Goal: Task Accomplishment & Management: Manage account settings

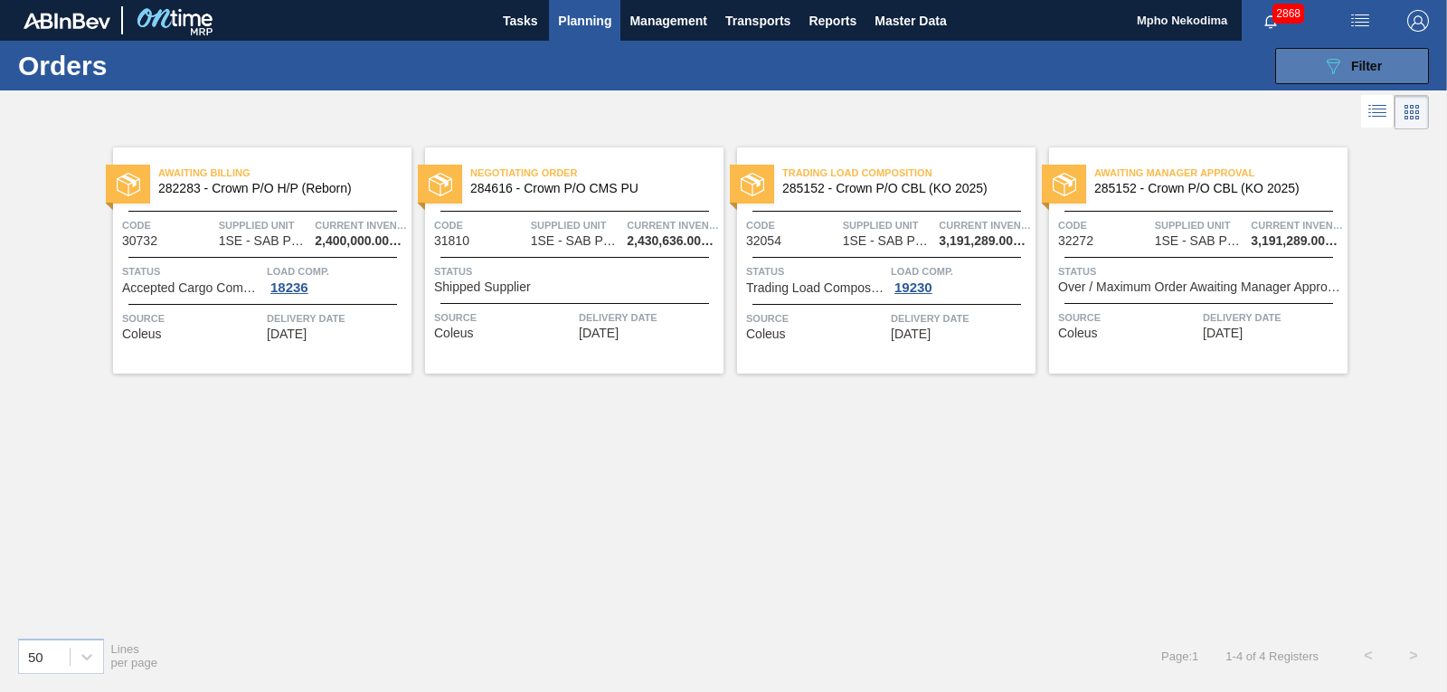
click at [1344, 75] on div "089F7B8B-B2A5-4AFE-B5C0-19BA573D28AC Filter" at bounding box center [1352, 66] width 60 height 22
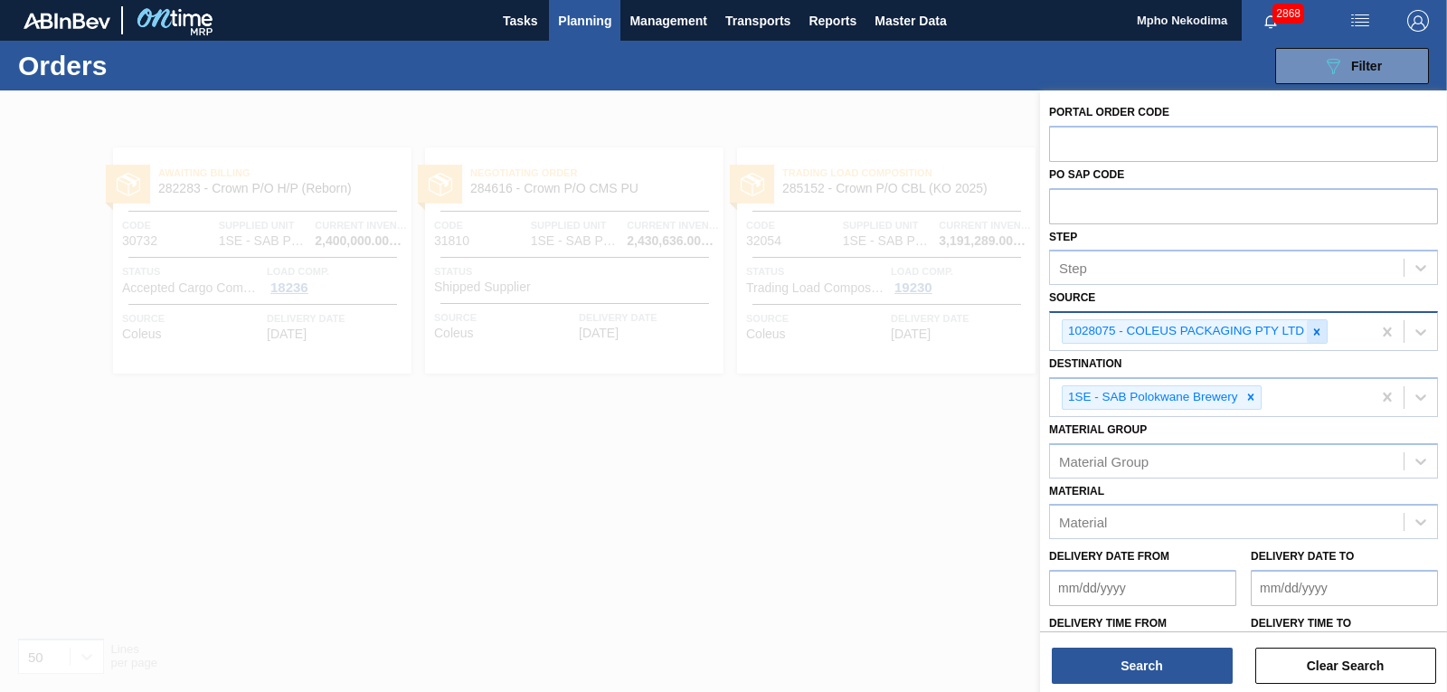
click at [1324, 336] on div at bounding box center [1317, 331] width 20 height 23
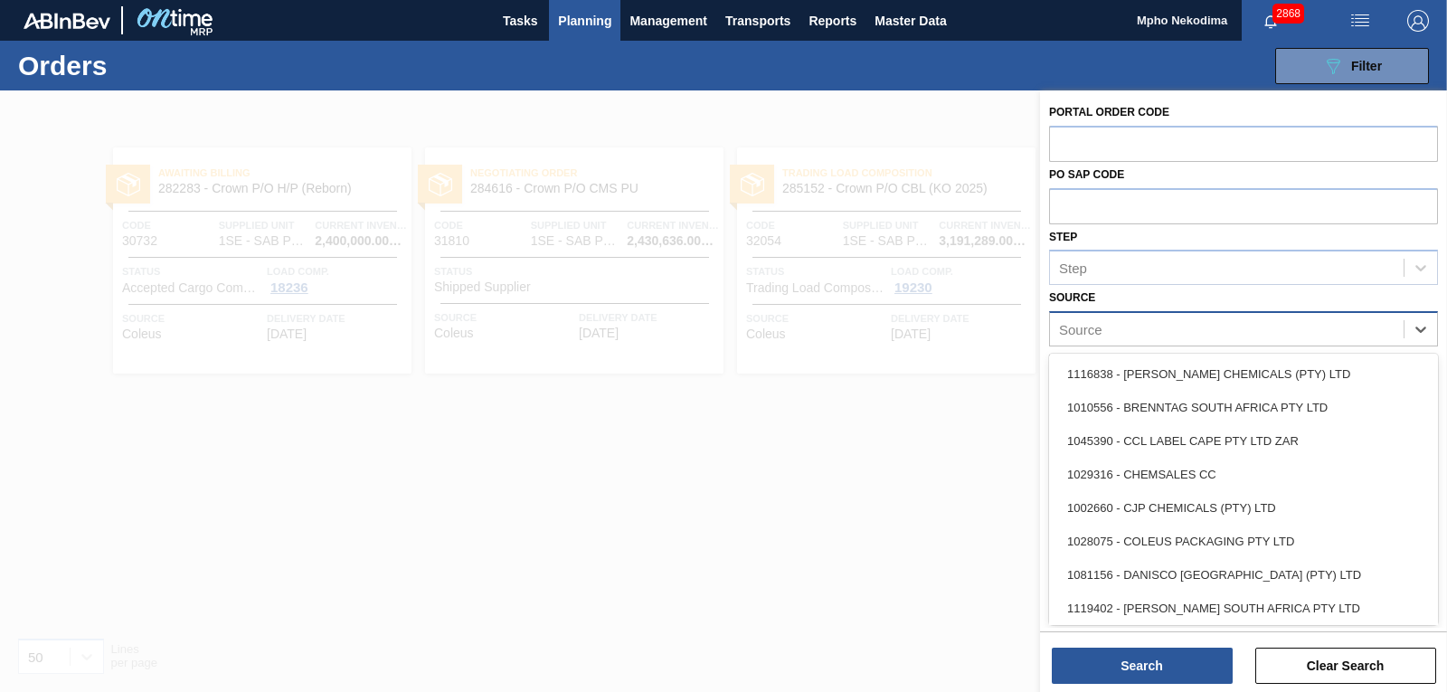
click at [1355, 328] on div "Source" at bounding box center [1227, 330] width 354 height 26
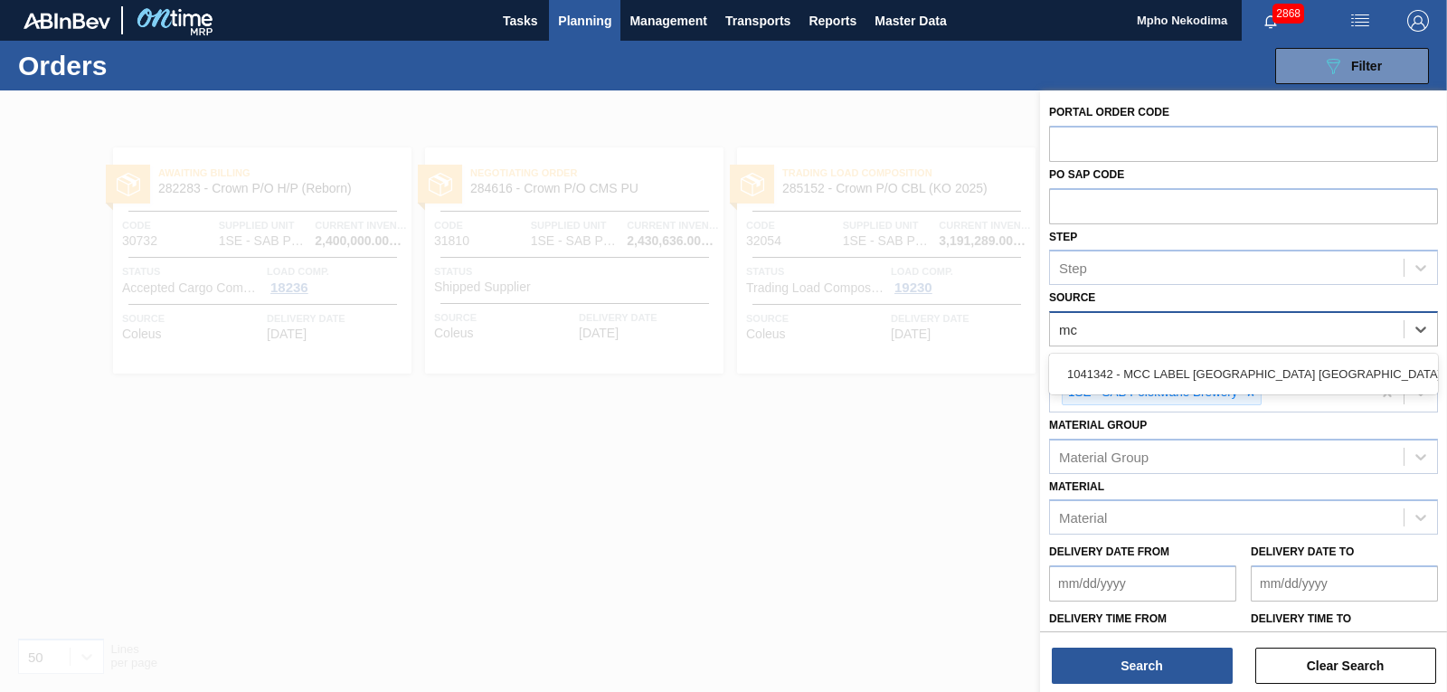
type input "mcc"
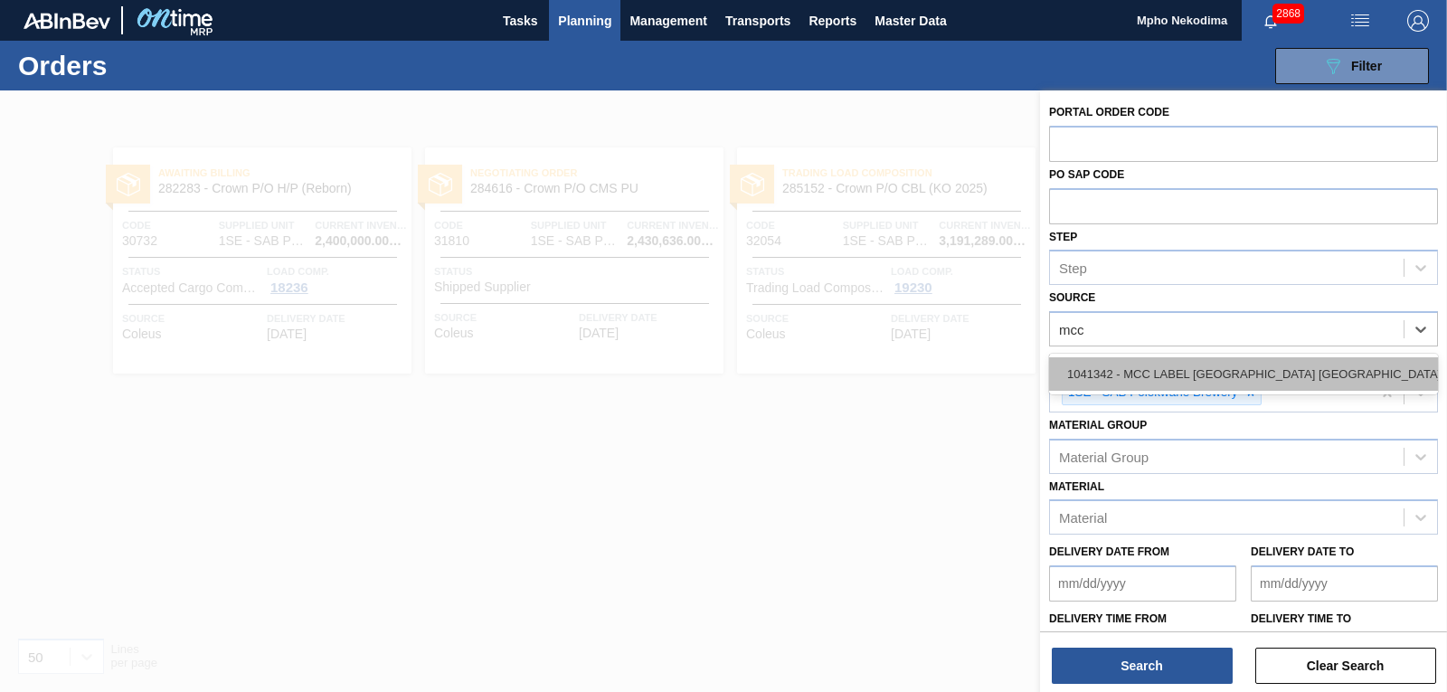
click at [1315, 365] on div "1041342 - MCC LABEL [GEOGRAPHIC_DATA] [GEOGRAPHIC_DATA]" at bounding box center [1243, 373] width 389 height 33
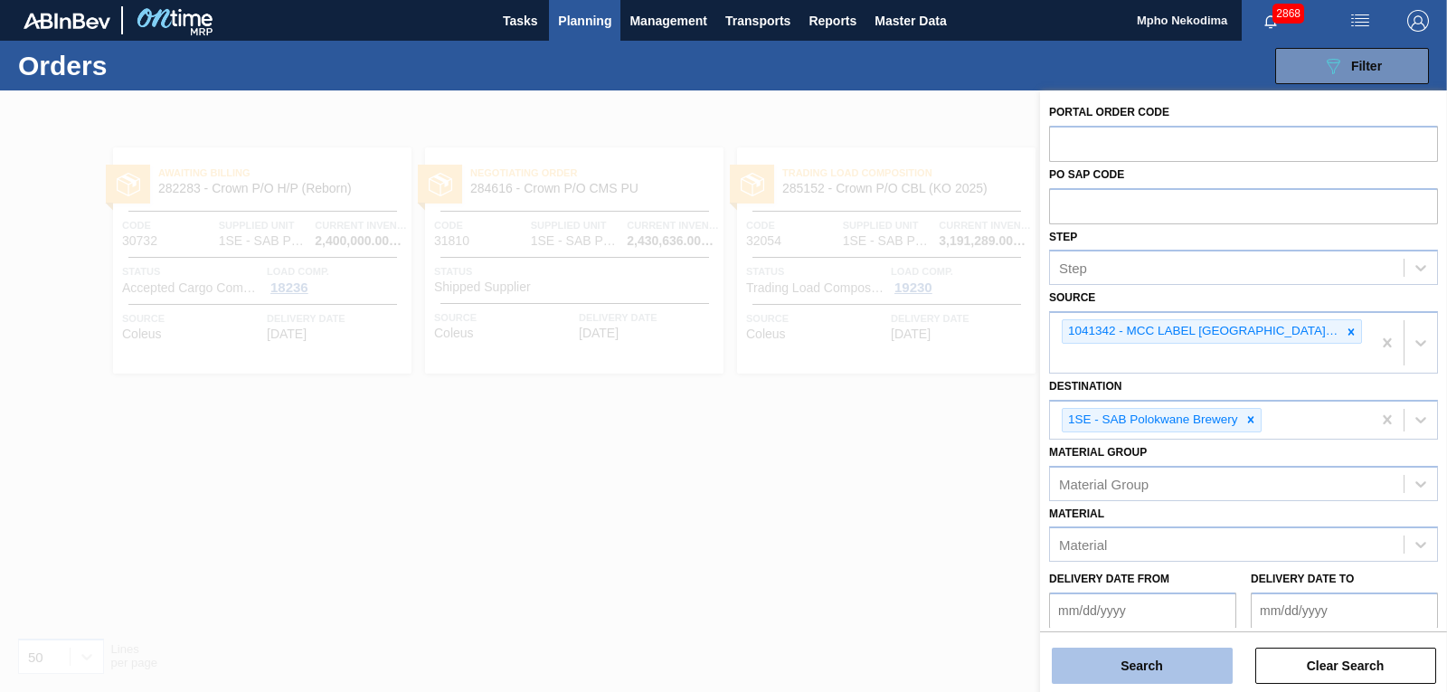
click at [1174, 667] on button "Search" at bounding box center [1142, 666] width 181 height 36
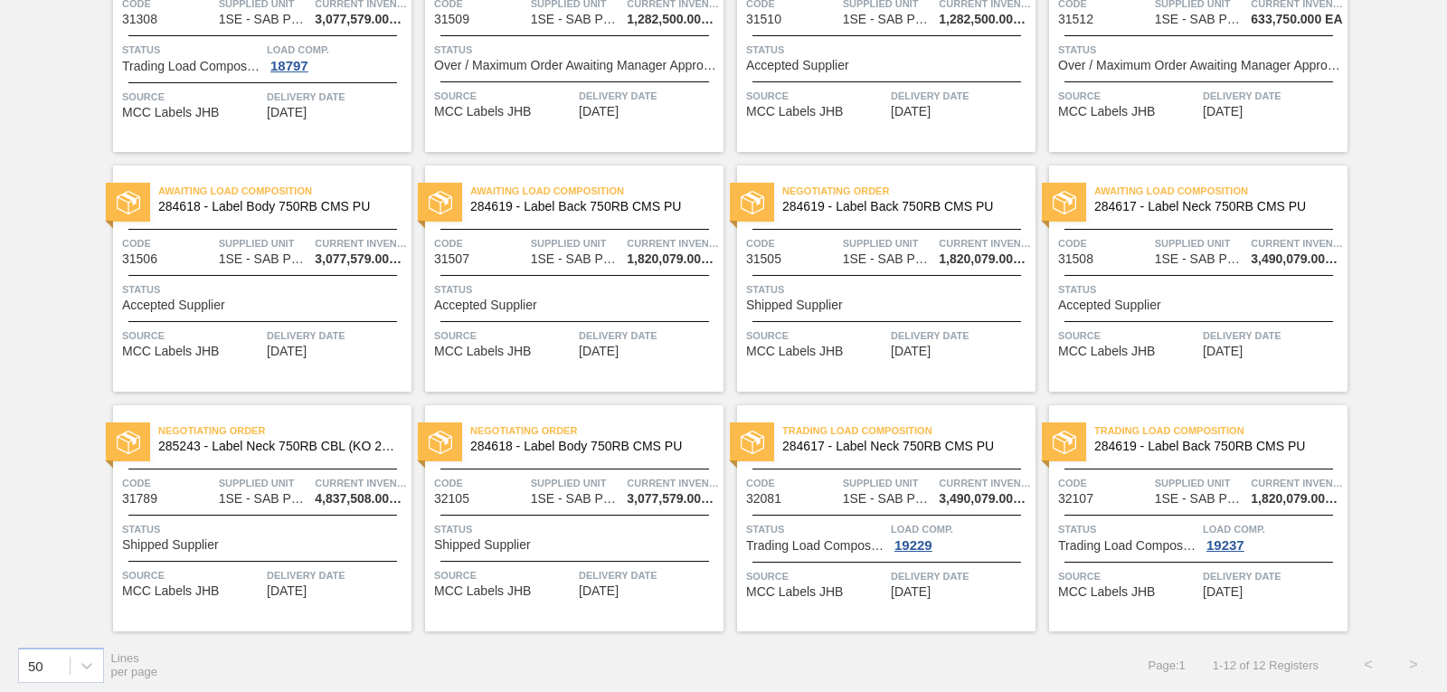
scroll to position [228, 0]
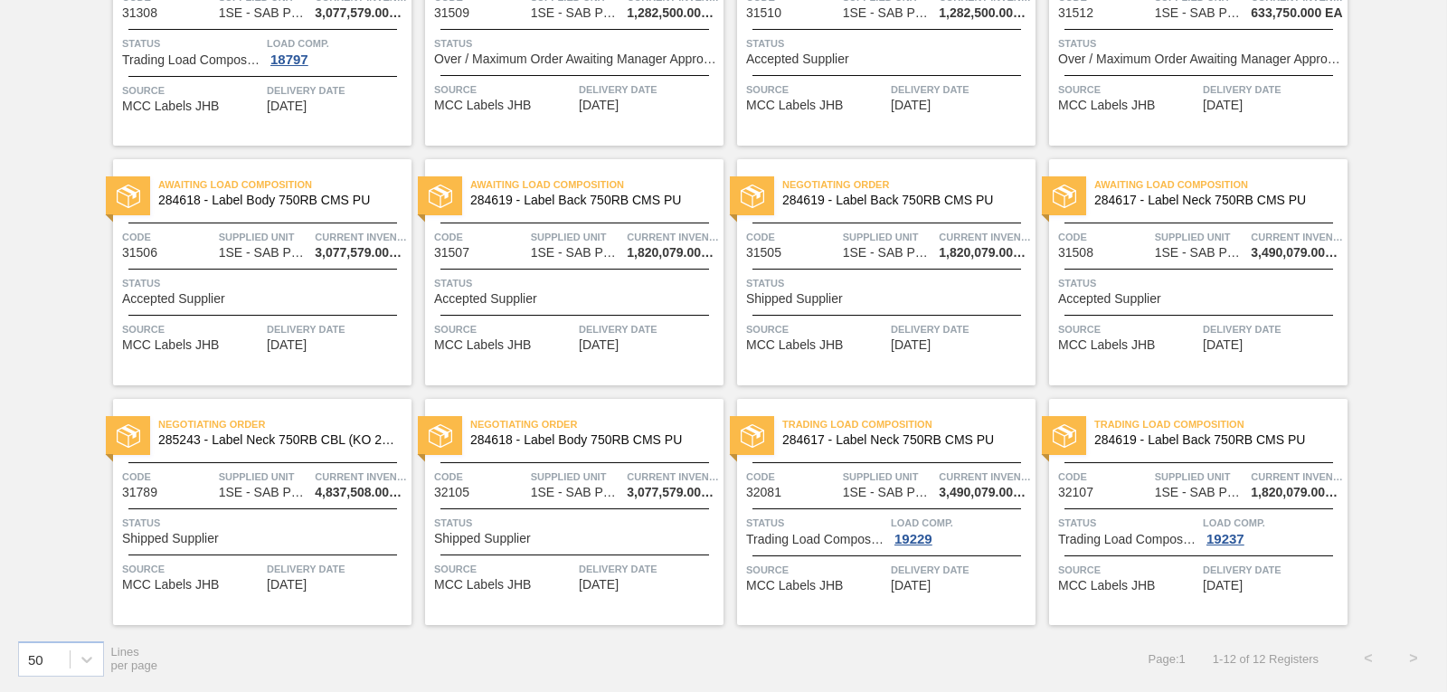
click at [302, 438] on span "285243 - Label Neck 750RB CBL (KO 2025)" at bounding box center [277, 440] width 239 height 14
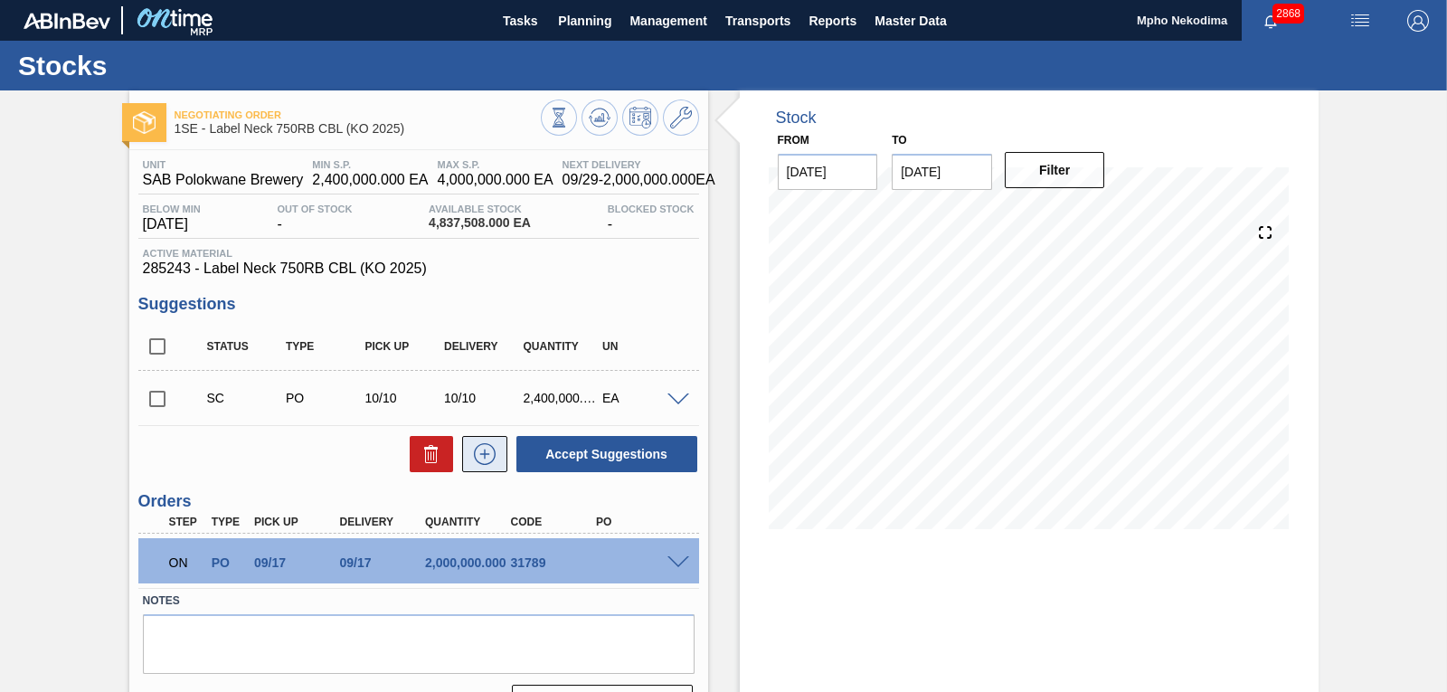
click at [479, 462] on icon at bounding box center [484, 454] width 29 height 22
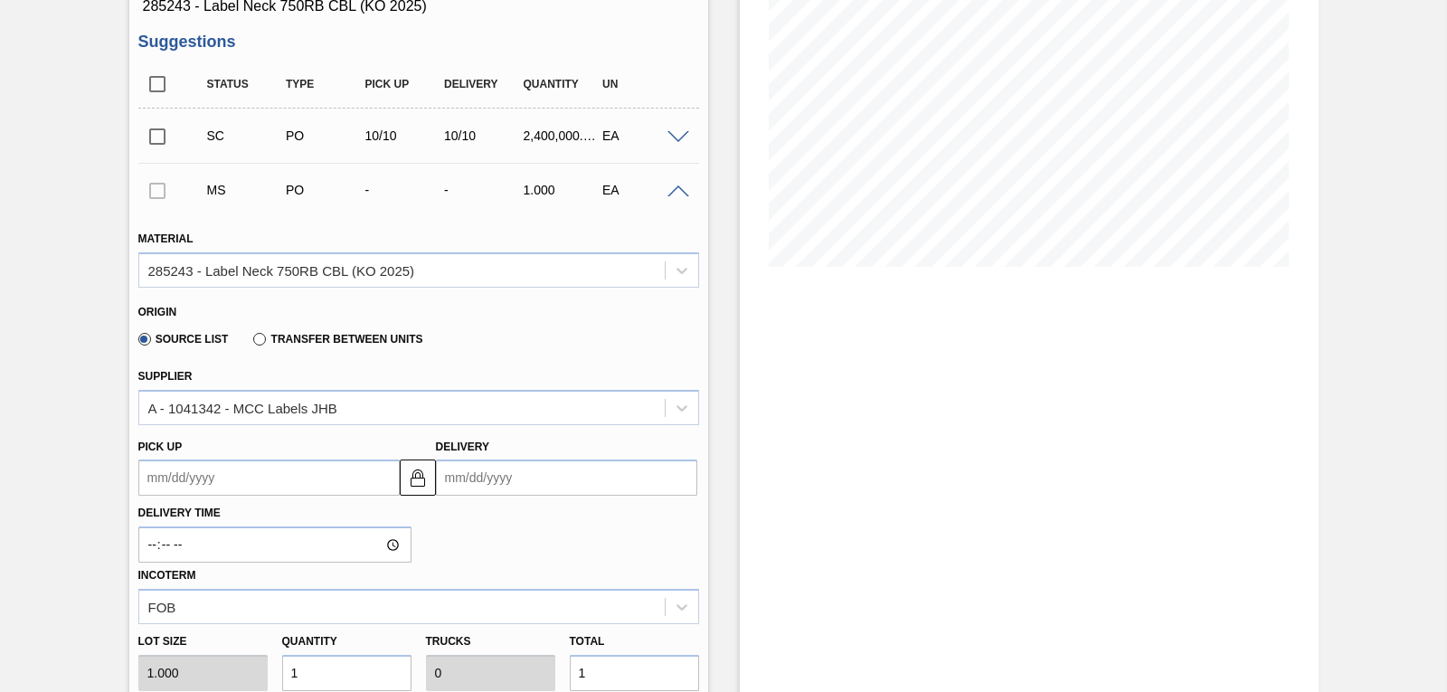
scroll to position [272, 0]
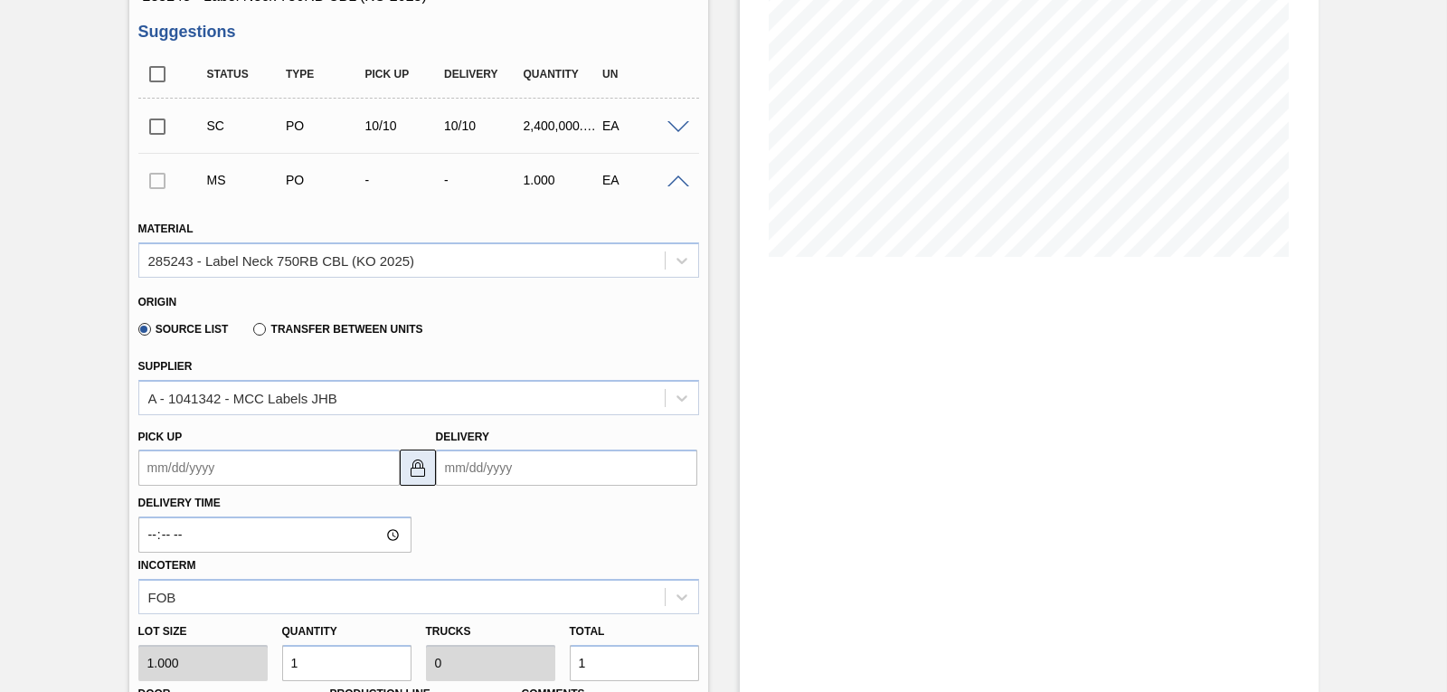
click at [420, 462] on img at bounding box center [418, 468] width 22 height 22
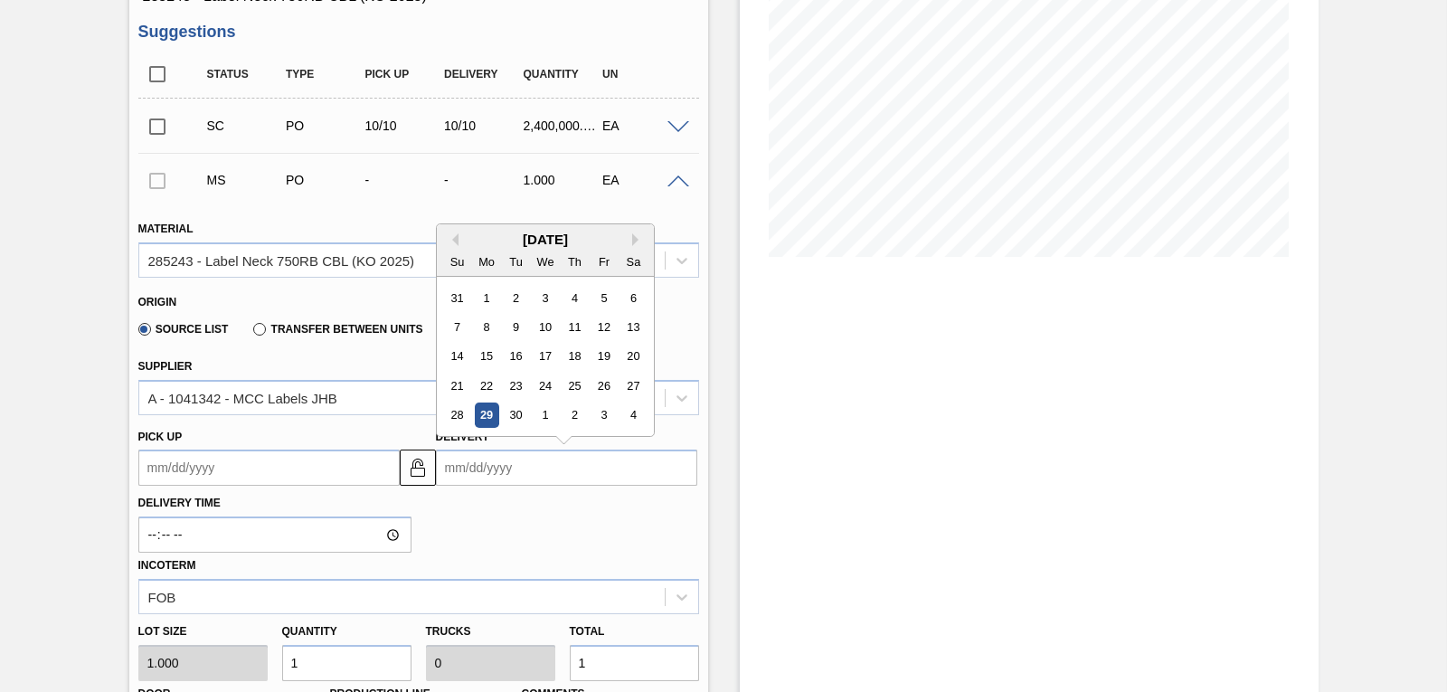
click at [449, 469] on input "Delivery" at bounding box center [566, 468] width 261 height 36
click at [545, 412] on div "1" at bounding box center [545, 415] width 24 height 24
type input "[DATE]"
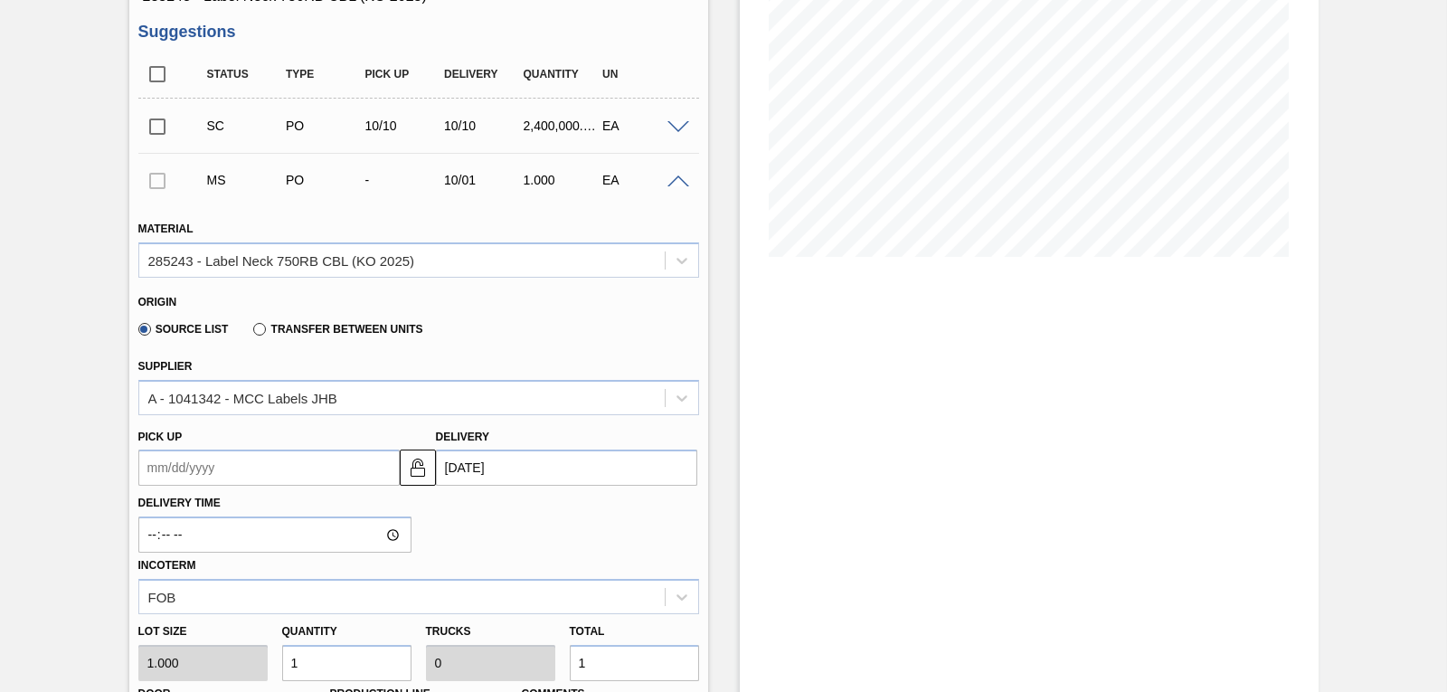
click at [586, 530] on div "Delivery Time Incoterm FOB" at bounding box center [418, 550] width 575 height 128
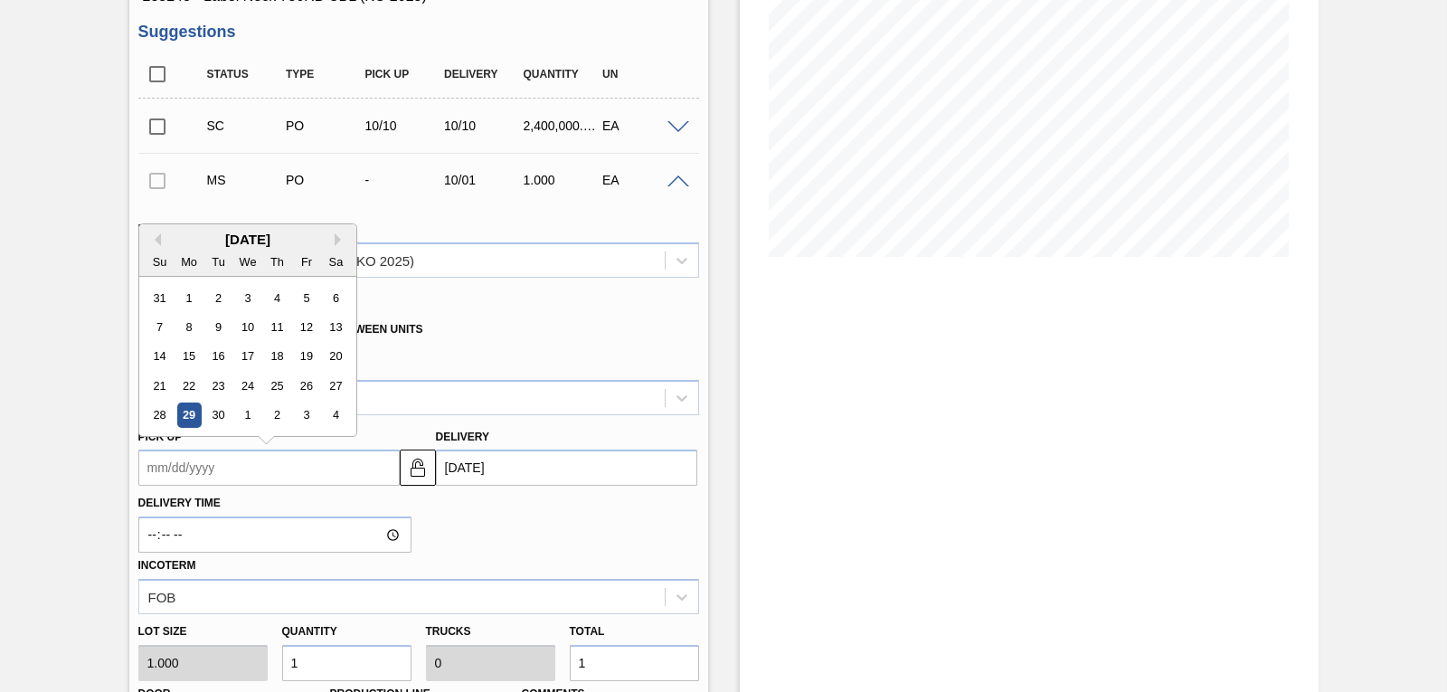
click at [166, 469] on up3254607450 "Pick up" at bounding box center [268, 468] width 261 height 36
click at [215, 412] on div "30" at bounding box center [217, 415] width 24 height 24
type up3254607450 "[DATE]"
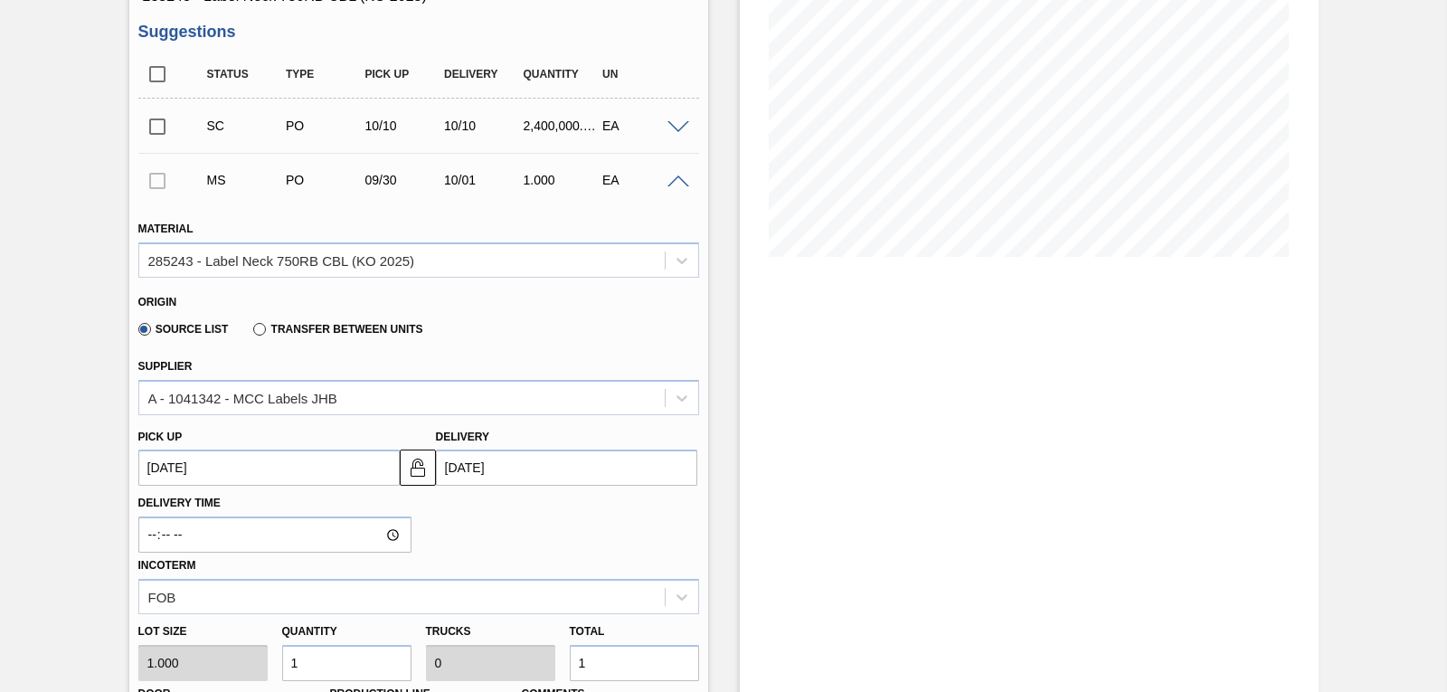
click at [554, 519] on div "Delivery Time Incoterm FOB" at bounding box center [418, 550] width 575 height 128
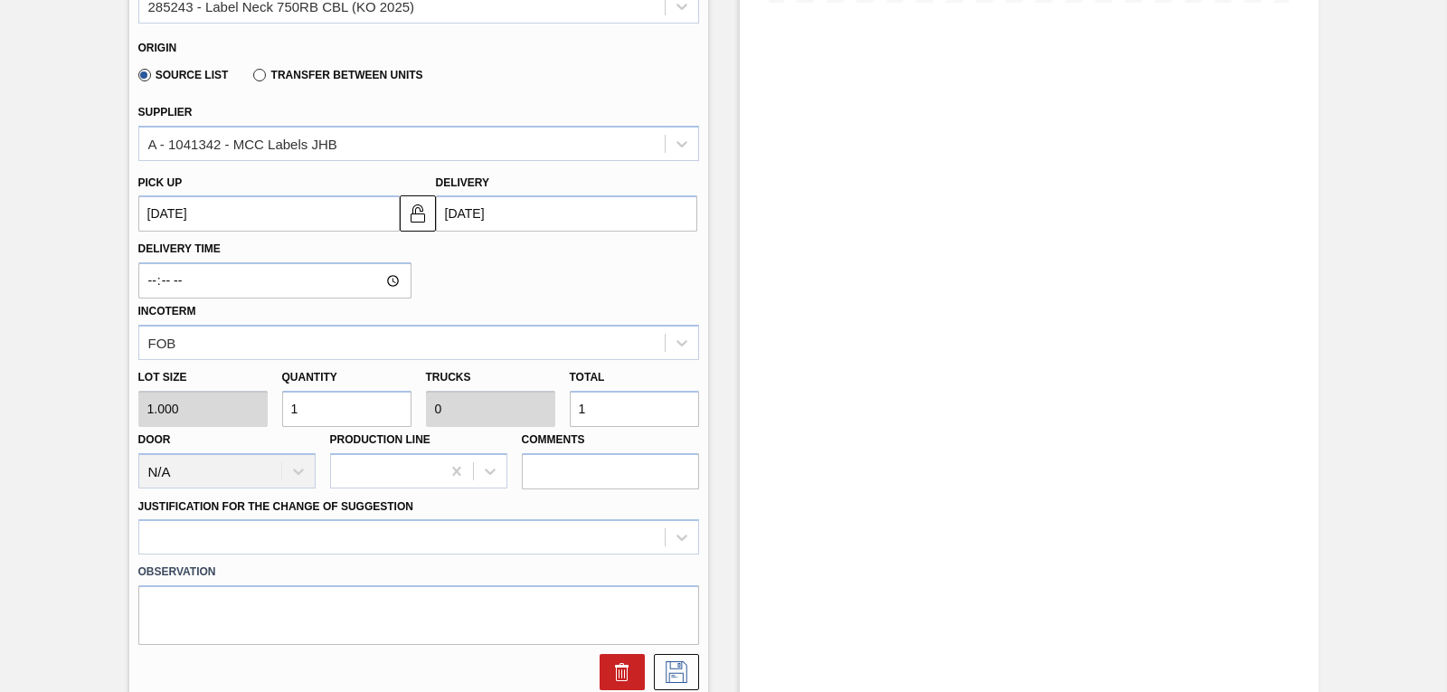
scroll to position [530, 0]
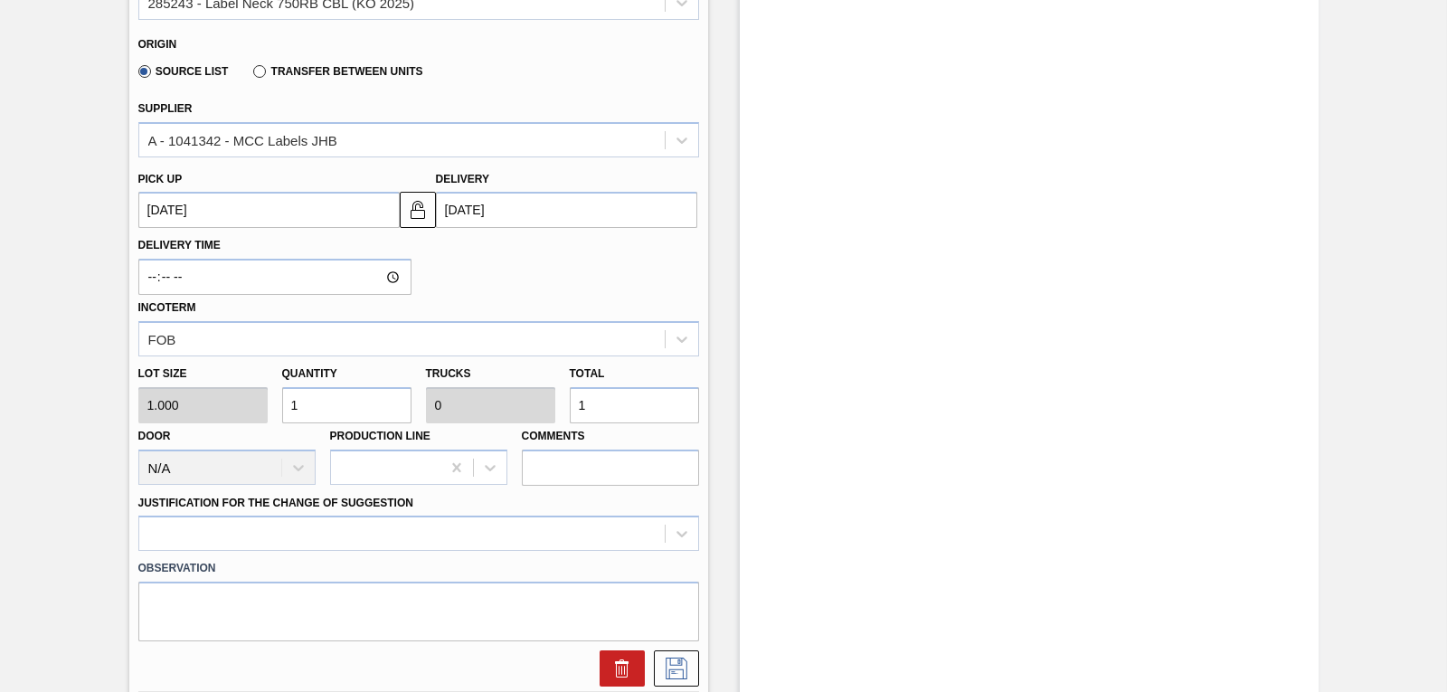
click at [253, 410] on div "Lot size 1.000 Quantity 1 Trucks 0 Total 1 Door N/A Production Line Comments" at bounding box center [418, 420] width 575 height 129
type input "2"
type input "24"
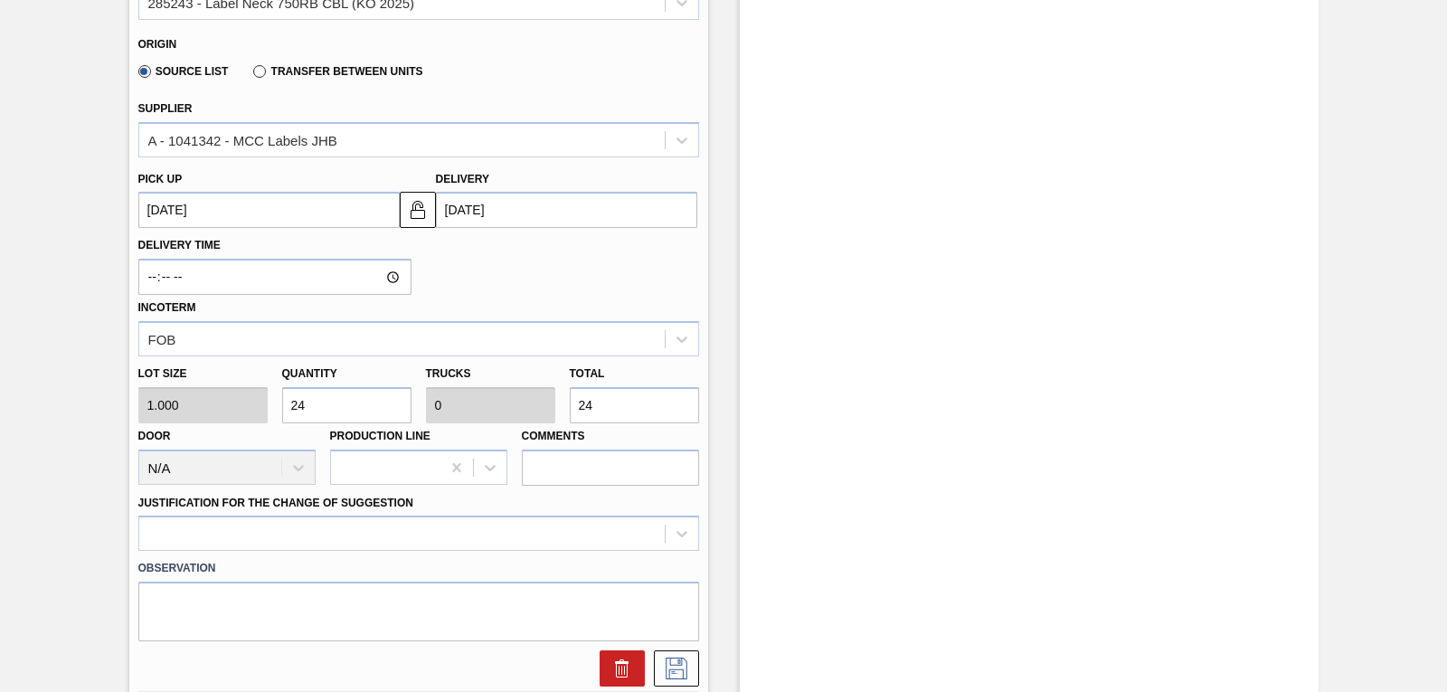
type input "240"
type input "2,400"
type input "0.001"
type input "2,400"
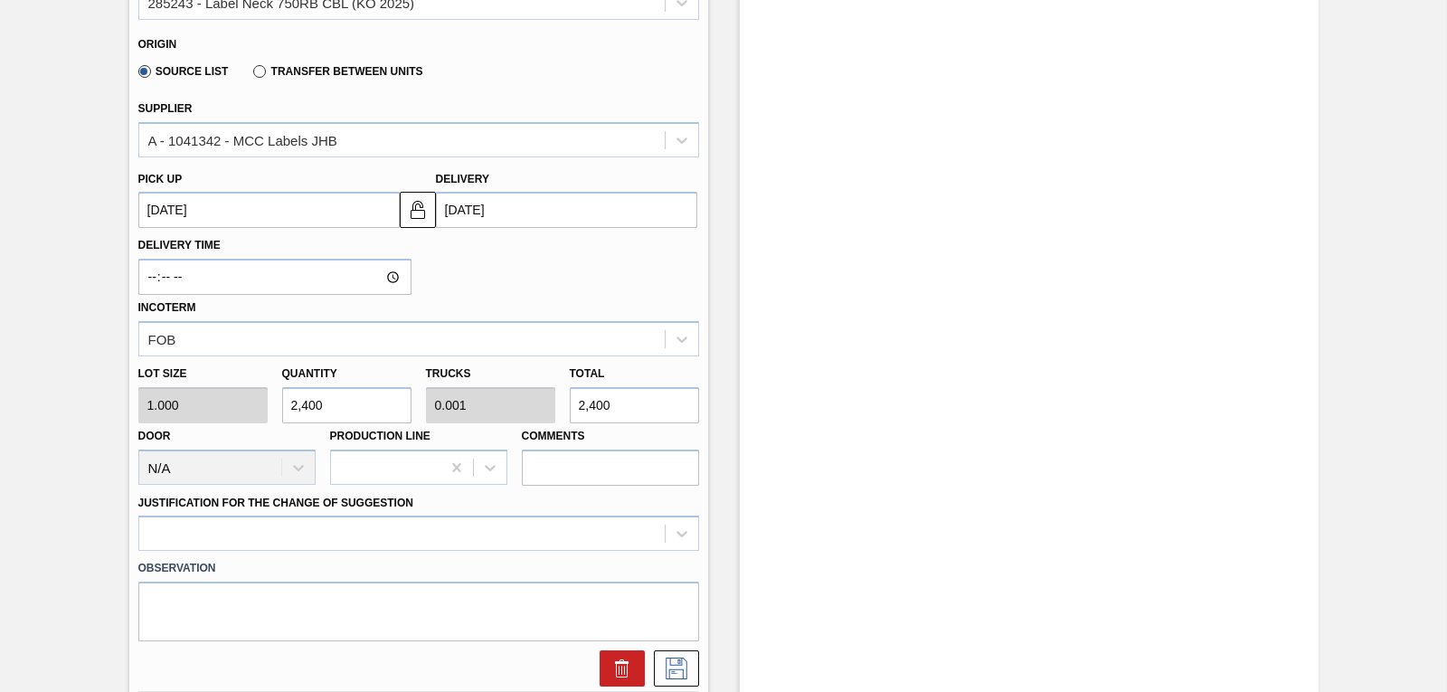
type input "24,000"
type input "0.01"
type input "24,000"
type input "240,000"
type input "0.1"
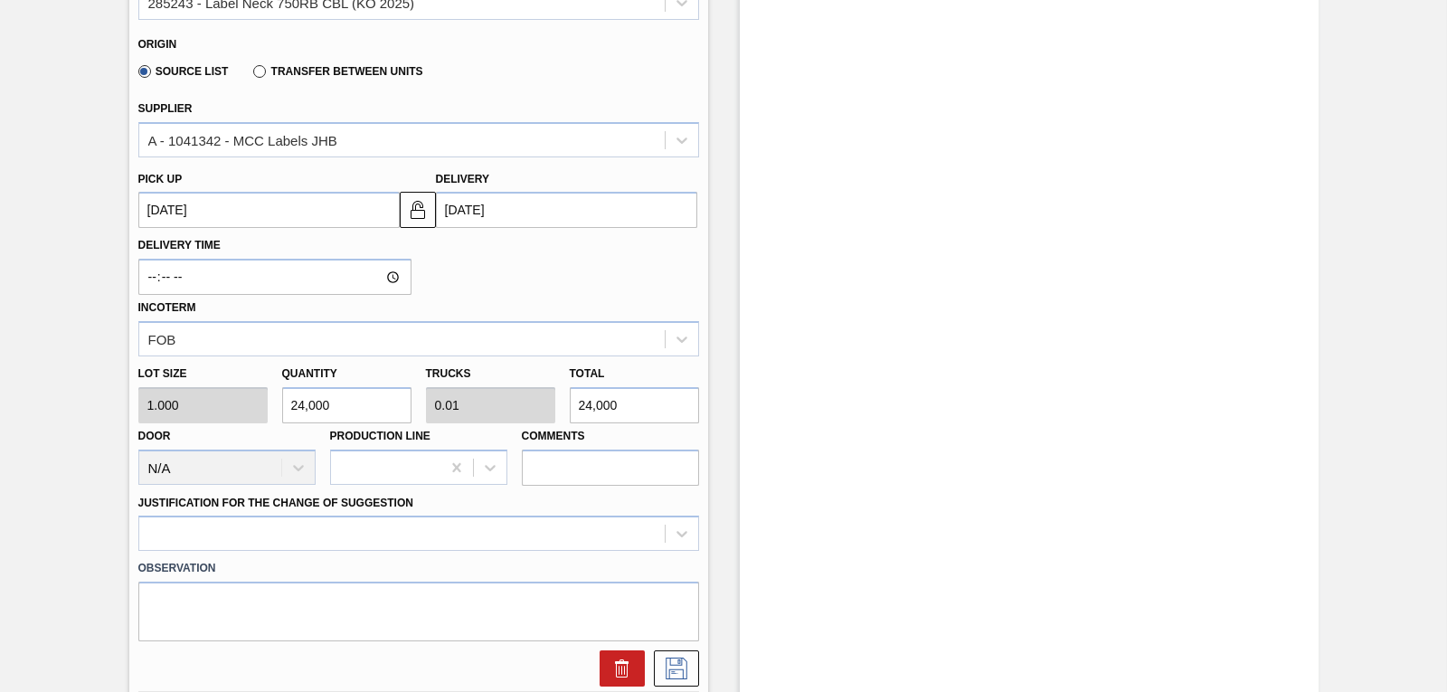
type input "240,000"
type input "2,400,000"
type input "1"
type input "2,400,000"
click at [543, 269] on div "Delivery Time Incoterm FOB" at bounding box center [418, 292] width 575 height 128
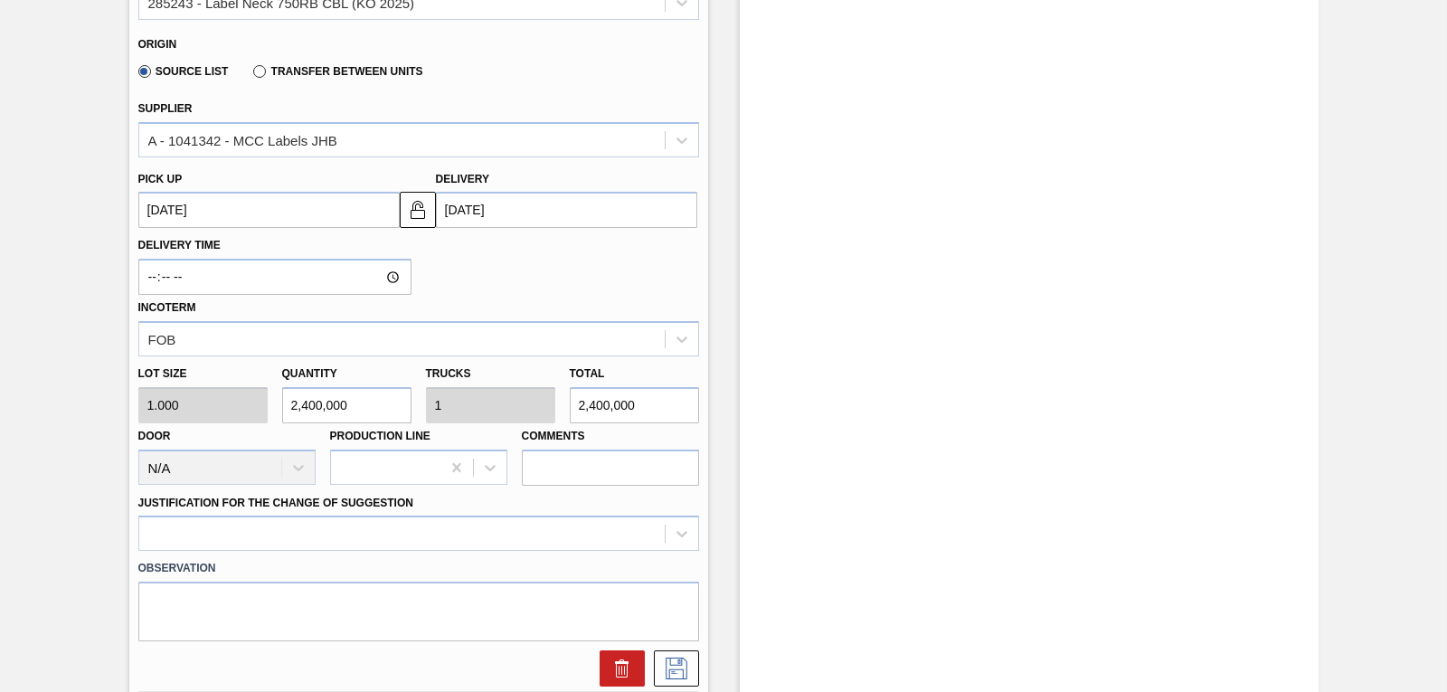
click at [232, 405] on div "Lot size 1.000 Quantity 2,400,000 Trucks 1 Total 2,400,000 Door N/A Production …" at bounding box center [418, 420] width 575 height 129
type input "3"
type input "0"
type input "3"
type input "30"
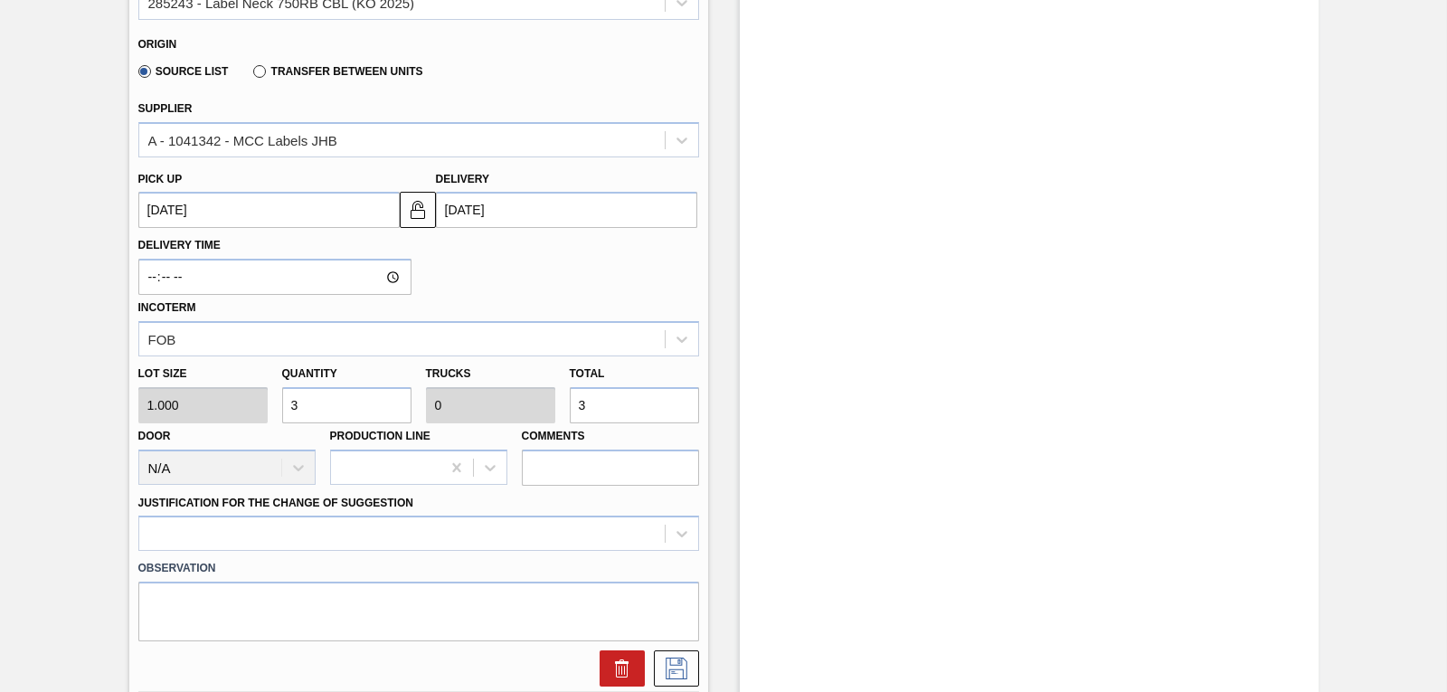
type input "30"
type input "300"
type input "3,000"
type input "0.001"
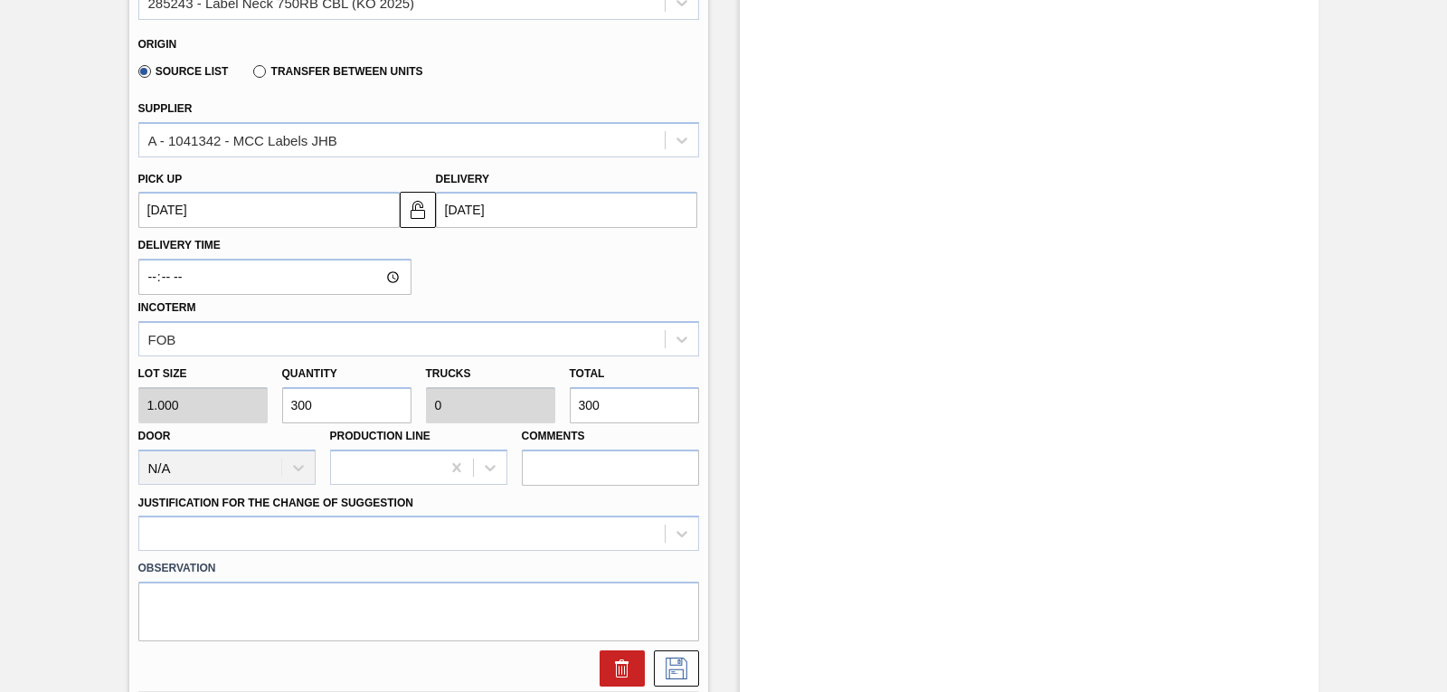
type input "3,000"
type input "30,000"
type input "0.013"
type input "30,000"
type input "300,000"
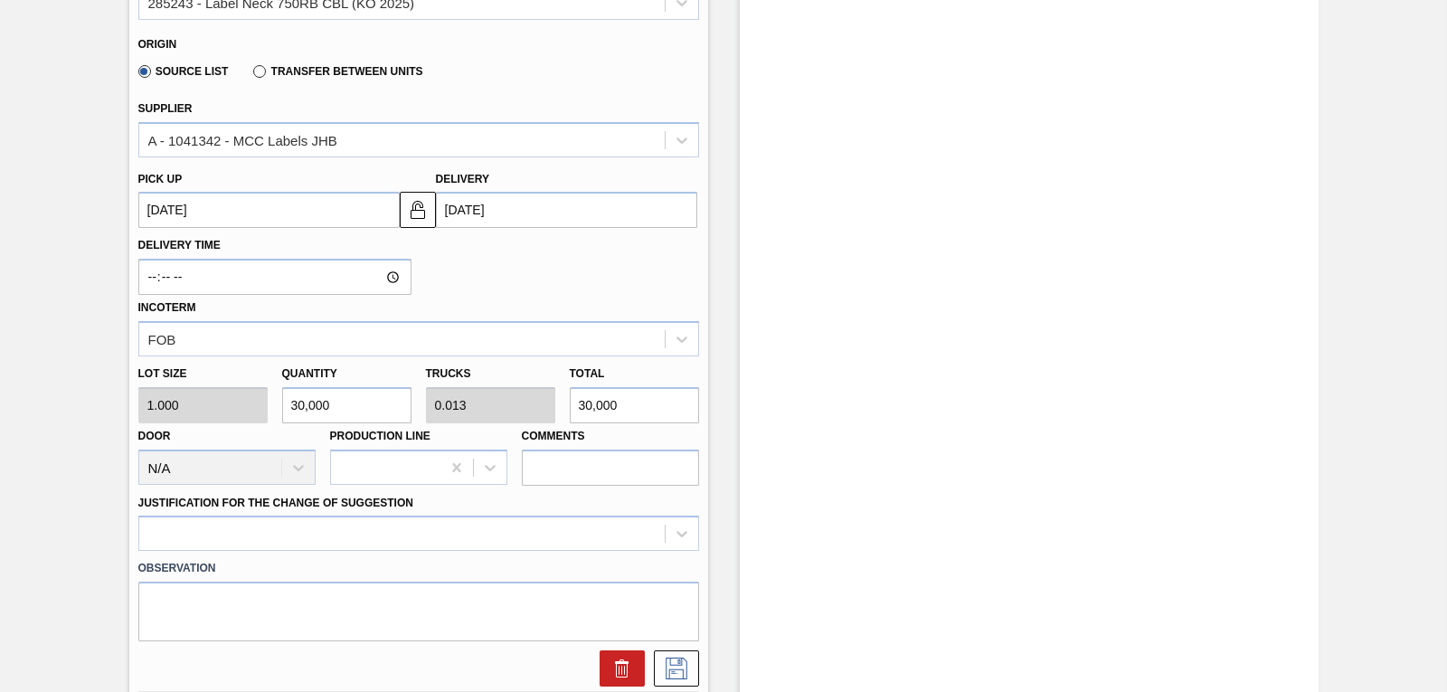
type input "0.125"
type input "300,000"
type input "3,000,000"
type input "1.25"
type input "3,000,000"
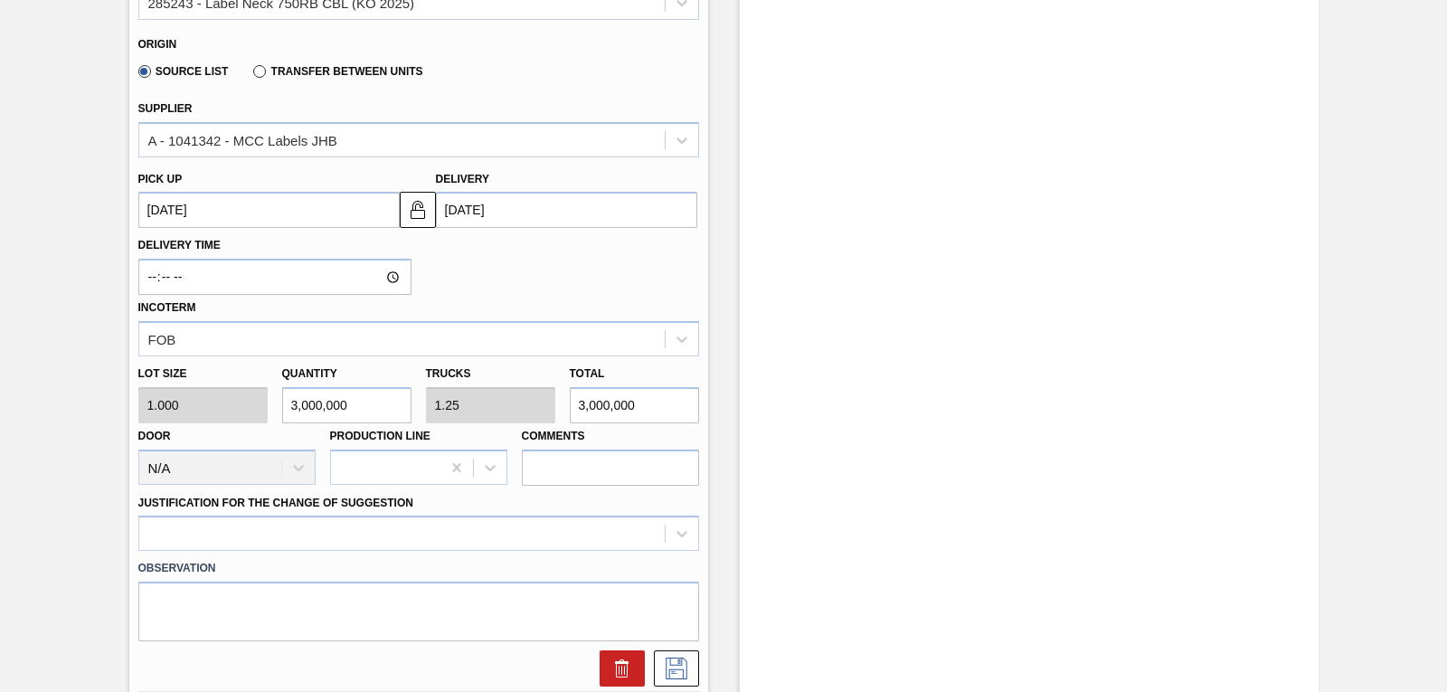
type input "3,000,000"
click at [613, 260] on div "Delivery Time Incoterm FOB" at bounding box center [418, 292] width 575 height 128
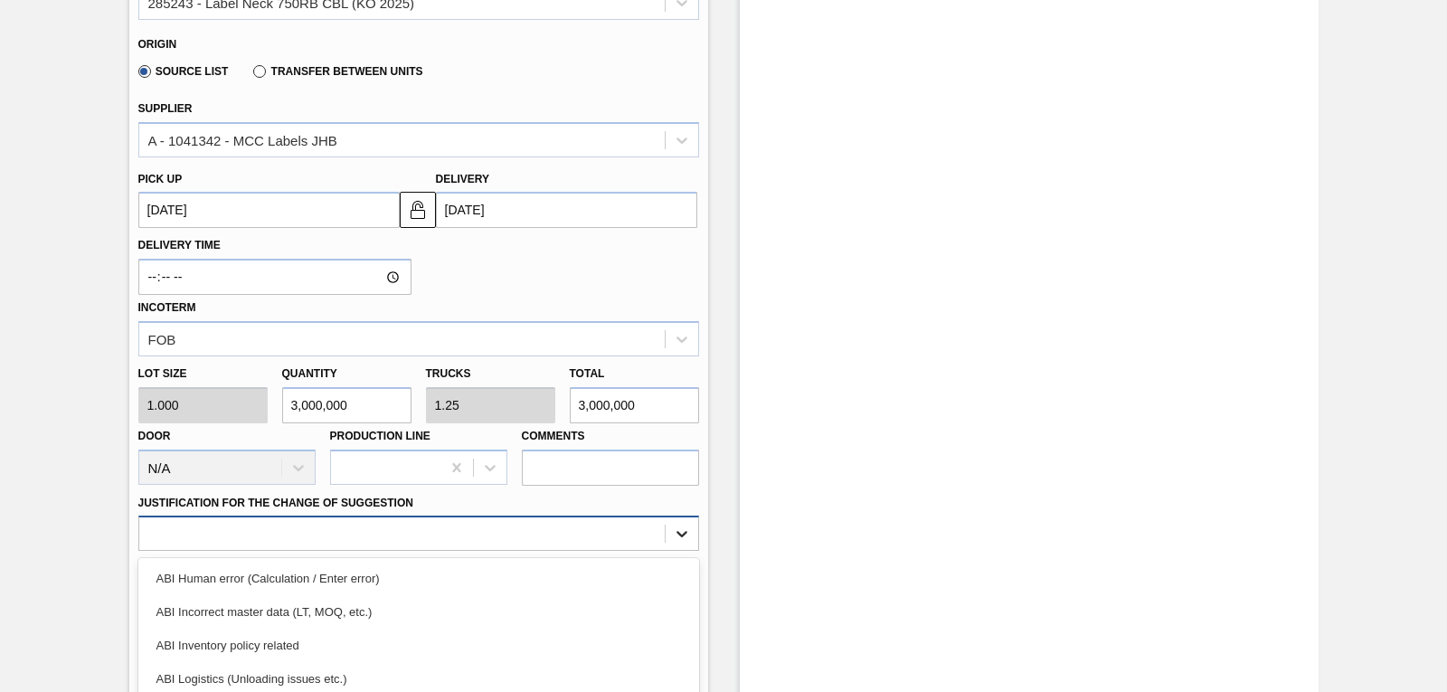
scroll to position [675, 0]
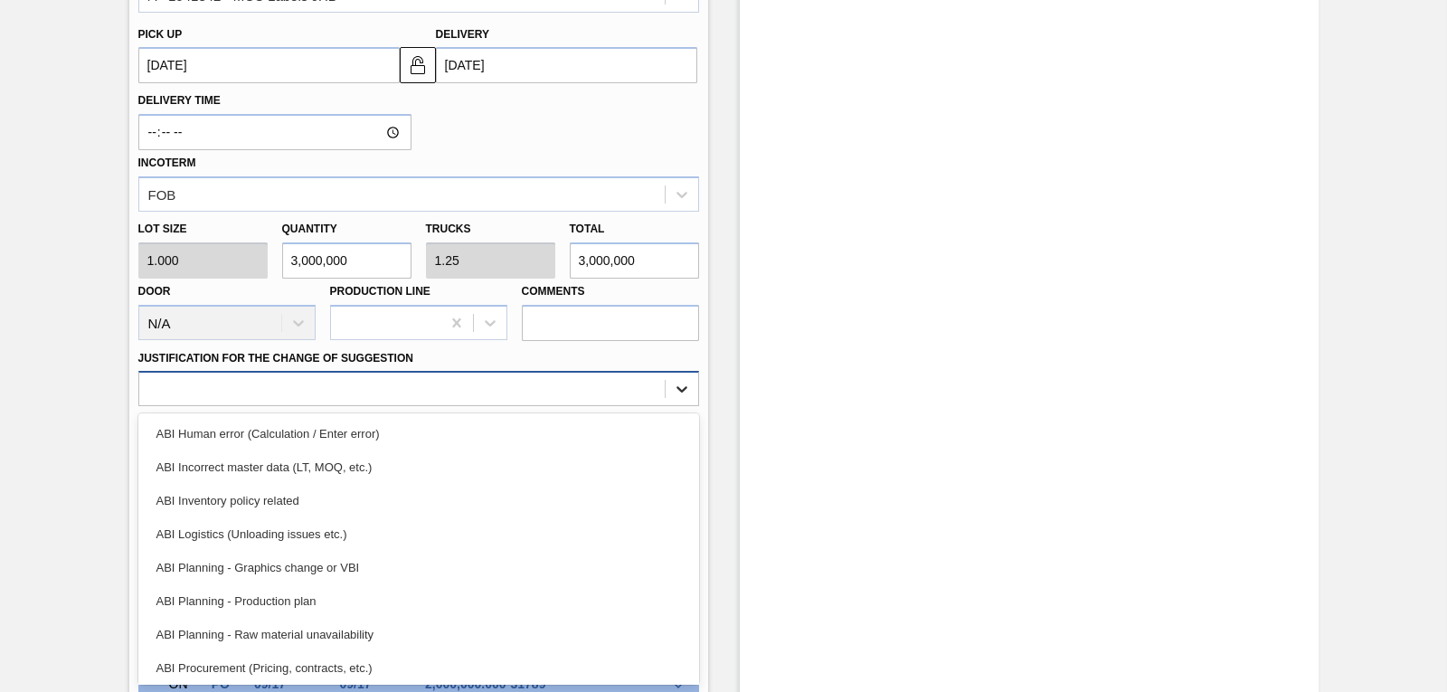
click at [680, 406] on div "option ABI Logistics (Unloading issues etc.) focused, 4 of 18. 18 results avail…" at bounding box center [418, 388] width 561 height 35
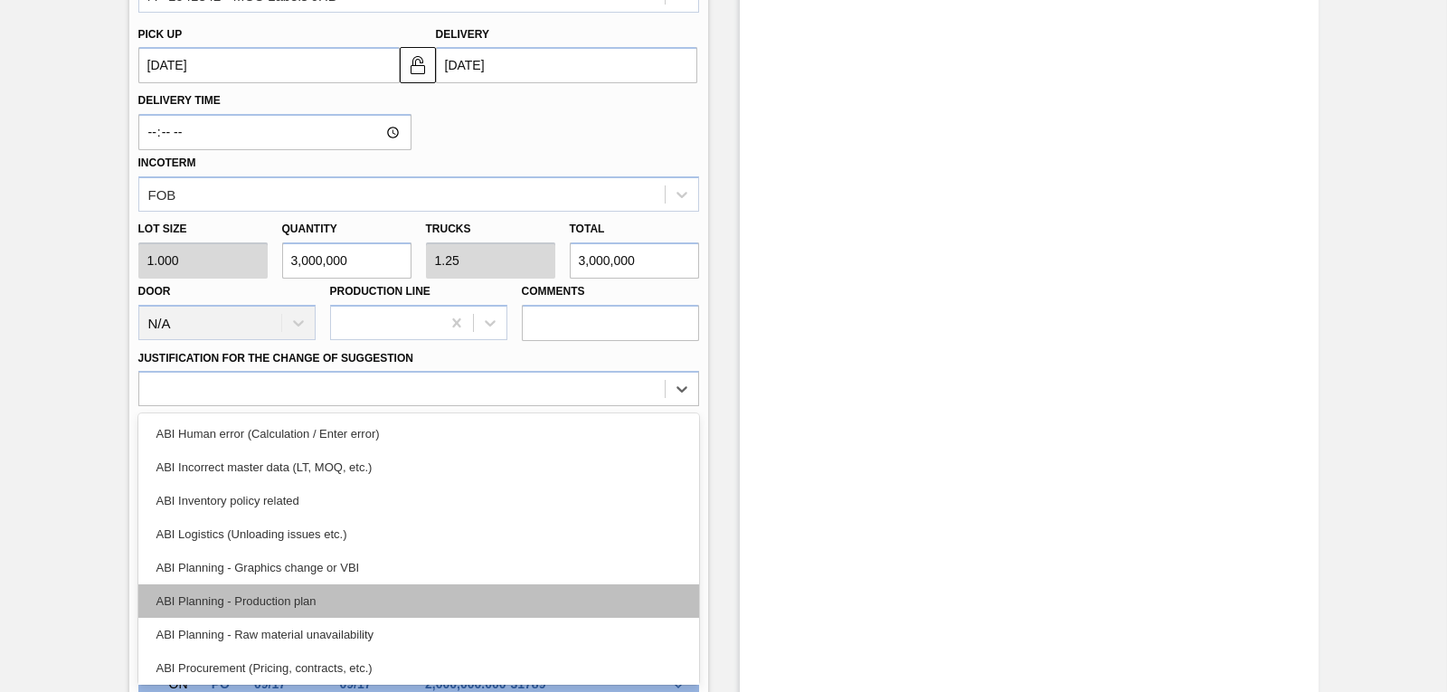
click at [454, 597] on div "ABI Planning - Production plan" at bounding box center [418, 600] width 561 height 33
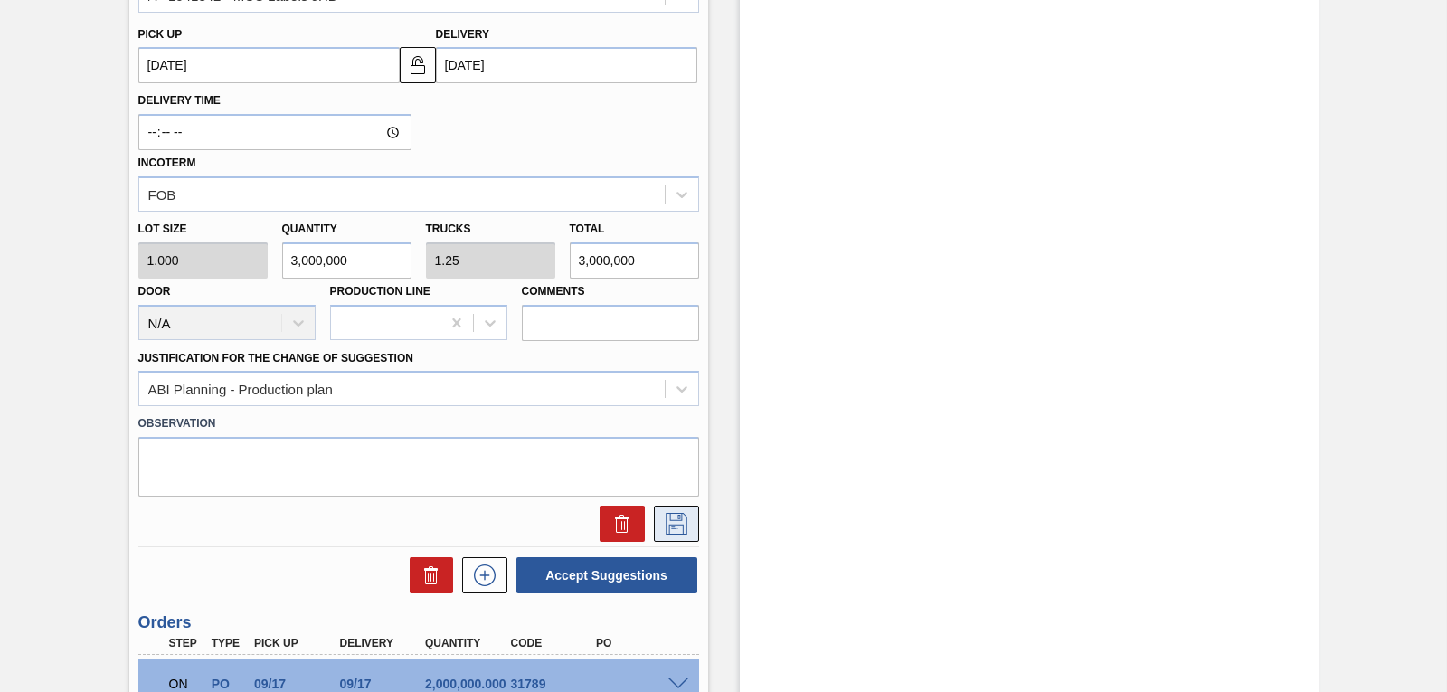
click at [675, 532] on icon at bounding box center [676, 524] width 29 height 22
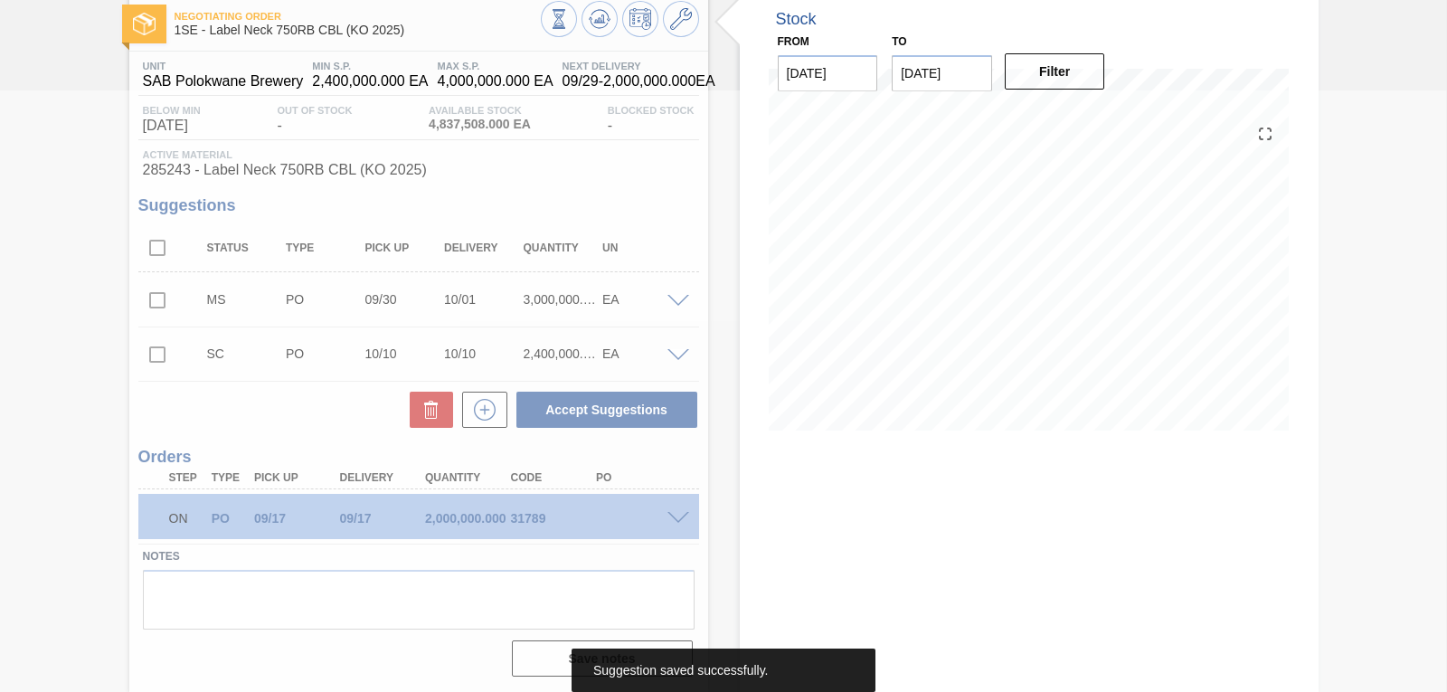
scroll to position [99, 0]
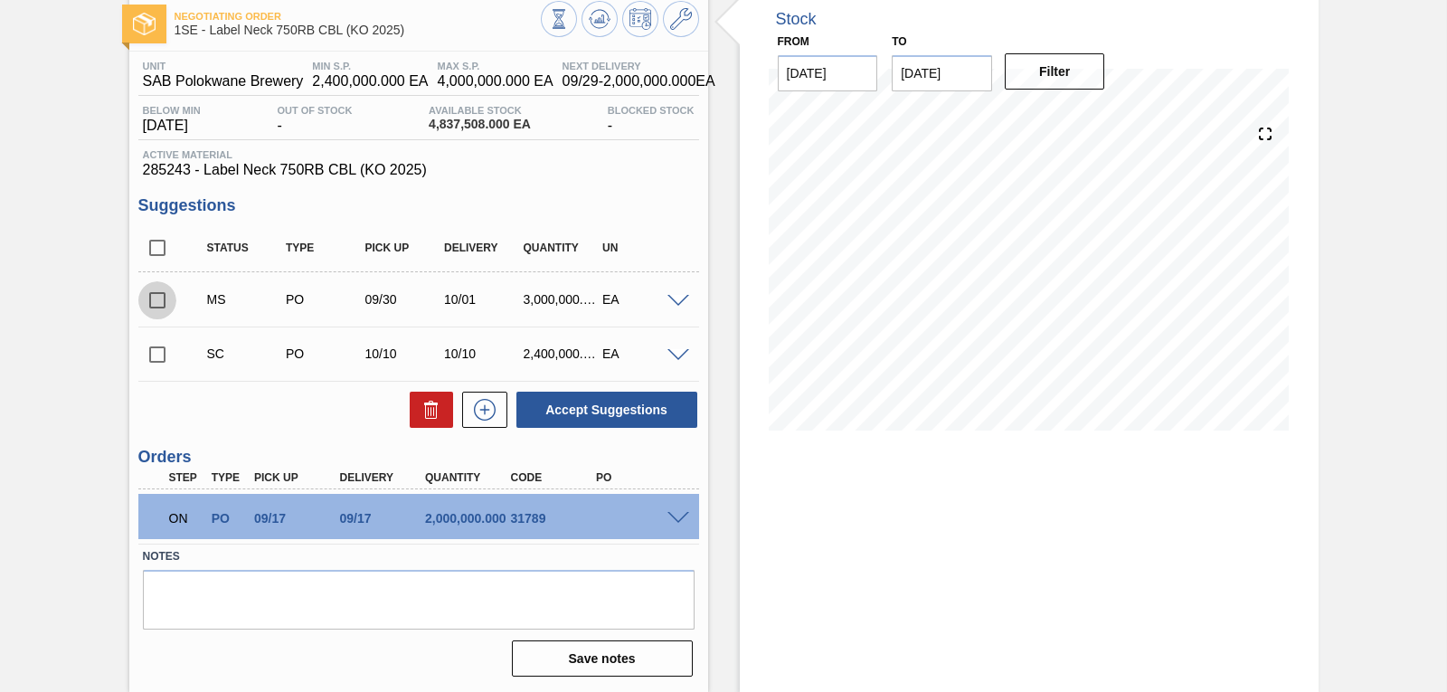
click at [155, 308] on input "checkbox" at bounding box center [157, 300] width 38 height 38
click at [637, 418] on button "Accept Suggestions" at bounding box center [606, 410] width 181 height 36
checkbox input "false"
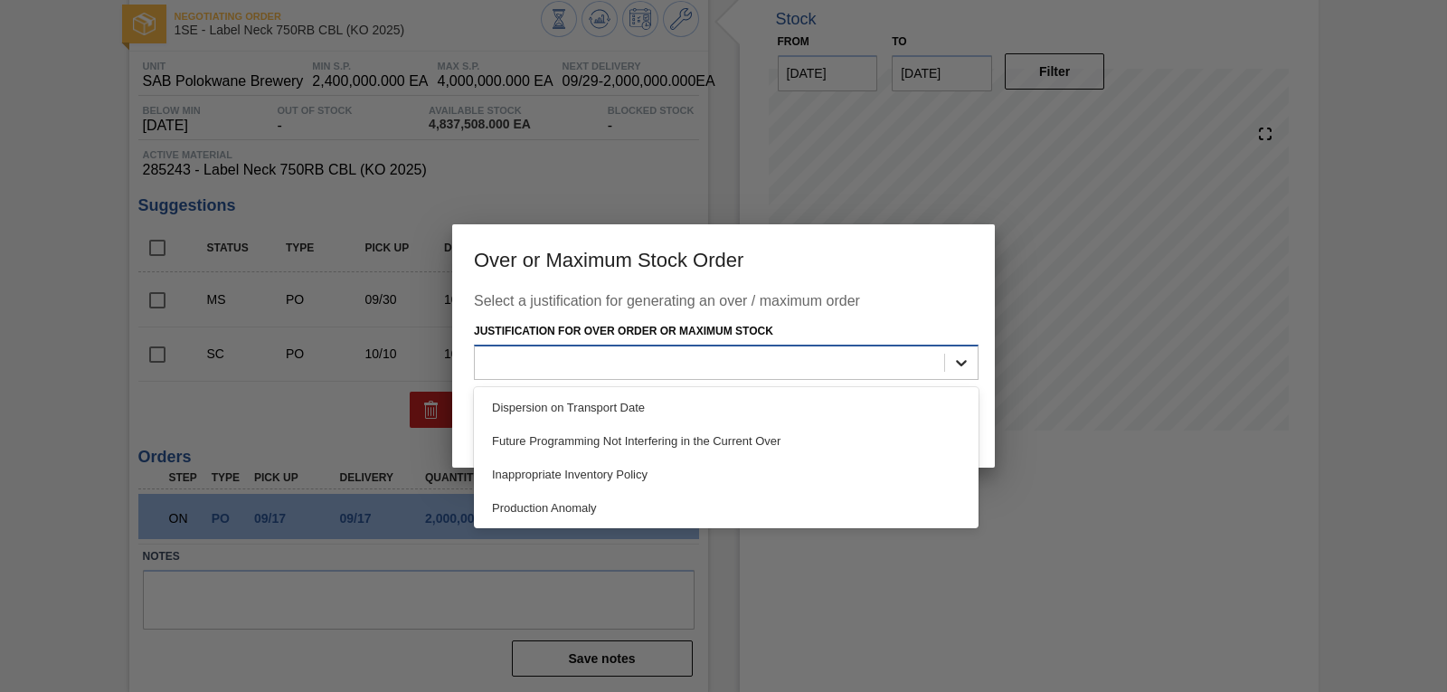
click at [967, 365] on icon at bounding box center [961, 363] width 18 height 18
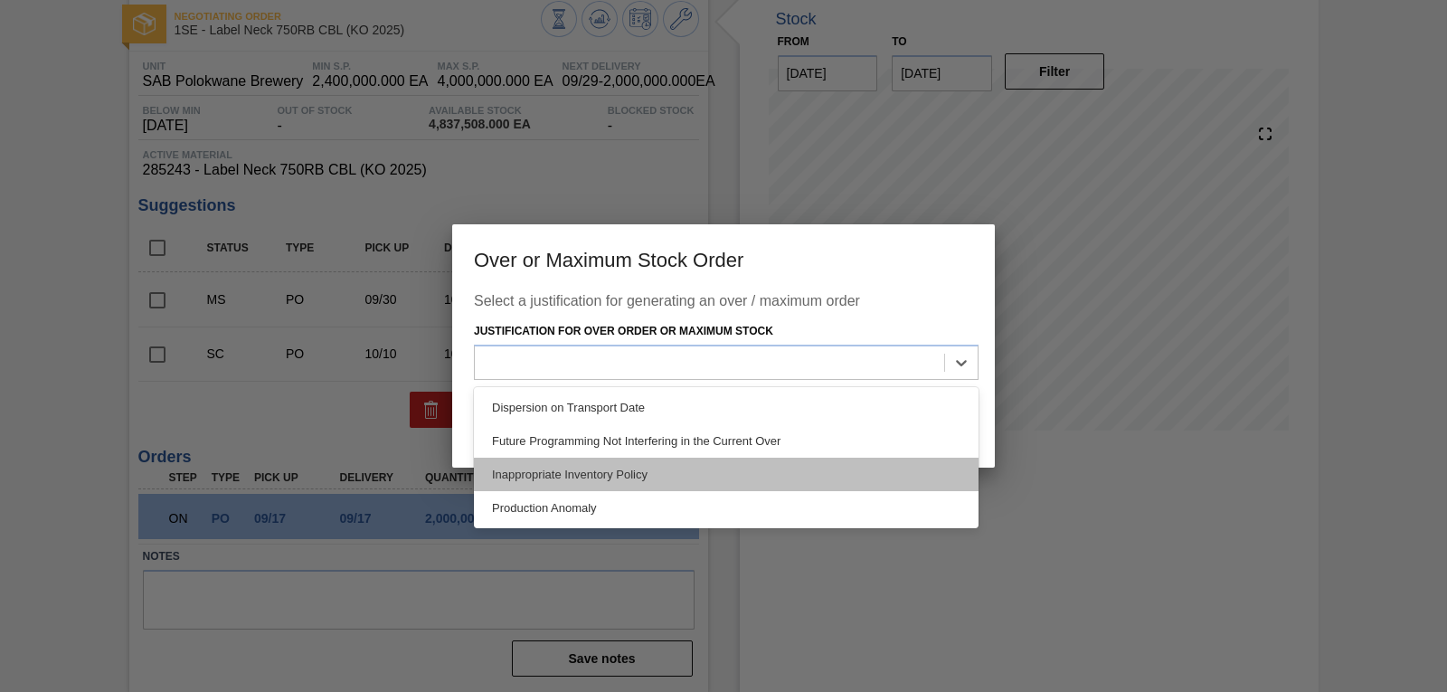
click at [807, 471] on div "Inappropriate Inventory Policy" at bounding box center [726, 474] width 505 height 33
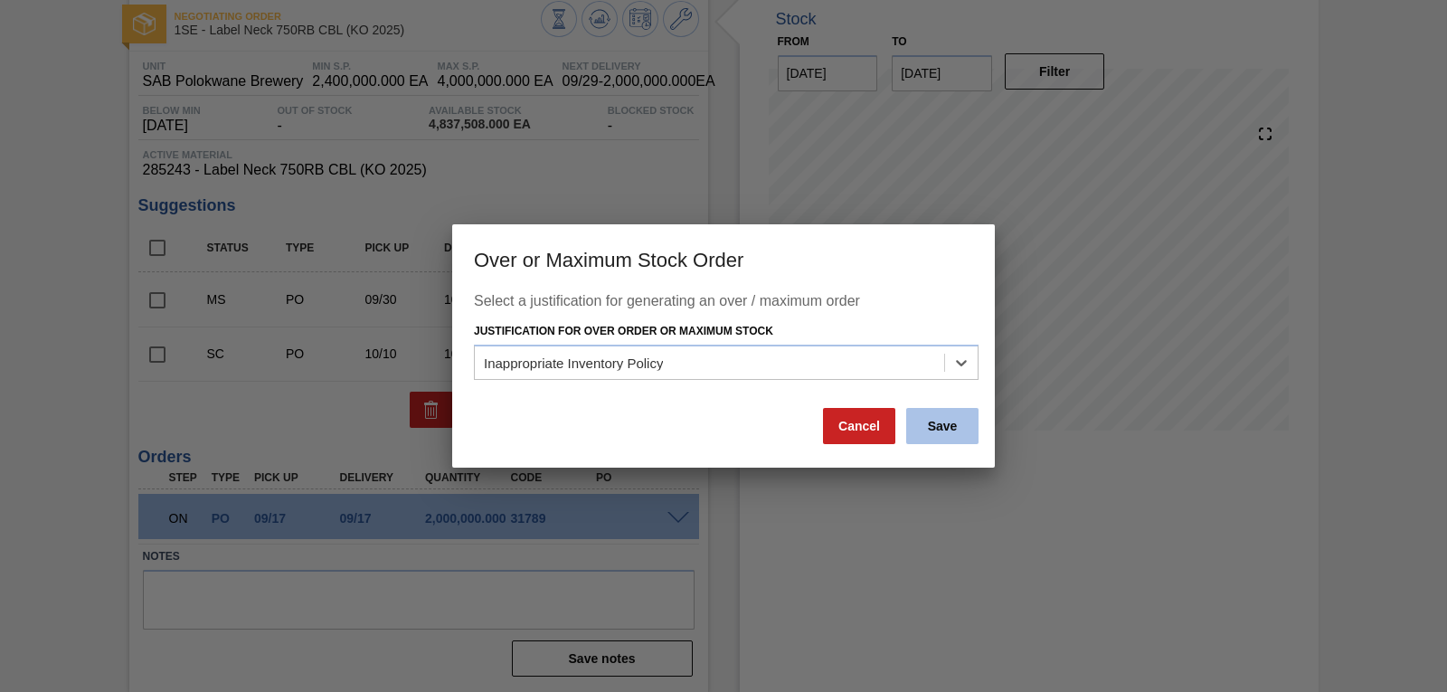
click at [930, 433] on button "Save" at bounding box center [942, 426] width 72 height 36
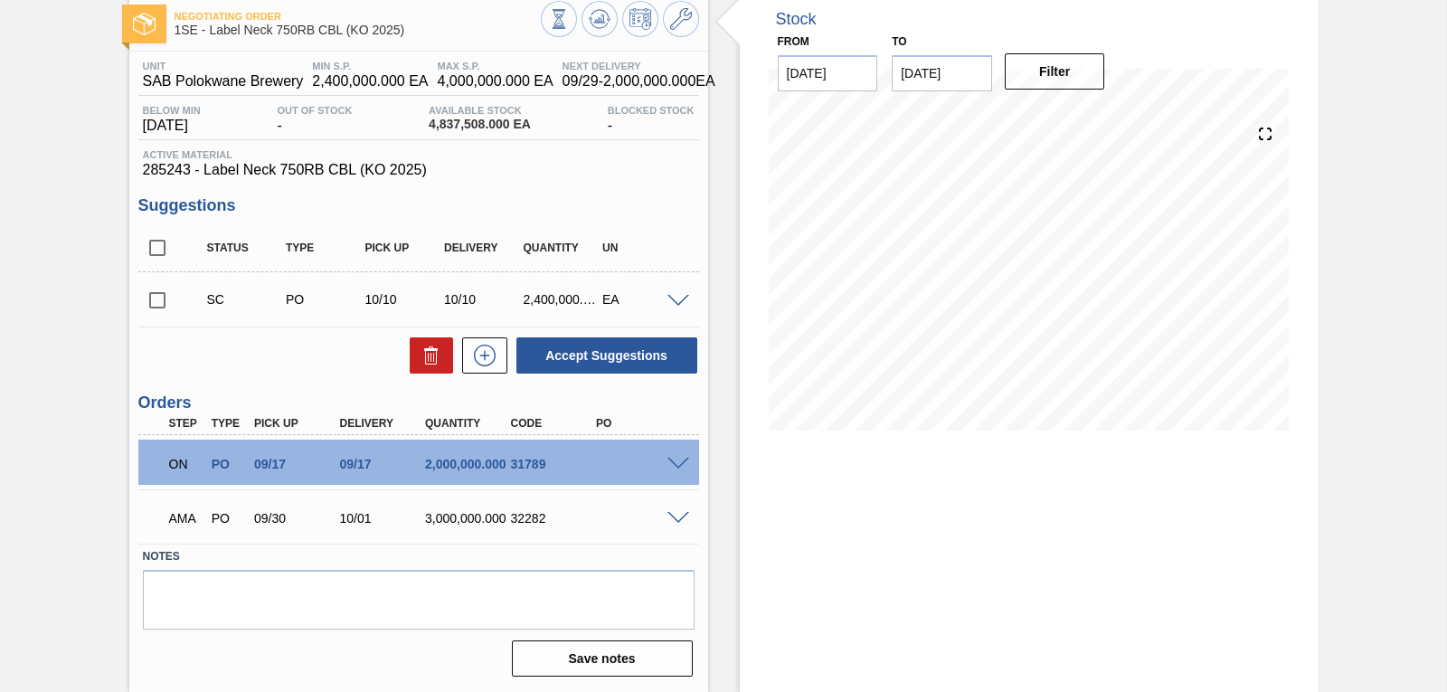
drag, startPoint x: 1444, startPoint y: 298, endPoint x: 1440, endPoint y: 381, distance: 83.3
click at [1440, 381] on div "Negotiating Order 1SE - Label Neck 750RB CBL (KO 2025) Unit SAB Polokwane Brewe…" at bounding box center [723, 342] width 1447 height 700
click at [673, 513] on span at bounding box center [679, 519] width 22 height 14
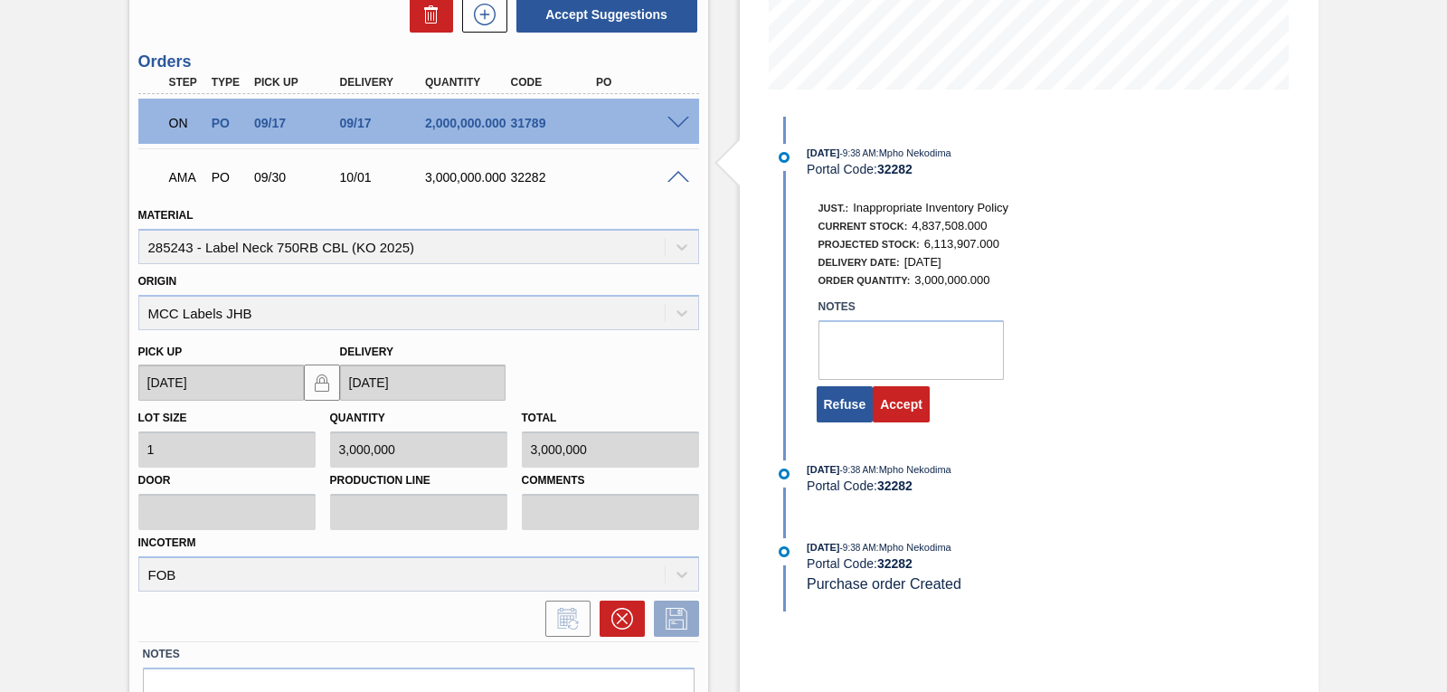
scroll to position [440, 0]
click at [905, 403] on button "Accept" at bounding box center [901, 403] width 57 height 36
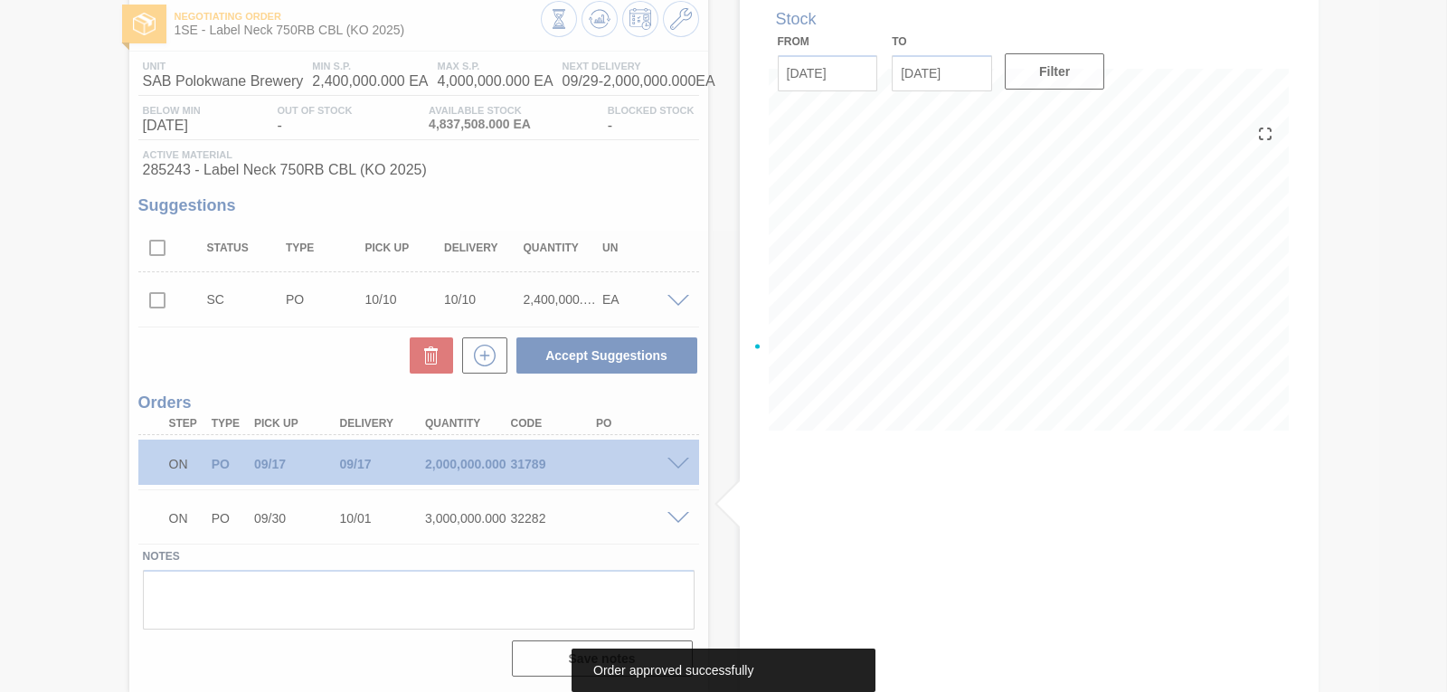
scroll to position [99, 0]
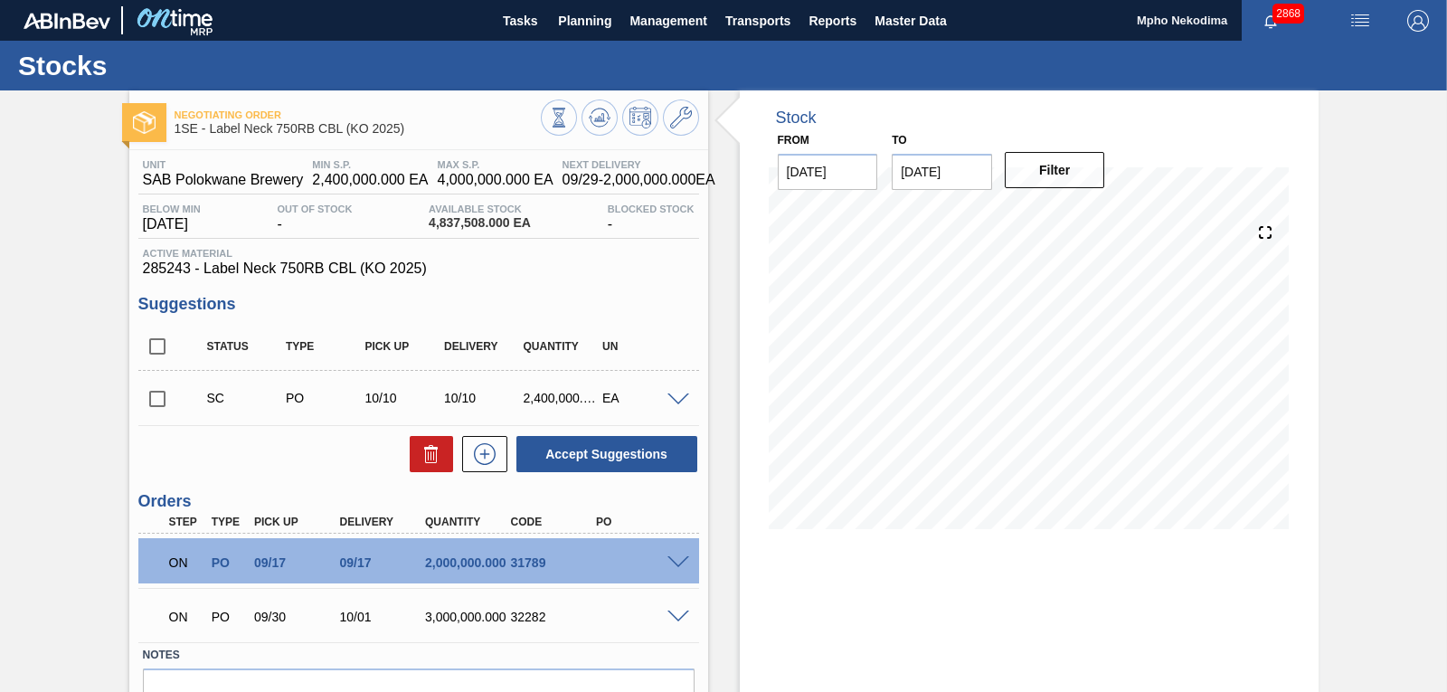
click at [1384, 144] on div "Negotiating Order 1SE - Label Neck 750RB CBL (KO 2025) Unit SAB Polokwane Brewe…" at bounding box center [723, 440] width 1447 height 700
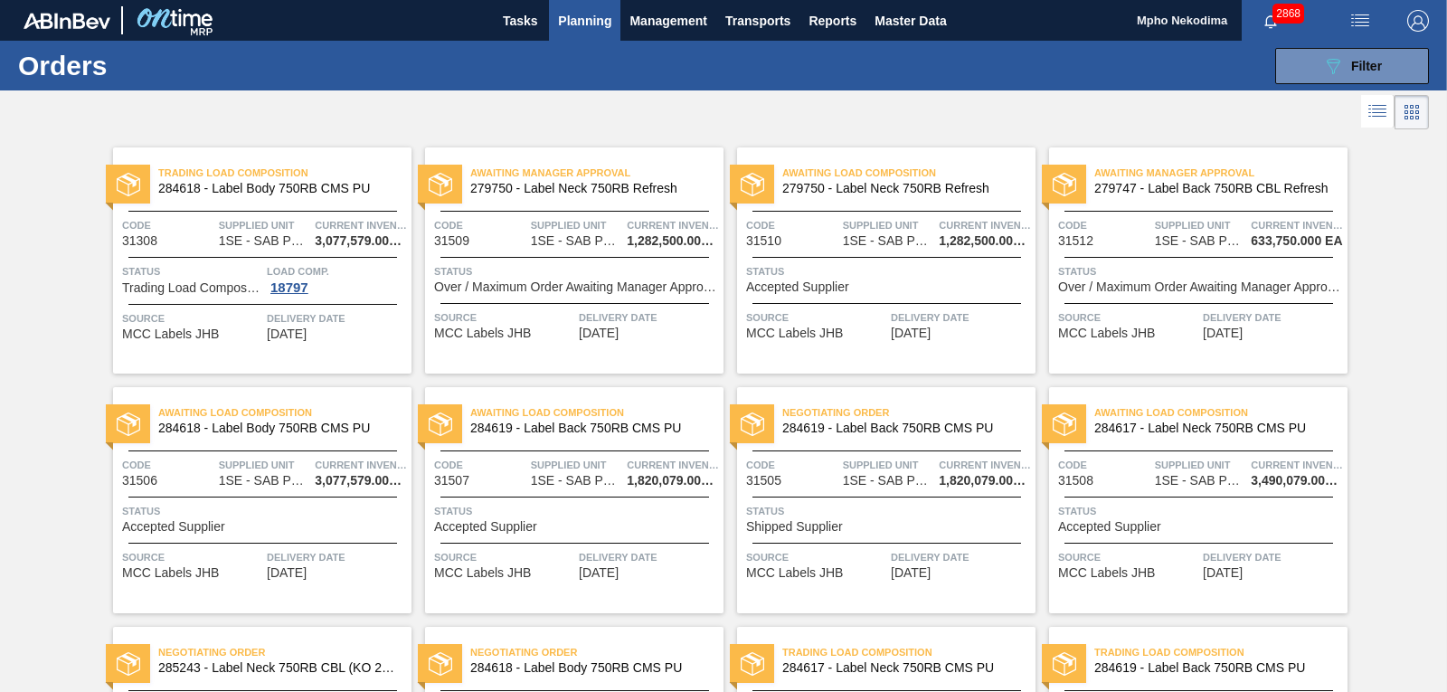
drag, startPoint x: 1444, startPoint y: 295, endPoint x: 1446, endPoint y: 337, distance: 42.6
click at [1446, 337] on main "Tasks Planning Management Transports Reports Master Data Mpho Nekodima 2868 Mar…" at bounding box center [723, 346] width 1447 height 692
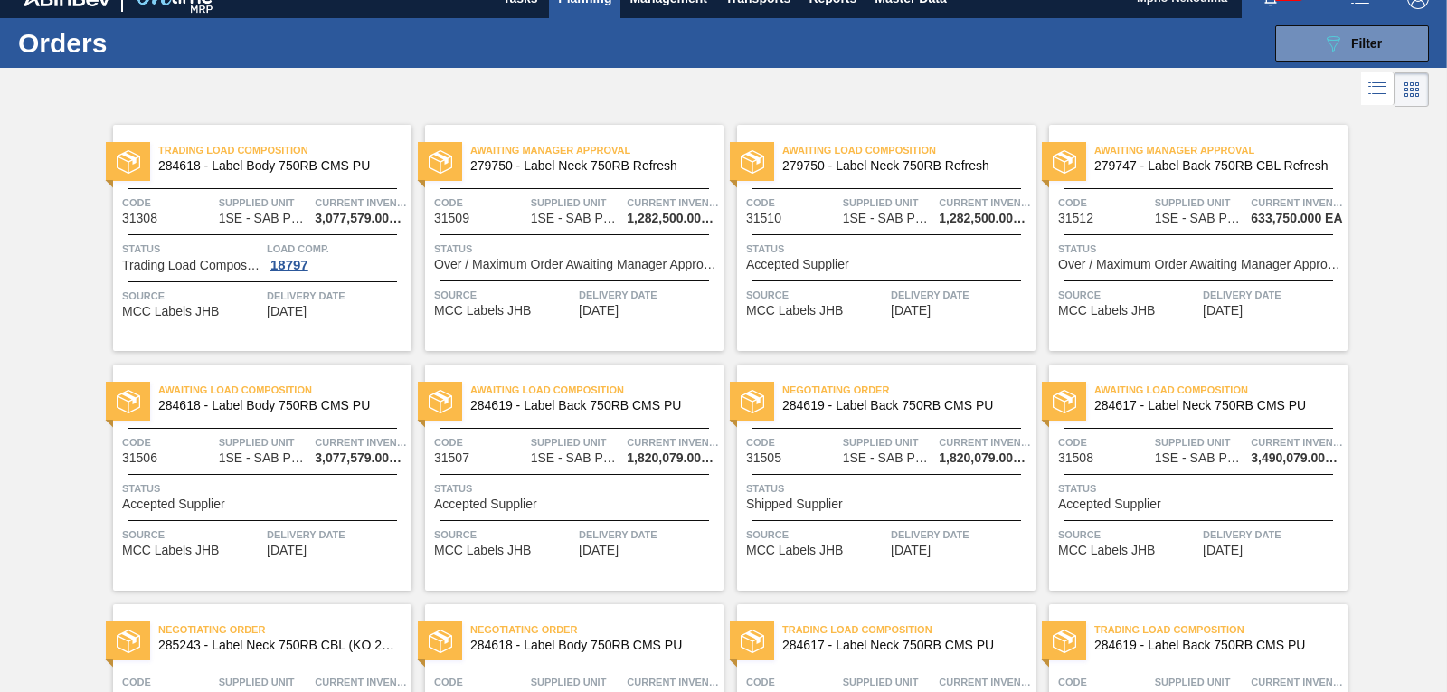
scroll to position [430, 0]
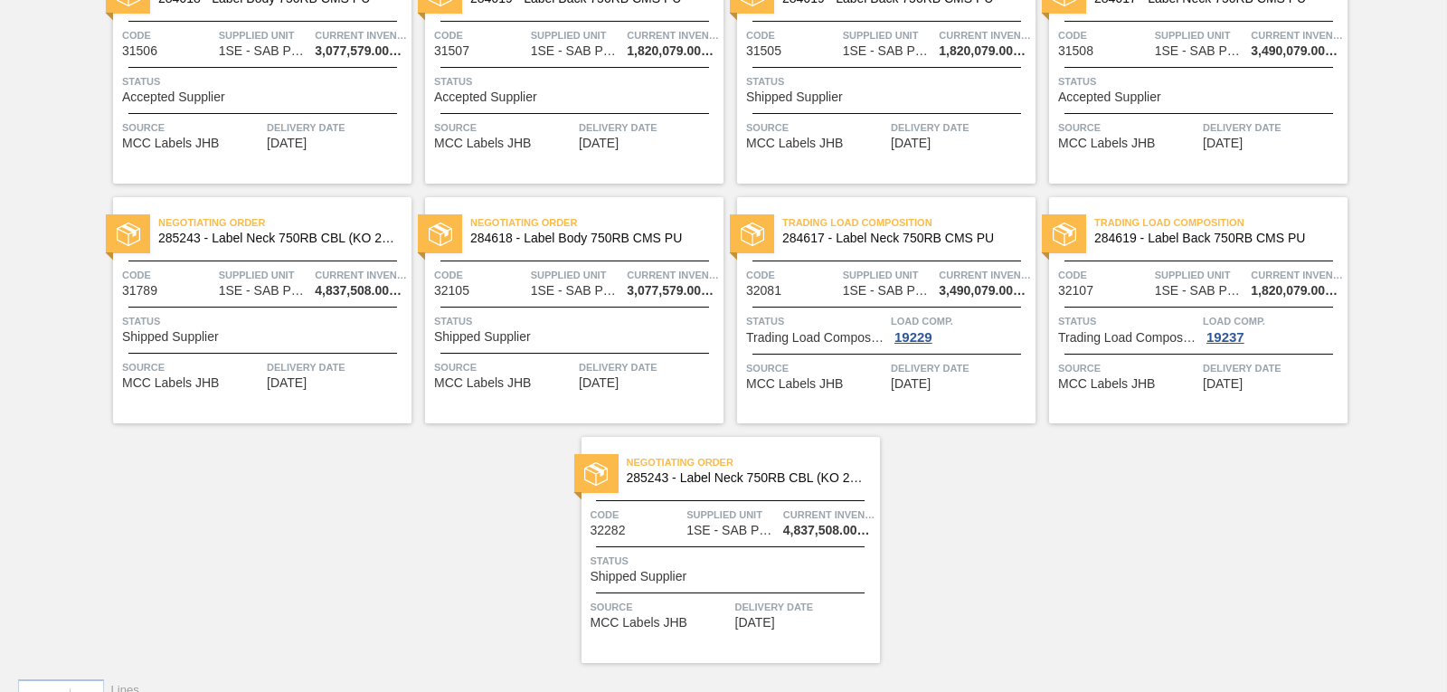
click at [1397, 60] on div "Trading Load Composition 284618 - Label Body 750RB CMS PU Code 31308 Supplied U…" at bounding box center [723, 183] width 1447 height 959
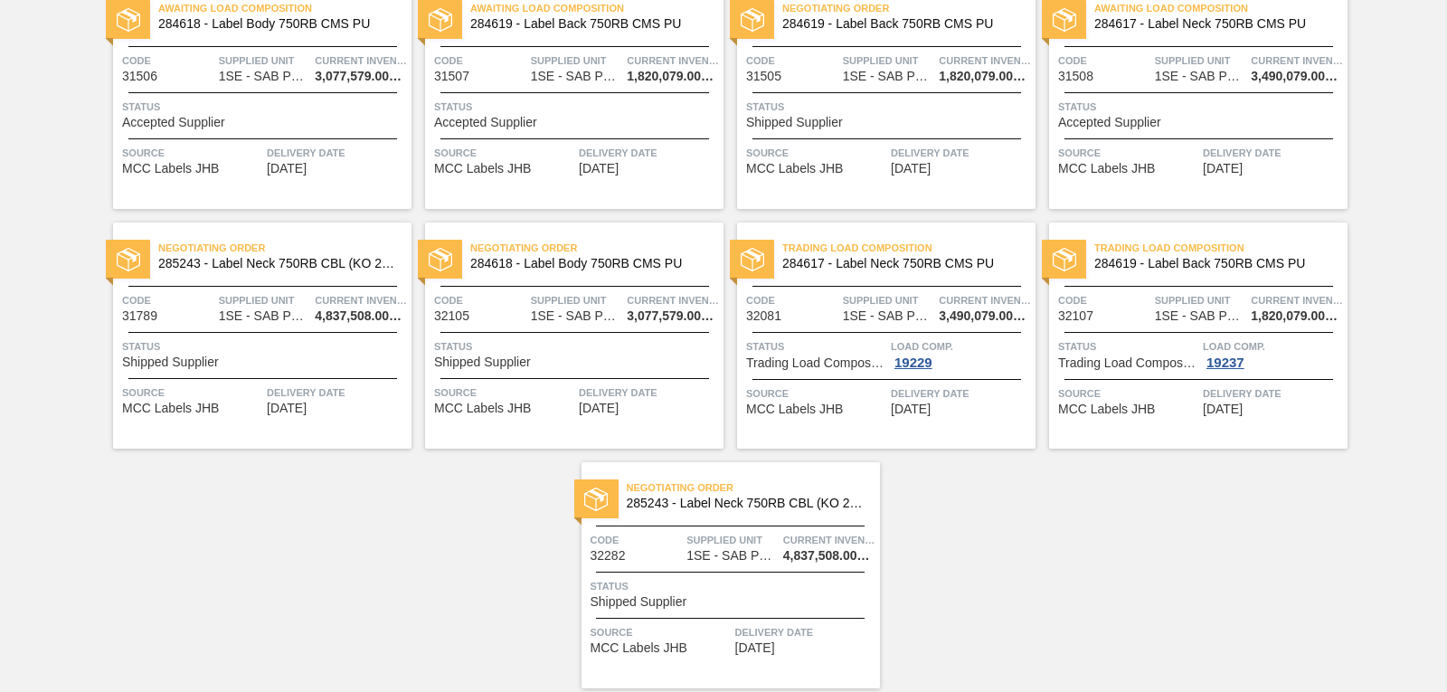
scroll to position [0, 0]
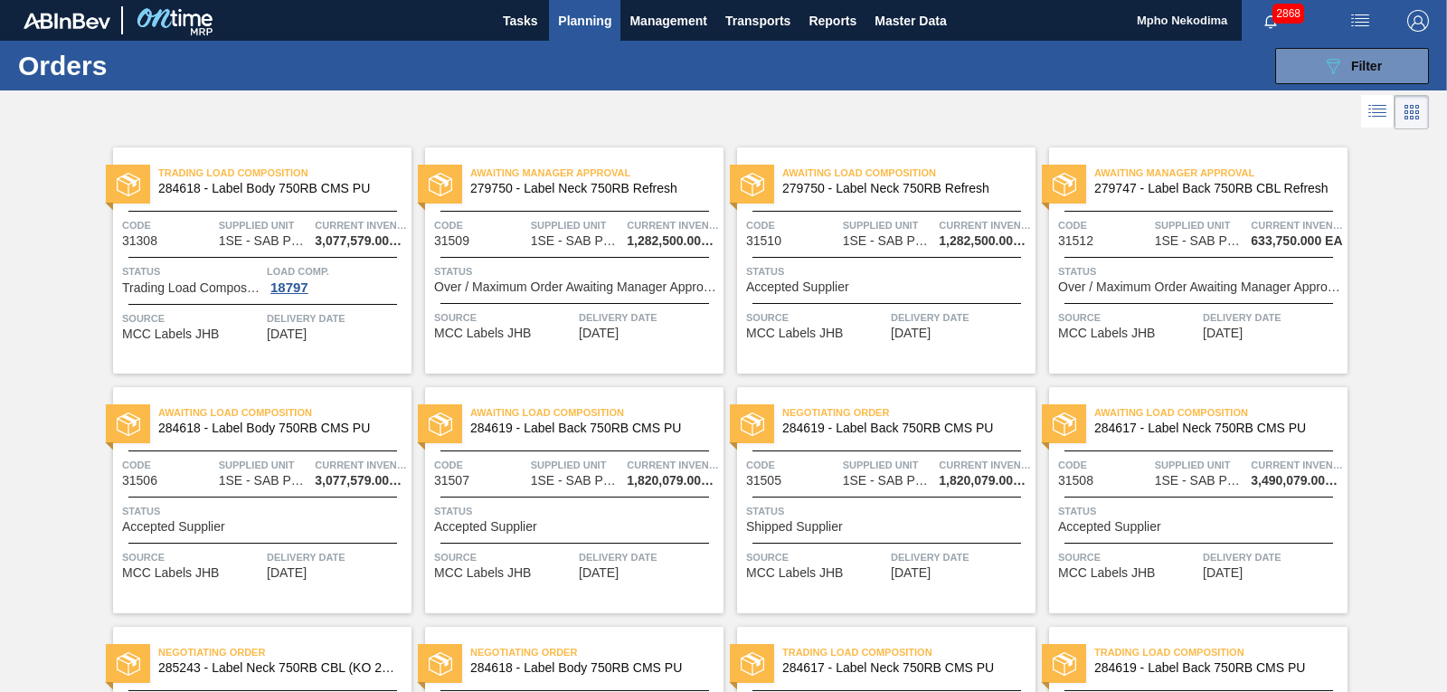
drag, startPoint x: 1444, startPoint y: 410, endPoint x: 1444, endPoint y: 438, distance: 28.1
click at [1444, 438] on main "Tasks Planning Management Transports Reports Master Data Mpho Nekodima 2868 Mar…" at bounding box center [723, 346] width 1447 height 692
click at [1443, 440] on div "Trading Load Composition 284618 - Label Body 750RB CMS PU Code 31308 Supplied U…" at bounding box center [723, 613] width 1447 height 959
drag, startPoint x: 1444, startPoint y: 407, endPoint x: 1444, endPoint y: 426, distance: 19.0
click at [1444, 426] on main "Tasks Planning Management Transports Reports Master Data Mpho Nekodima 2868 Mar…" at bounding box center [723, 346] width 1447 height 692
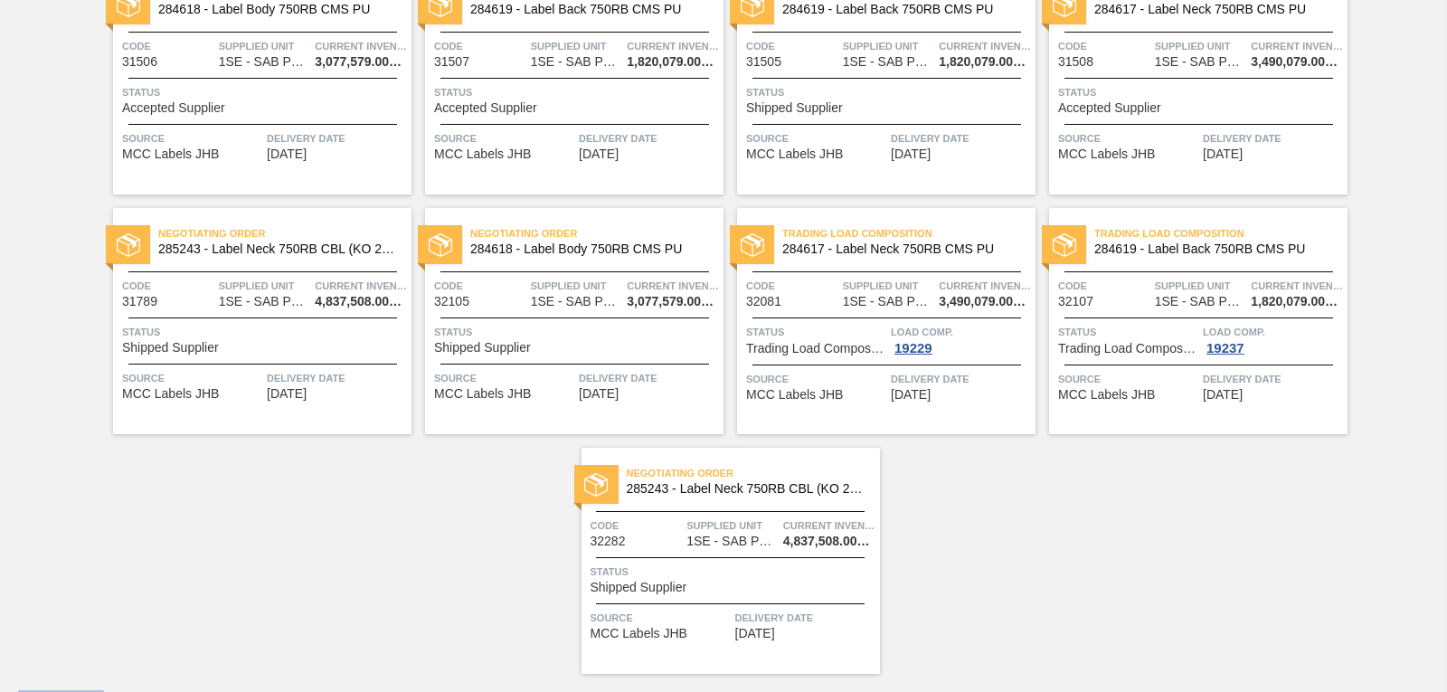
scroll to position [468, 0]
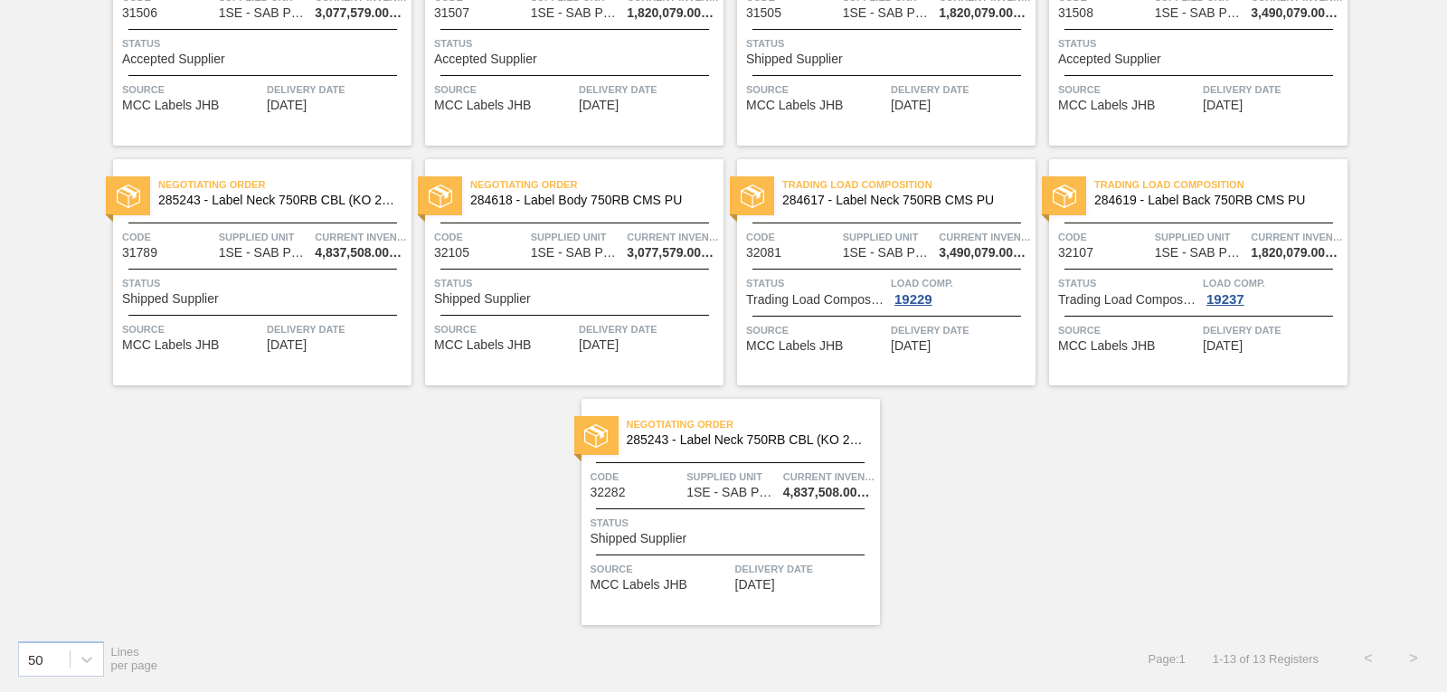
drag, startPoint x: 1444, startPoint y: 327, endPoint x: 1444, endPoint y: 266, distance: 60.6
click at [1444, 266] on div "Trading Load Composition 284618 - Label Body 750RB CMS PU Code 31308 Supplied U…" at bounding box center [723, 145] width 1447 height 959
click at [1111, 467] on div "Trading Load Composition 284618 - Label Body 750RB CMS PU Code 31308 Supplied U…" at bounding box center [723, 145] width 1447 height 959
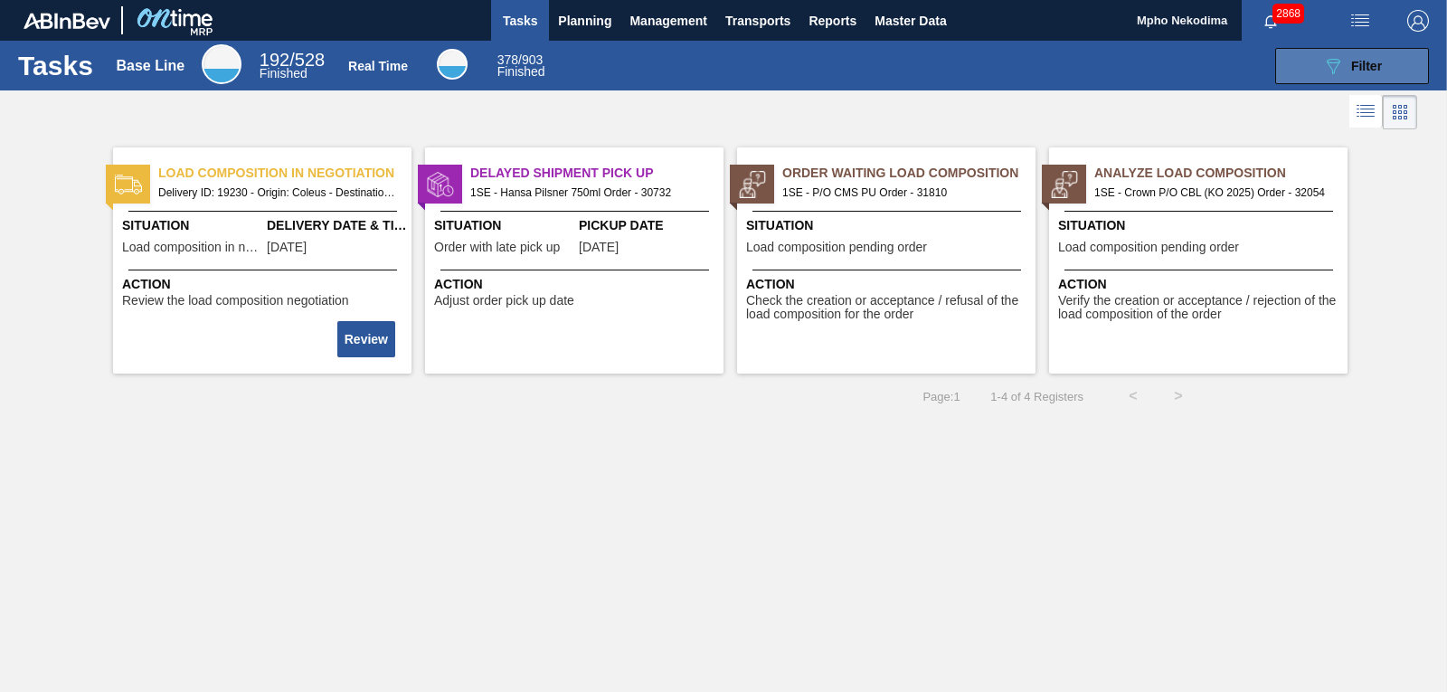
click at [1308, 67] on button "089F7B8B-B2A5-4AFE-B5C0-19BA573D28AC Filter" at bounding box center [1352, 66] width 154 height 36
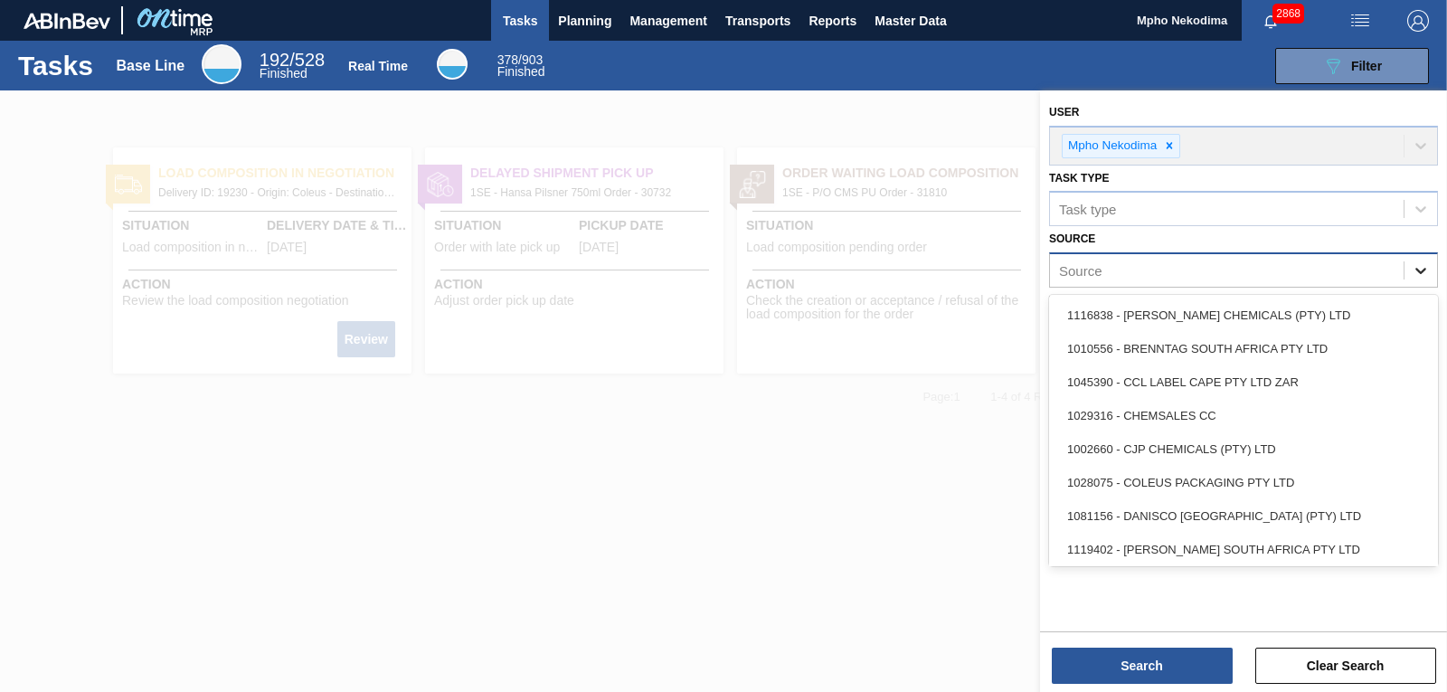
click at [1427, 270] on icon at bounding box center [1421, 270] width 18 height 18
click at [1251, 275] on div "Source" at bounding box center [1227, 271] width 354 height 26
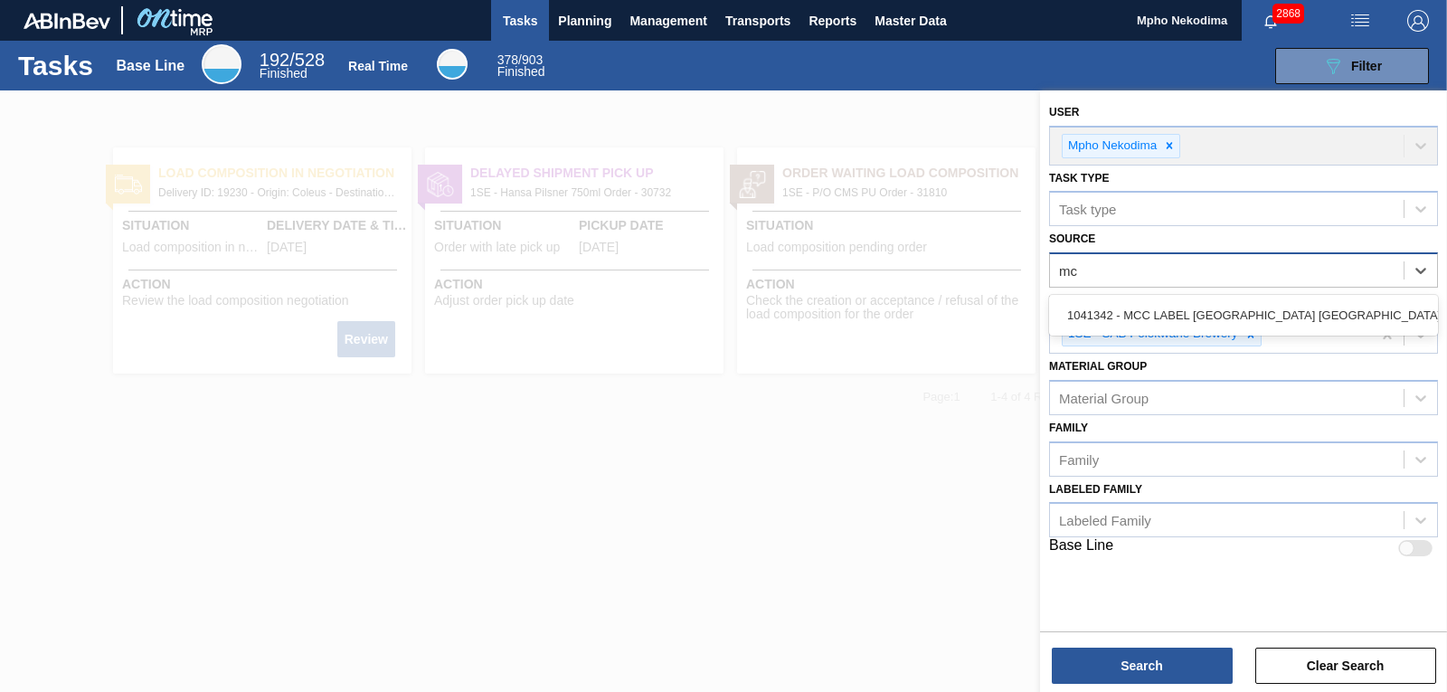
type input "mcc"
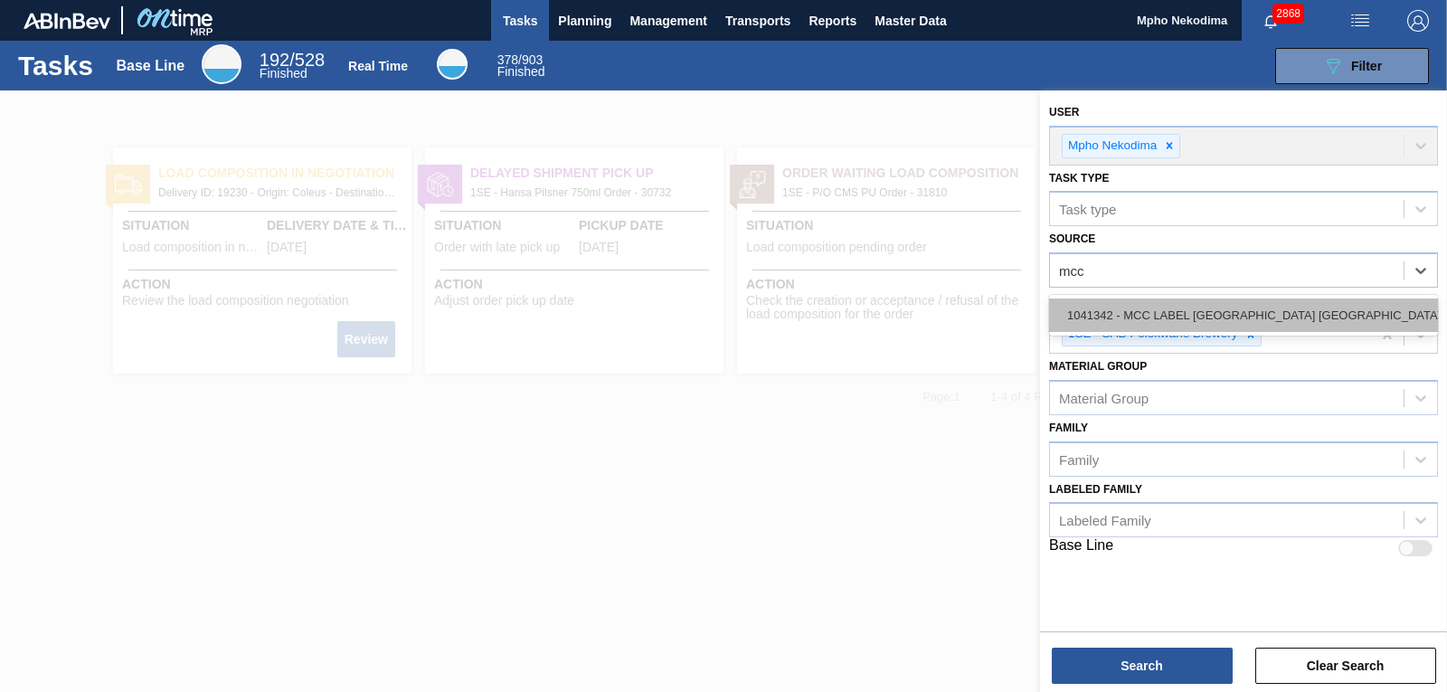
click at [1241, 311] on div "1041342 - MCC LABEL [GEOGRAPHIC_DATA] [GEOGRAPHIC_DATA]" at bounding box center [1243, 314] width 389 height 33
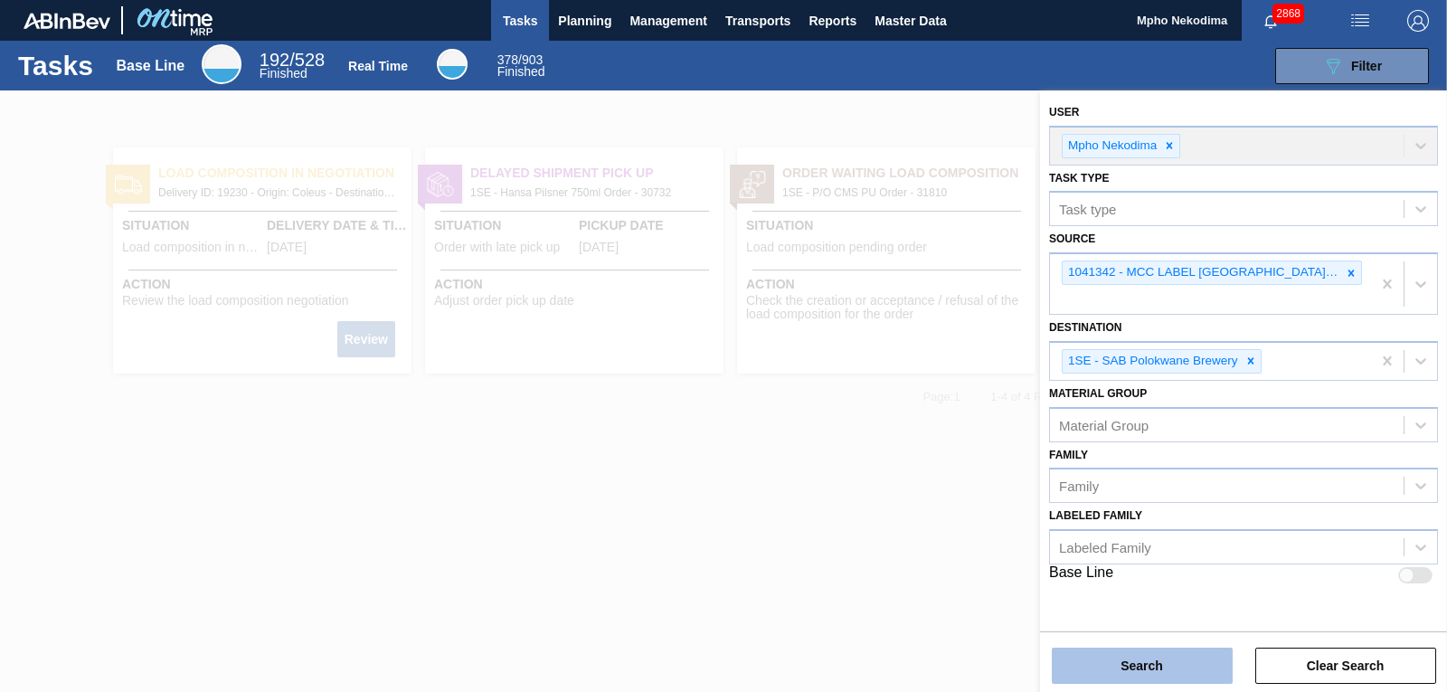
click at [1141, 661] on button "Search" at bounding box center [1142, 666] width 181 height 36
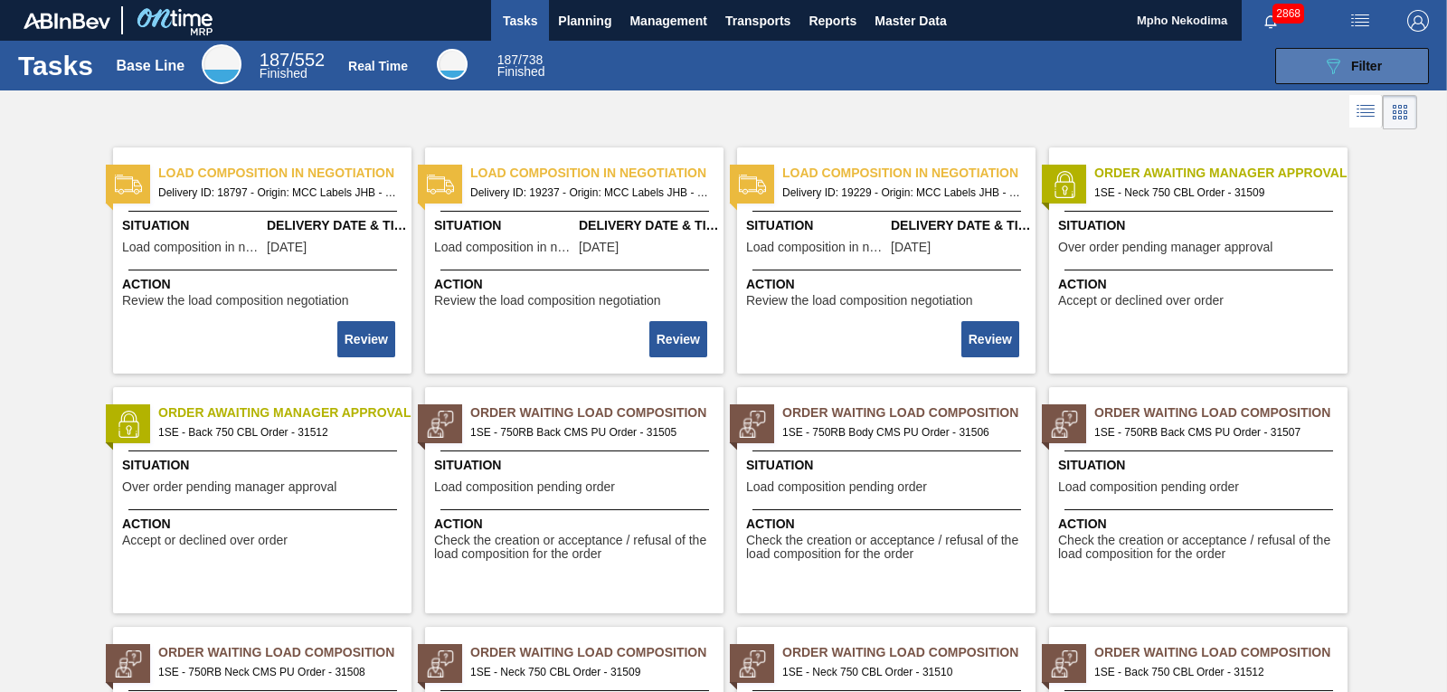
click at [1319, 77] on button "089F7B8B-B2A5-4AFE-B5C0-19BA573D28AC Filter" at bounding box center [1352, 66] width 154 height 36
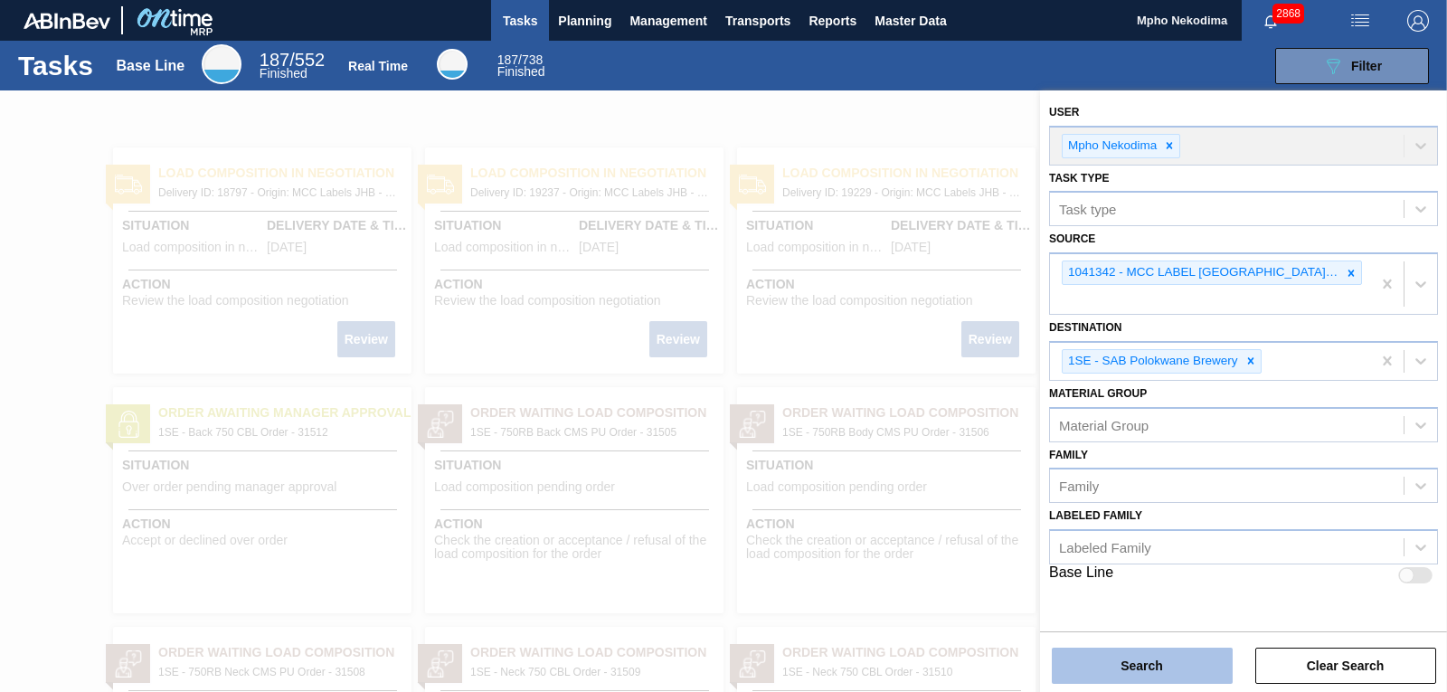
click at [1212, 664] on button "Search" at bounding box center [1142, 666] width 181 height 36
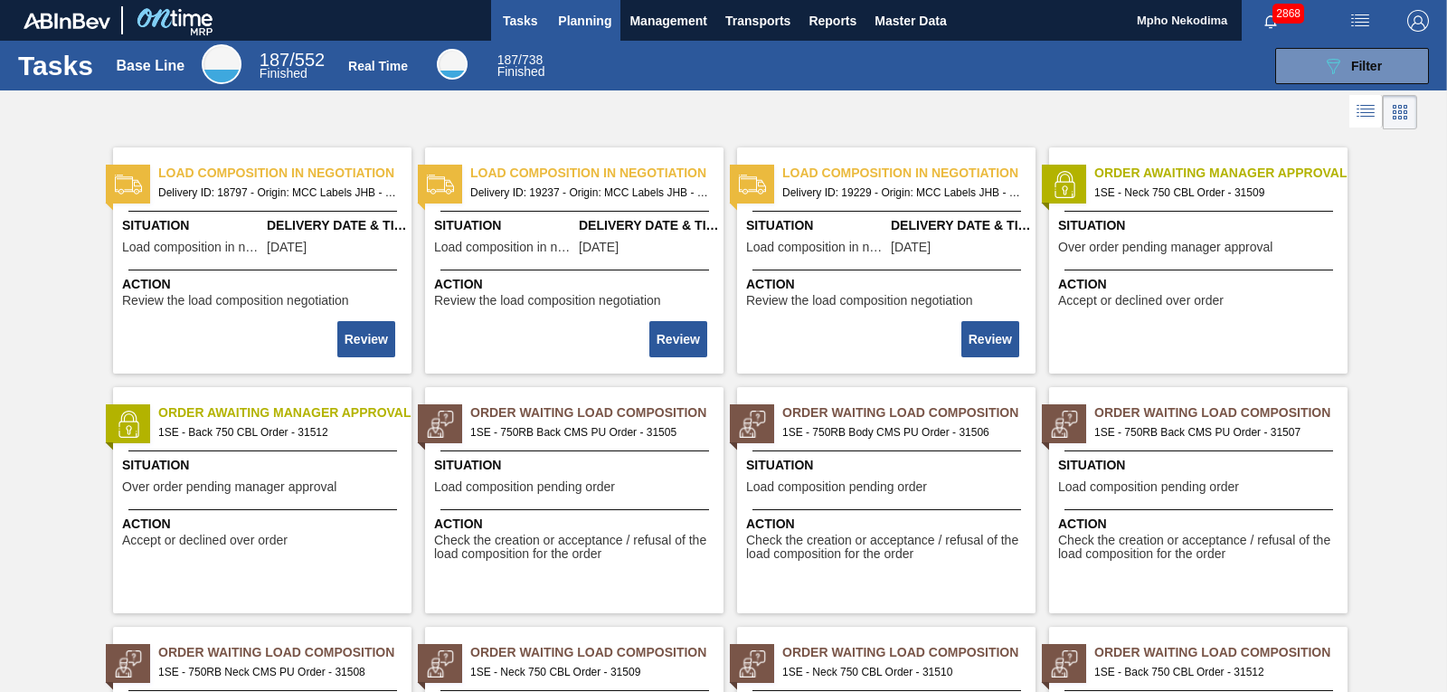
click at [590, 20] on span "Planning" at bounding box center [584, 21] width 53 height 22
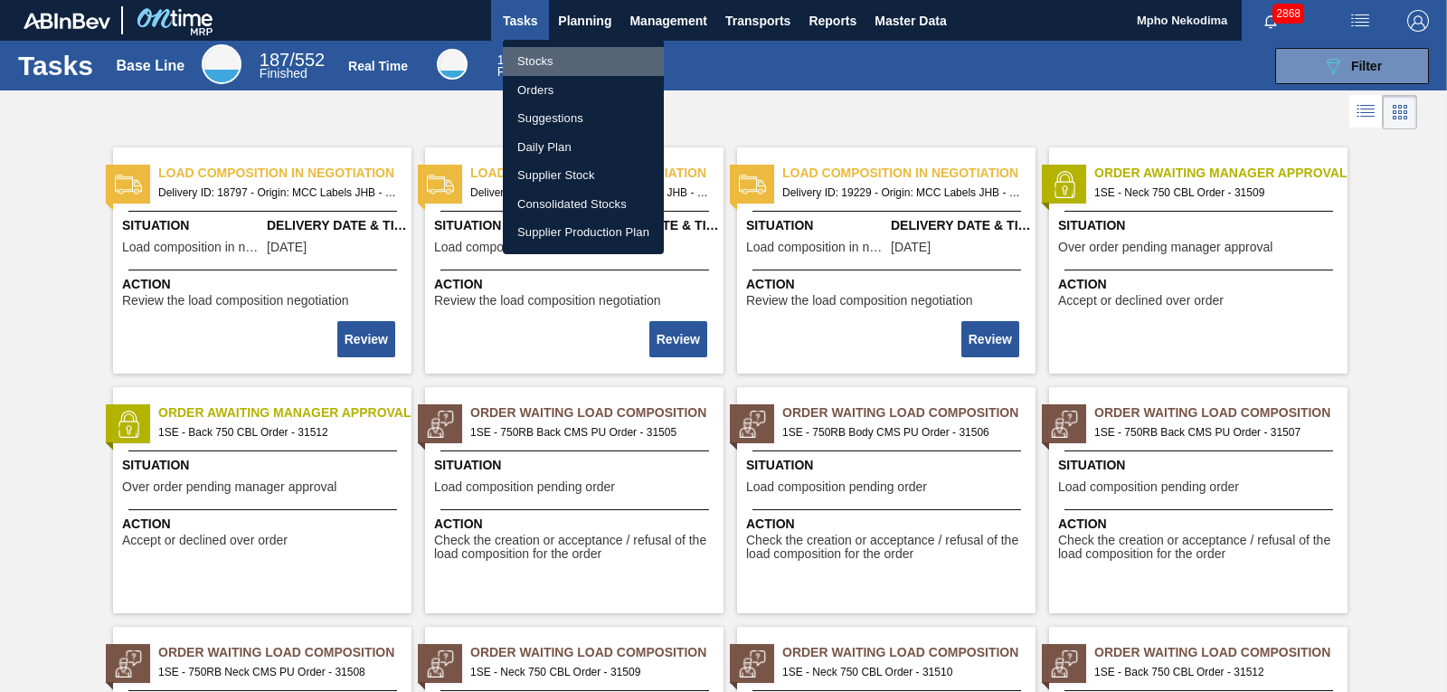
click at [547, 60] on li "Stocks" at bounding box center [583, 61] width 161 height 29
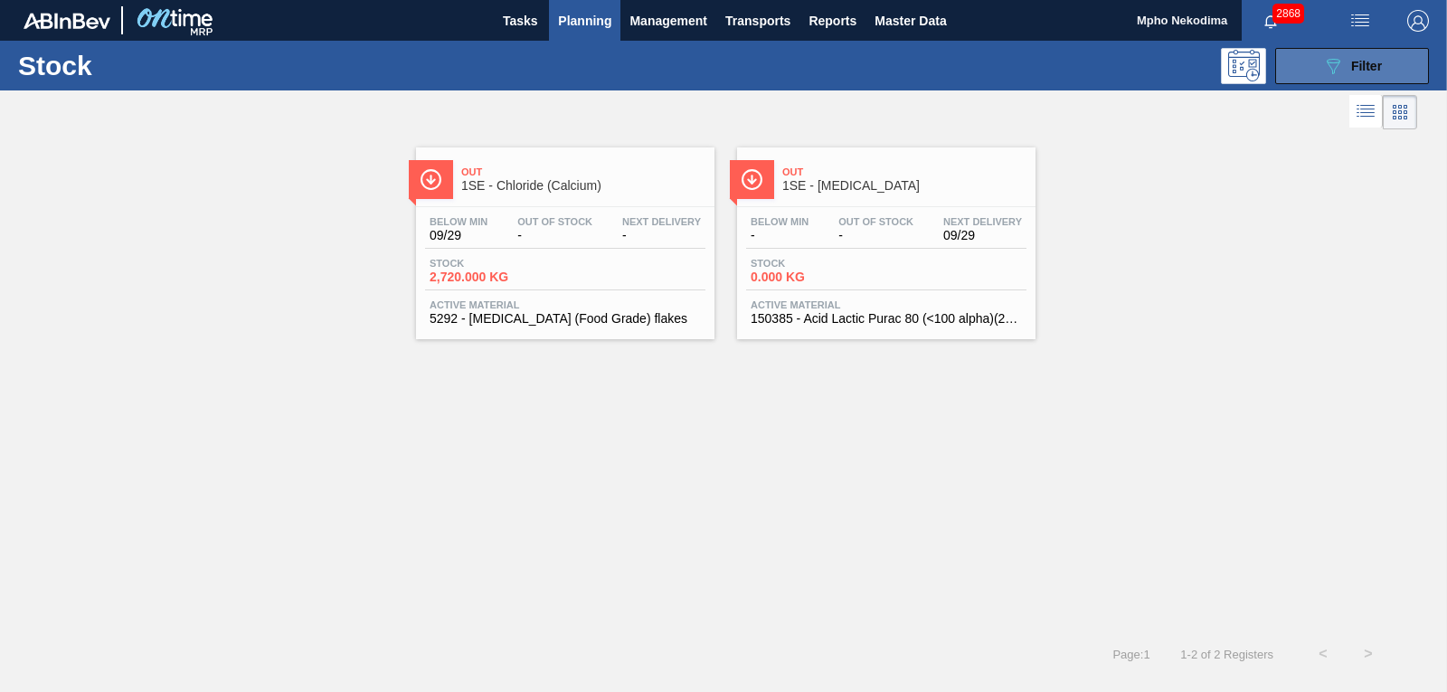
click at [1308, 71] on button "089F7B8B-B2A5-4AFE-B5C0-19BA573D28AC Filter" at bounding box center [1352, 66] width 154 height 36
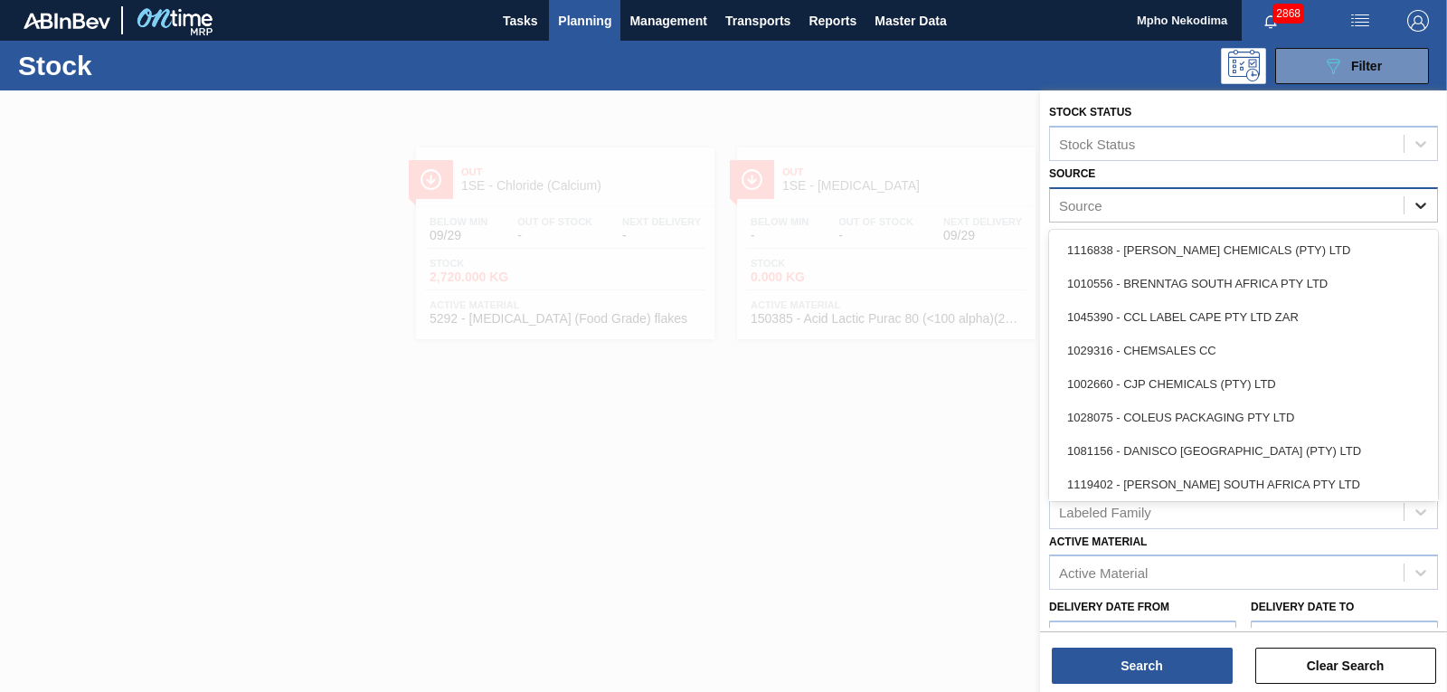
click at [1418, 206] on icon at bounding box center [1421, 206] width 11 height 6
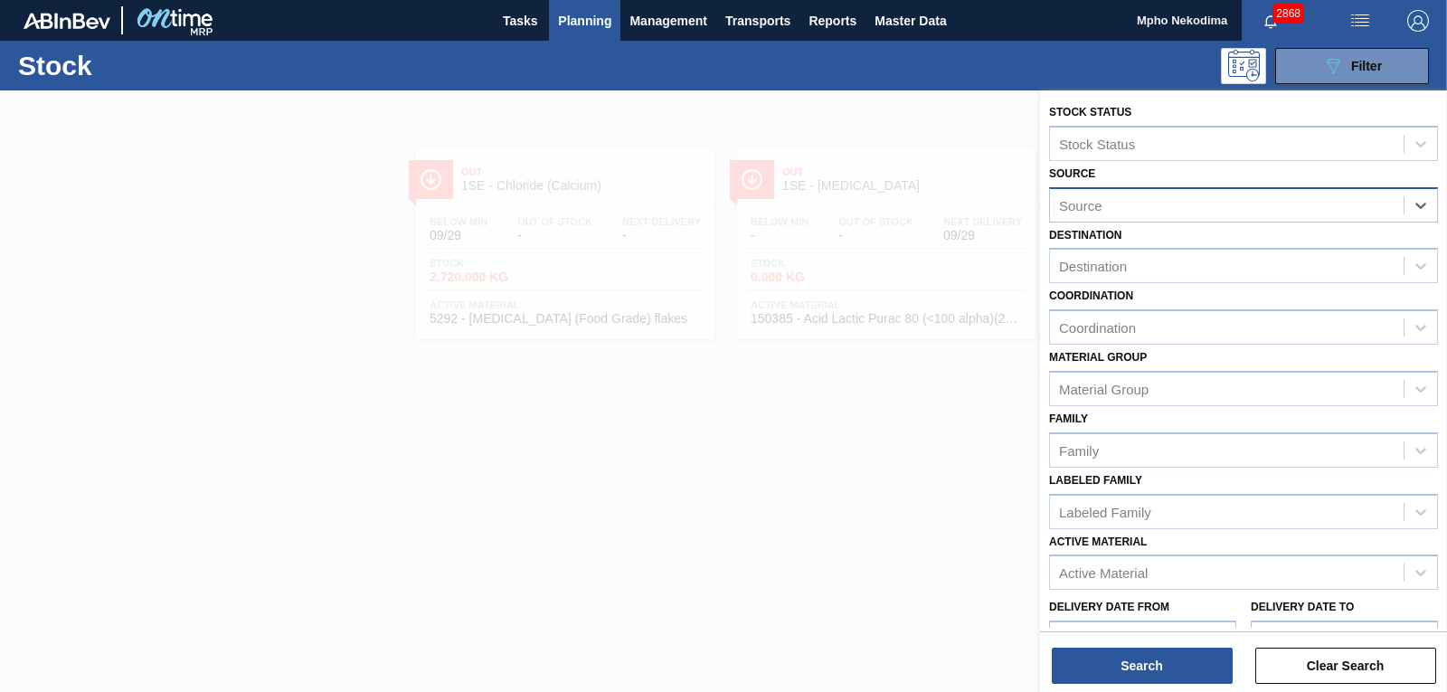
click at [1208, 209] on div "Source" at bounding box center [1227, 205] width 354 height 26
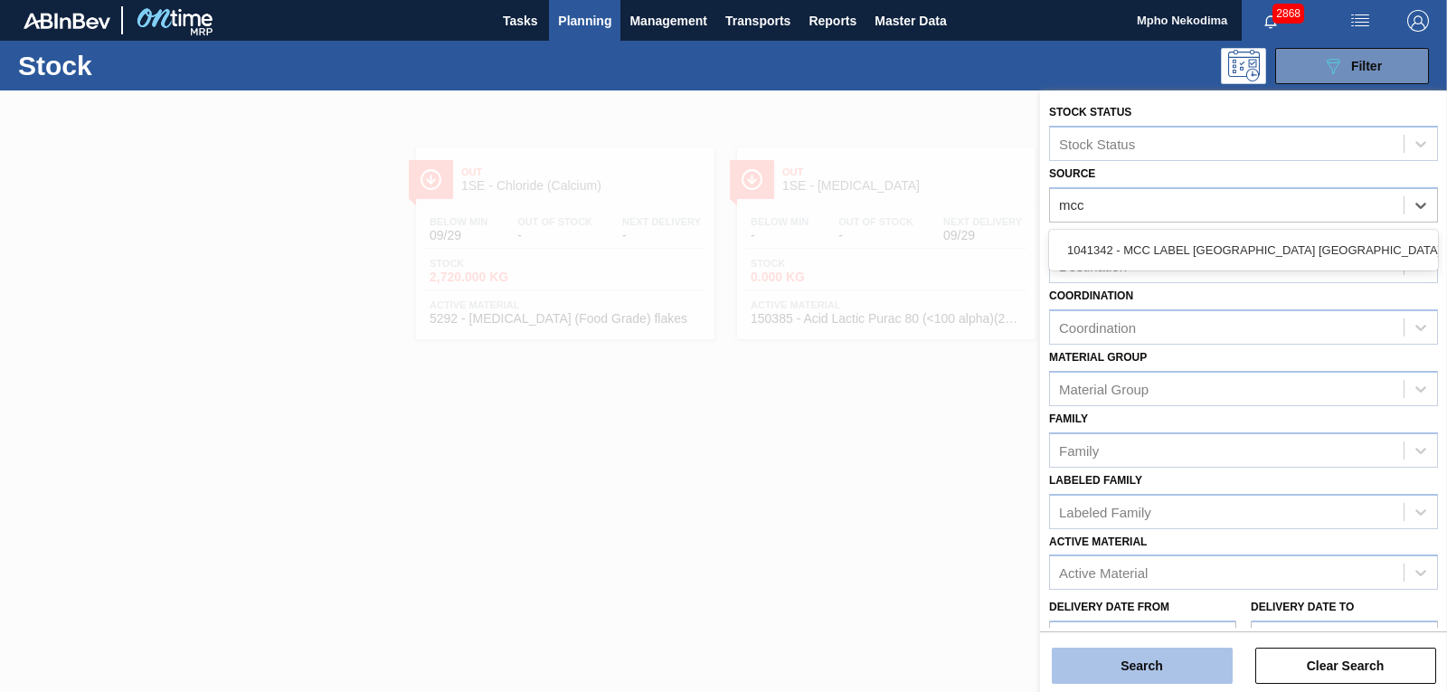
type input "mcc"
click at [1144, 656] on button "Search" at bounding box center [1142, 666] width 181 height 36
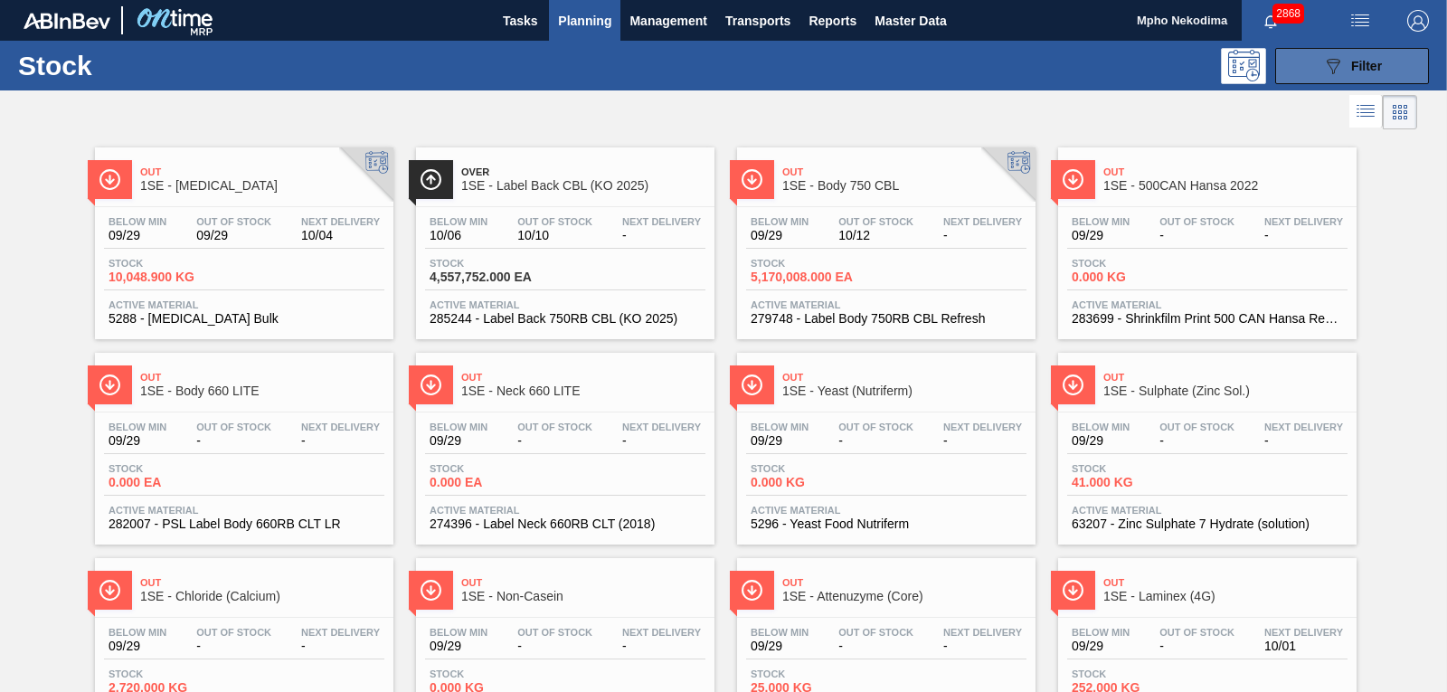
click at [1293, 71] on button "089F7B8B-B2A5-4AFE-B5C0-19BA573D28AC Filter" at bounding box center [1352, 66] width 154 height 36
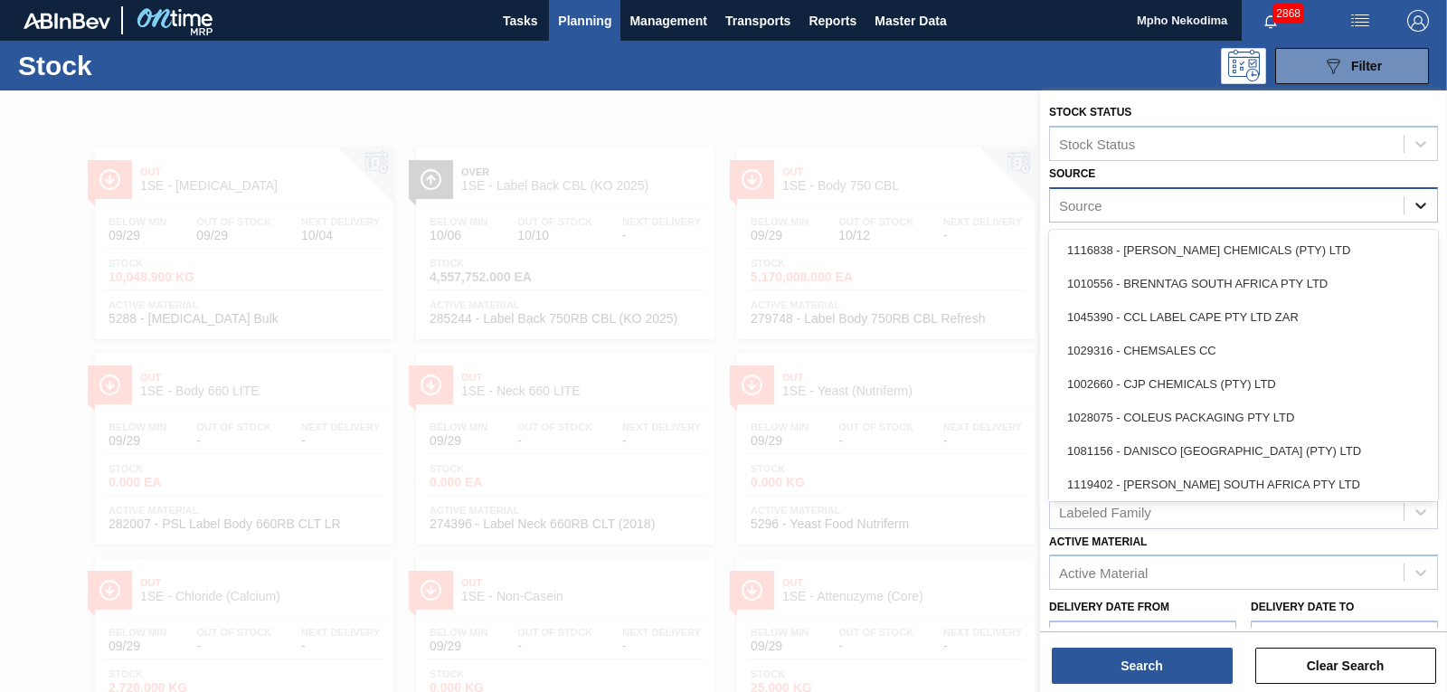
click at [1414, 205] on icon at bounding box center [1421, 205] width 18 height 18
click at [1245, 203] on div "Source" at bounding box center [1227, 205] width 354 height 26
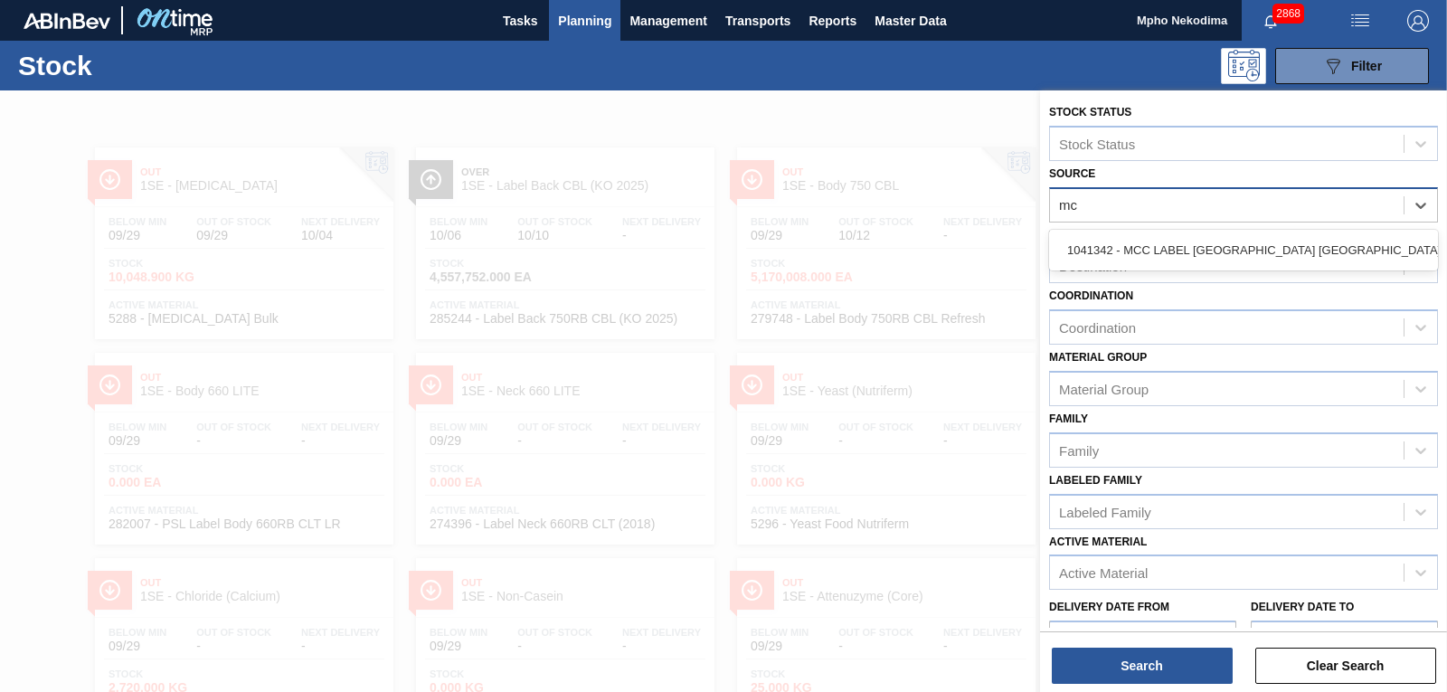
type input "mcc"
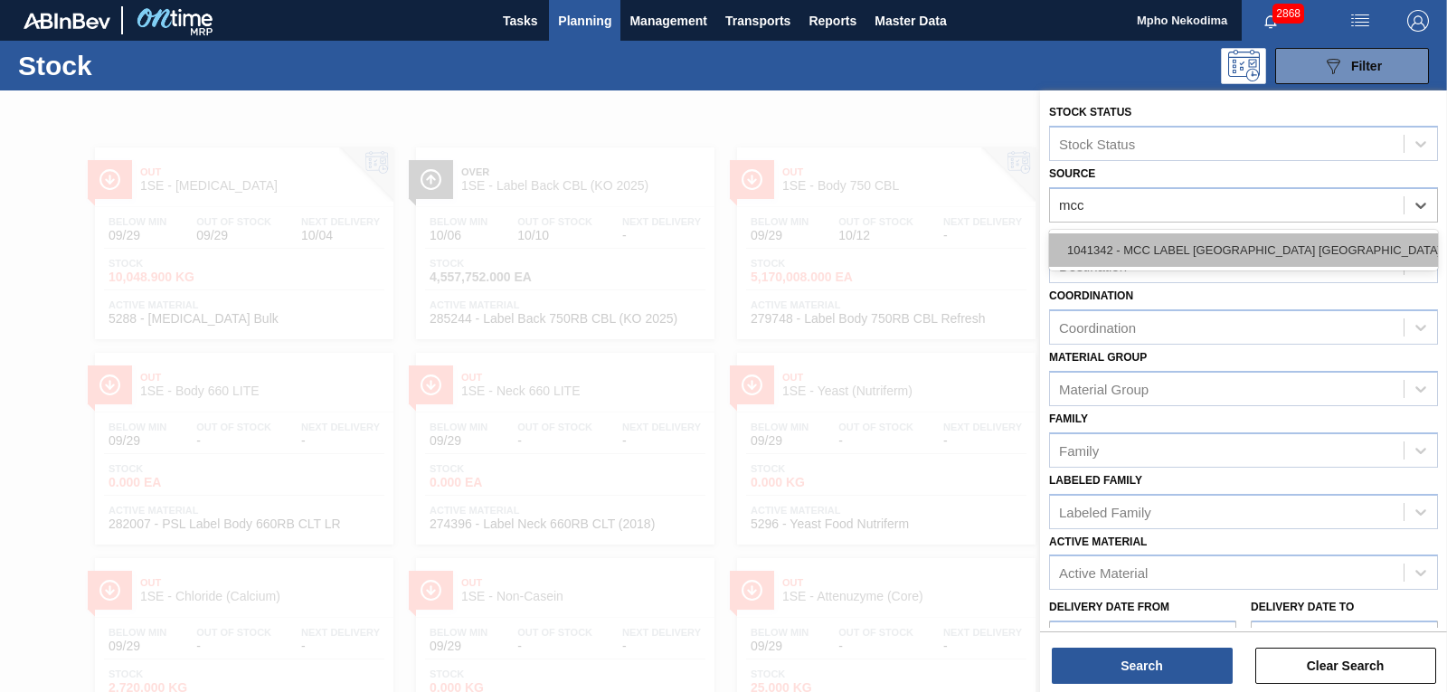
click at [1246, 244] on div "1041342 - MCC LABEL [GEOGRAPHIC_DATA] [GEOGRAPHIC_DATA]" at bounding box center [1243, 249] width 389 height 33
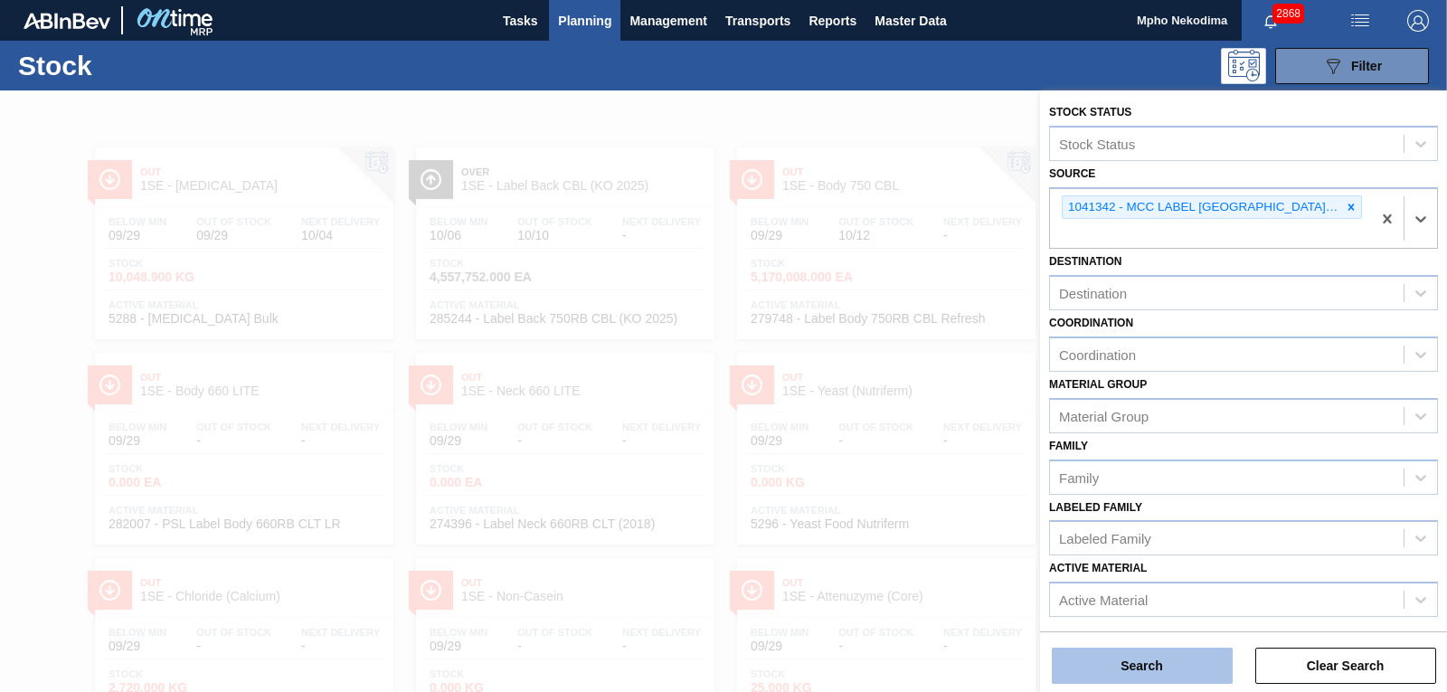
click at [1170, 661] on button "Search" at bounding box center [1142, 666] width 181 height 36
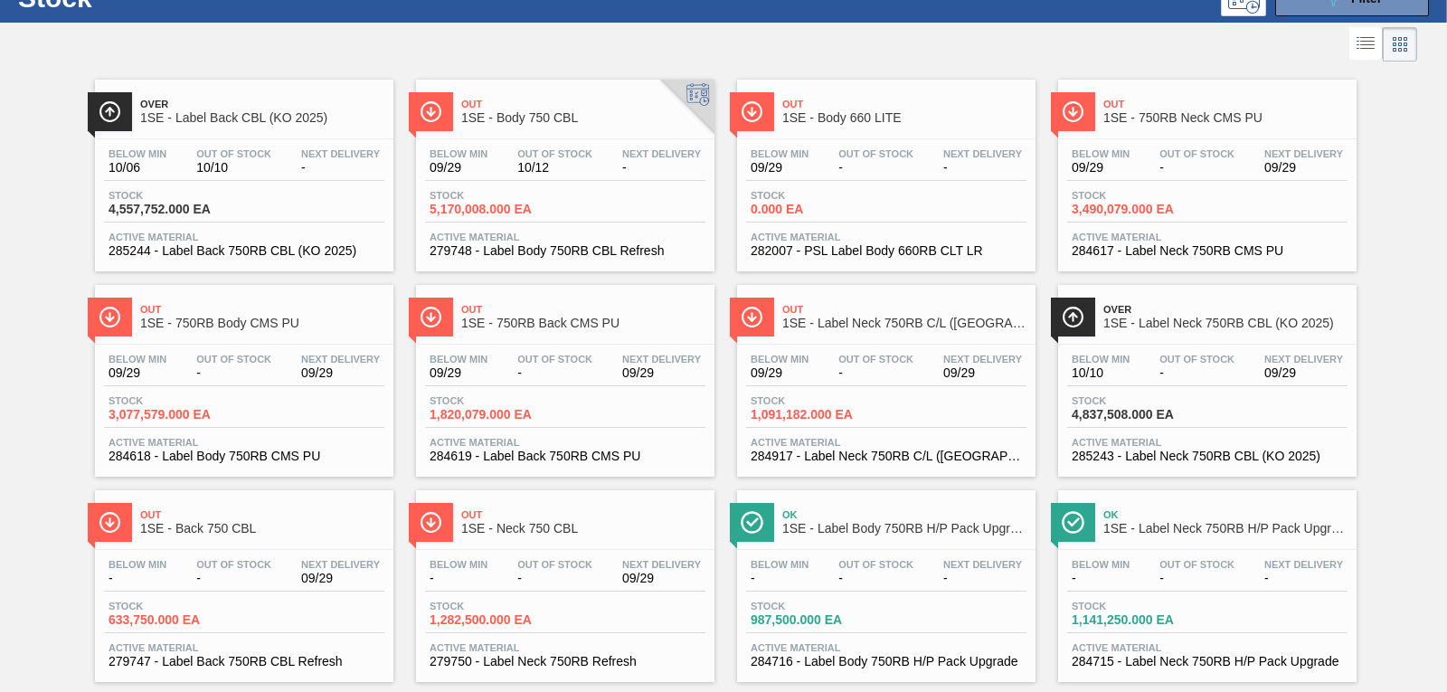
scroll to position [103, 0]
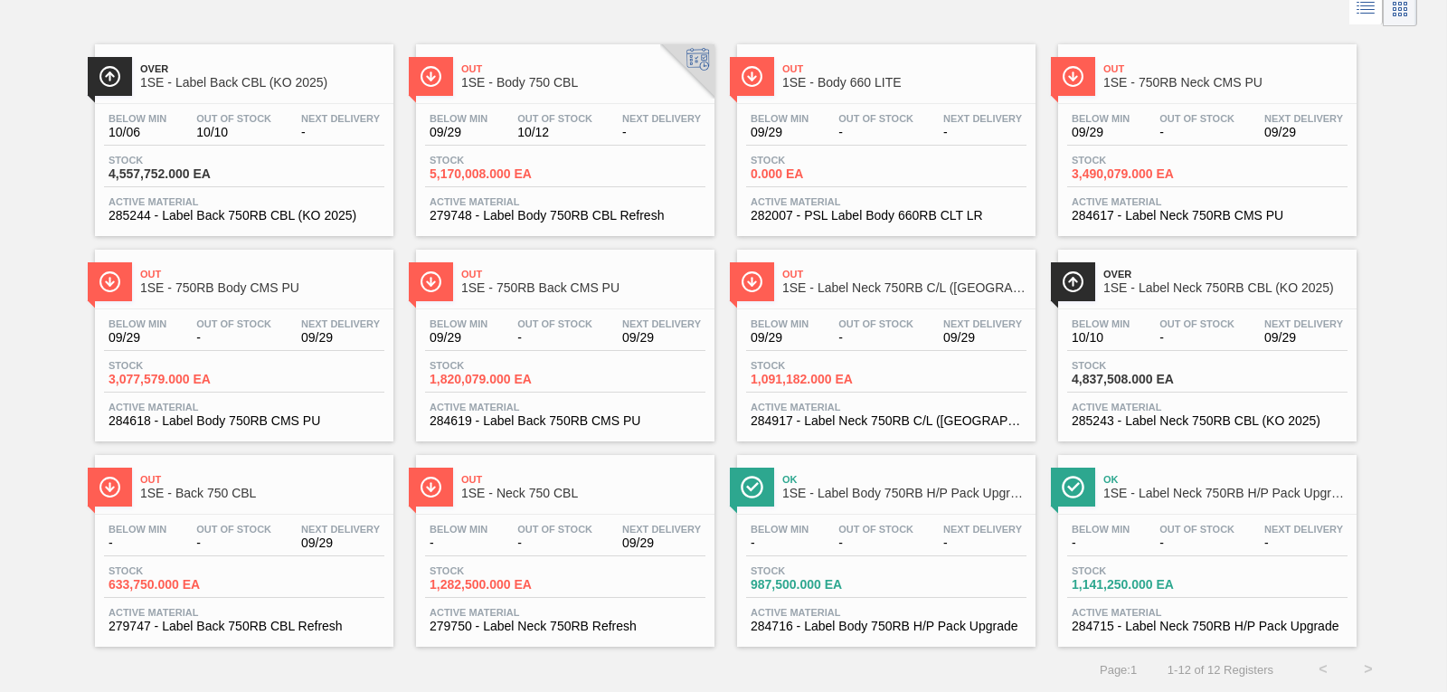
click at [232, 213] on span "285244 - Label Back 750RB CBL (KO 2025)" at bounding box center [244, 216] width 271 height 14
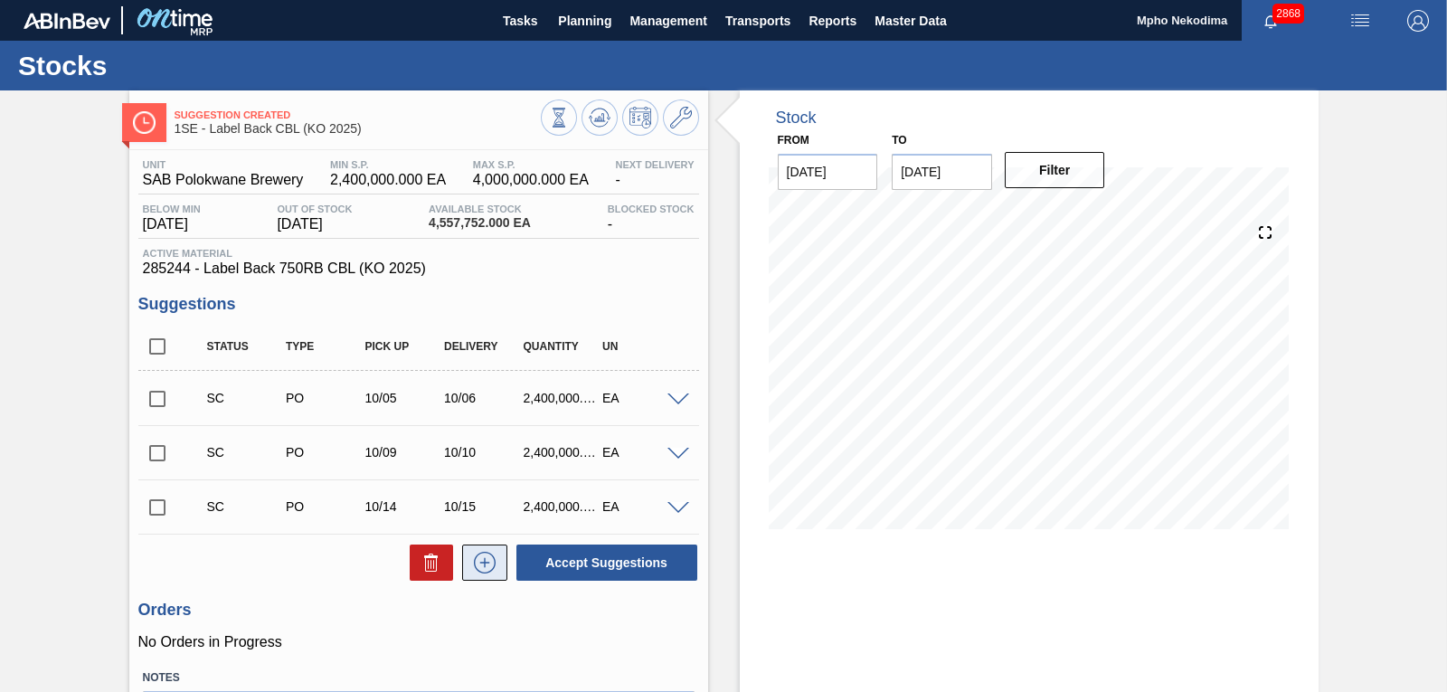
click at [477, 569] on icon at bounding box center [484, 563] width 29 height 22
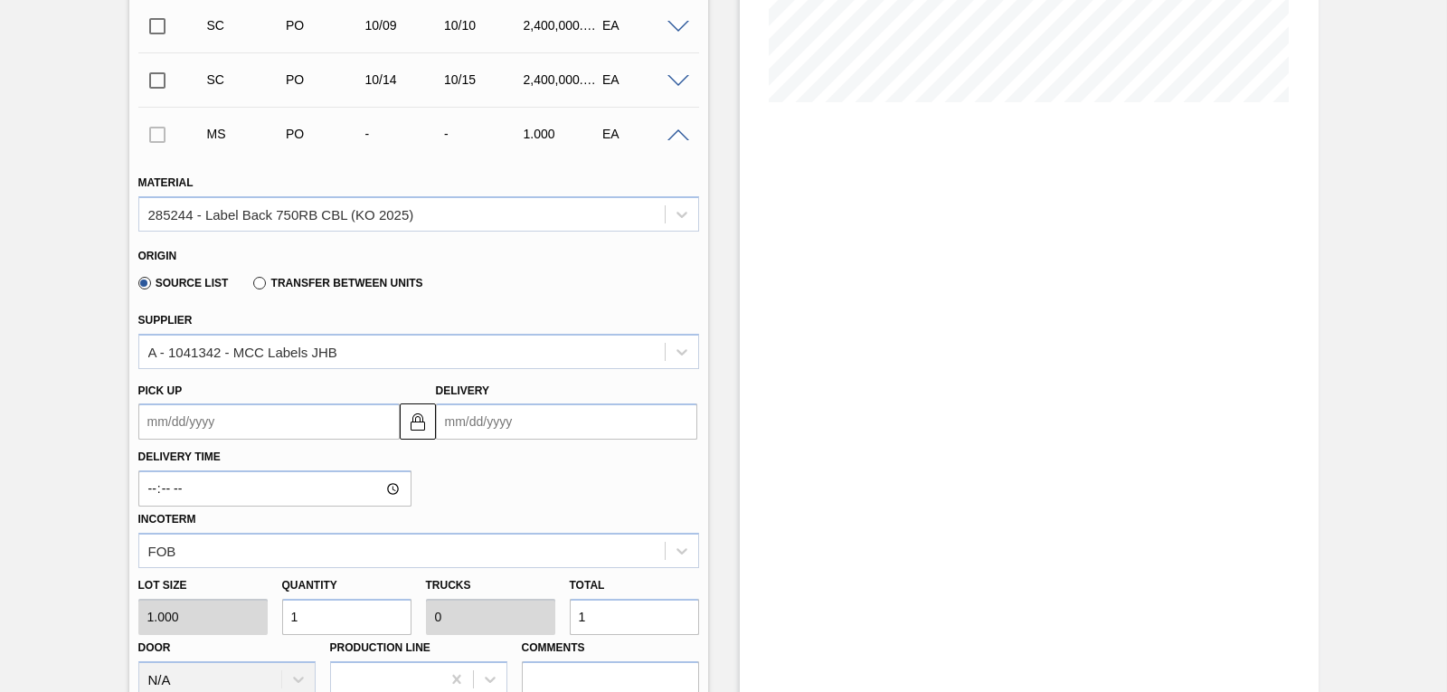
scroll to position [428, 0]
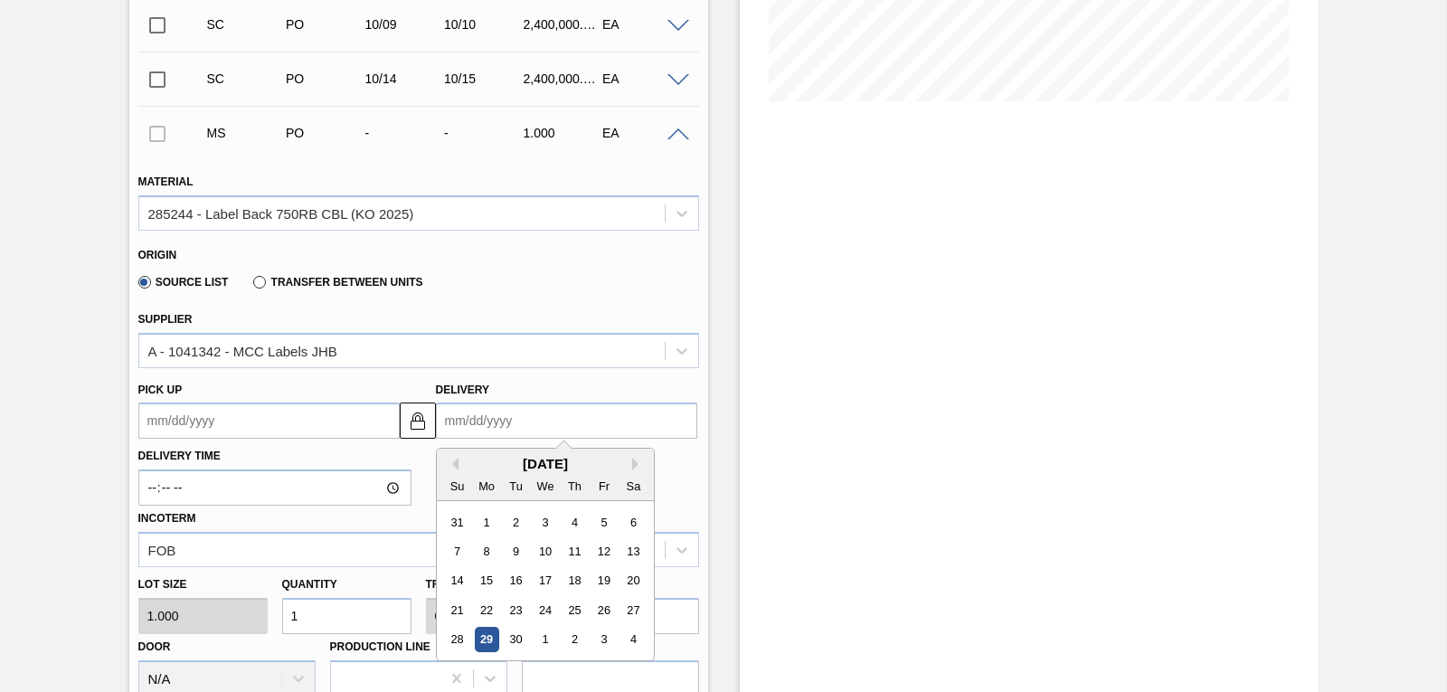
click at [478, 421] on input "Delivery" at bounding box center [566, 421] width 261 height 36
click at [545, 638] on div "1" at bounding box center [545, 640] width 24 height 24
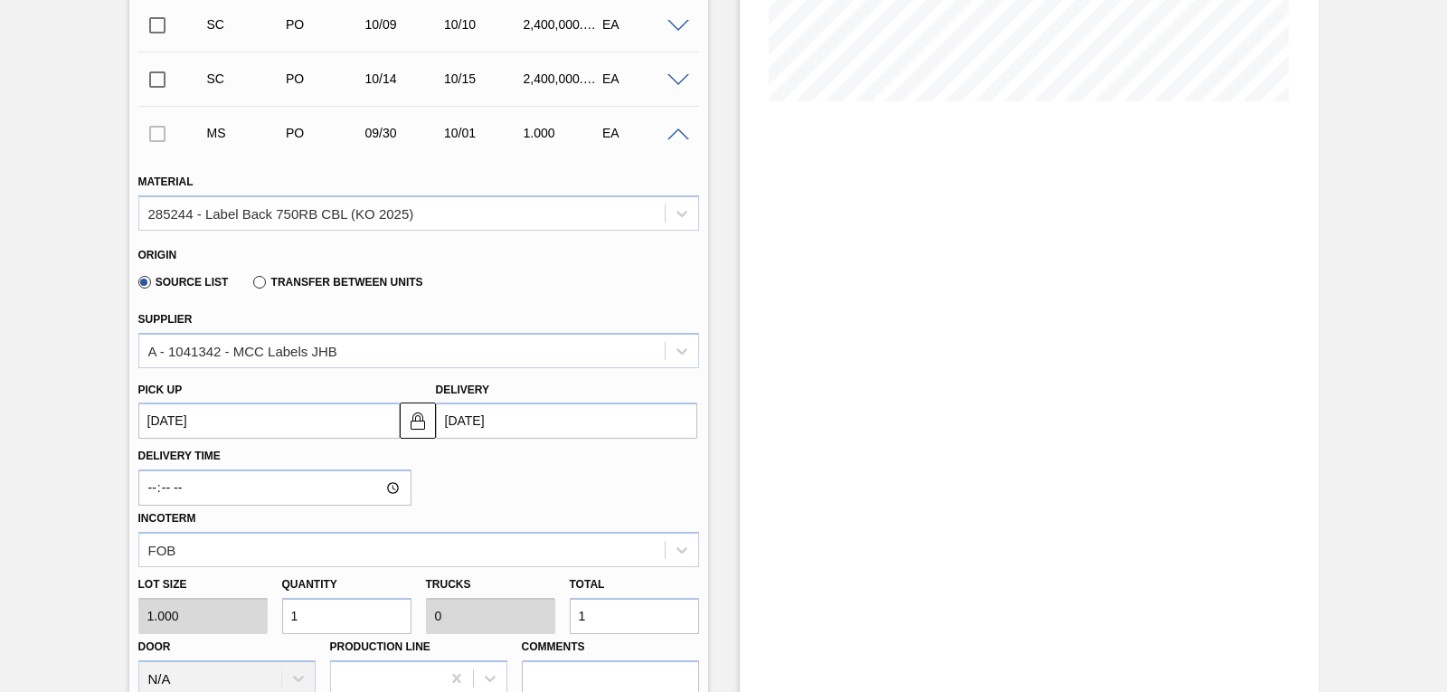
type up3254607451 "[DATE]"
type input "[DATE]"
drag, startPoint x: 351, startPoint y: 611, endPoint x: 273, endPoint y: 611, distance: 77.8
click at [275, 611] on div "Quantity 1" at bounding box center [347, 603] width 144 height 62
type input "3"
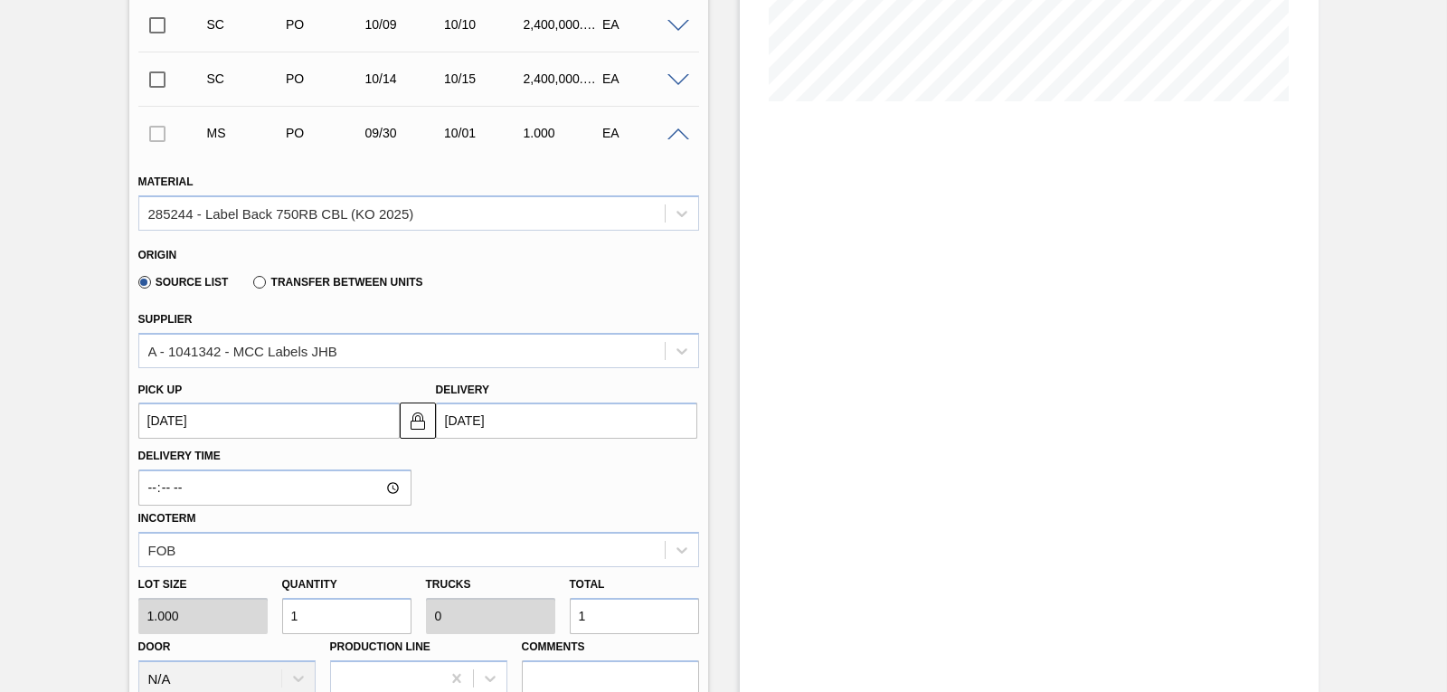
type input "3"
type input "30"
type input "300"
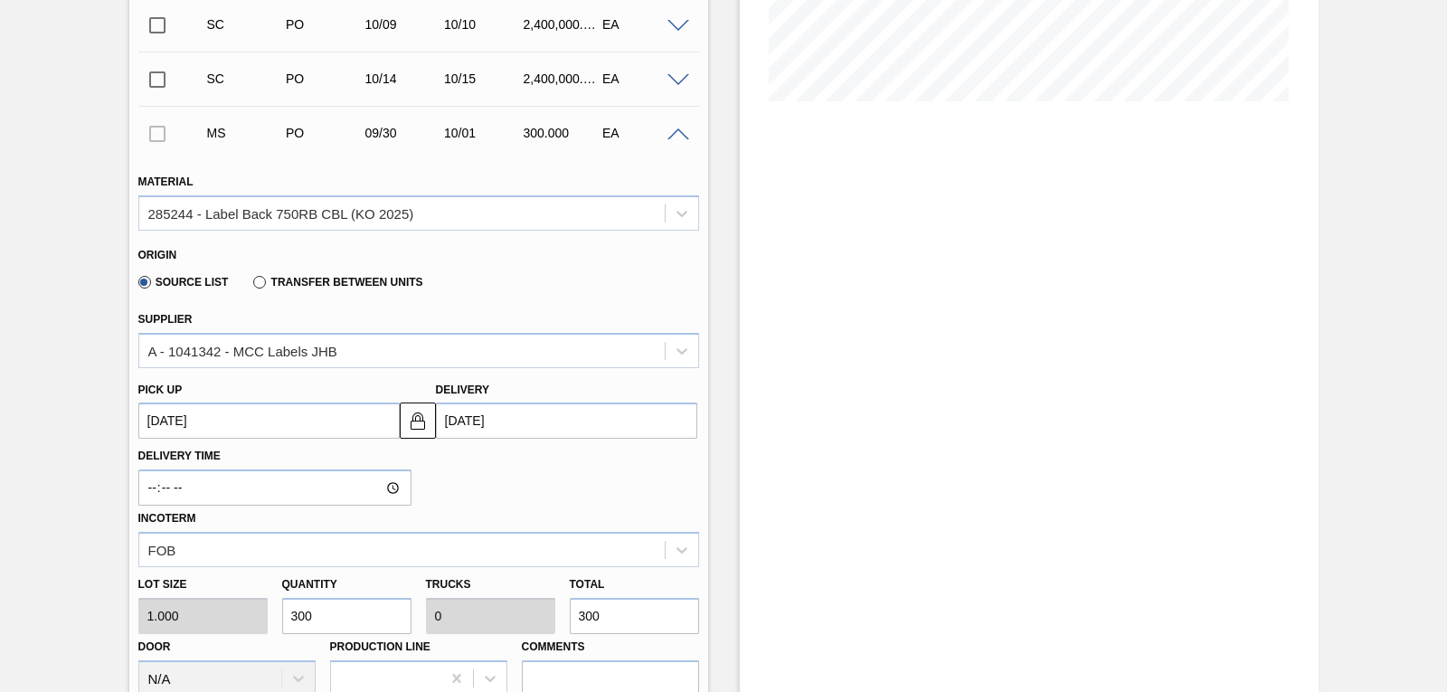
type input "3,000"
type input "0.001"
type input "3,000"
type input "30,000"
type input "0.013"
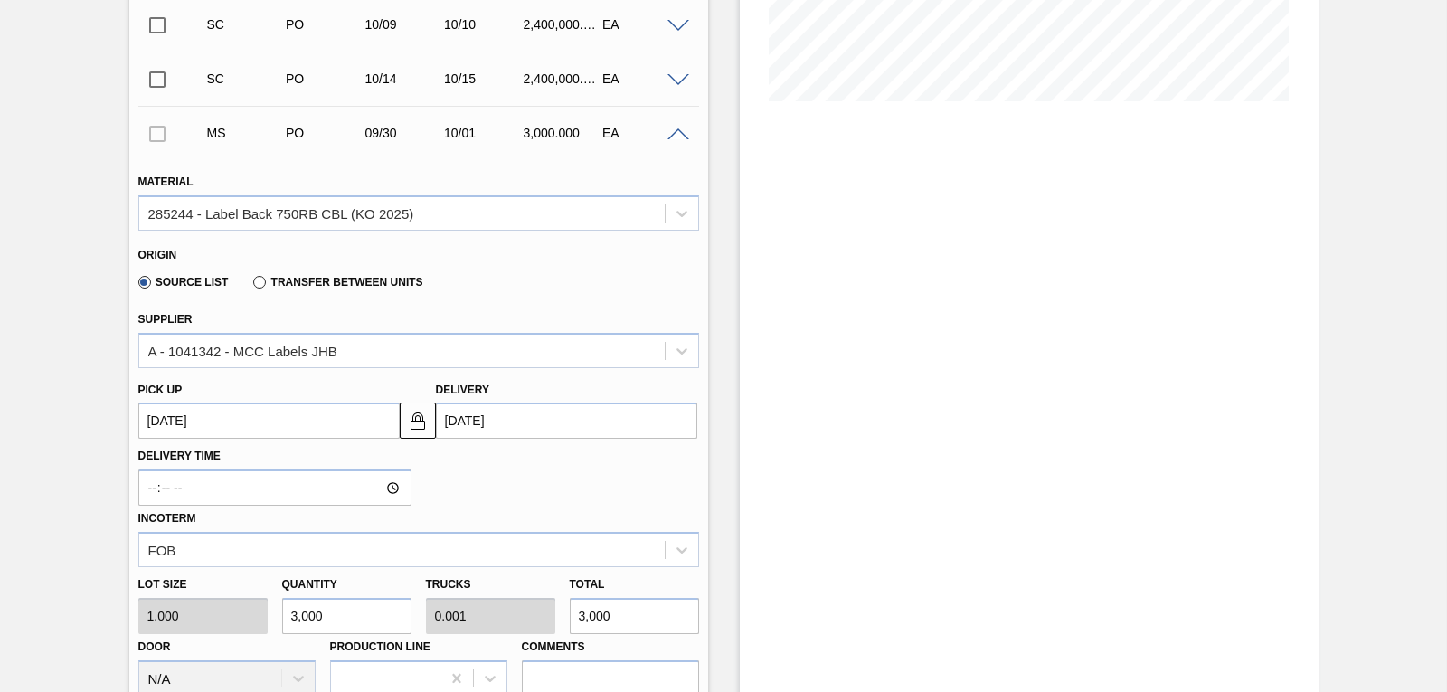
type input "30,000"
type input "300,000"
type input "0.125"
type input "300,000"
type input "3,000,000"
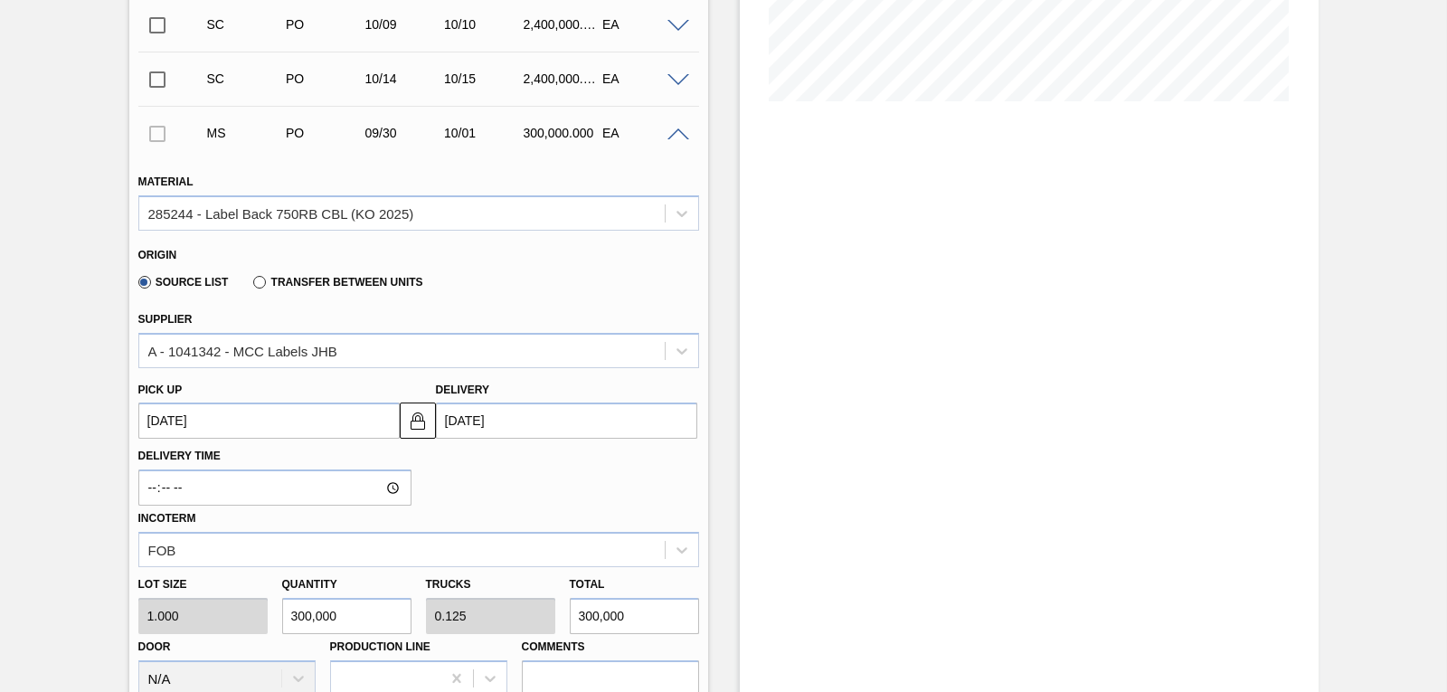
type input "1.25"
type input "3,000,000"
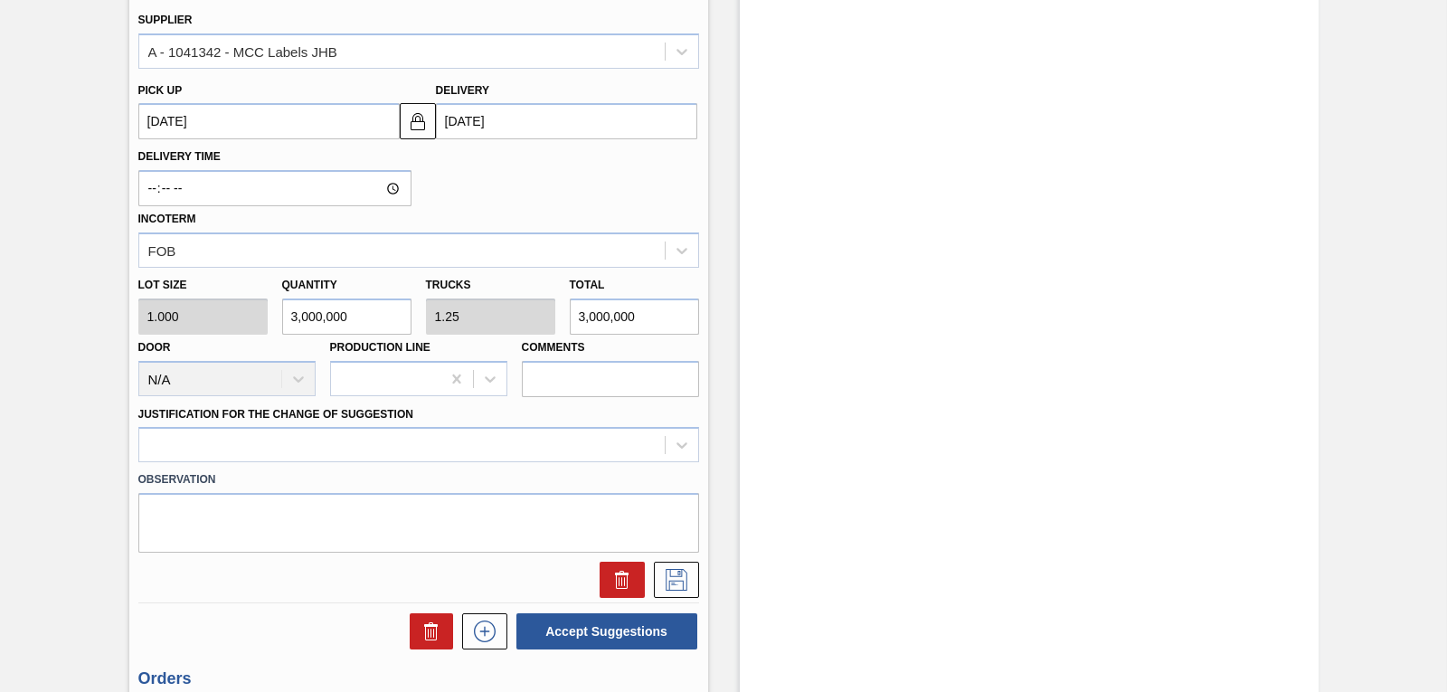
scroll to position [730, 0]
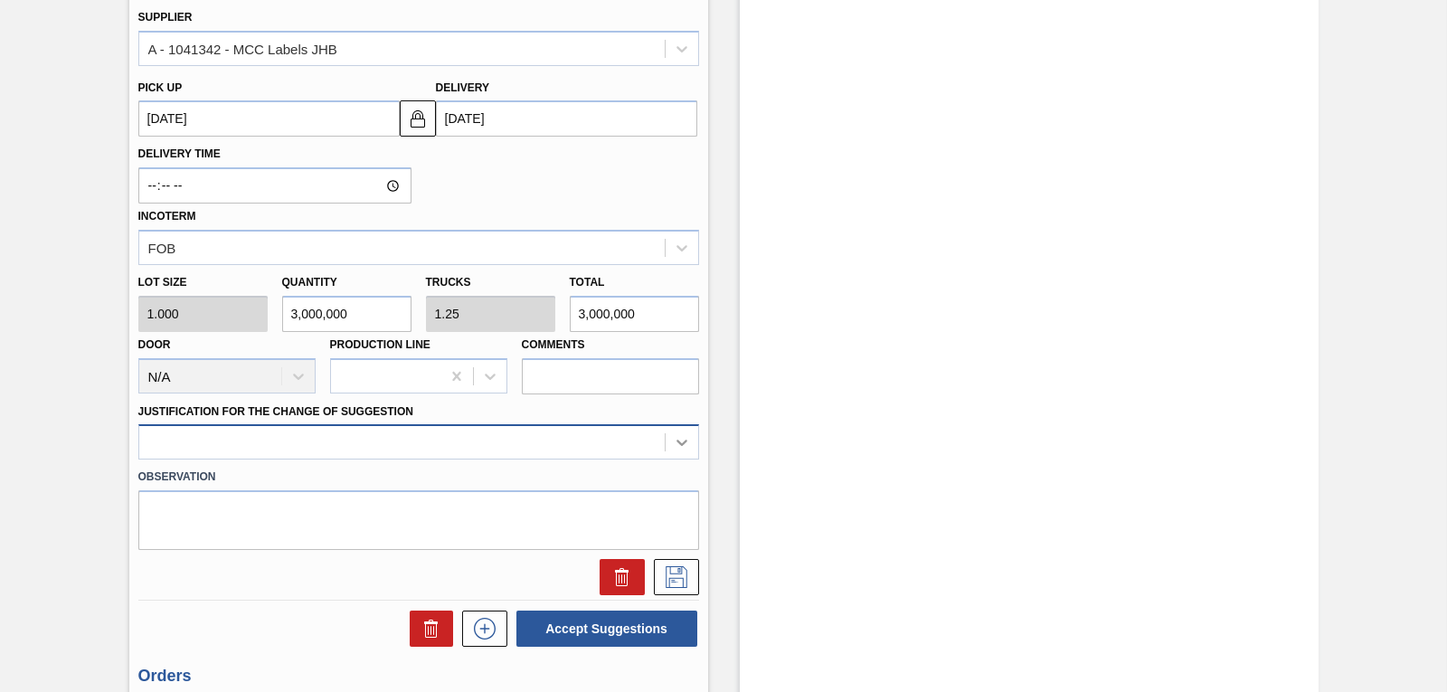
type input "3,000,000"
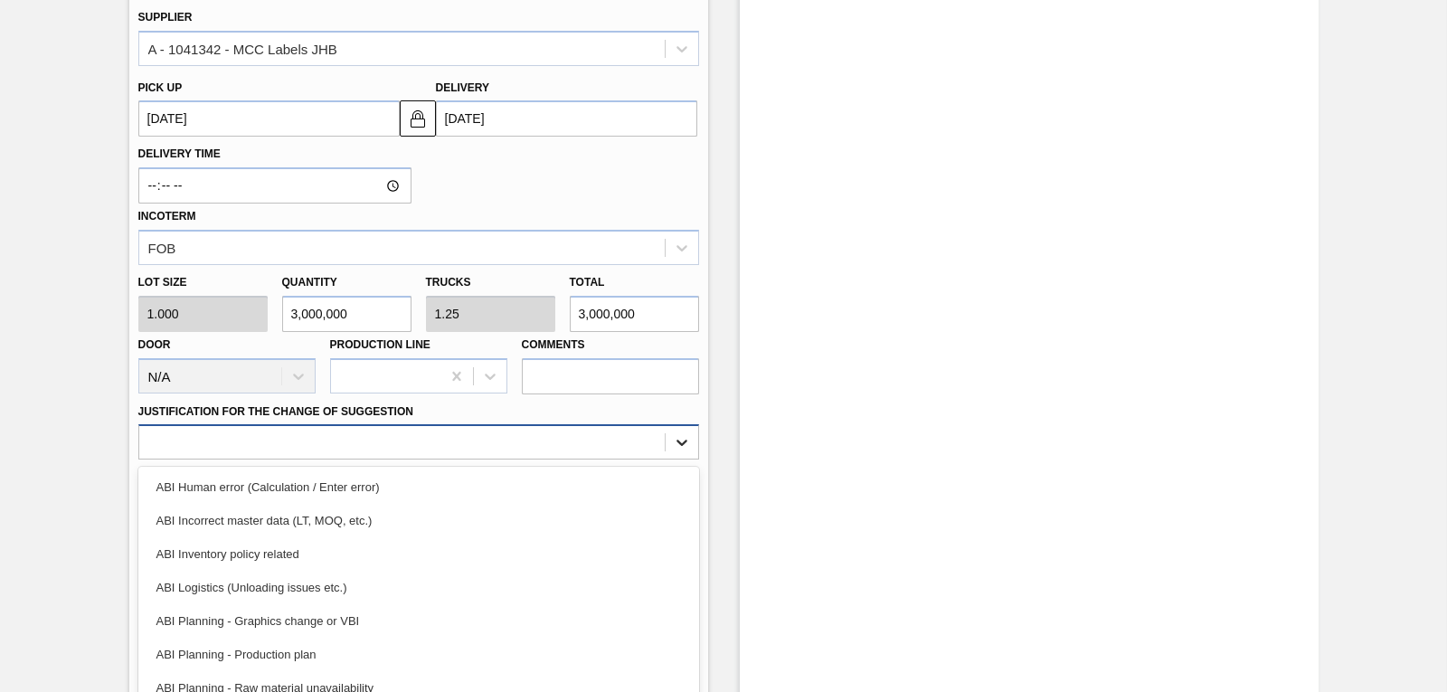
scroll to position [783, 0]
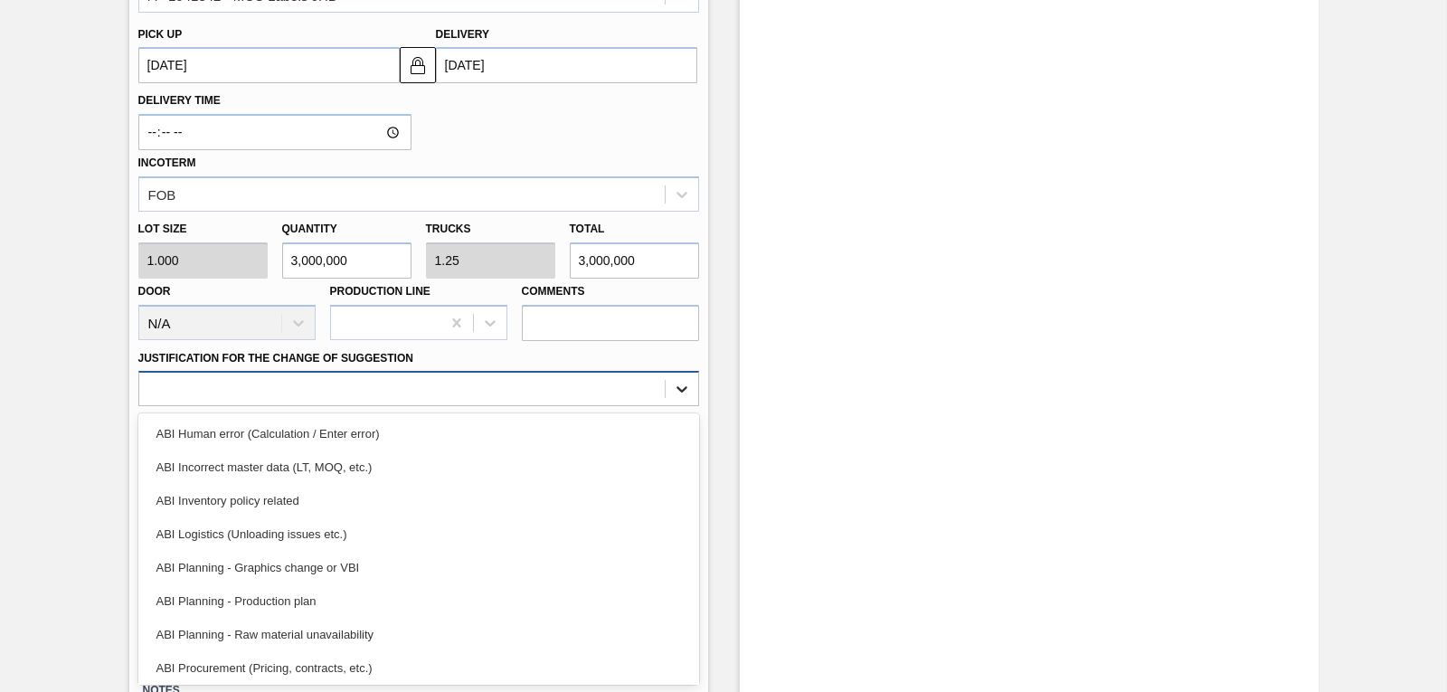
click at [669, 406] on div "option ABI Human error (Calculation / Enter error) focused, 1 of 18. 18 results…" at bounding box center [418, 388] width 561 height 35
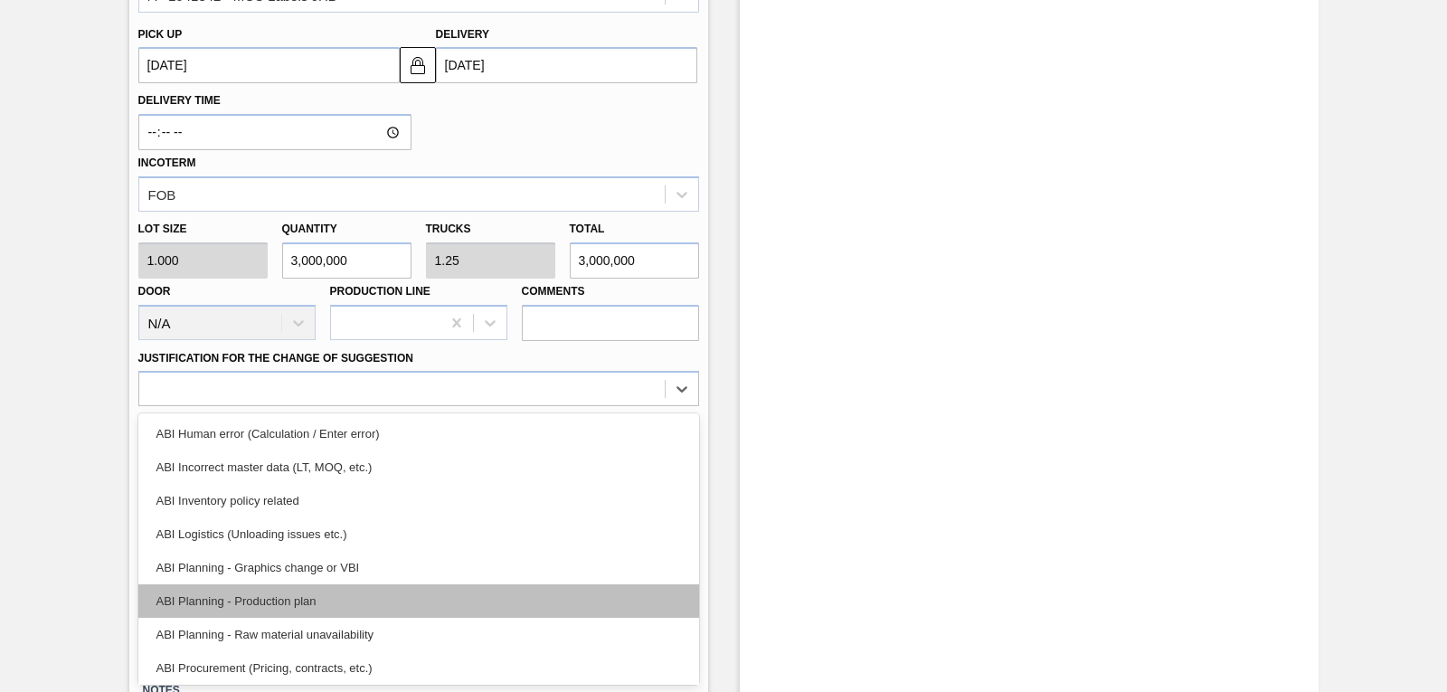
click at [421, 601] on div "ABI Planning - Production plan" at bounding box center [418, 600] width 561 height 33
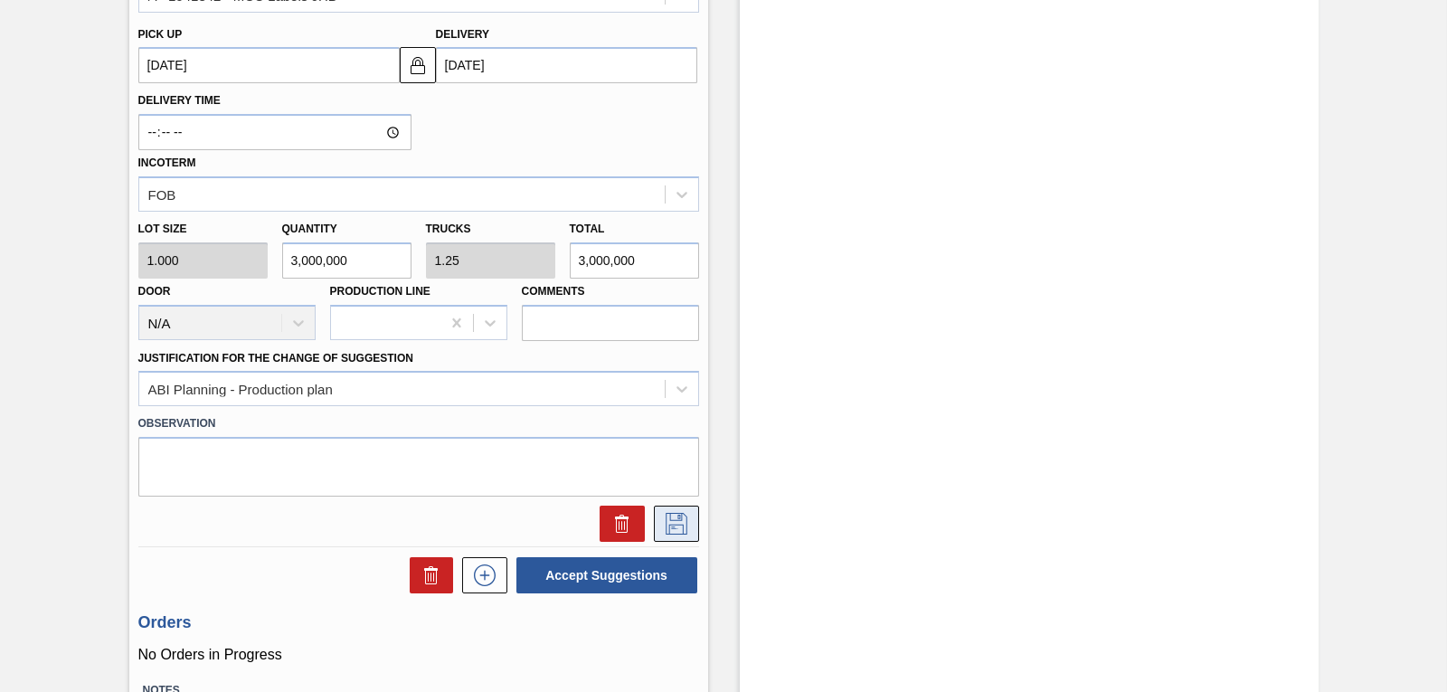
click at [679, 527] on icon at bounding box center [676, 524] width 29 height 22
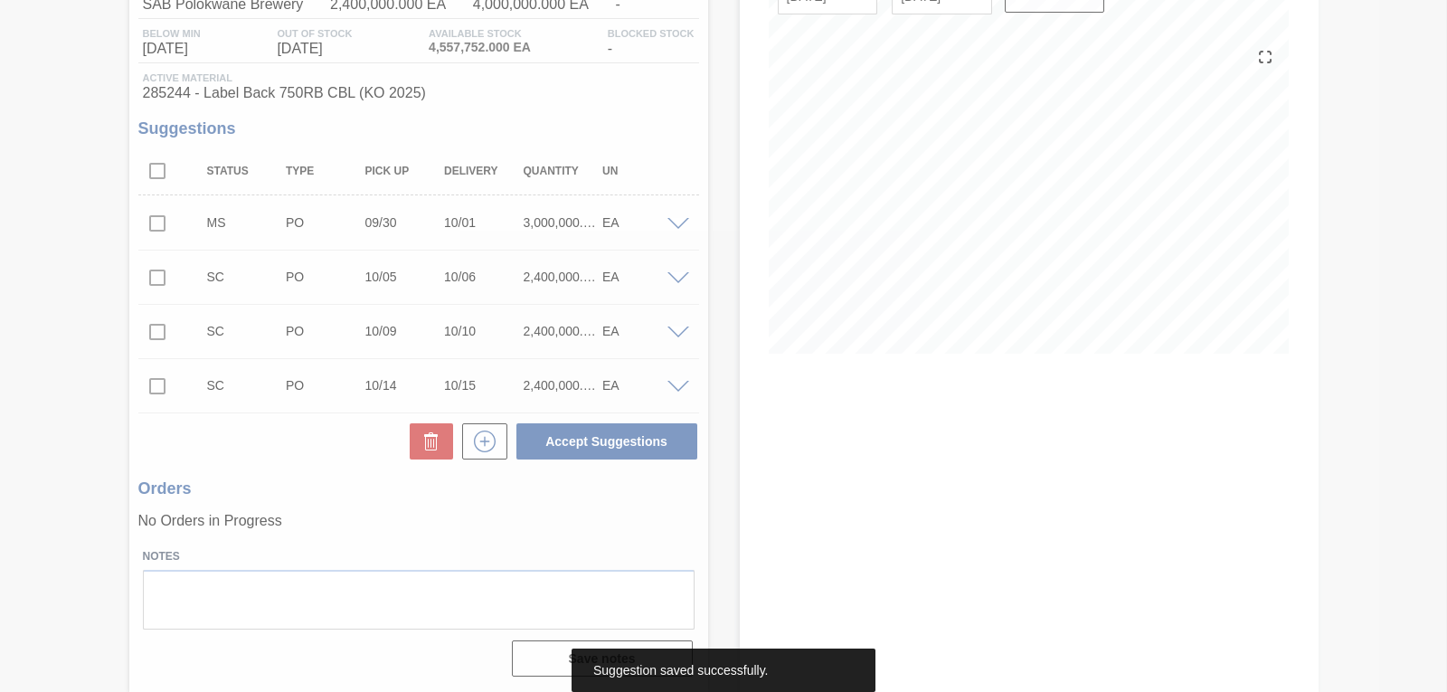
scroll to position [175, 0]
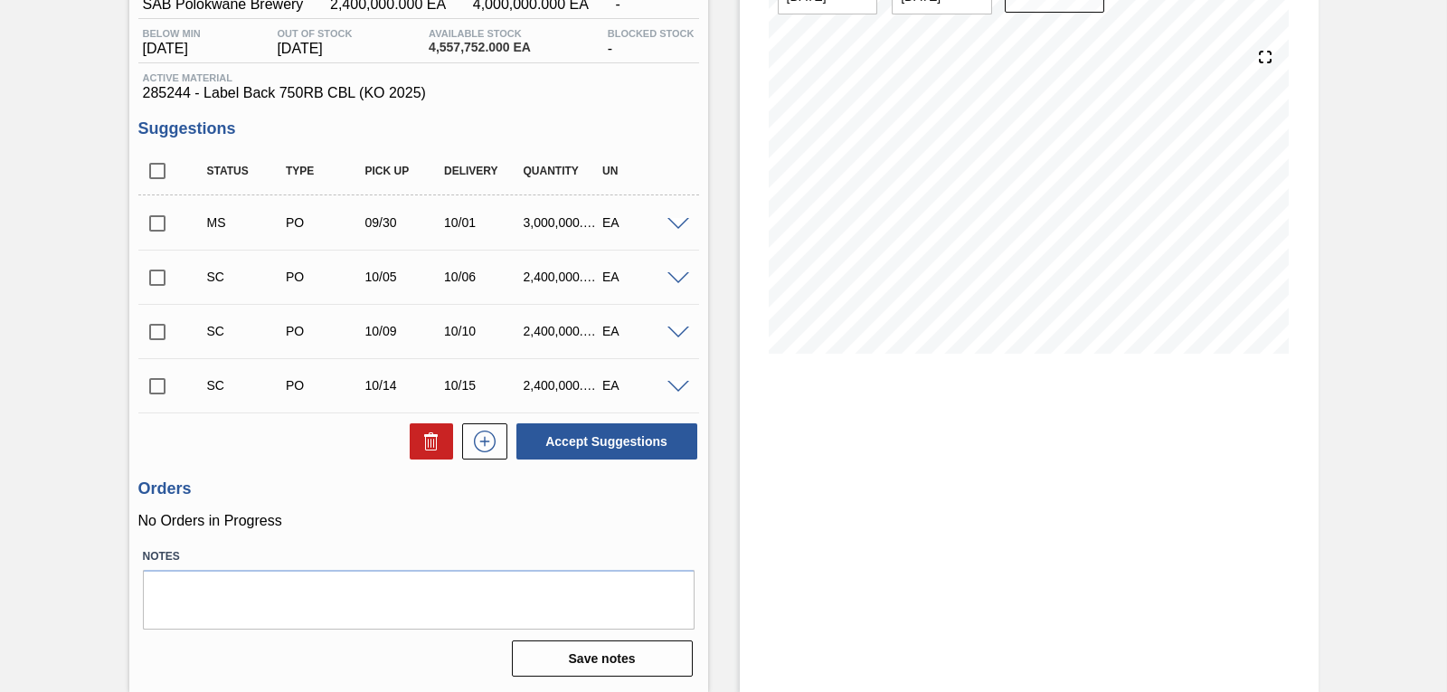
click at [158, 230] on input "checkbox" at bounding box center [157, 223] width 38 height 38
click at [629, 436] on button "Accept Suggestions" at bounding box center [606, 441] width 181 height 36
checkbox input "false"
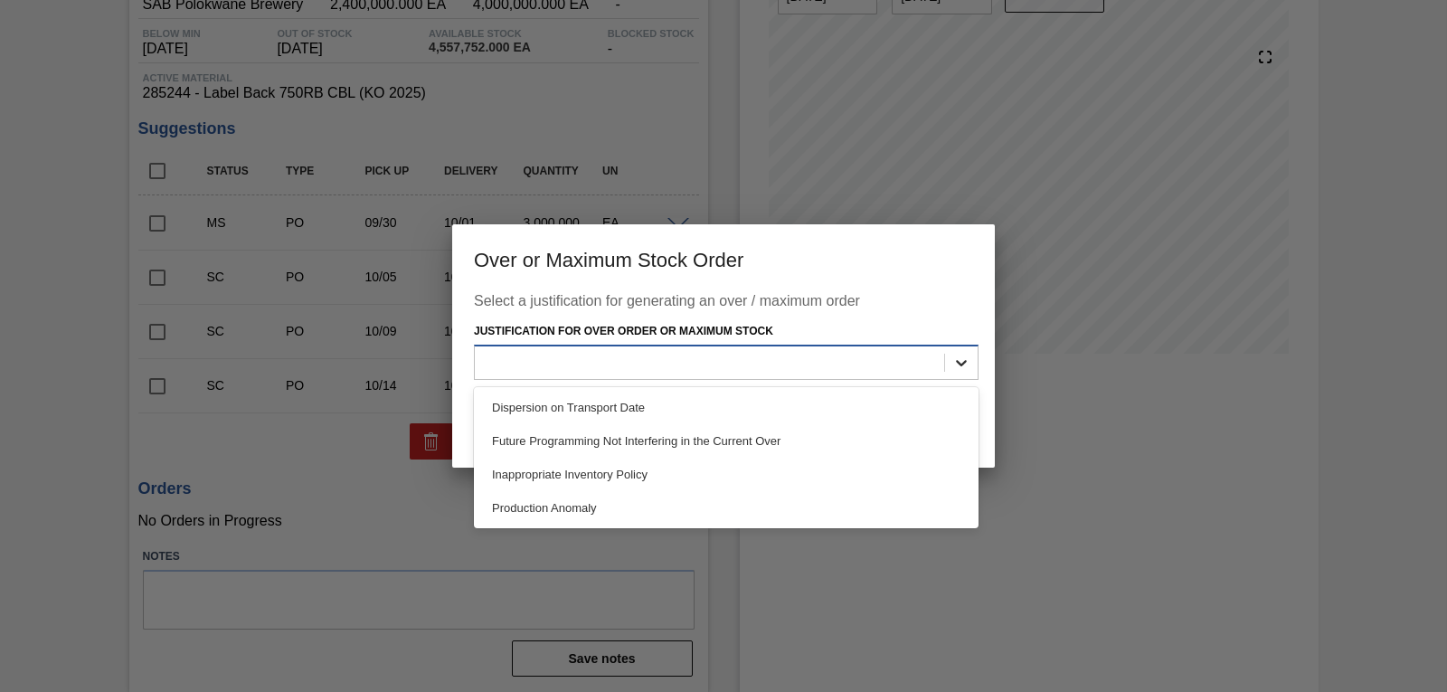
click at [965, 358] on icon at bounding box center [961, 363] width 18 height 18
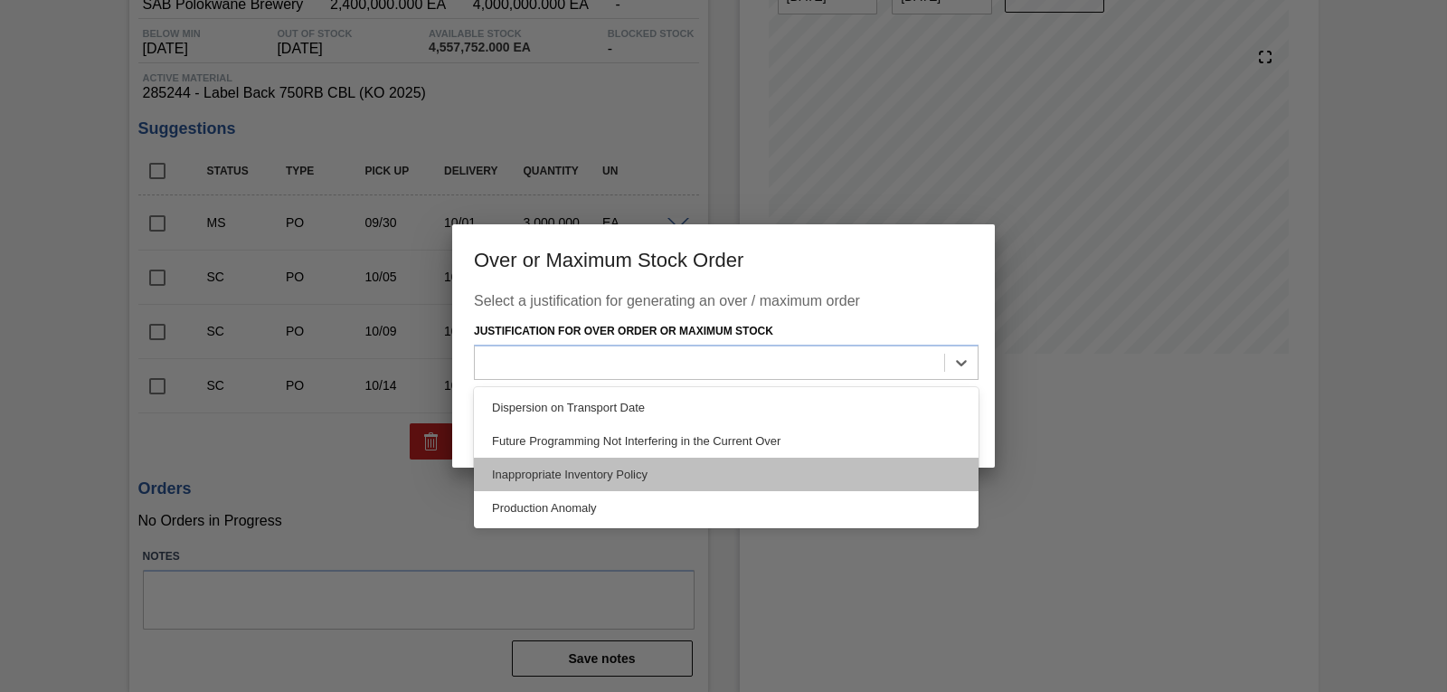
click at [754, 475] on div "Inappropriate Inventory Policy" at bounding box center [726, 474] width 505 height 33
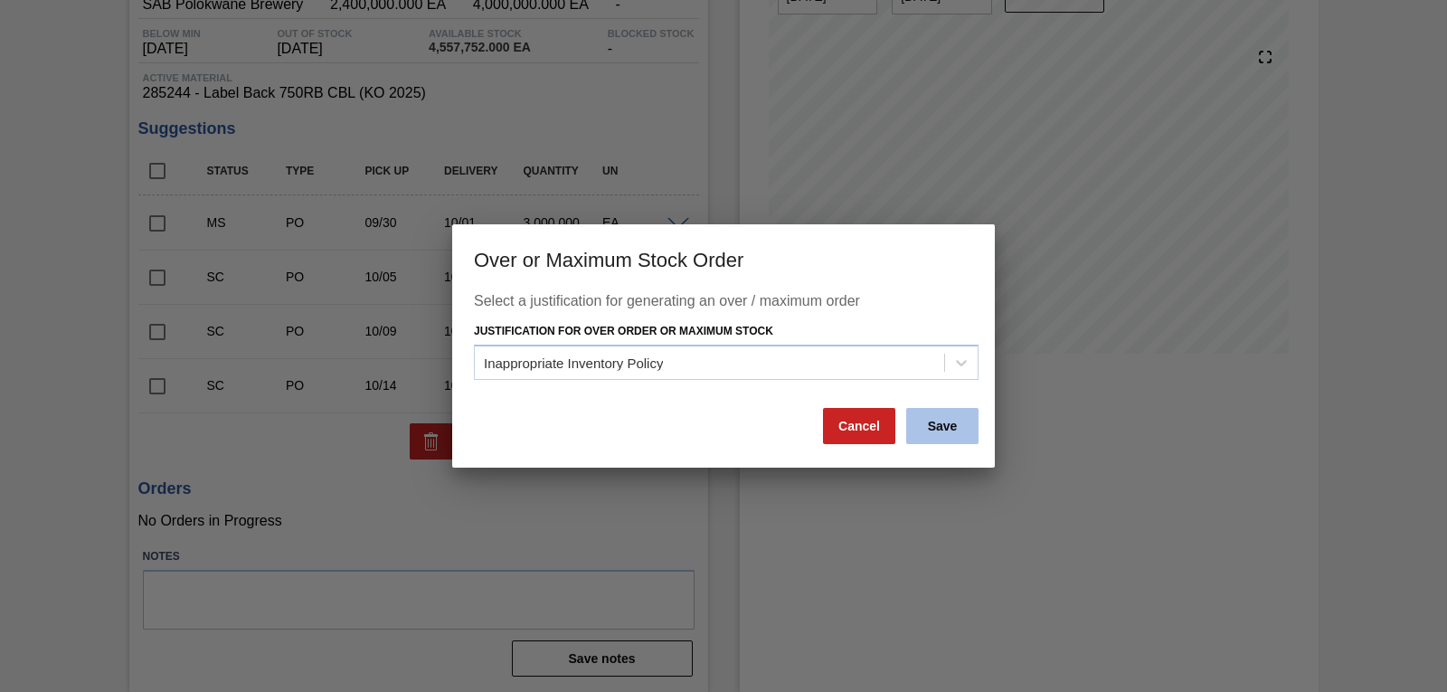
click at [932, 431] on button "Save" at bounding box center [942, 426] width 72 height 36
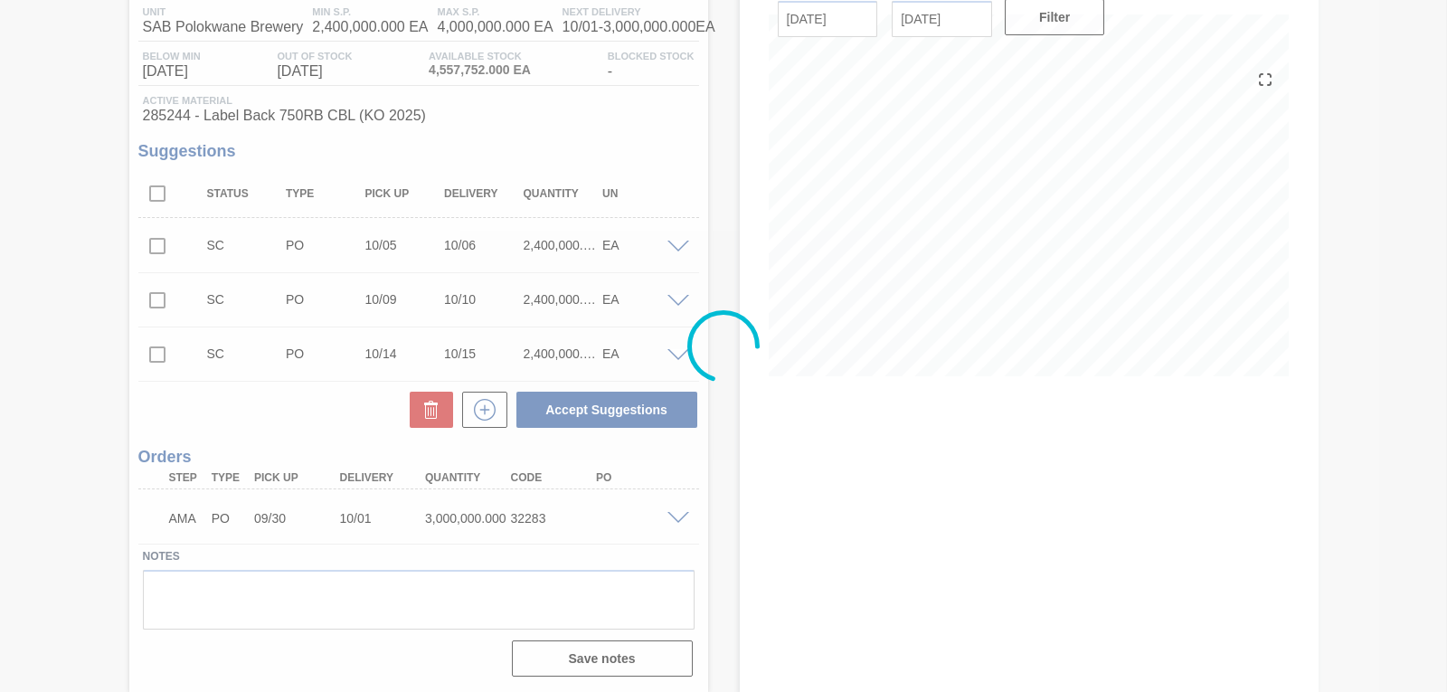
scroll to position [153, 0]
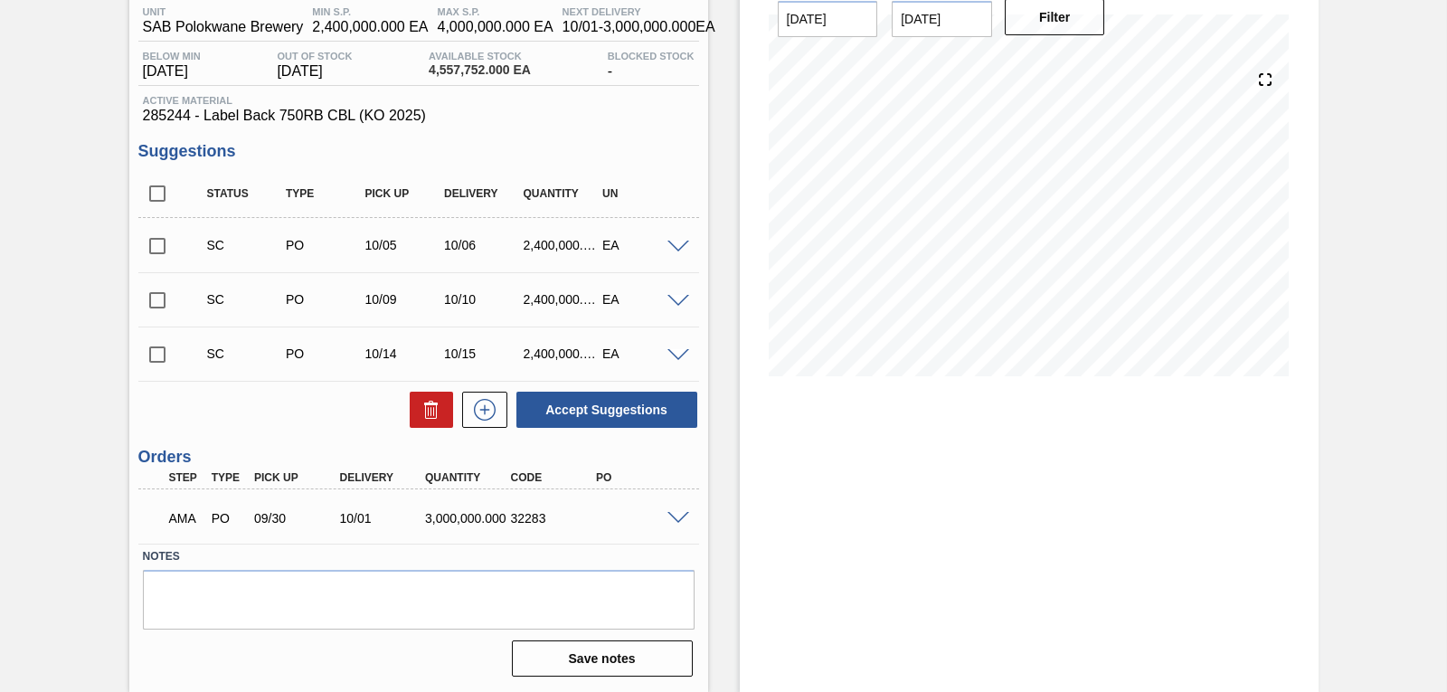
click at [686, 513] on span at bounding box center [679, 519] width 22 height 14
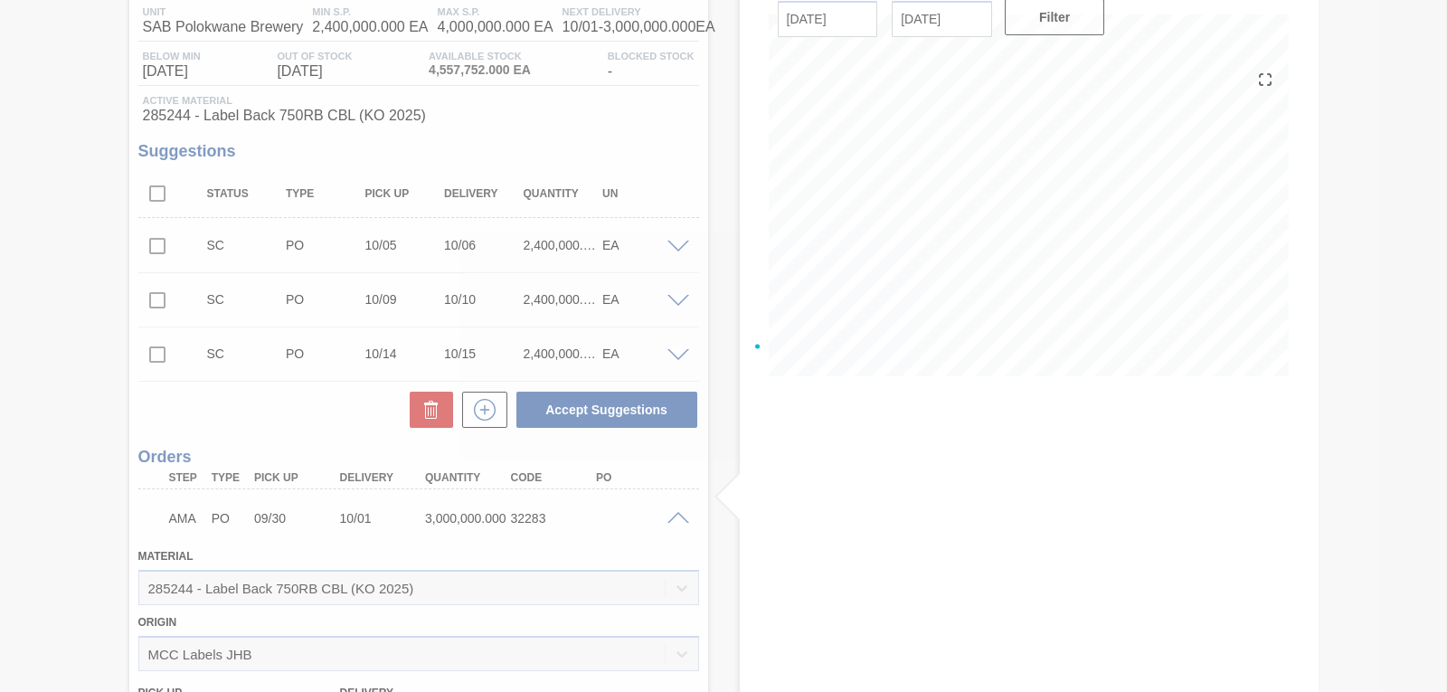
scroll to position [175, 0]
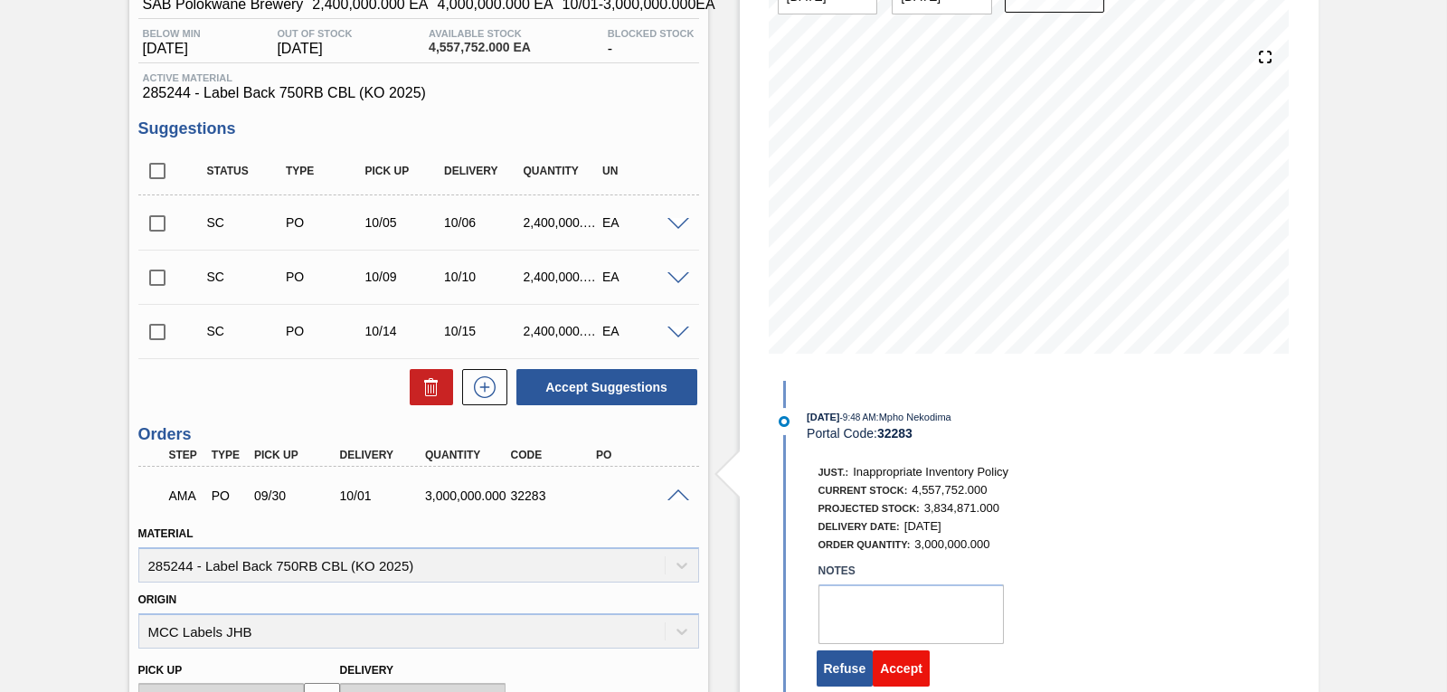
click at [897, 673] on button "Accept" at bounding box center [901, 668] width 57 height 36
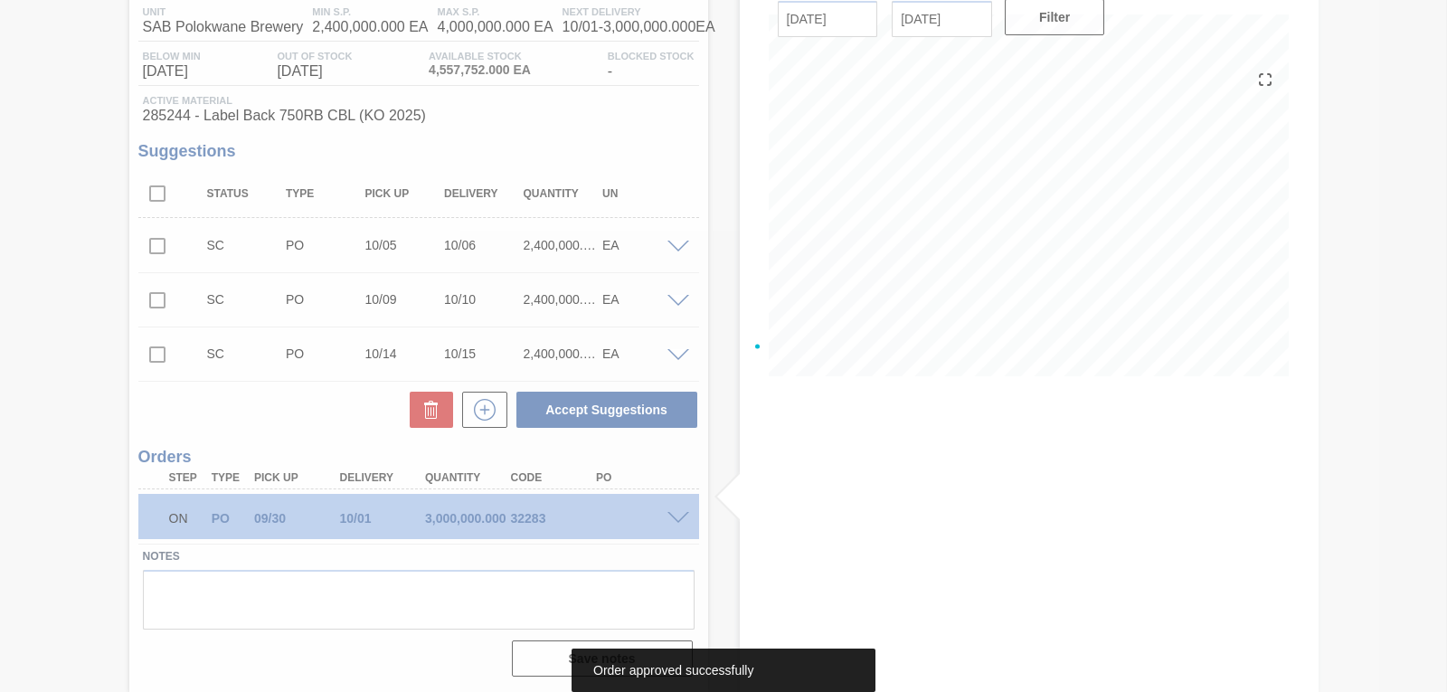
scroll to position [153, 0]
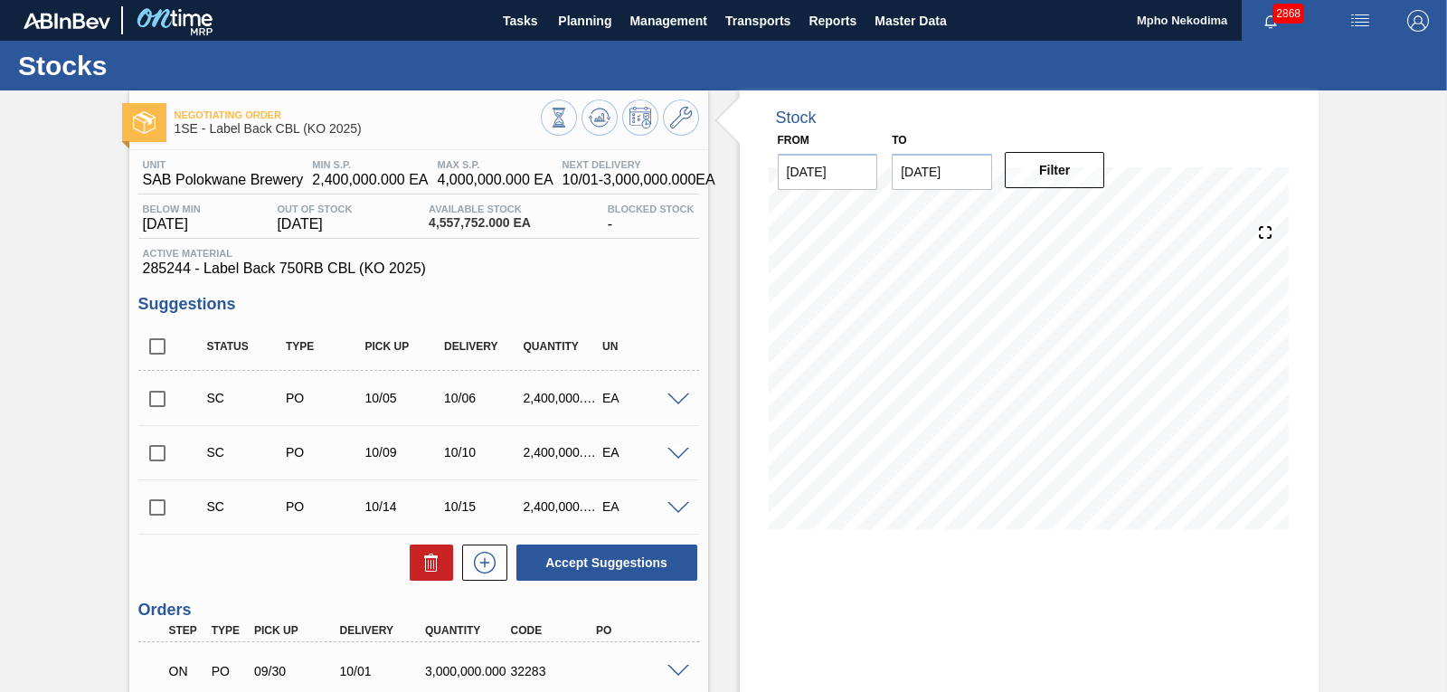
drag, startPoint x: 1444, startPoint y: 562, endPoint x: 1443, endPoint y: 588, distance: 26.2
click at [1443, 588] on div "Negotiating Order 1SE - Label Back CBL (KO 2025) Unit SAB Polokwane Brewery MIN…" at bounding box center [723, 467] width 1447 height 754
drag, startPoint x: 1444, startPoint y: 562, endPoint x: 1444, endPoint y: 611, distance: 49.8
click at [1444, 611] on main "Tasks Planning Management Transports Reports Master Data Mpho Nekodima 2868 Mar…" at bounding box center [723, 346] width 1447 height 692
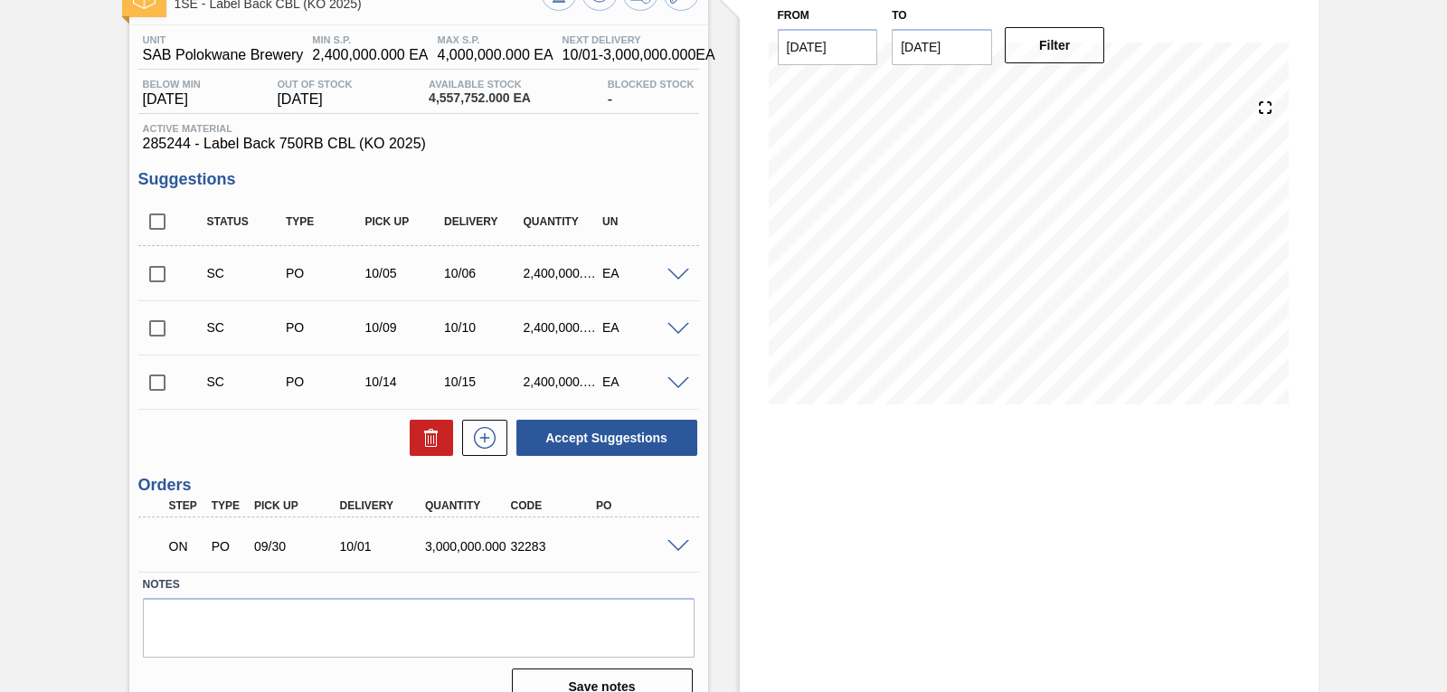
scroll to position [153, 0]
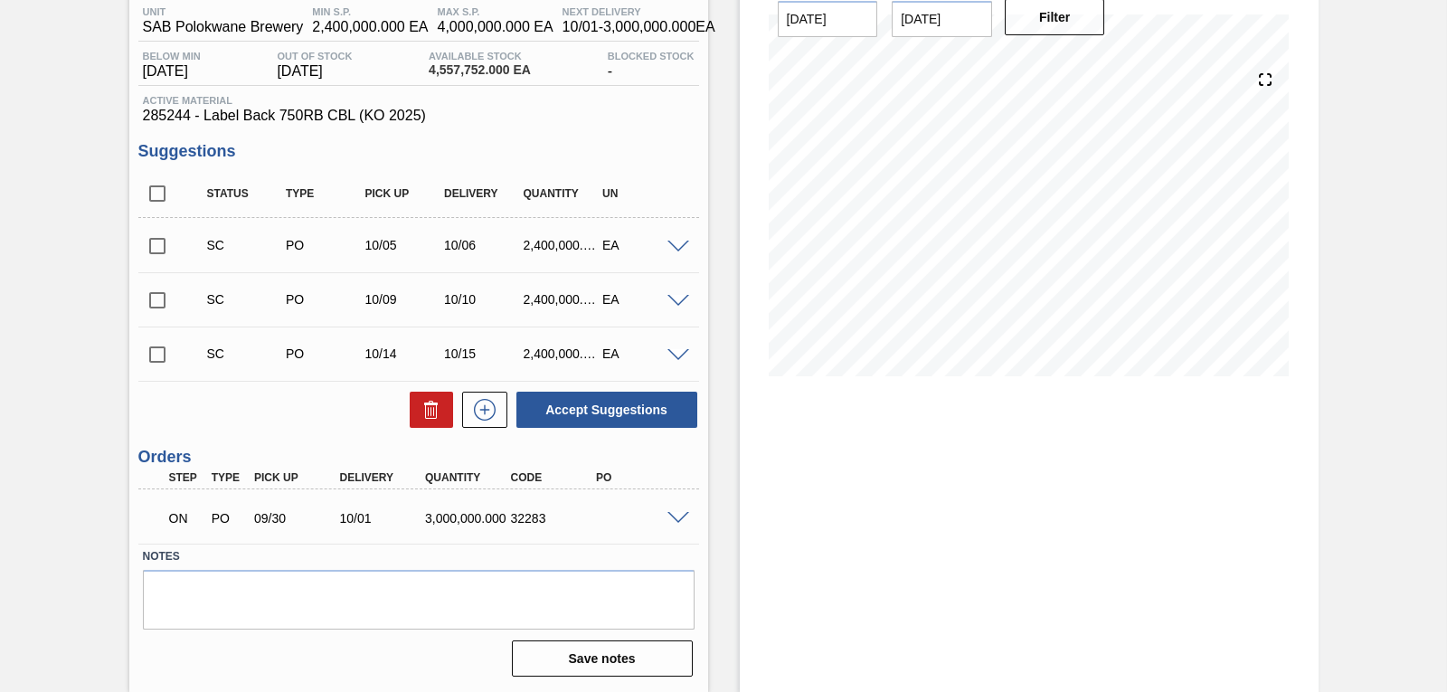
click at [1218, 525] on div "Stock From [DATE] to [DATE] Filter 09/30 Stock Projection 3,858,702 SAP Plannin…" at bounding box center [1029, 315] width 579 height 754
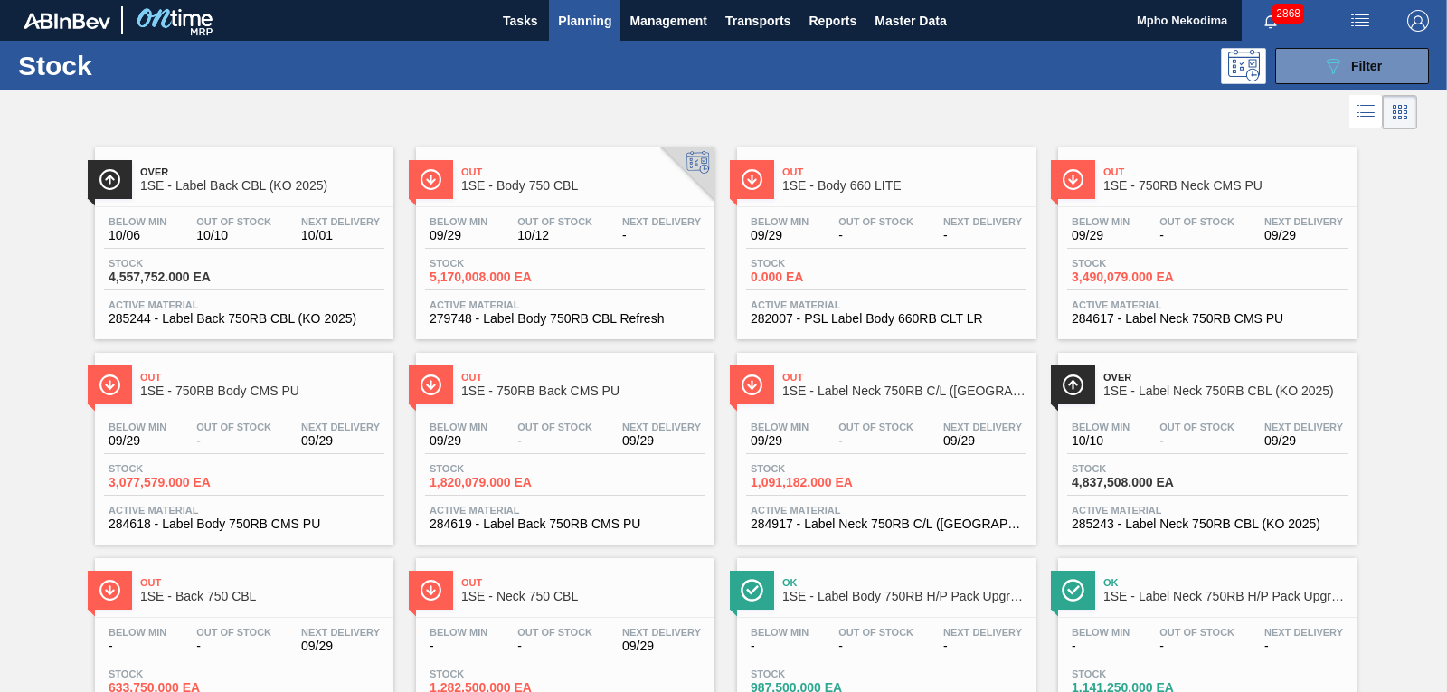
scroll to position [1, 0]
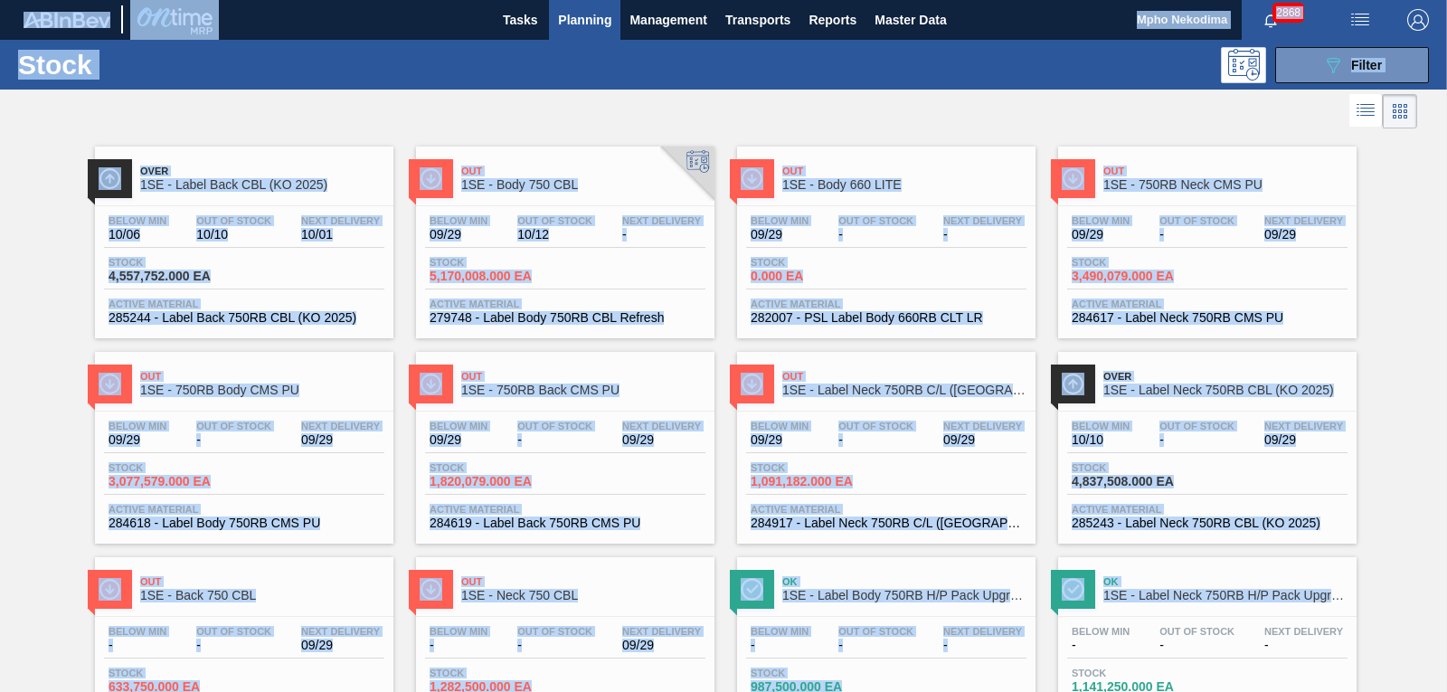
drag, startPoint x: 1444, startPoint y: 597, endPoint x: 1447, endPoint y: 633, distance: 36.4
click at [1446, 0] on html "Tasks Planning Management Transports Reports Master Data Mpho Nekodima 2868 Mar…" at bounding box center [723, 0] width 1447 height 0
click at [1425, 570] on div "Over 1SE - Label Back CBL (KO 2025) Below Min 10/06 Out Of Stock 10/10 Next Del…" at bounding box center [723, 441] width 1447 height 616
drag, startPoint x: 1444, startPoint y: 591, endPoint x: 1450, endPoint y: 619, distance: 28.7
click at [1446, 0] on html "Tasks Planning Management Transports Reports Master Data Mpho Nekodima 2868 Mar…" at bounding box center [723, 0] width 1447 height 0
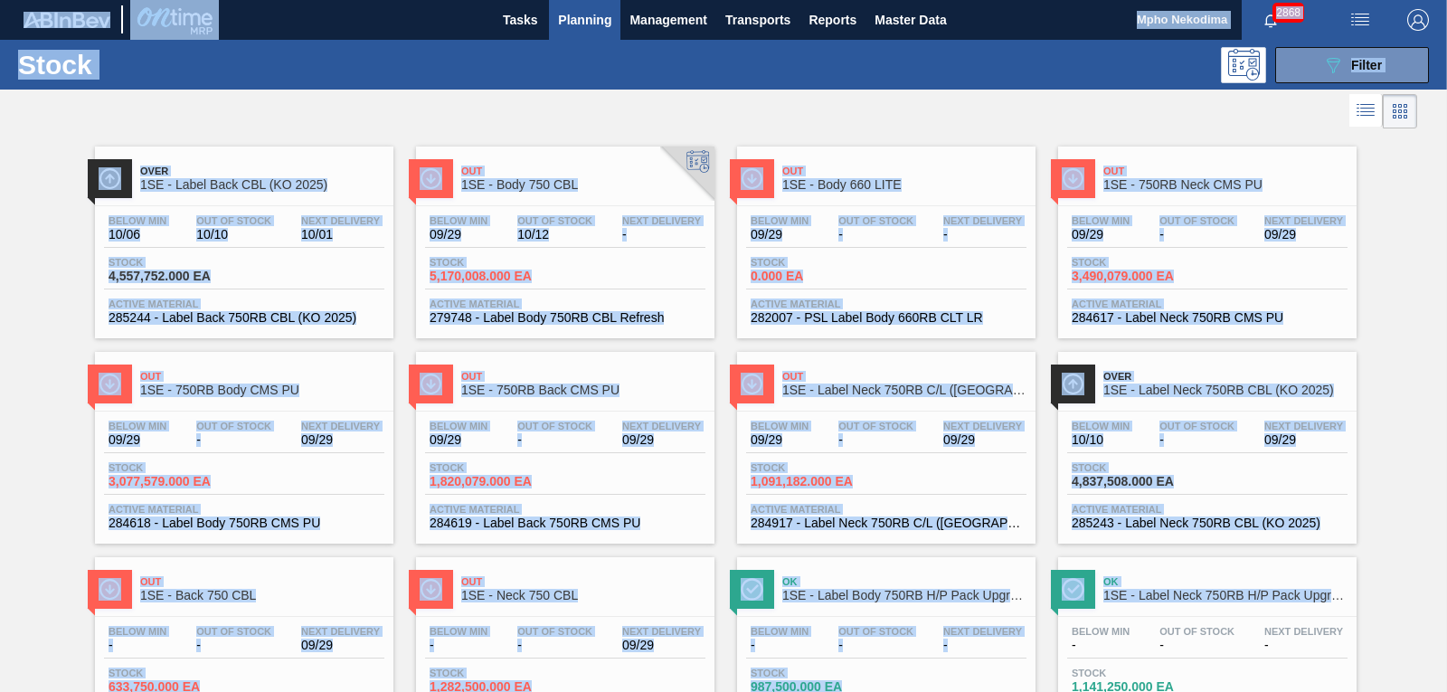
click at [1413, 582] on div "Over 1SE - Label Back CBL (KO 2025) Below Min 10/06 Out Of Stock 10/10 Next Del…" at bounding box center [723, 441] width 1447 height 616
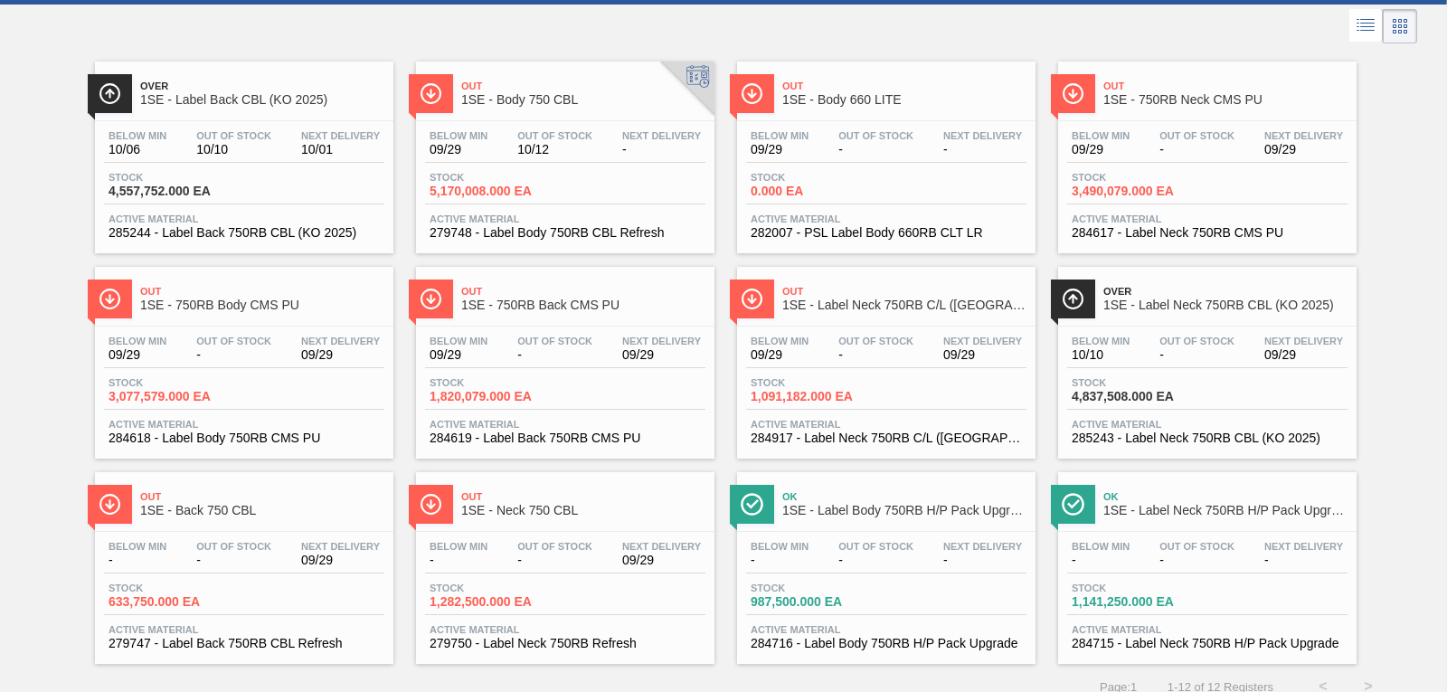
scroll to position [103, 0]
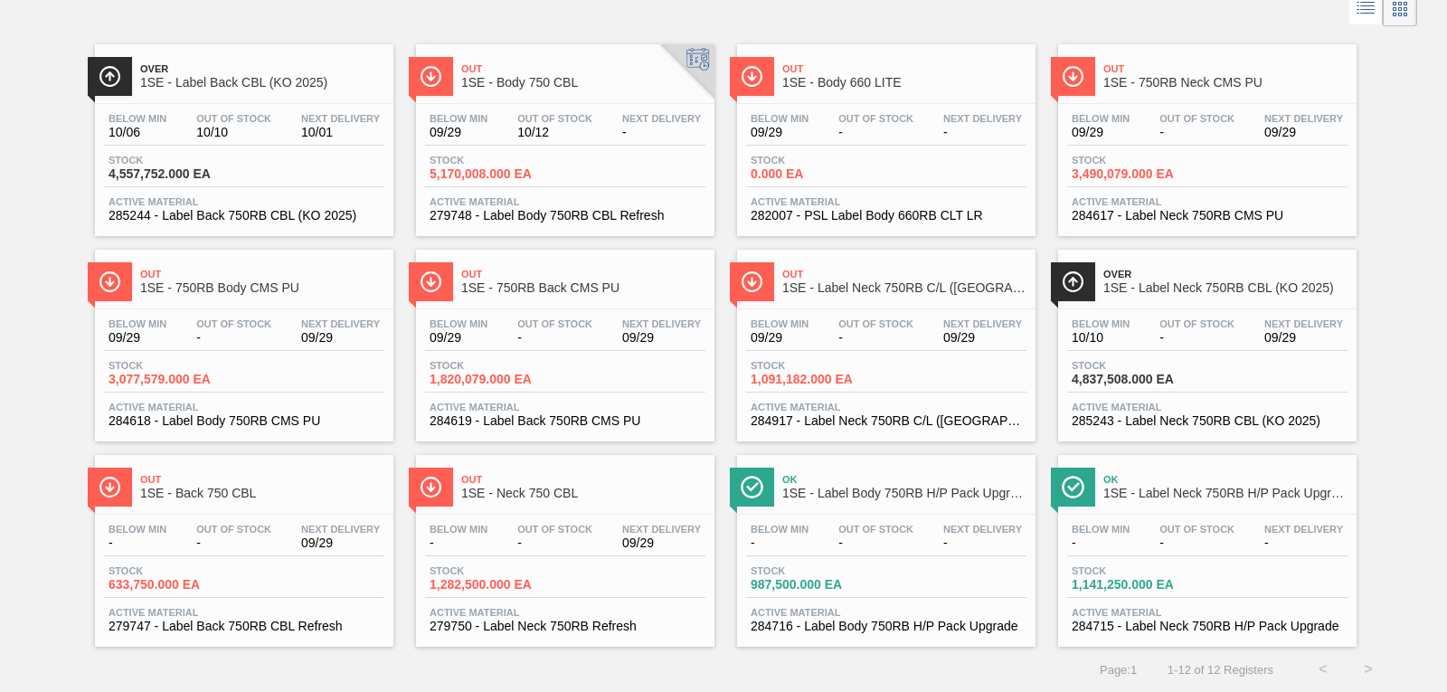
click at [578, 212] on span "279748 - Label Body 750RB CBL Refresh" at bounding box center [565, 216] width 271 height 14
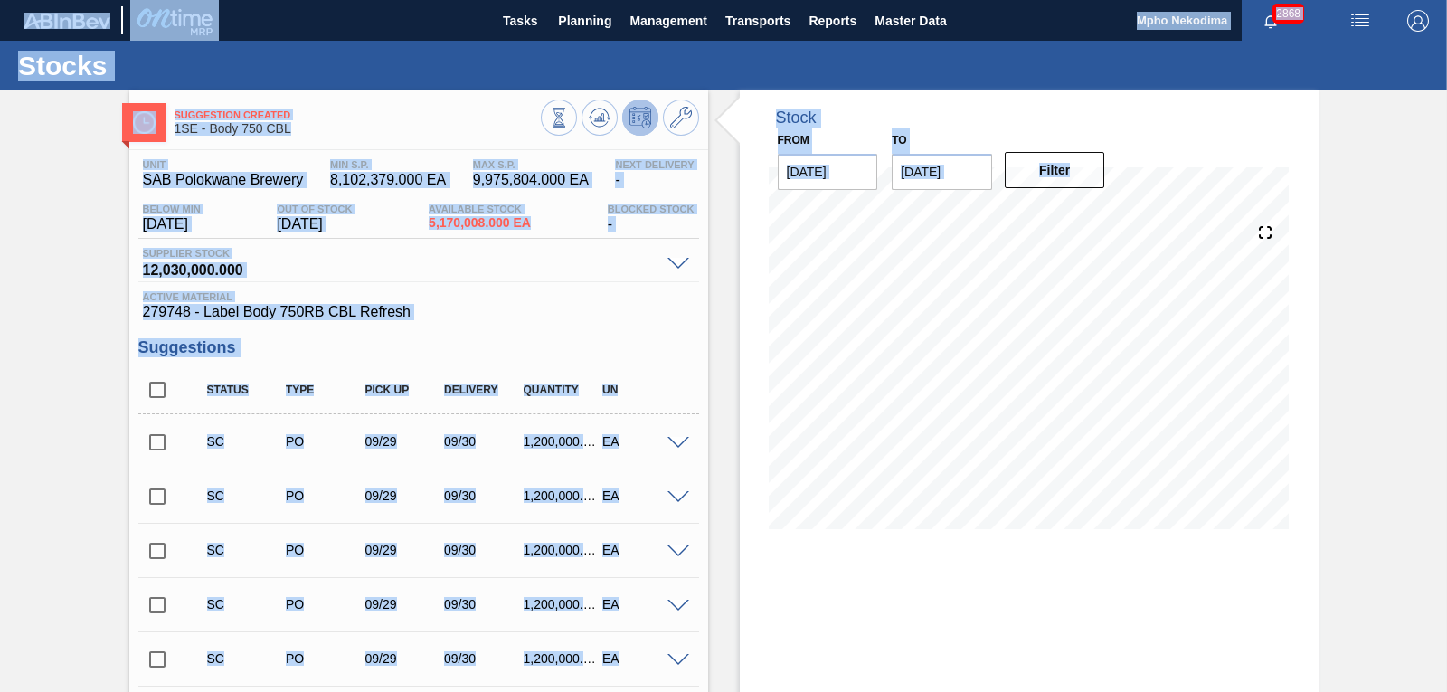
drag, startPoint x: 1443, startPoint y: 402, endPoint x: 1450, endPoint y: 437, distance: 36.0
click at [1446, 0] on html "Tasks Planning Management Transports Reports Master Data Mpho Nekodima 2868 Mar…" at bounding box center [723, 0] width 1447 height 0
click at [1402, 383] on div "Suggestion Created 1SE - Body 750 CBL Unit SAB Polokwane Brewery MIN S.P. 8,102…" at bounding box center [723, 636] width 1447 height 1092
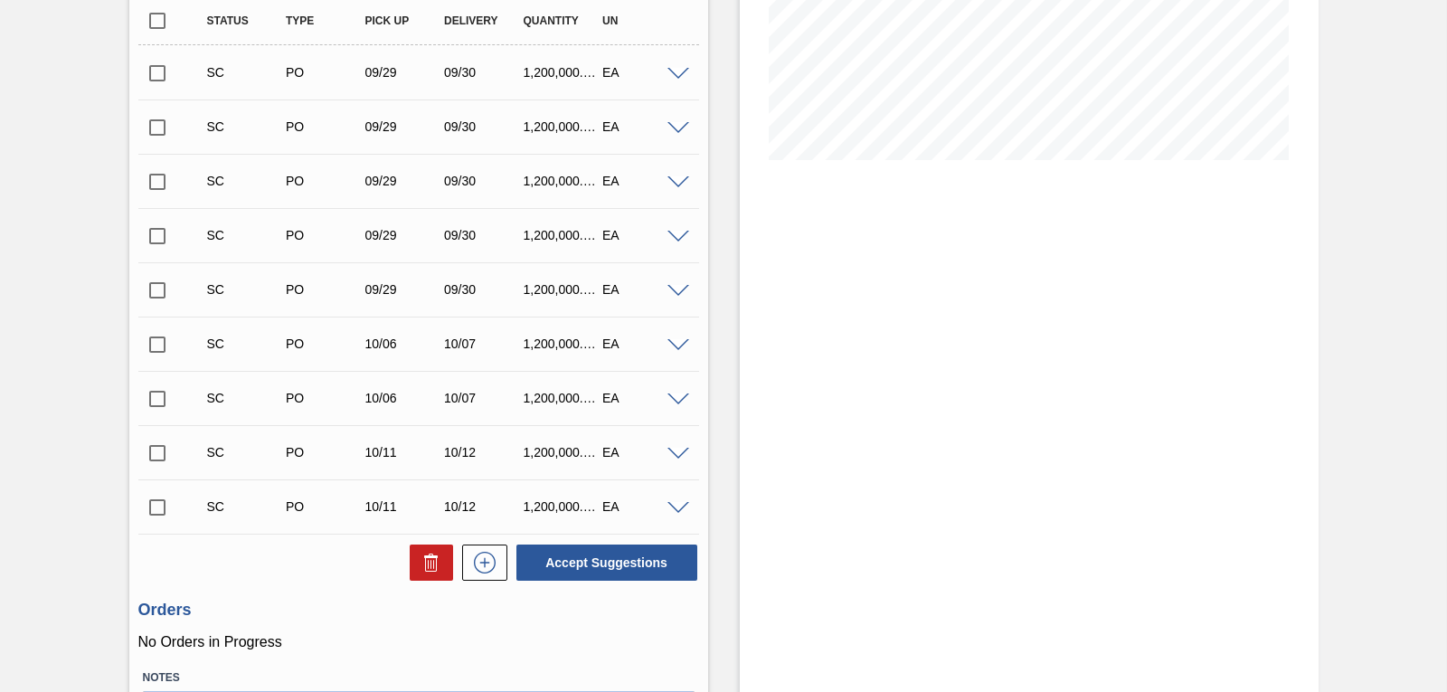
scroll to position [374, 0]
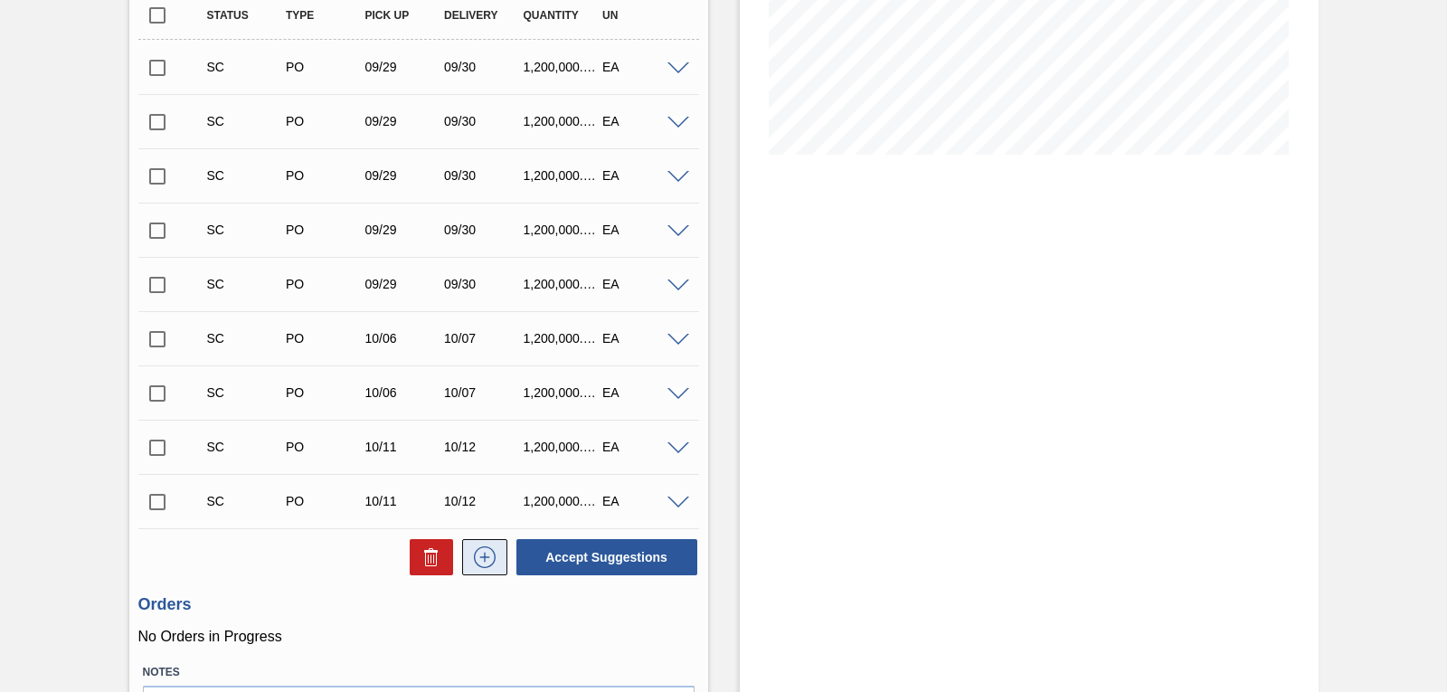
click at [478, 562] on icon at bounding box center [484, 557] width 29 height 22
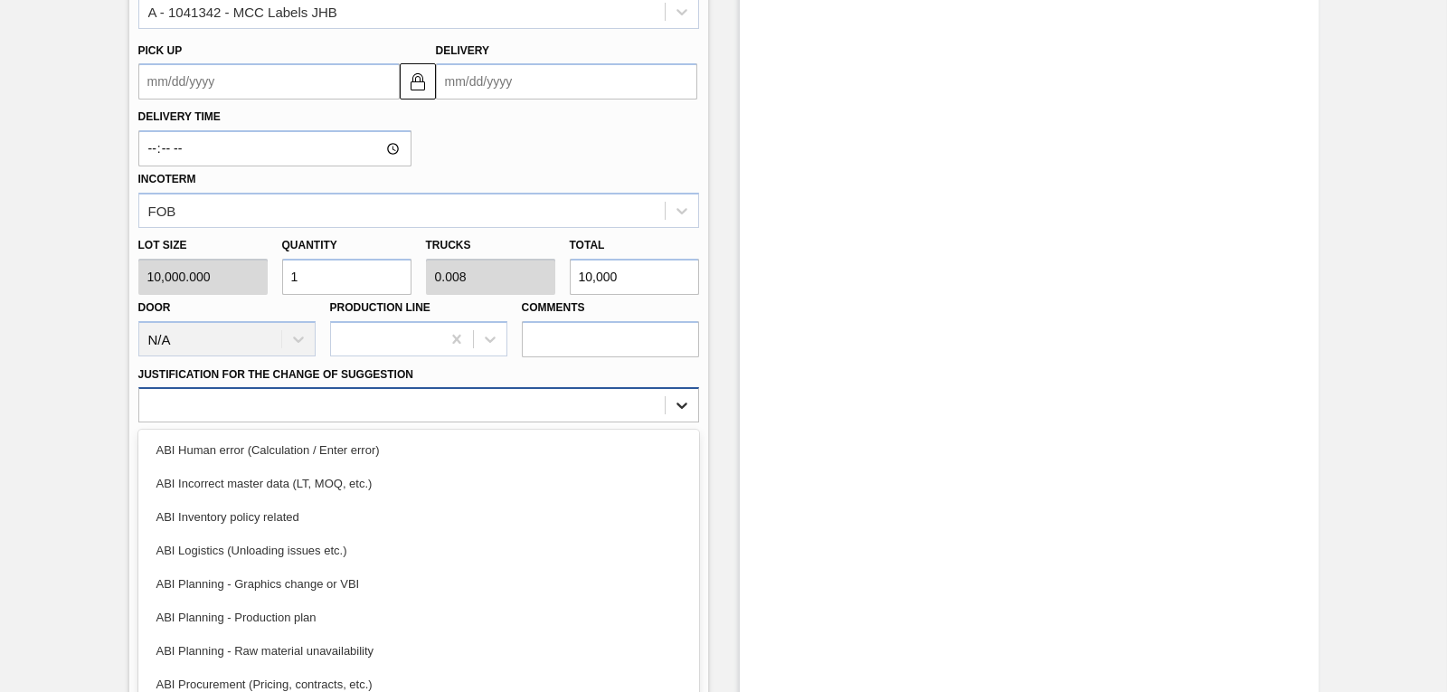
scroll to position [1152, 0]
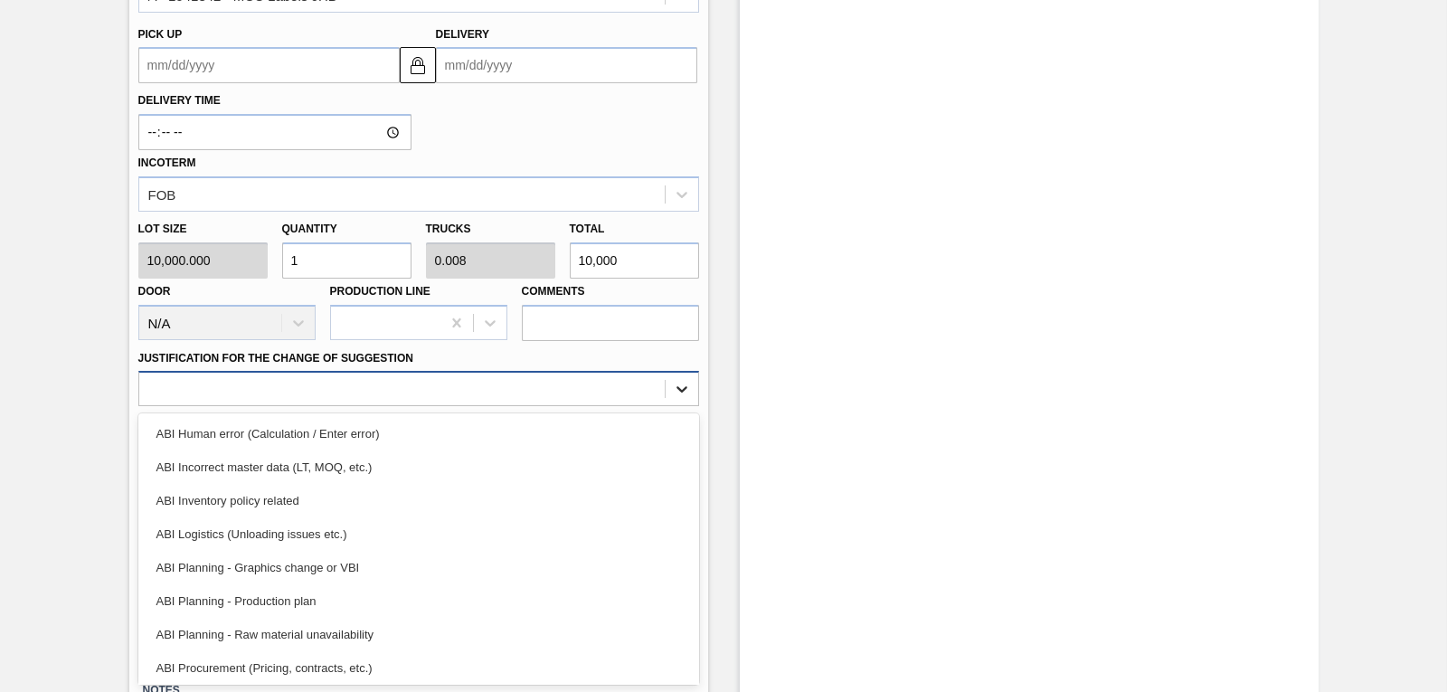
click at [675, 409] on div "Material 279748 - Label Body 750RB CBL Refresh Origin Source List Transfer betw…" at bounding box center [418, 171] width 561 height 742
drag, startPoint x: 428, startPoint y: 600, endPoint x: 429, endPoint y: 523, distance: 76.9
click at [428, 601] on div "ABI Planning - Production plan" at bounding box center [418, 600] width 561 height 33
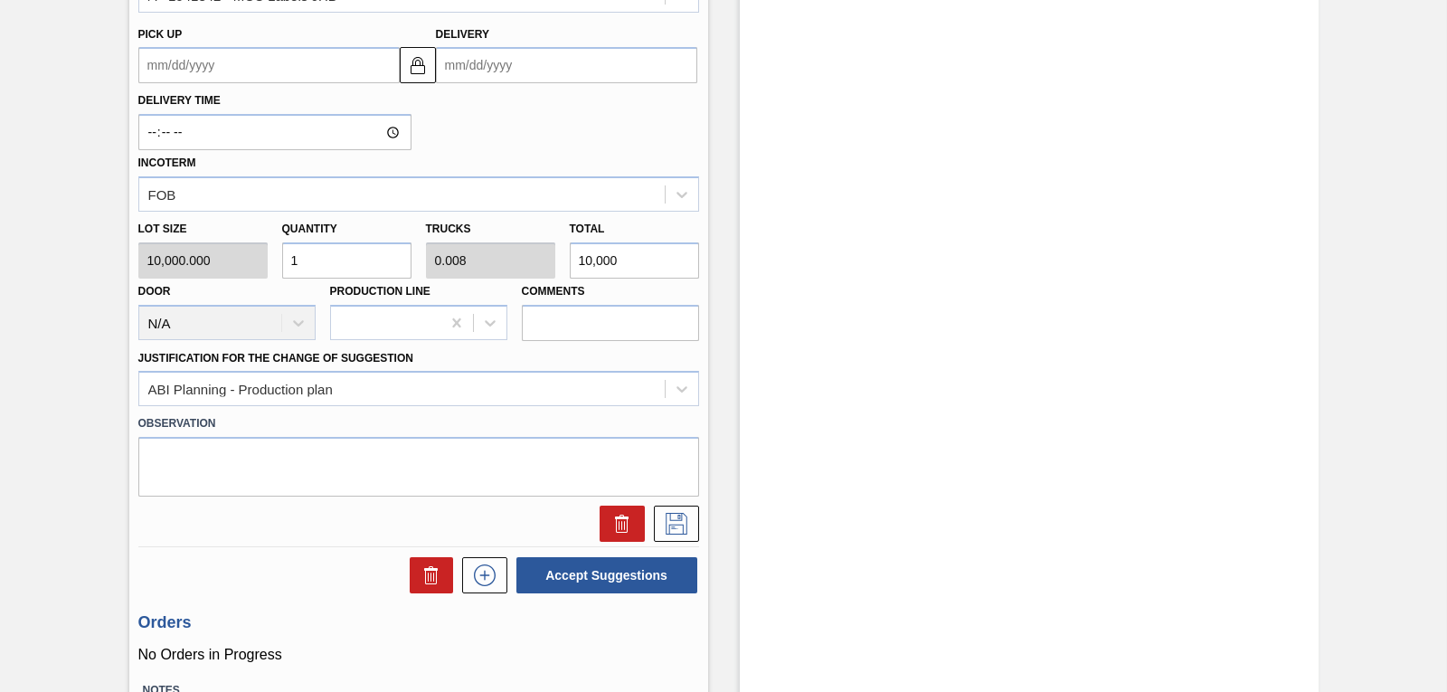
click at [224, 262] on div "Lot size 10,000.000 Quantity 1 Trucks 0.008 Total 10,000 Door N/A Production Li…" at bounding box center [418, 276] width 575 height 129
type input "3"
type input "0.025"
type input "30,000"
type input "30"
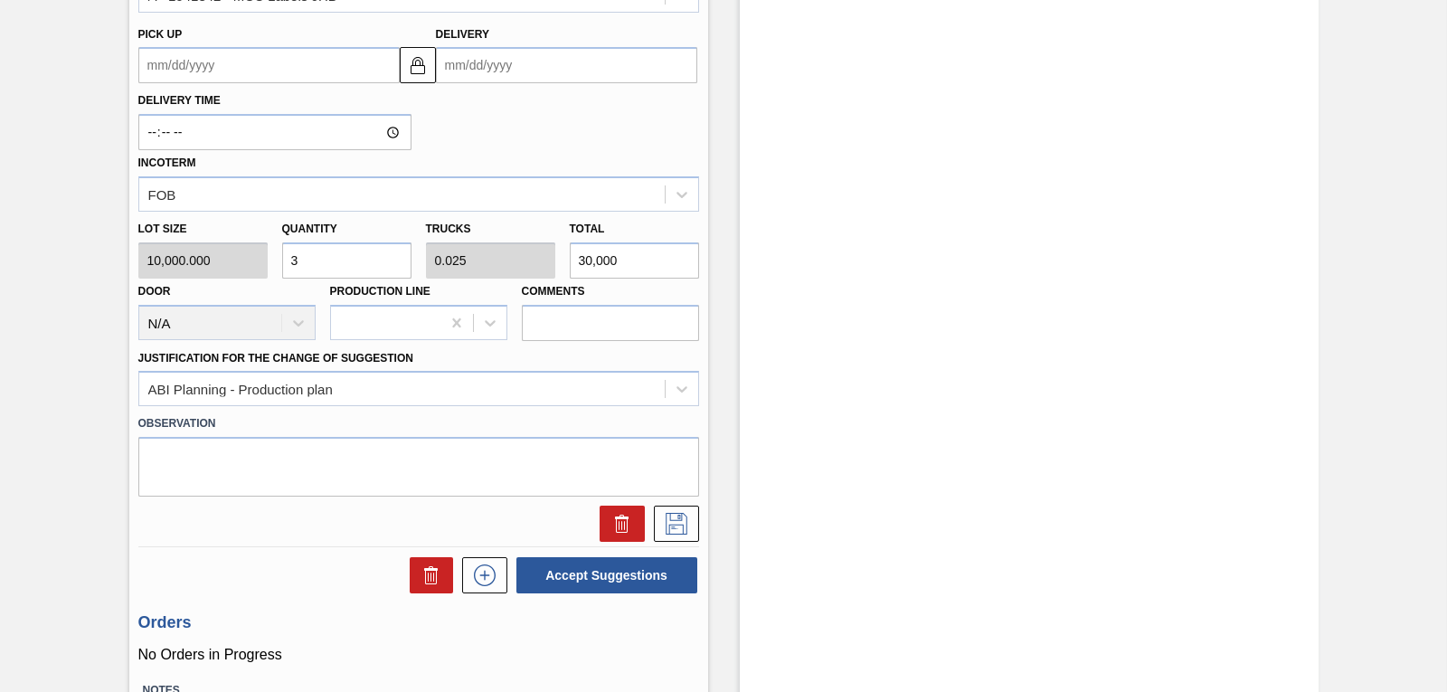
type input "0.25"
type input "300,000"
type input "300"
type input "2.5"
type input "3,000,000"
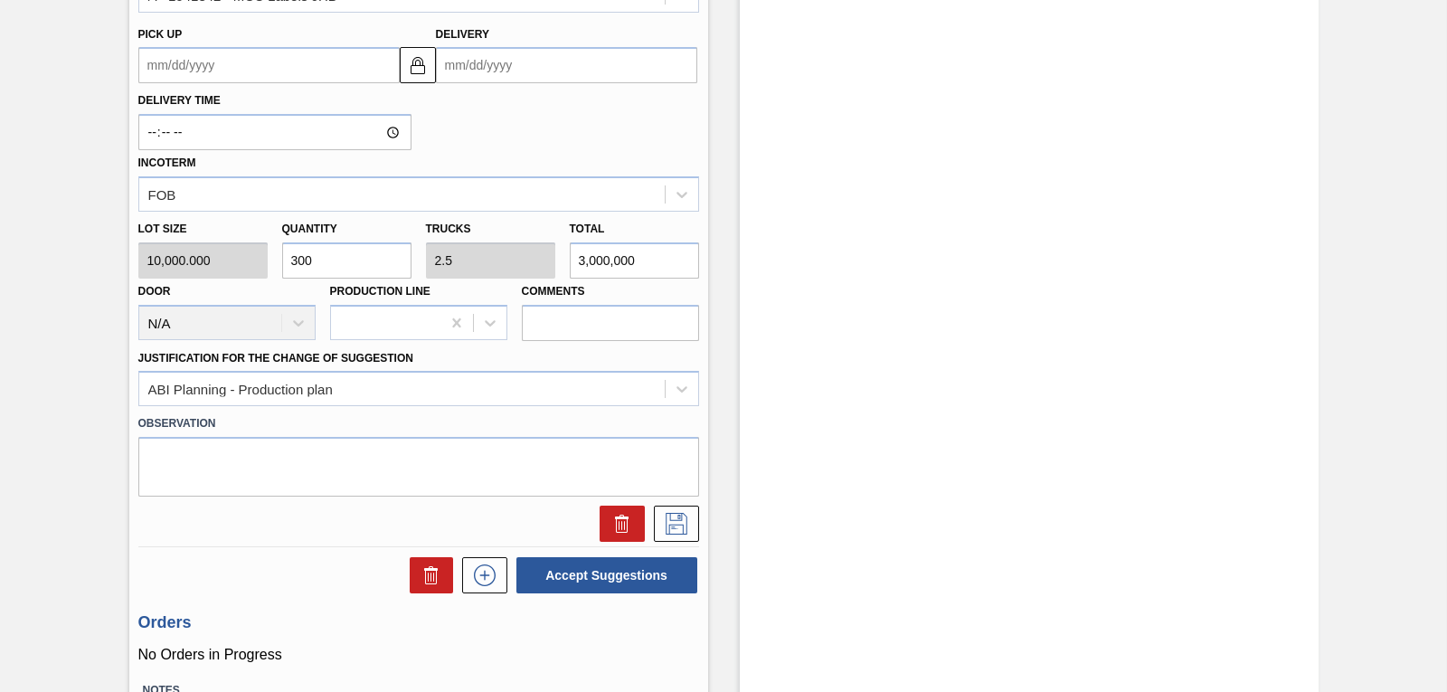
type input "3,000"
type input "25"
type input "30,000,000"
type input "30,000"
type input "250"
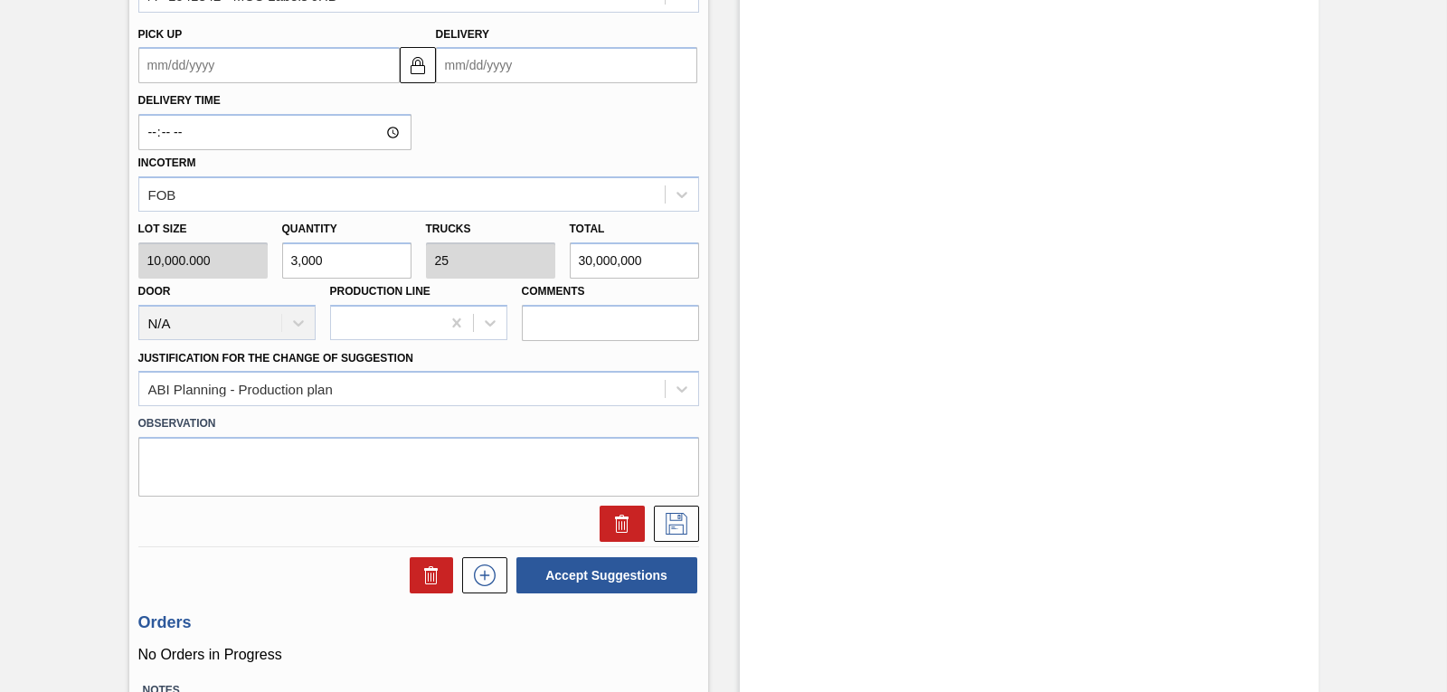
type input "300,000,000"
type input "300,000"
type input "2,500"
type input "3,000,000,000"
type input "3,000,000"
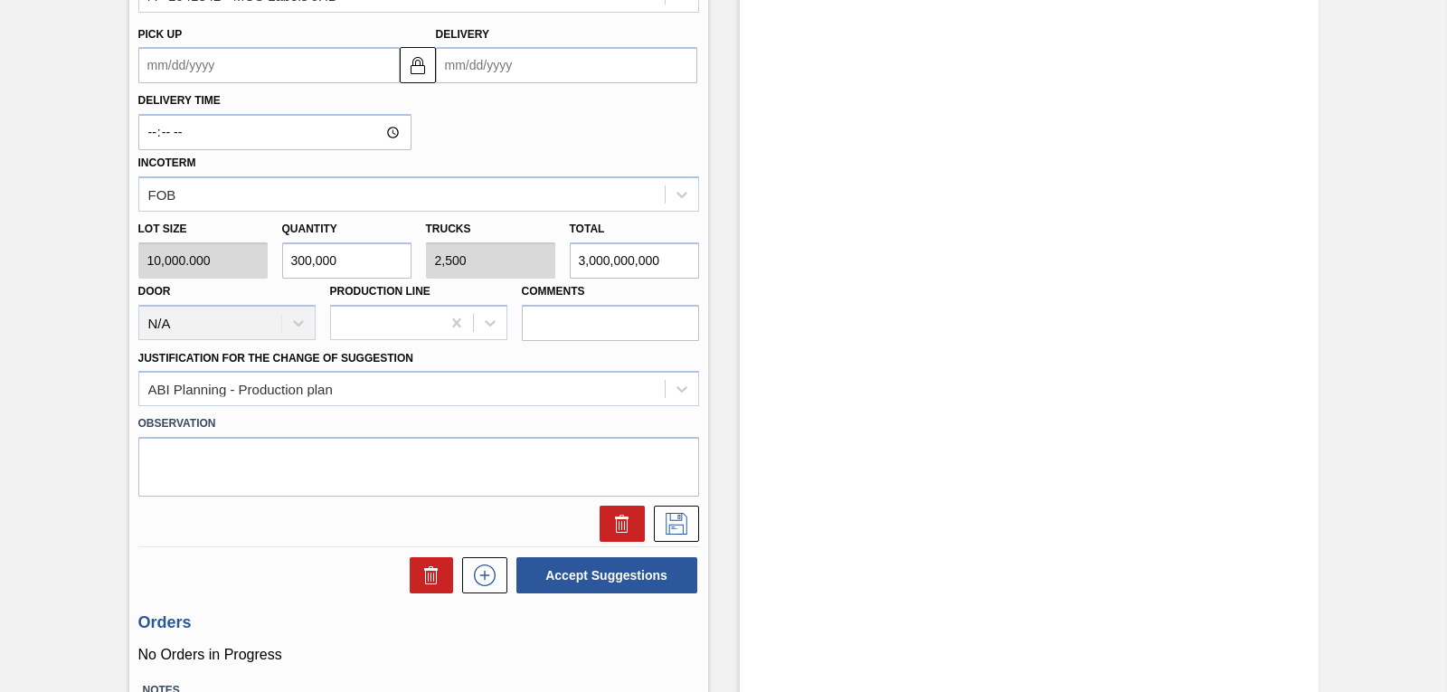
type input "25,000"
type input "30,000,000,000"
type input "3,000,000"
click at [484, 68] on input "Delivery" at bounding box center [566, 65] width 261 height 36
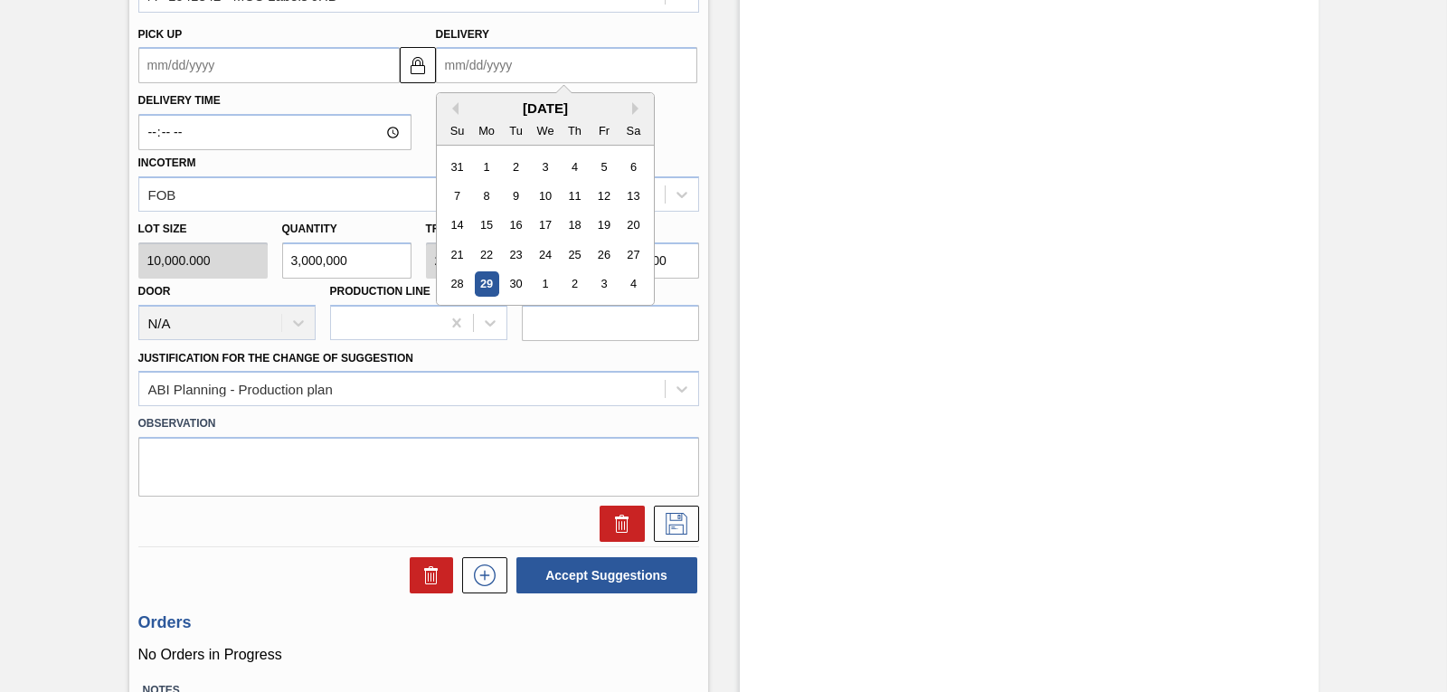
click at [545, 289] on div "1" at bounding box center [545, 284] width 24 height 24
type up3254607452 "[DATE]"
type input "[DATE]"
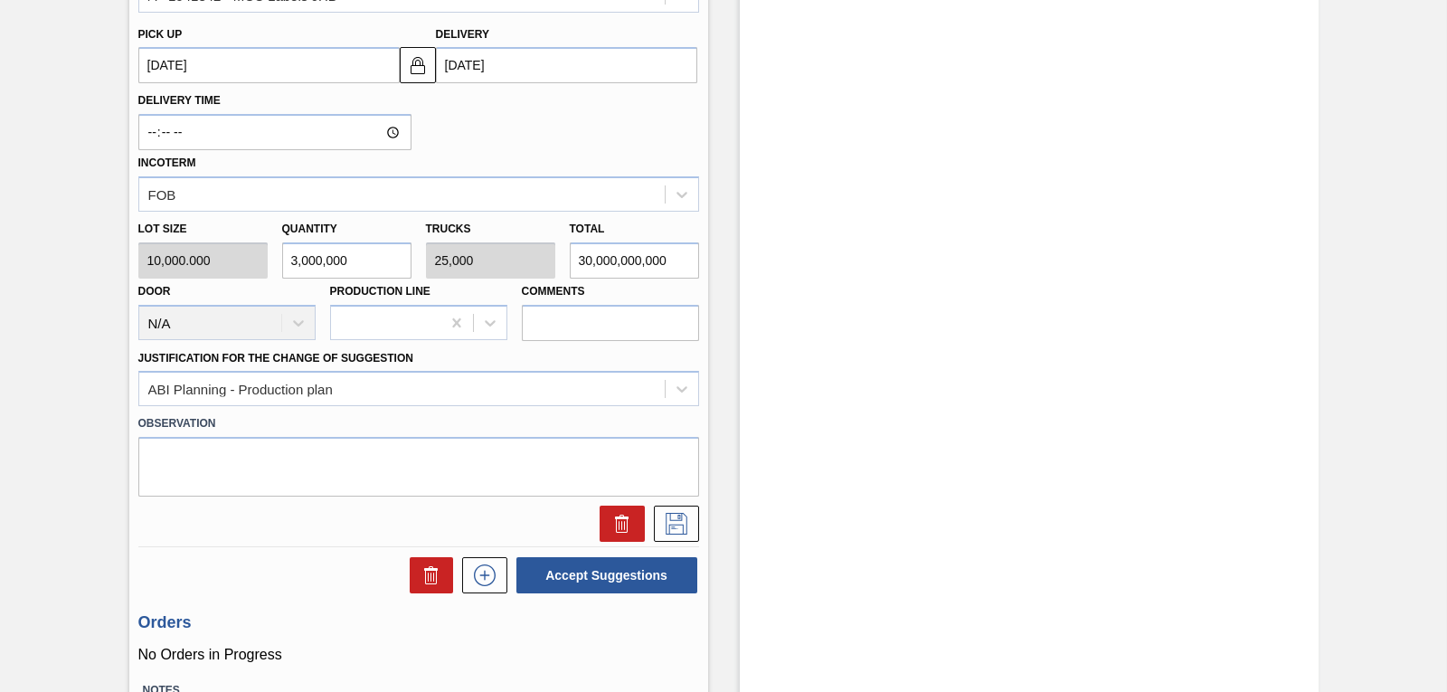
click at [535, 127] on div "Delivery Time Incoterm FOB" at bounding box center [418, 147] width 575 height 128
click at [663, 522] on icon at bounding box center [676, 524] width 29 height 22
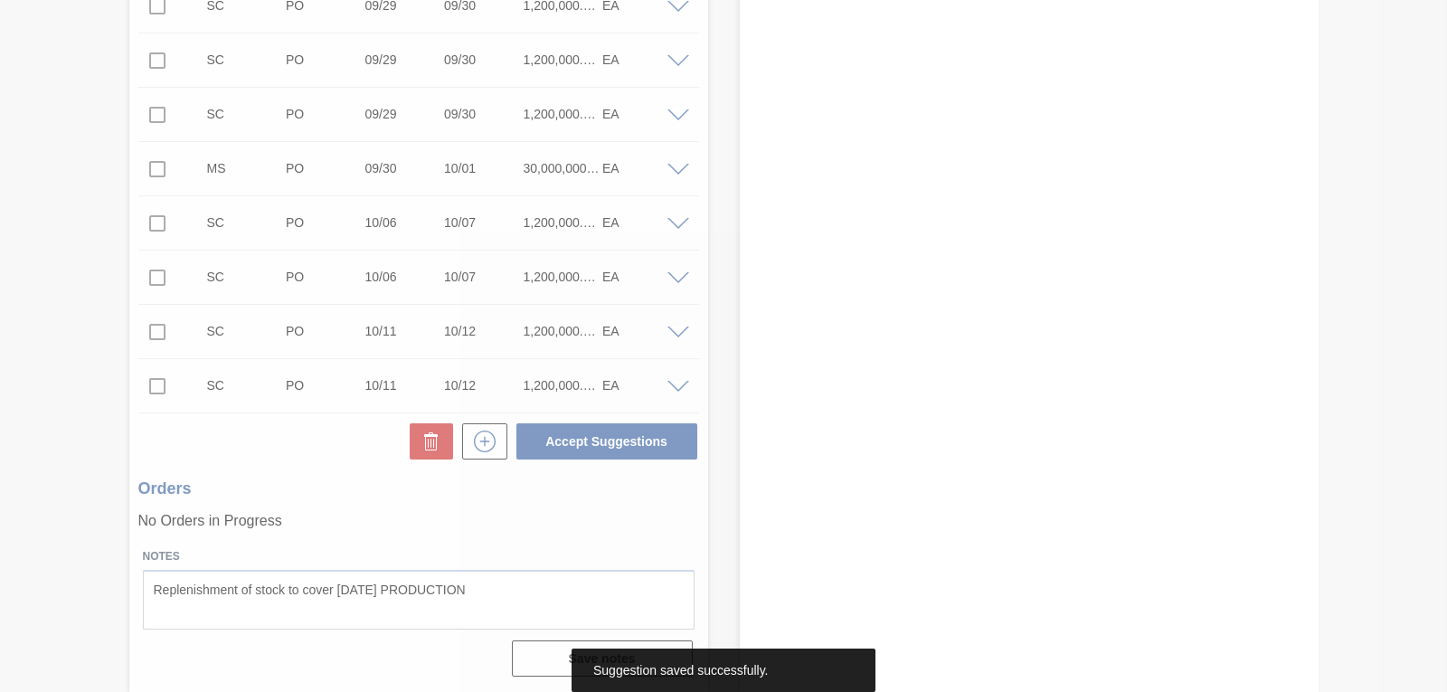
scroll to position [545, 0]
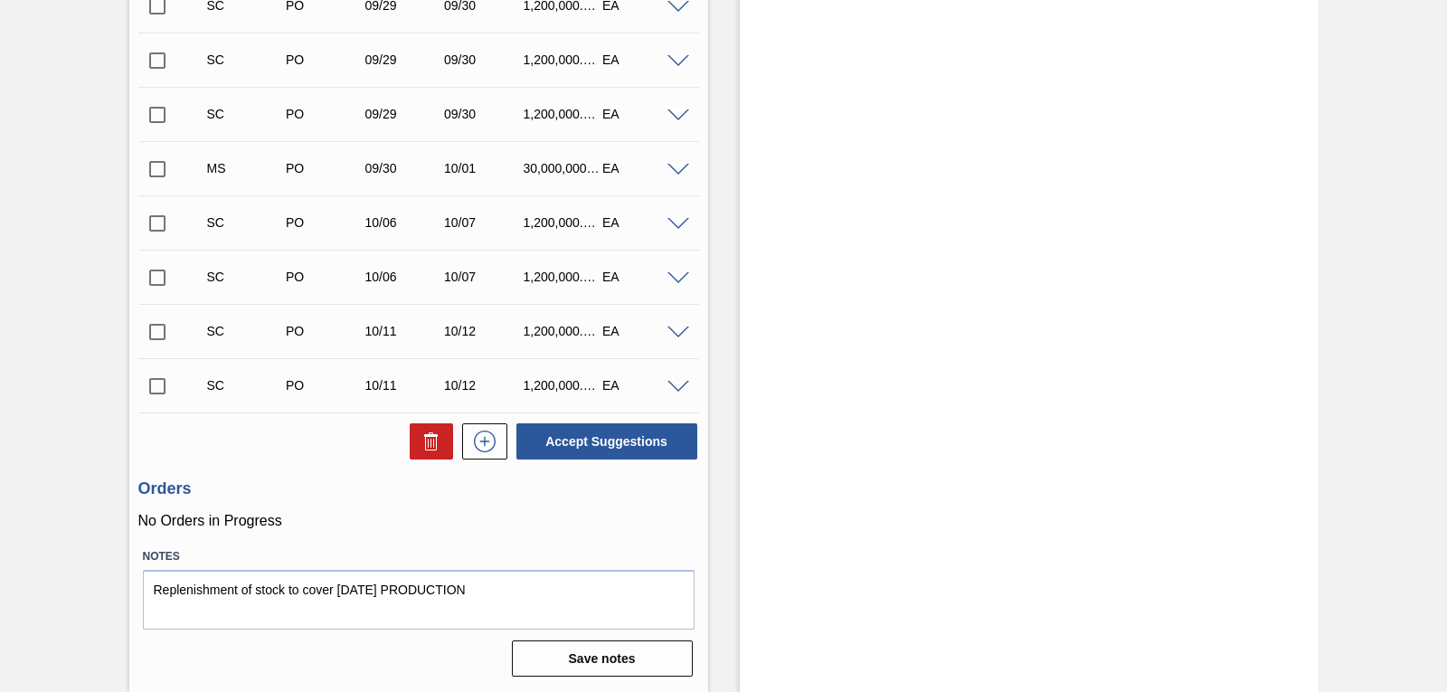
drag, startPoint x: 1444, startPoint y: 358, endPoint x: 1444, endPoint y: 289, distance: 68.7
click at [1444, 289] on main "Tasks Planning Management Transports Reports Master Data Mpho Nekodima 2868 Mar…" at bounding box center [723, 346] width 1447 height 692
click at [961, 239] on div "Stock From 09/29/2025 to 10/13/2025 Filter" at bounding box center [1029, 119] width 579 height 1146
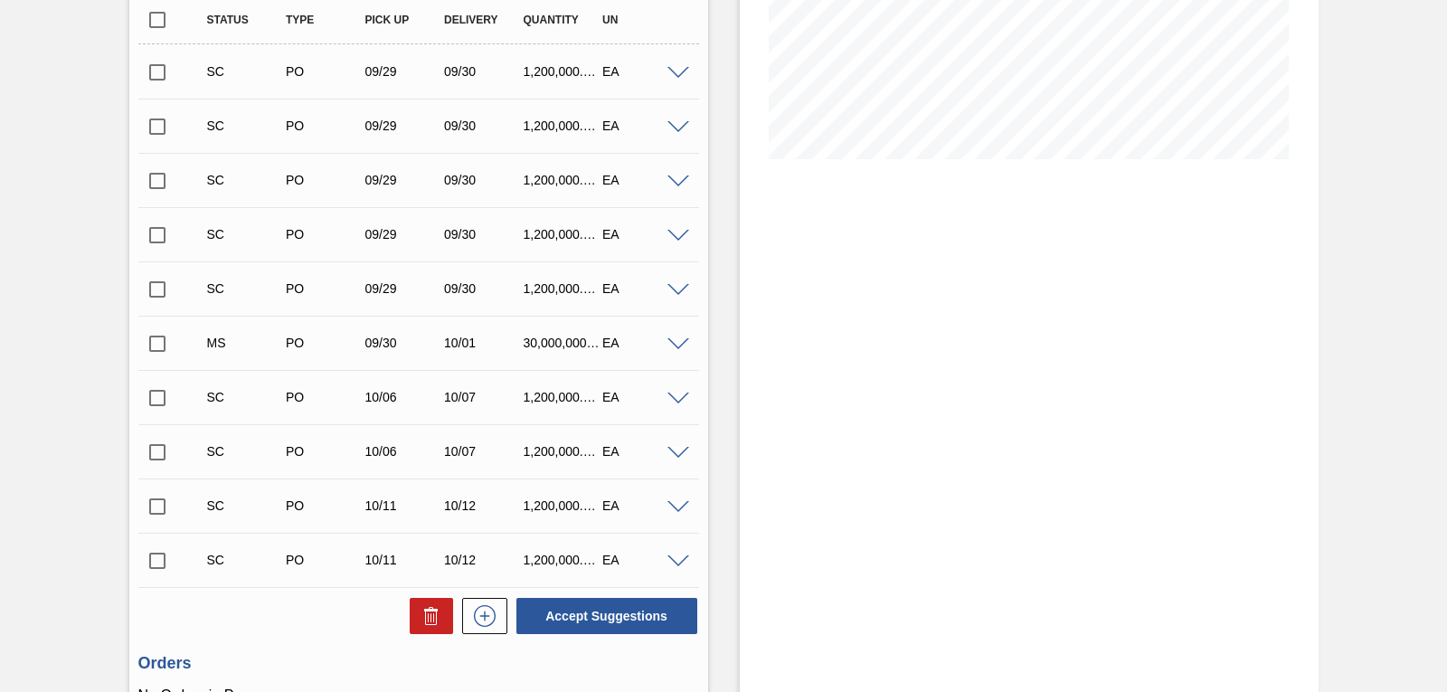
scroll to position [291, 0]
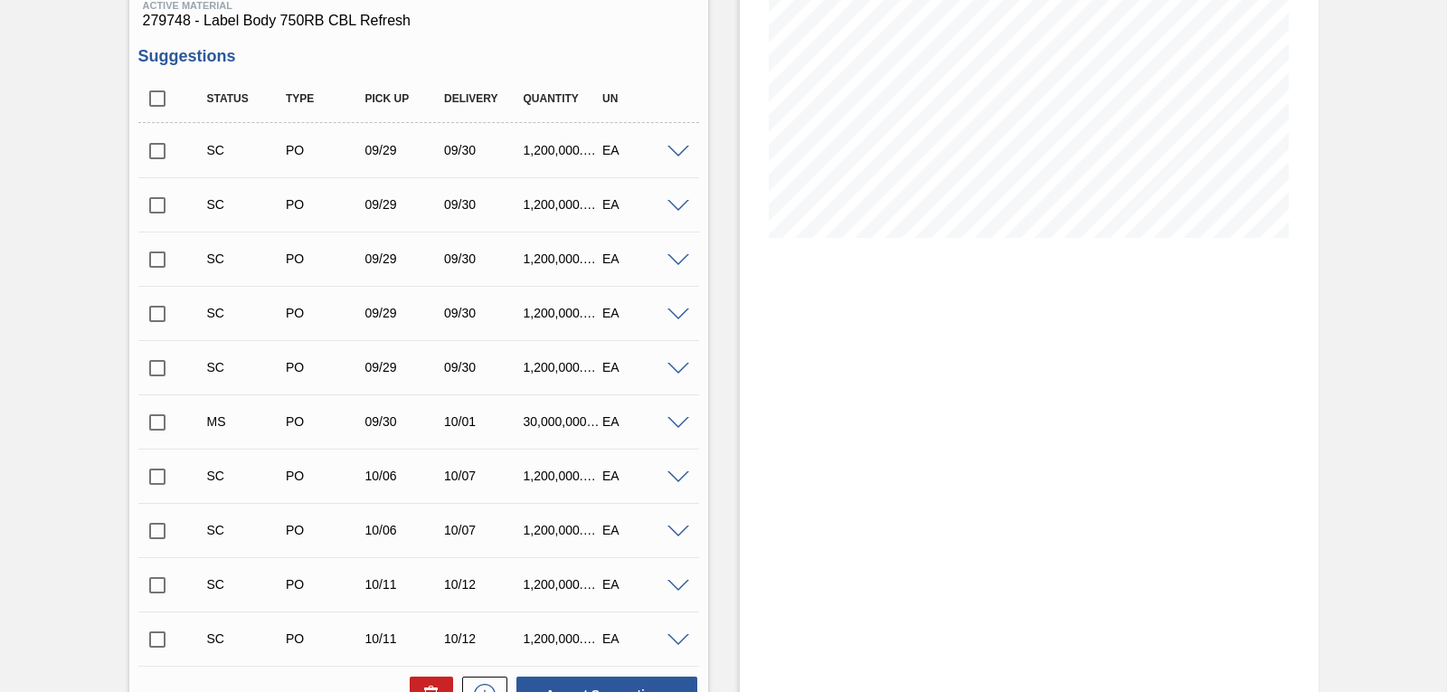
click at [157, 425] on input "checkbox" at bounding box center [157, 422] width 38 height 38
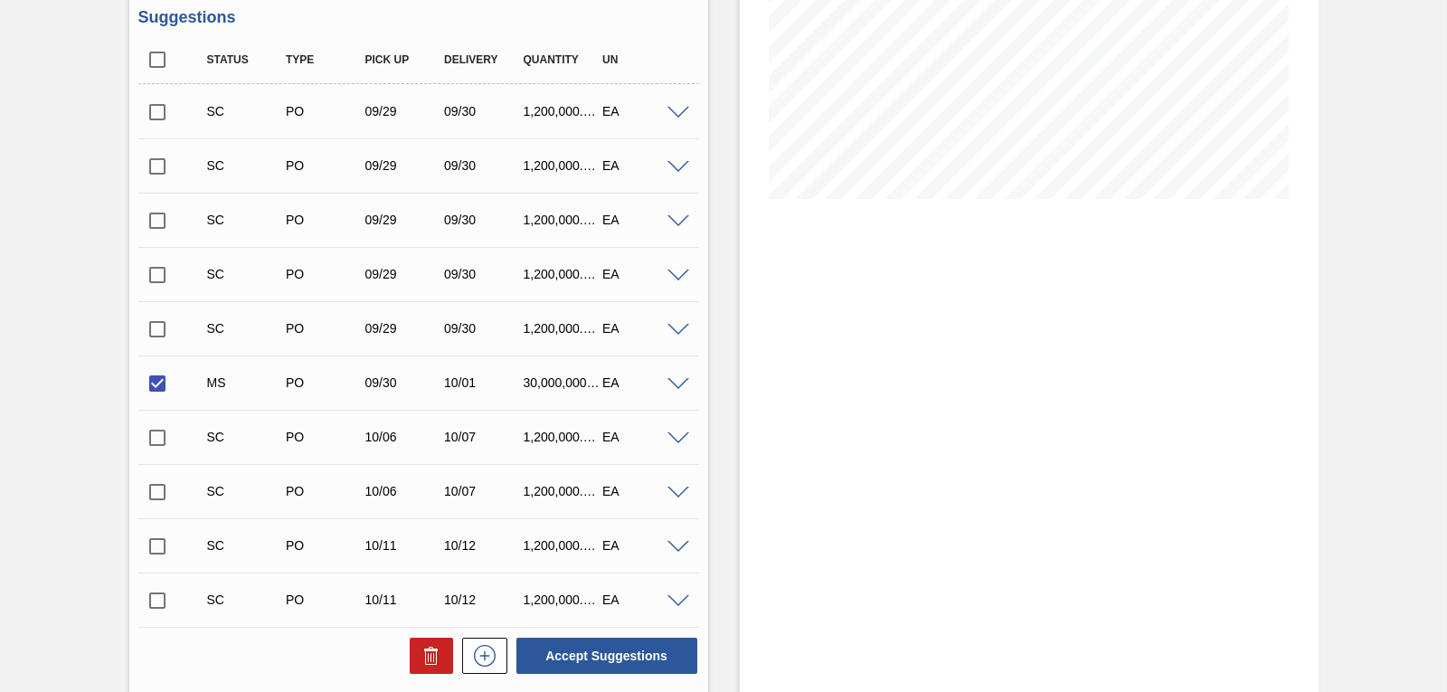
scroll to position [364, 0]
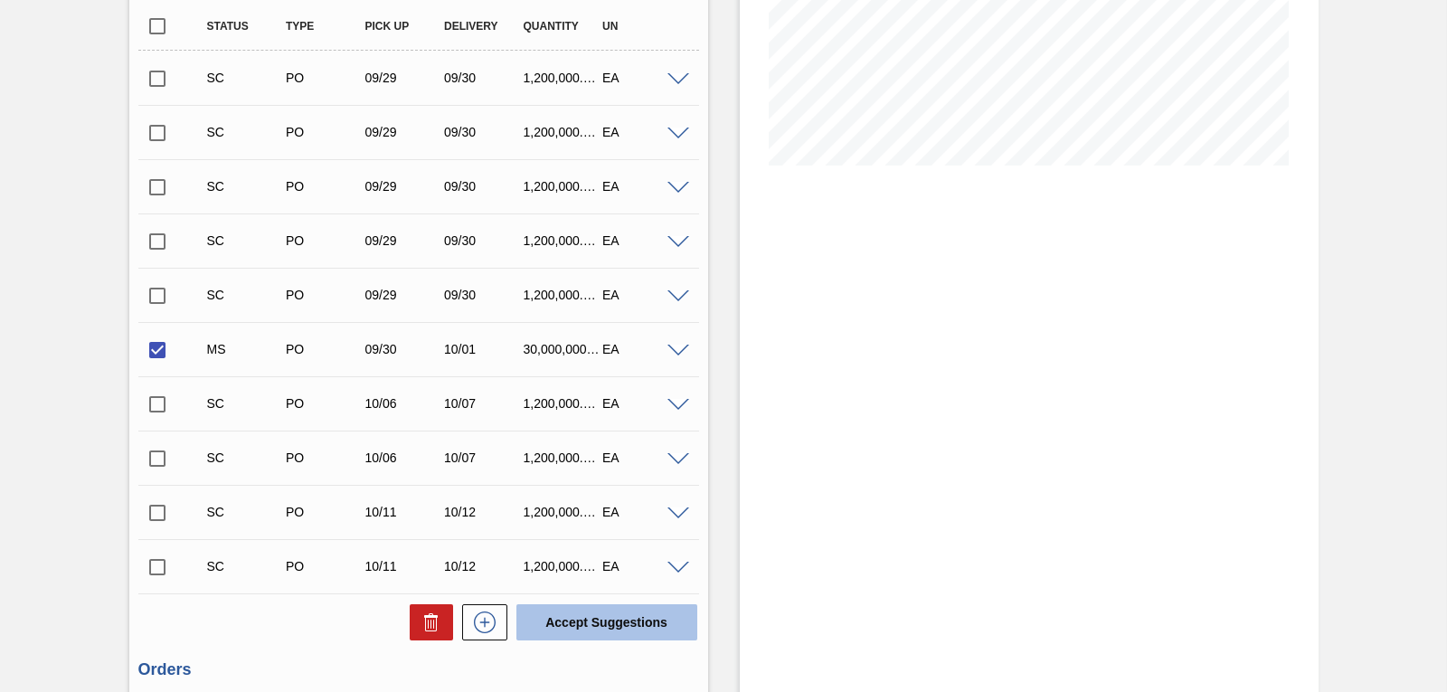
click at [636, 616] on button "Accept Suggestions" at bounding box center [606, 622] width 181 height 36
checkbox input "false"
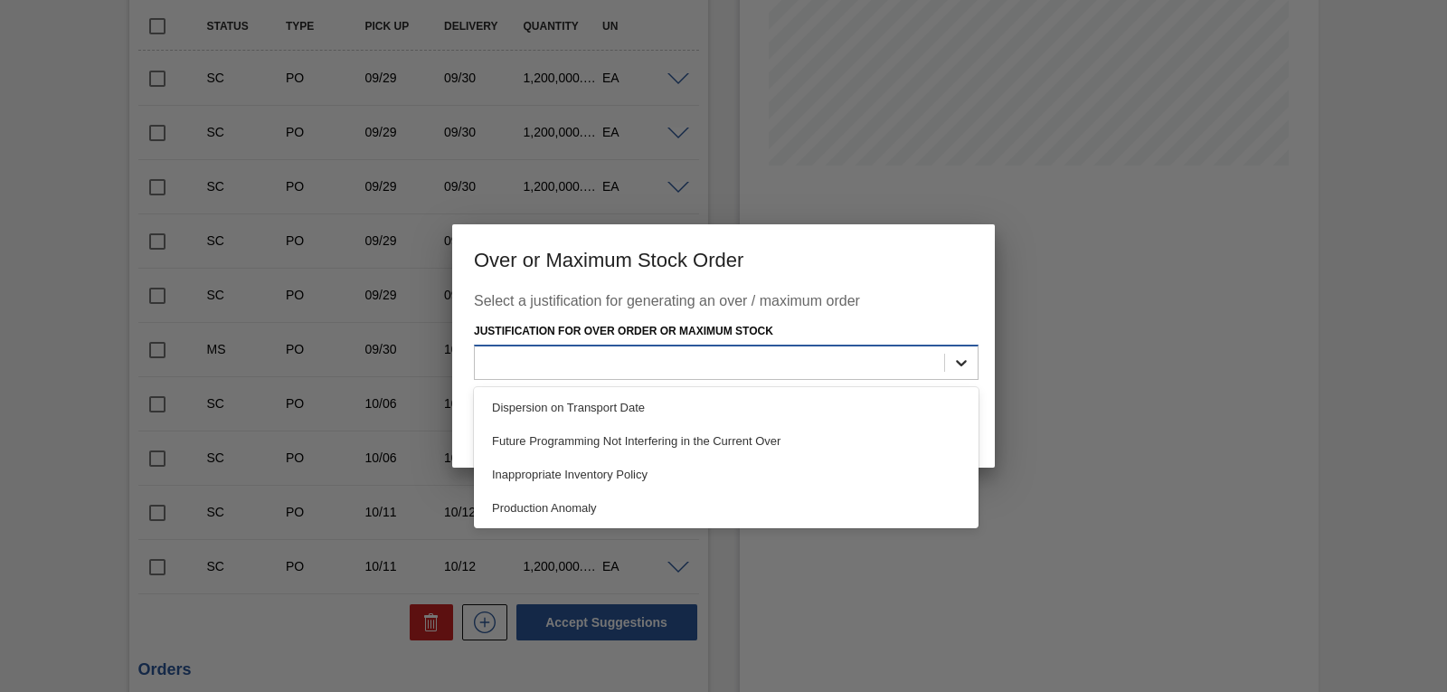
click at [958, 358] on icon at bounding box center [961, 363] width 18 height 18
click at [749, 476] on div "Inappropriate Inventory Policy" at bounding box center [726, 474] width 505 height 33
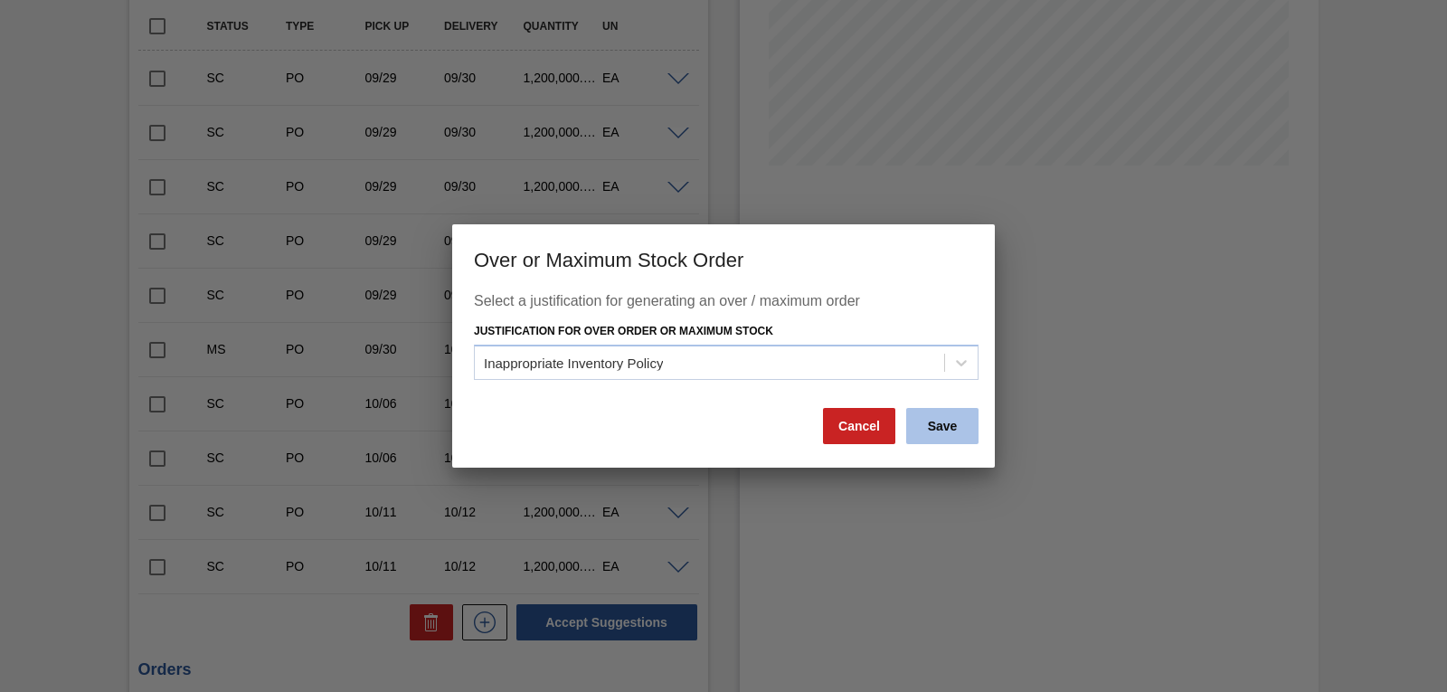
click at [942, 431] on button "Save" at bounding box center [942, 426] width 72 height 36
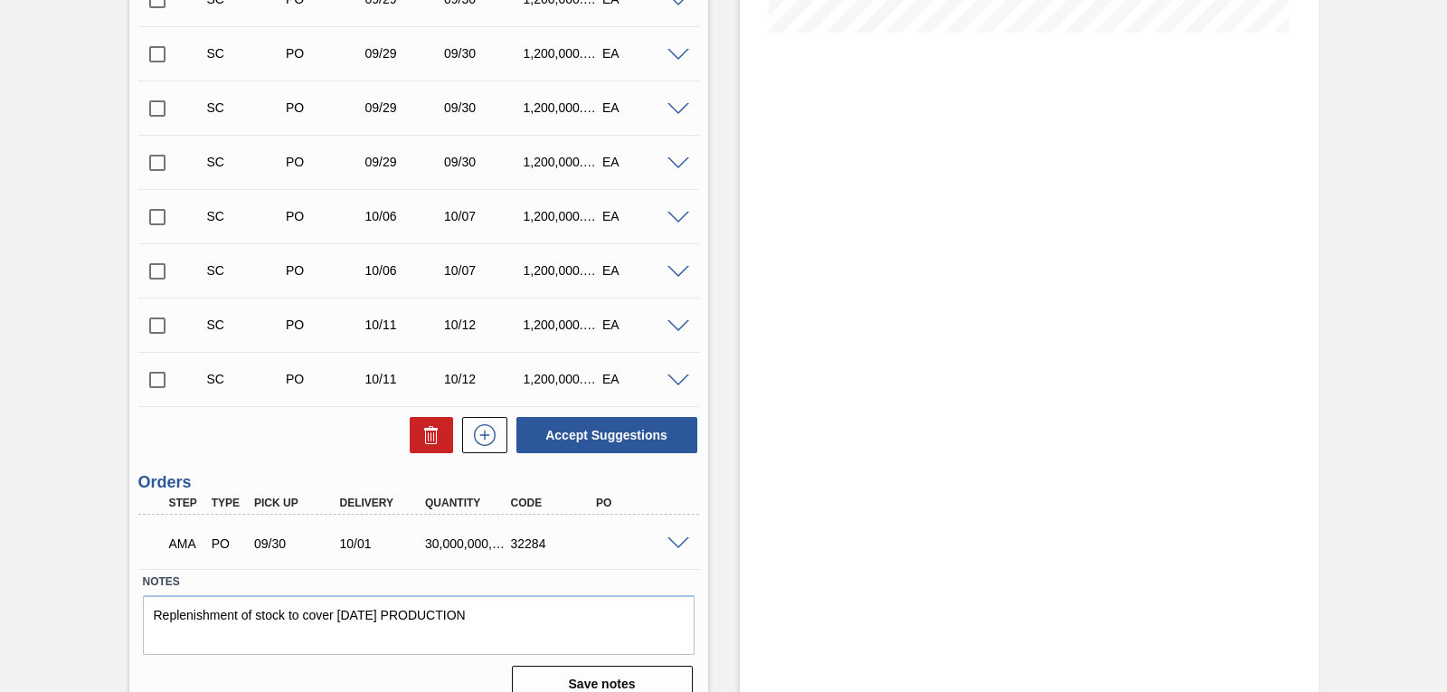
scroll to position [522, 0]
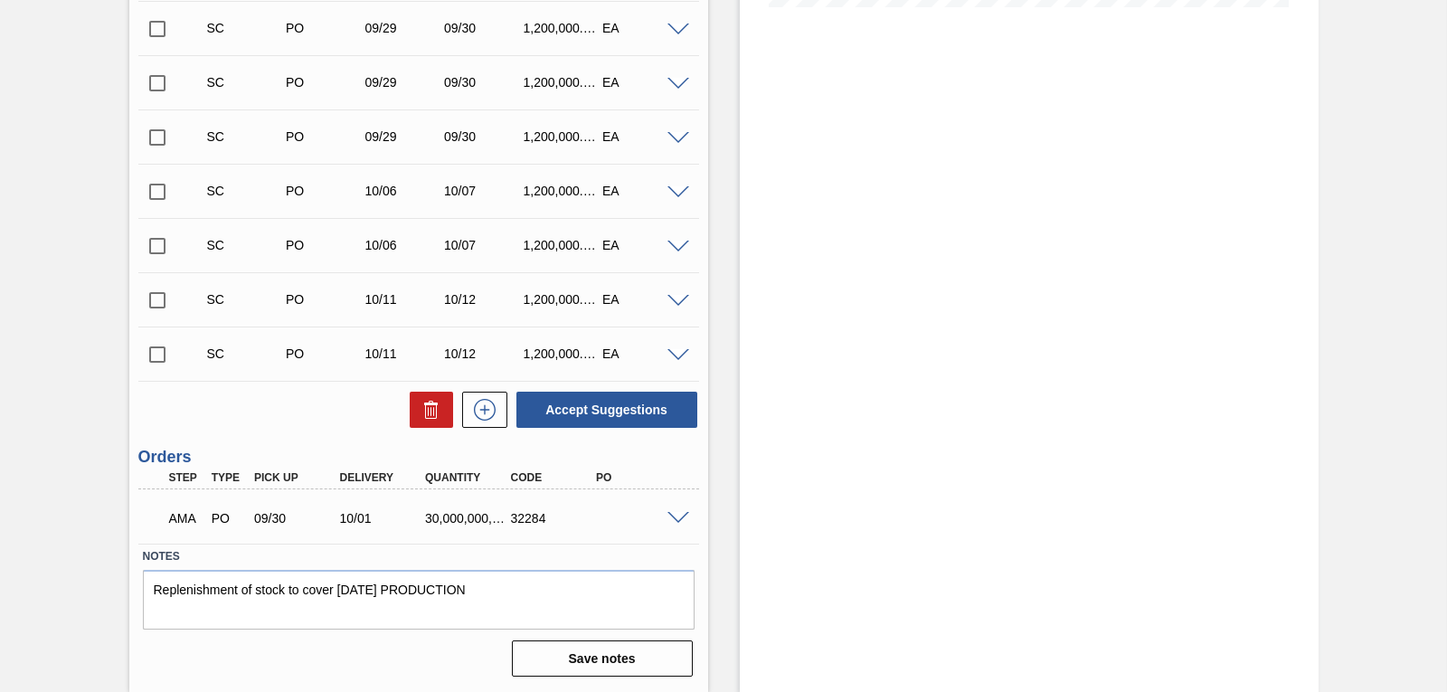
click at [875, 332] on div "Stock From 09/29/2025 to 10/13/2025 Filter" at bounding box center [1029, 130] width 579 height 1123
drag, startPoint x: 1219, startPoint y: 375, endPoint x: 1204, endPoint y: 380, distance: 16.0
click at [1219, 375] on div "Stock From [DATE] to [DATE] Filter" at bounding box center [1029, 130] width 579 height 1123
click at [679, 515] on span at bounding box center [679, 519] width 22 height 14
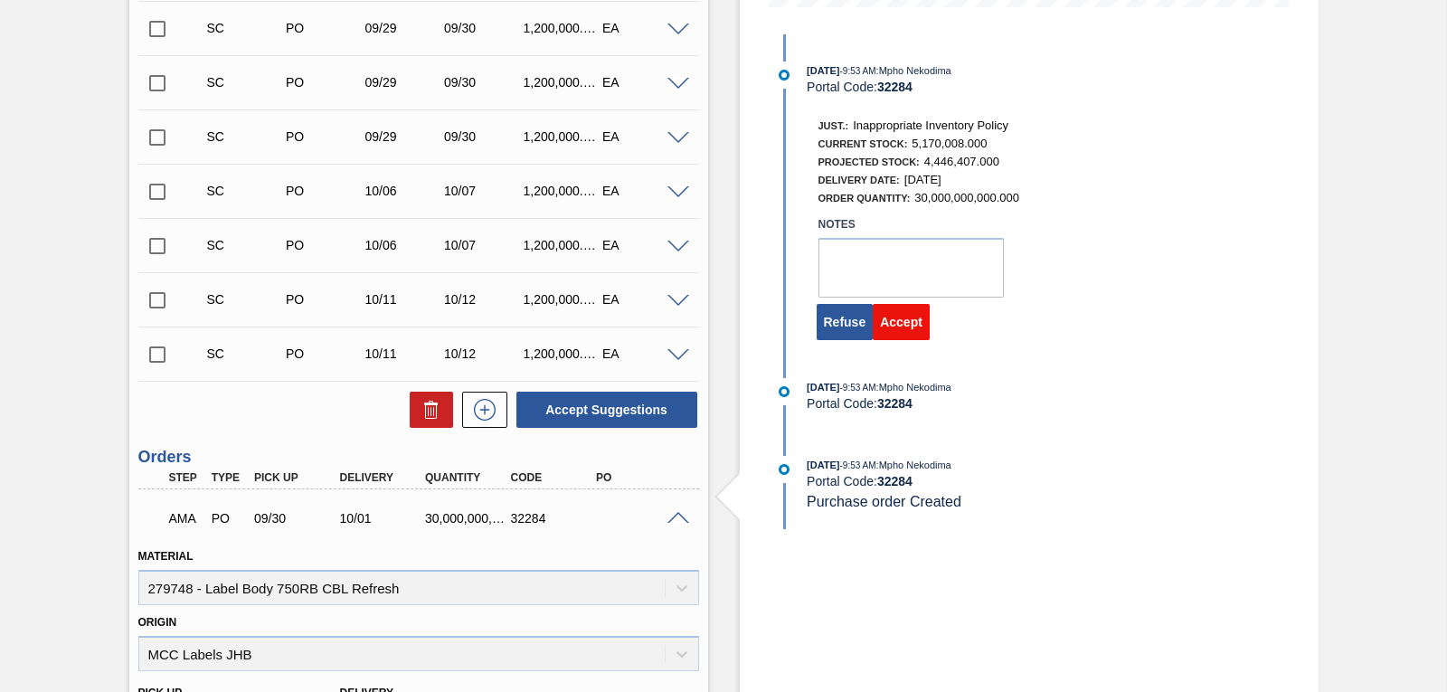
click at [905, 317] on button "Accept" at bounding box center [901, 322] width 57 height 36
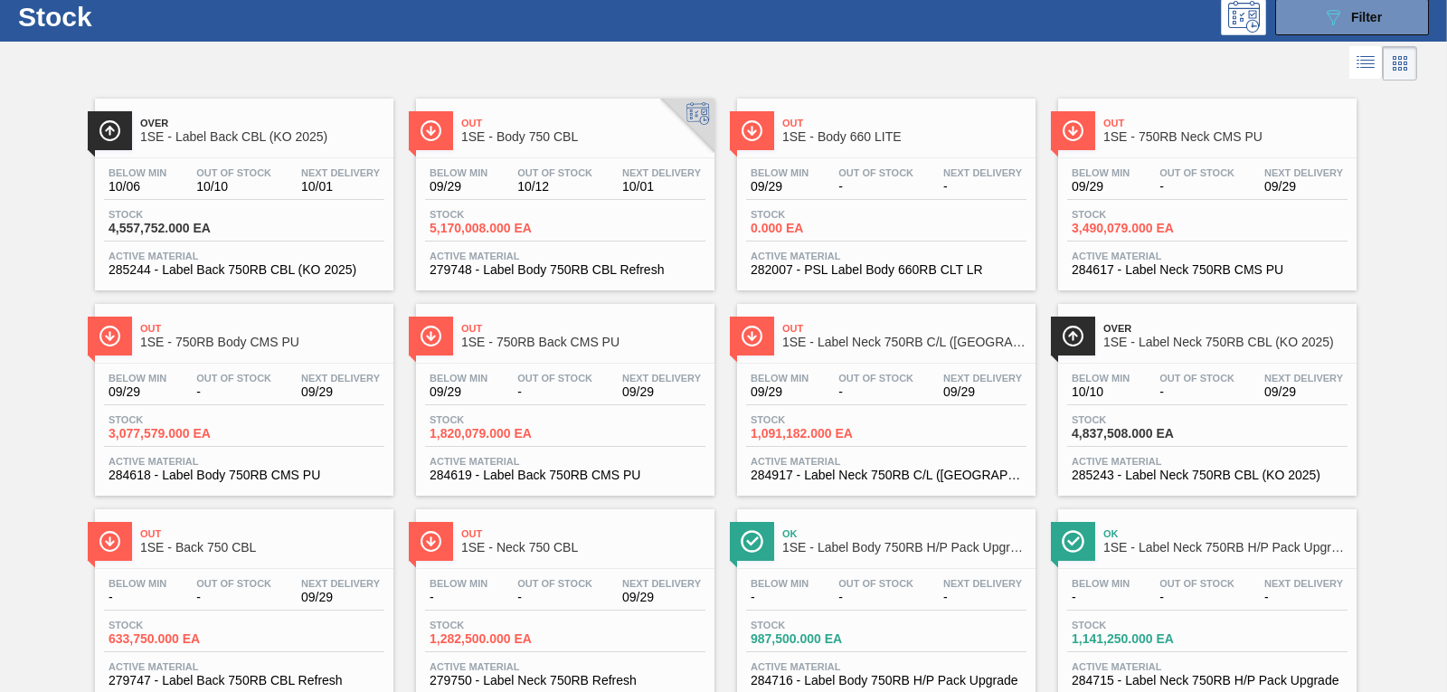
scroll to position [103, 0]
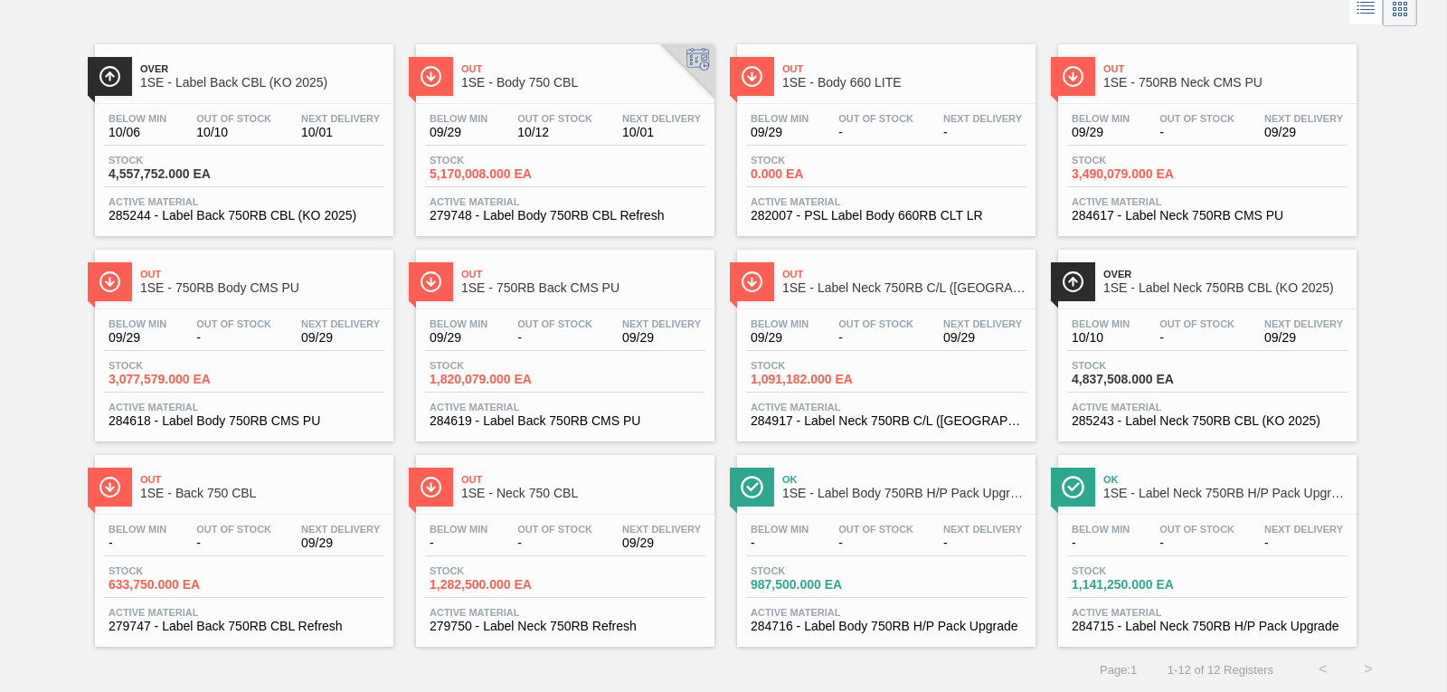
click at [1240, 422] on span "285243 - Label Neck 750RB CBL (KO 2025)" at bounding box center [1207, 421] width 271 height 14
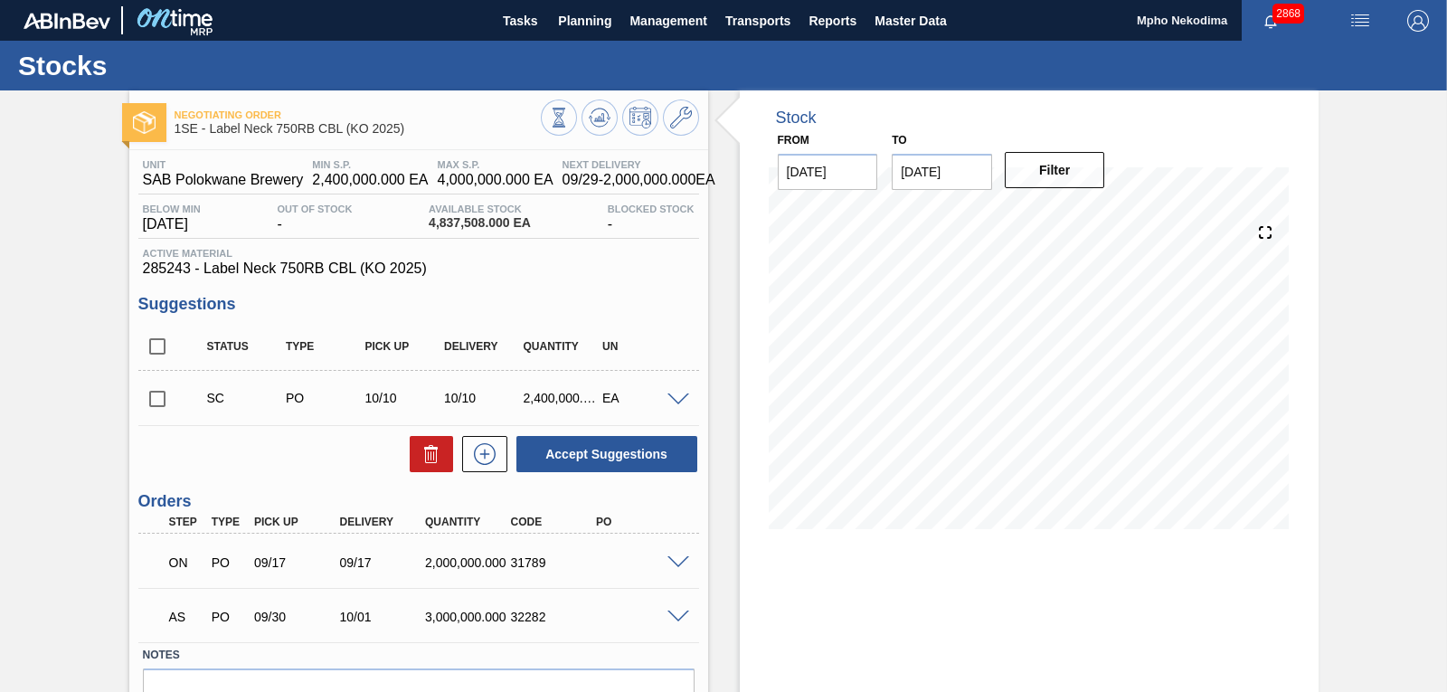
click at [670, 616] on span at bounding box center [679, 618] width 22 height 14
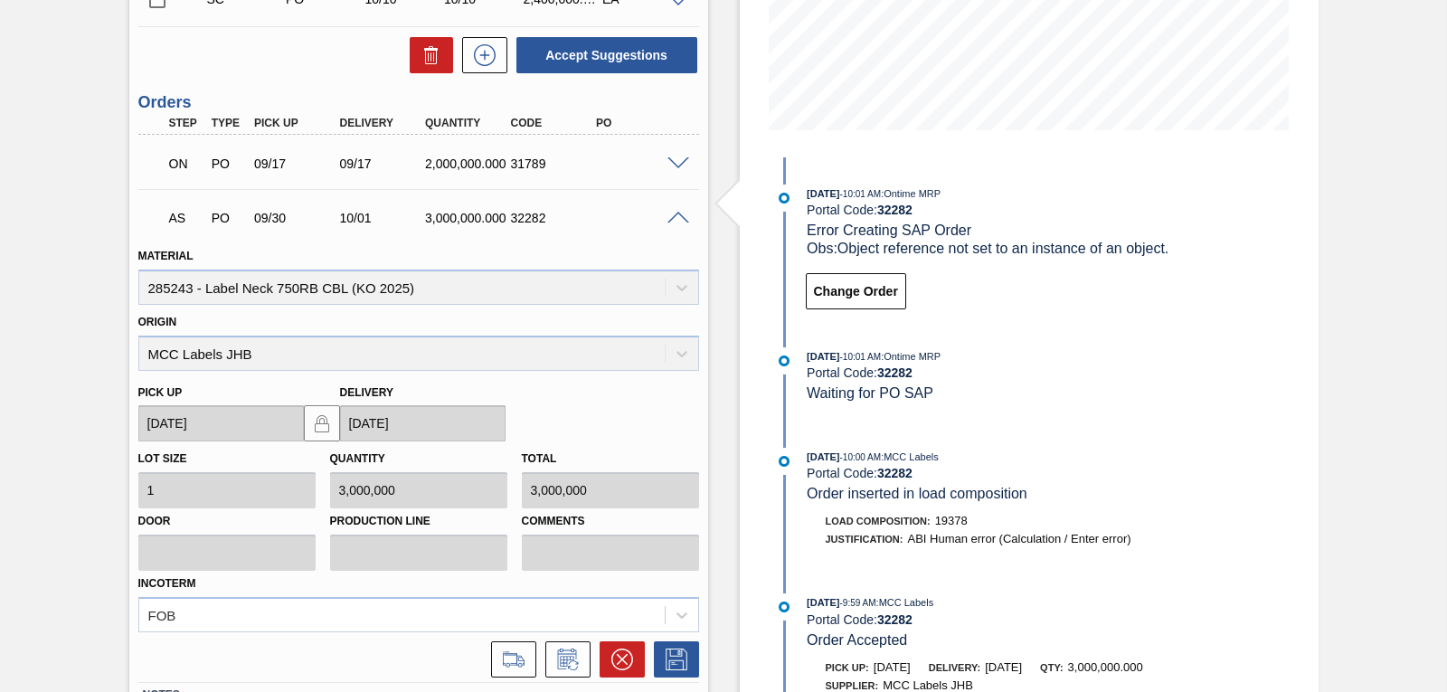
scroll to position [393, 0]
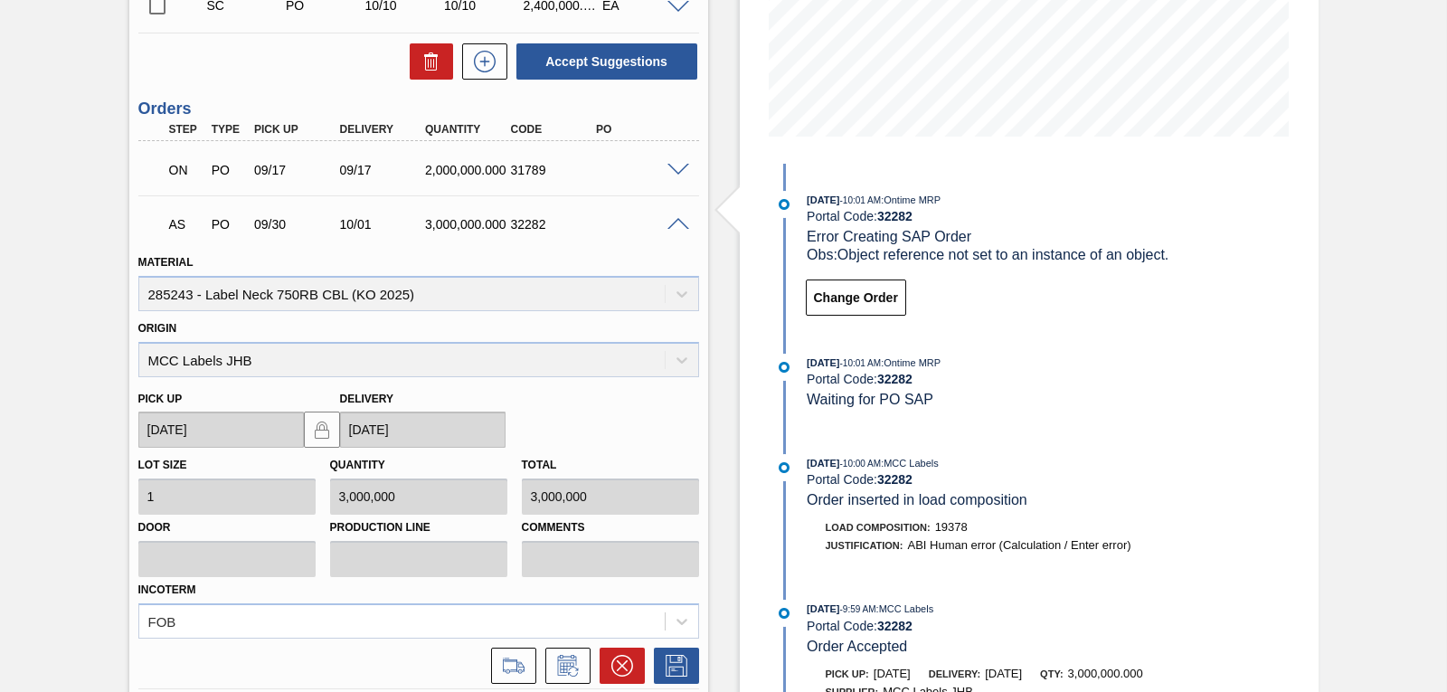
click at [1240, 423] on div "Stock From [DATE] to [DATE] Filter 10/12 Stock Projection 3,701,313 SAP Plannin…" at bounding box center [1029, 267] width 579 height 1139
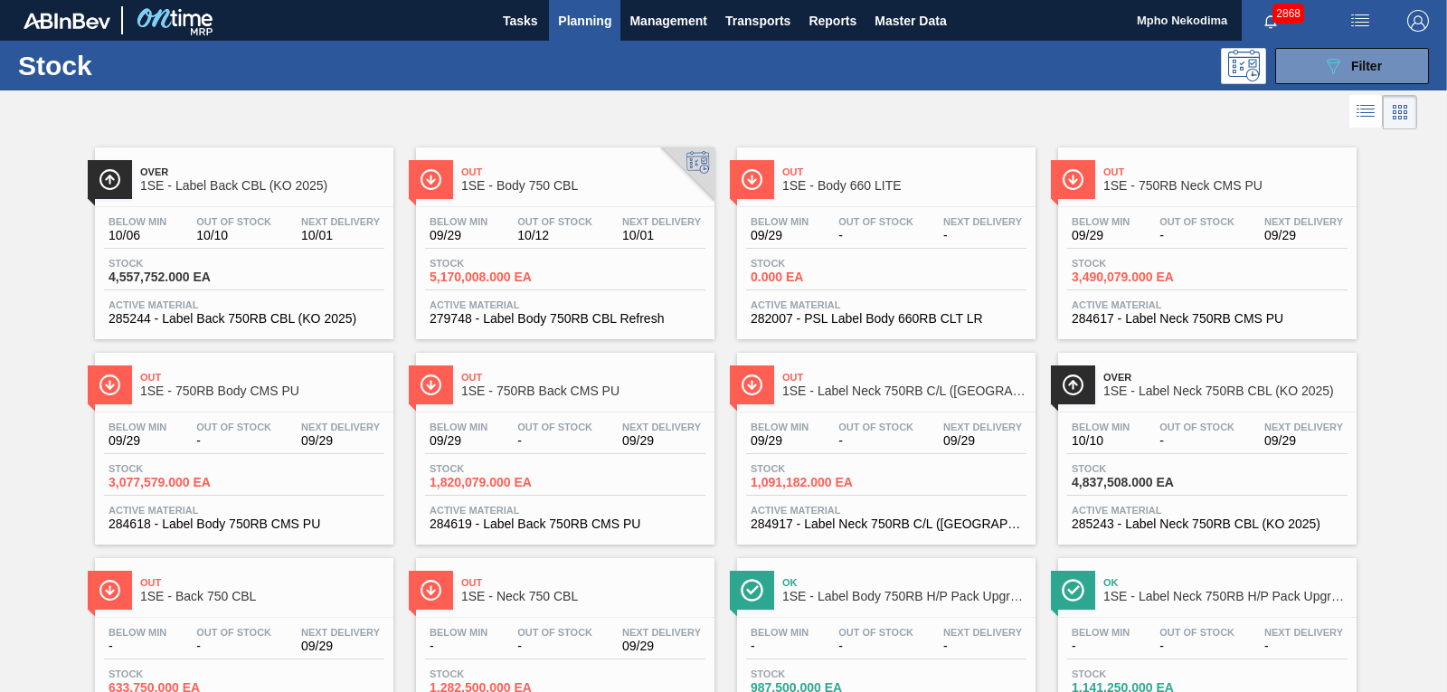
click at [556, 312] on span "279748 - Label Body 750RB CBL Refresh" at bounding box center [565, 319] width 271 height 14
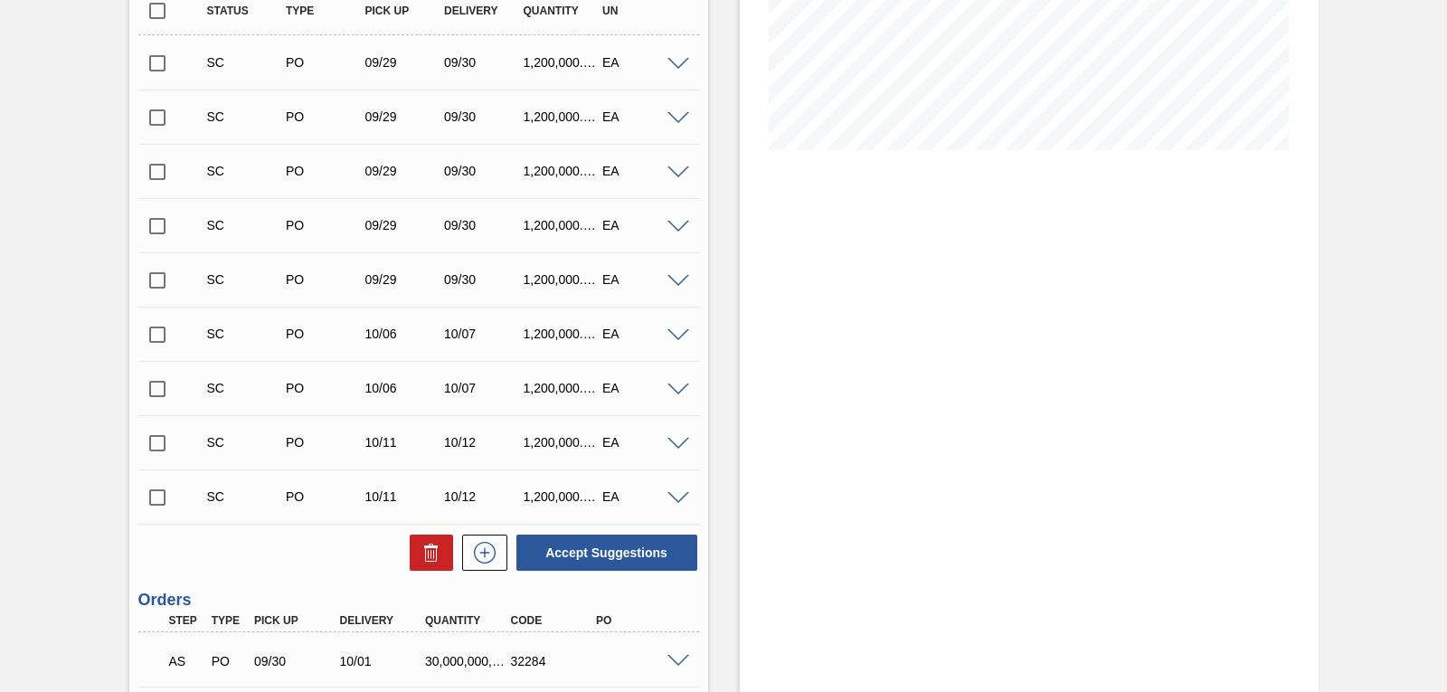
scroll to position [442, 0]
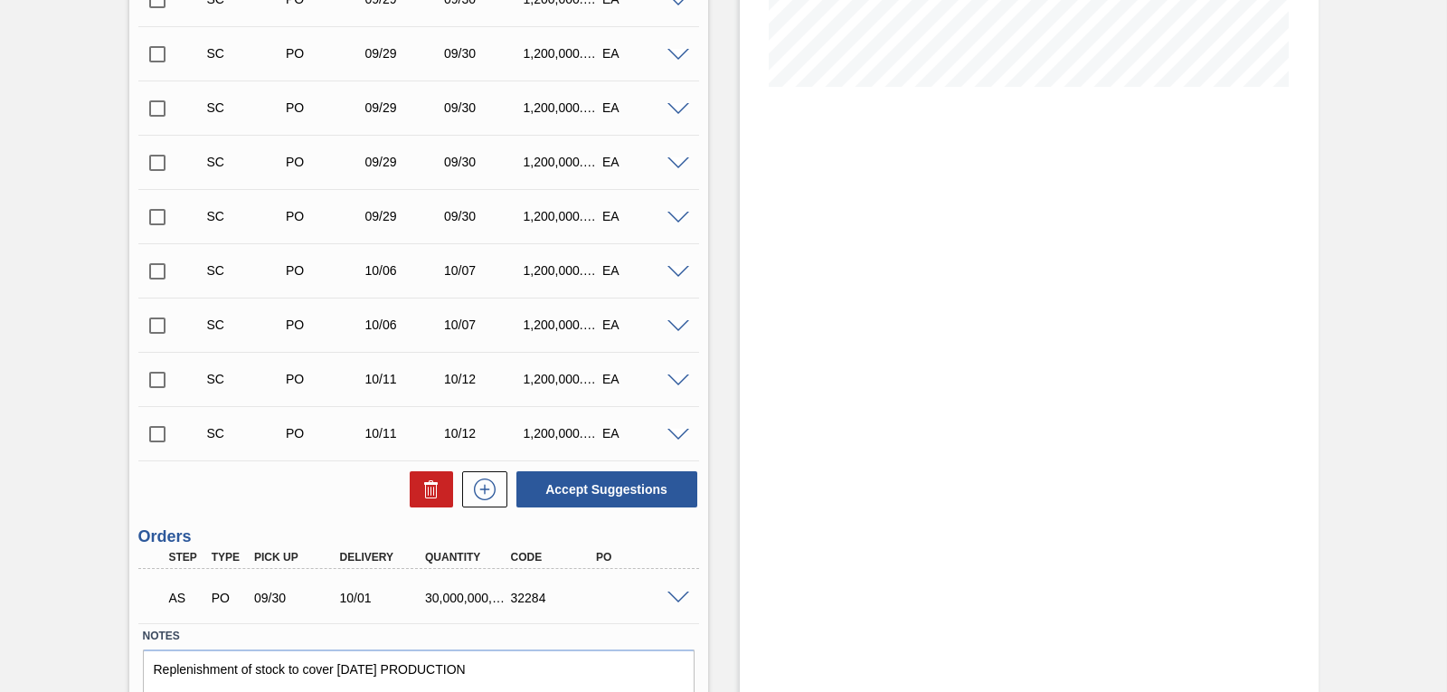
click at [674, 599] on span at bounding box center [679, 599] width 22 height 14
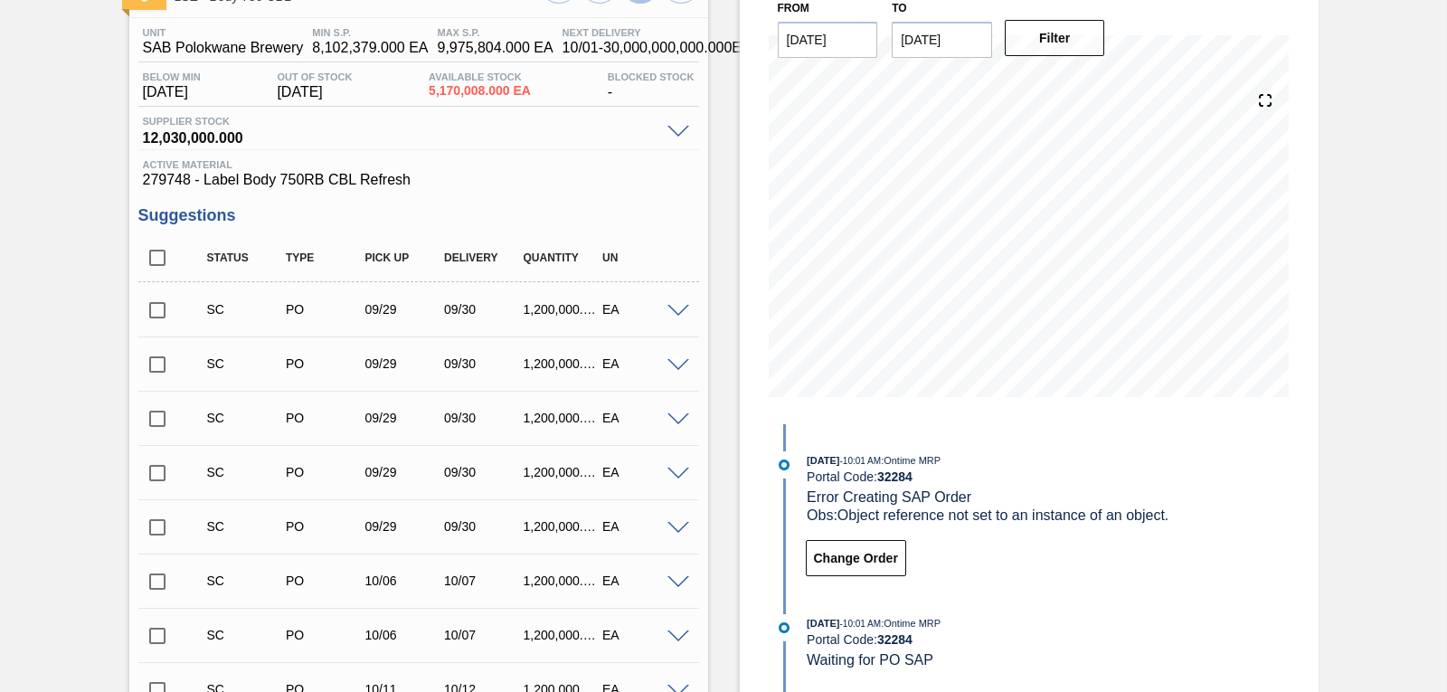
scroll to position [47, 0]
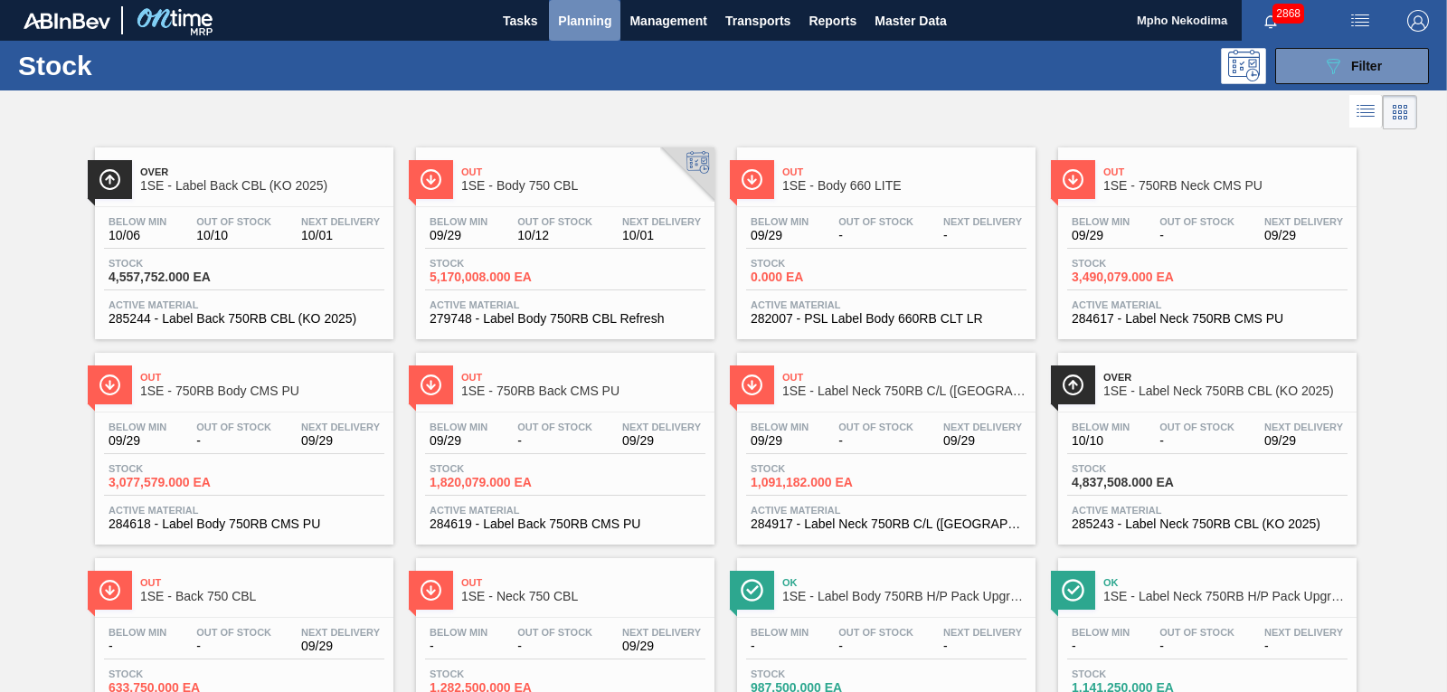
click at [587, 20] on span "Planning" at bounding box center [584, 21] width 53 height 22
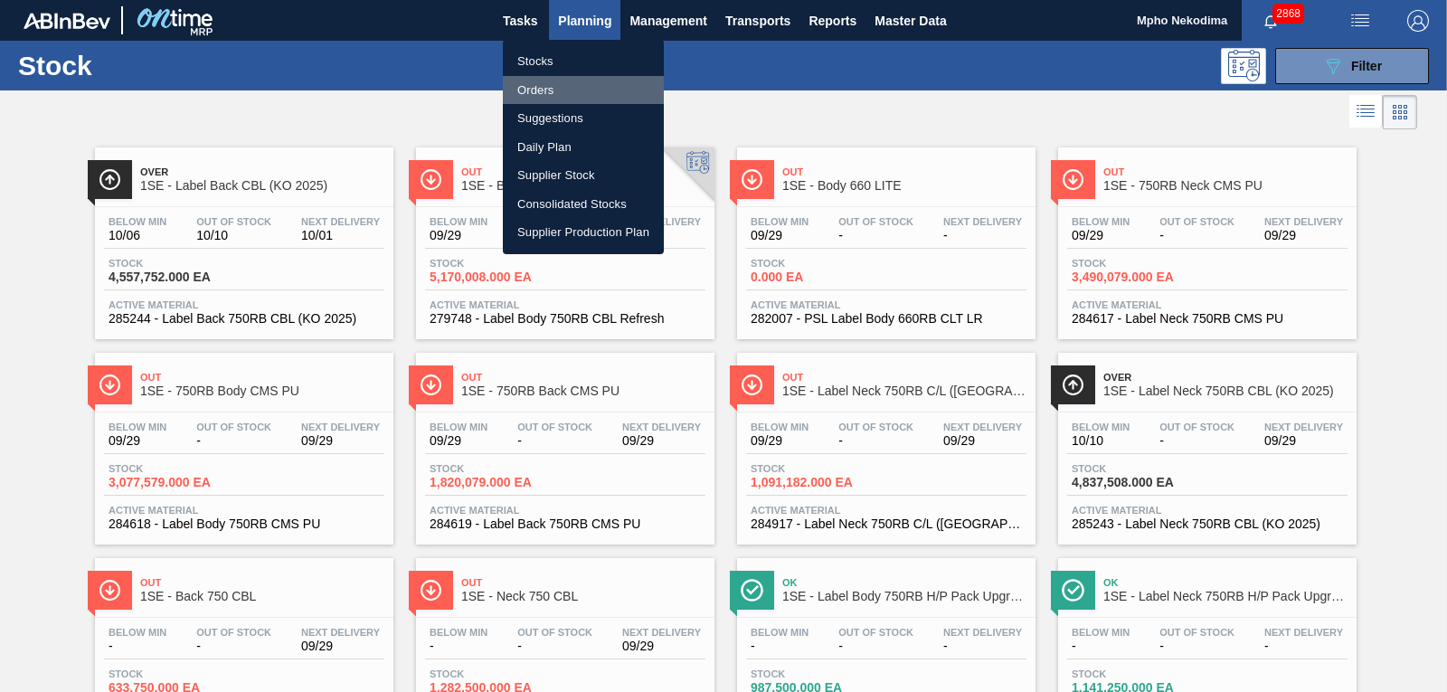
click at [533, 90] on li "Orders" at bounding box center [583, 90] width 161 height 29
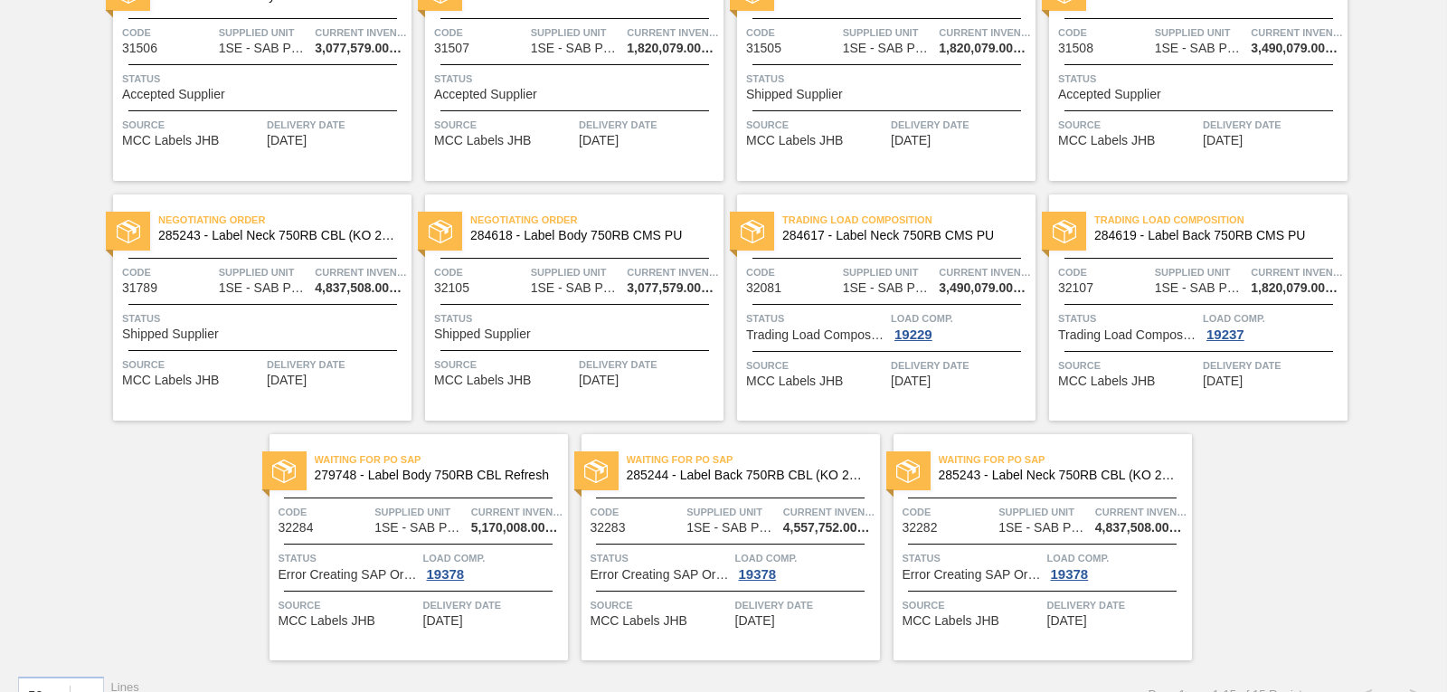
scroll to position [468, 0]
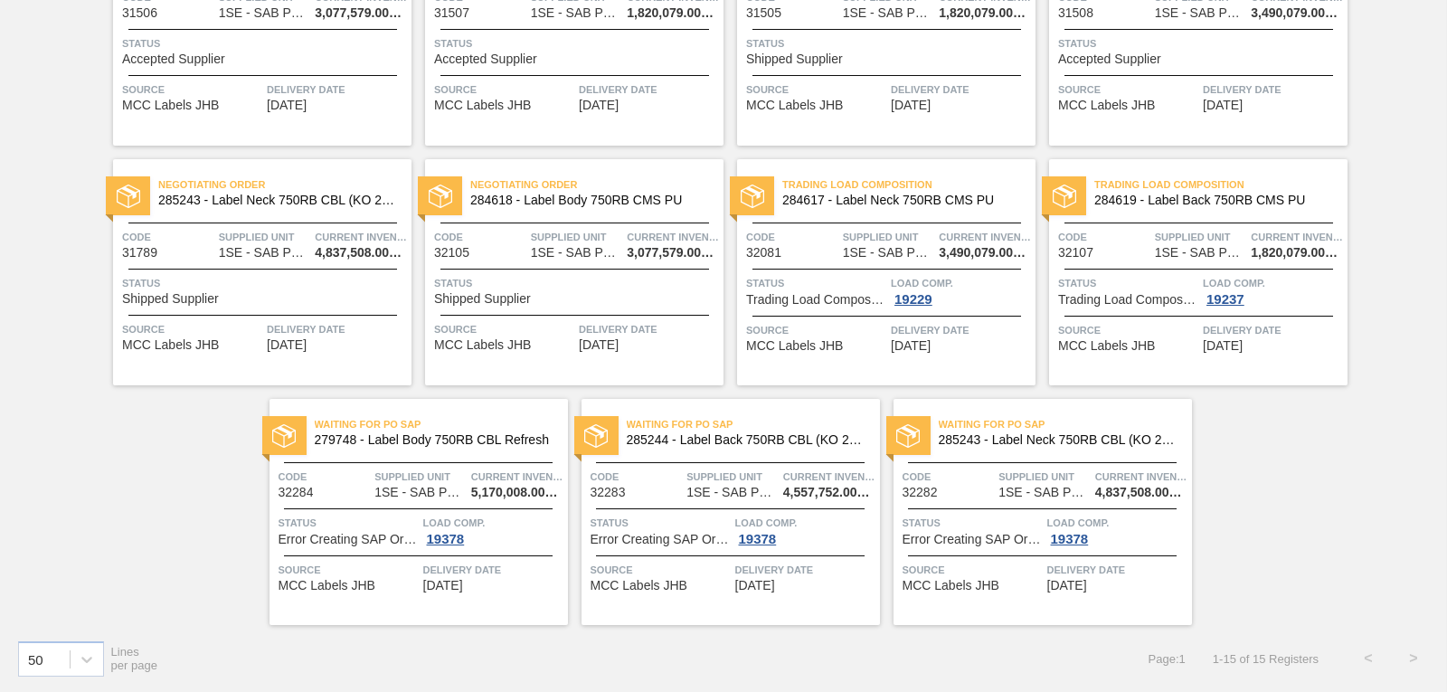
click at [767, 577] on span "Delivery Date" at bounding box center [805, 570] width 140 height 18
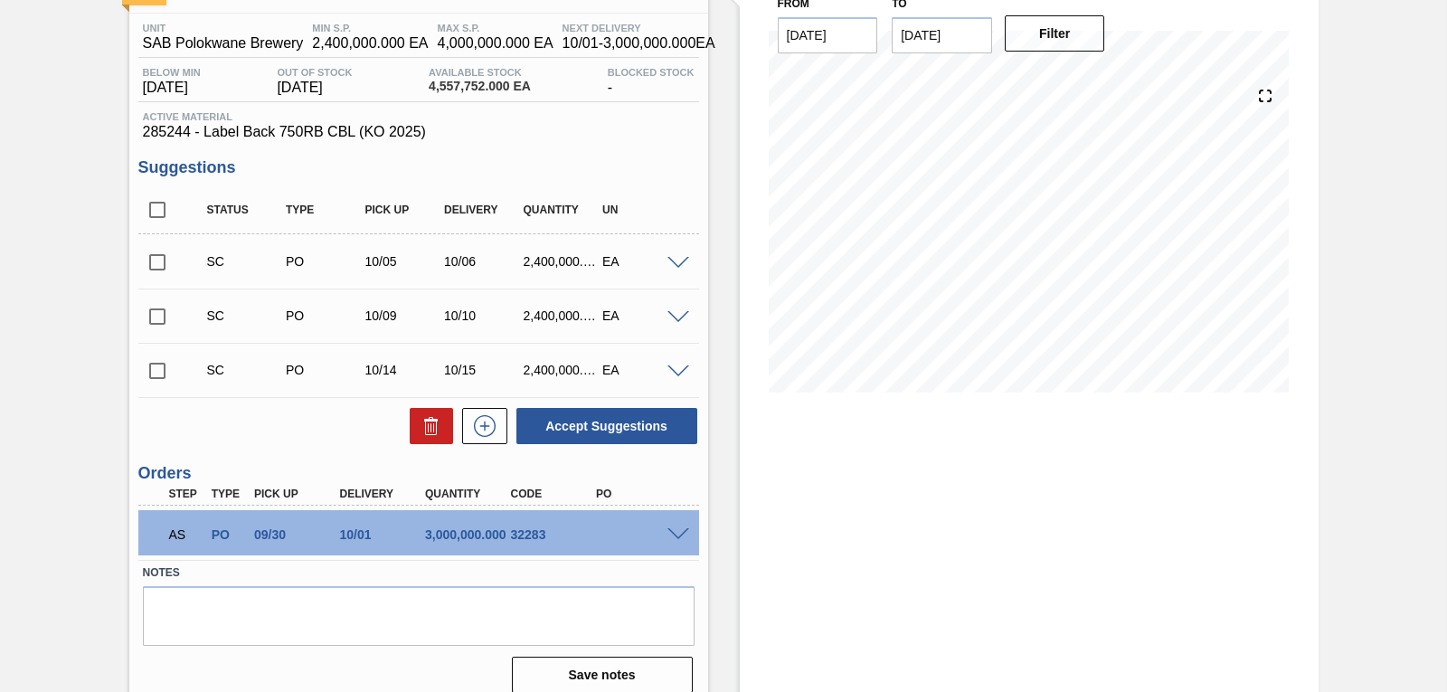
scroll to position [147, 0]
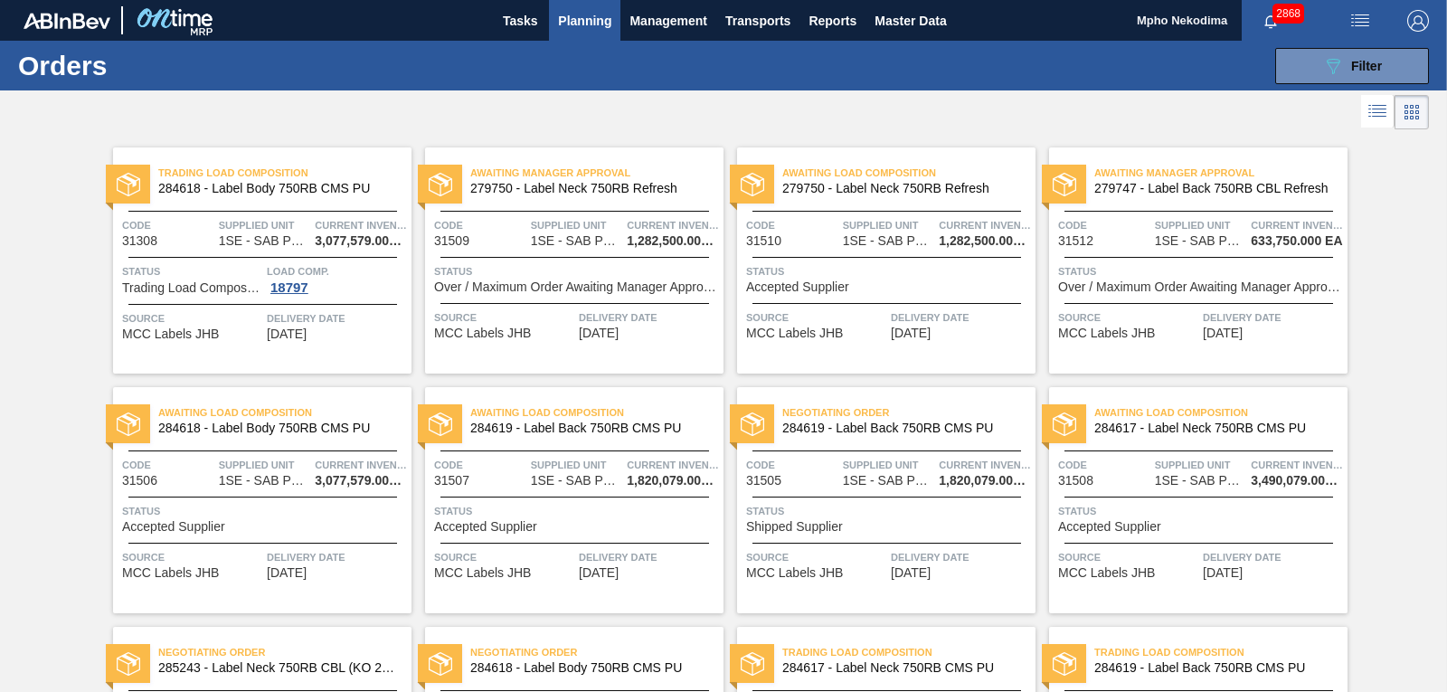
click at [643, 103] on div at bounding box center [723, 111] width 1447 height 43
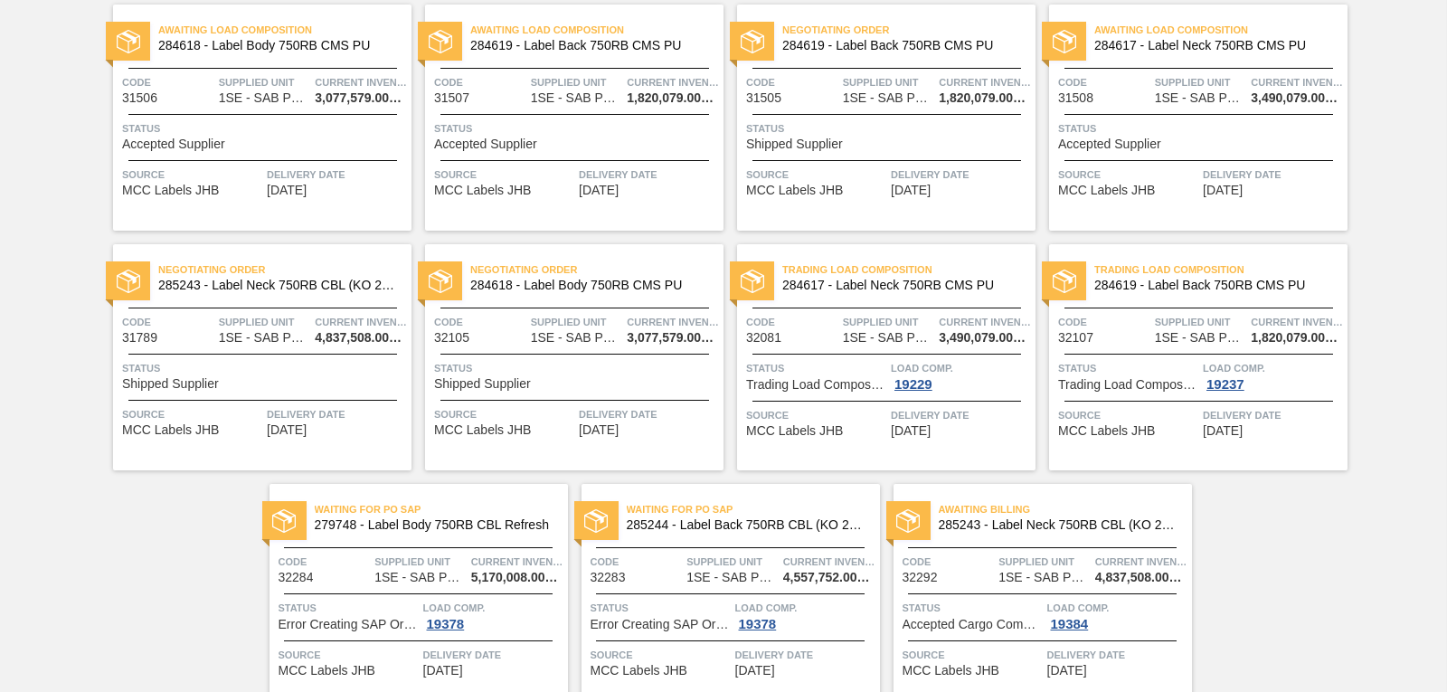
scroll to position [401, 0]
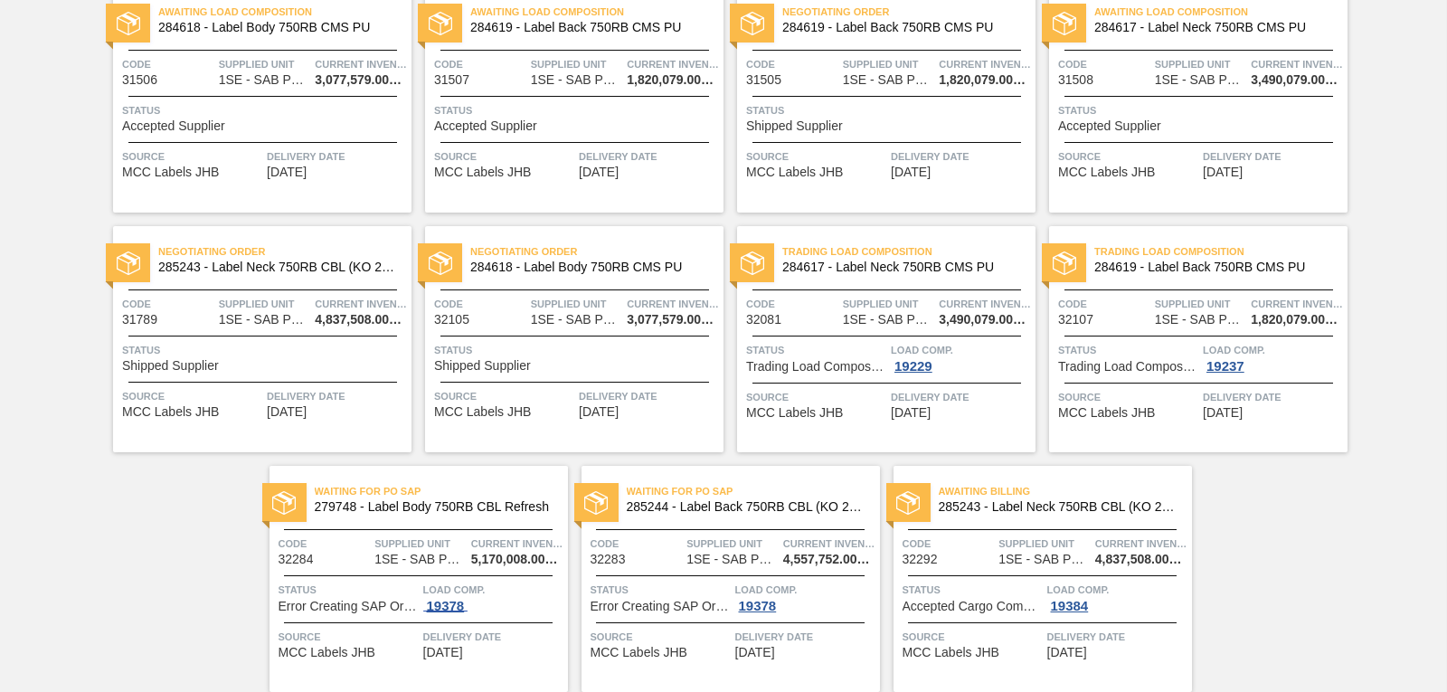
click at [444, 603] on div "19378" at bounding box center [445, 606] width 45 height 14
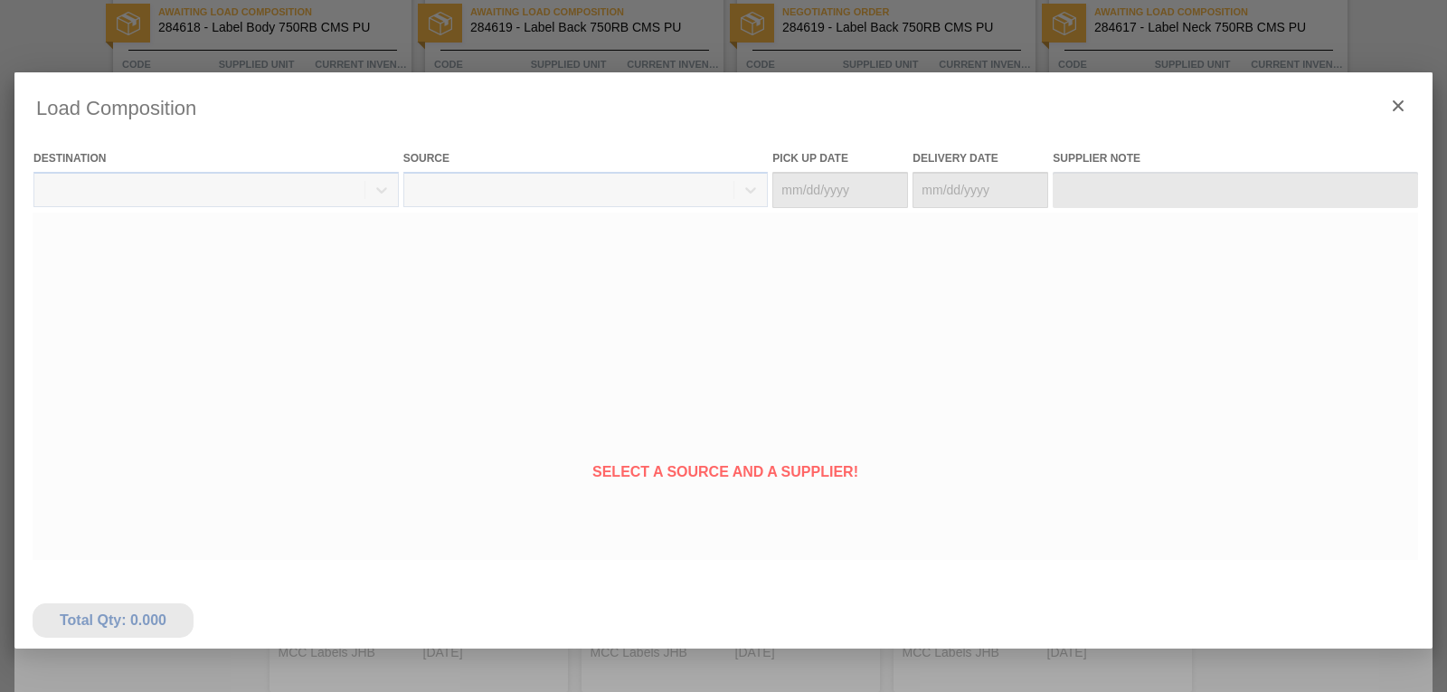
type Date "[DATE]"
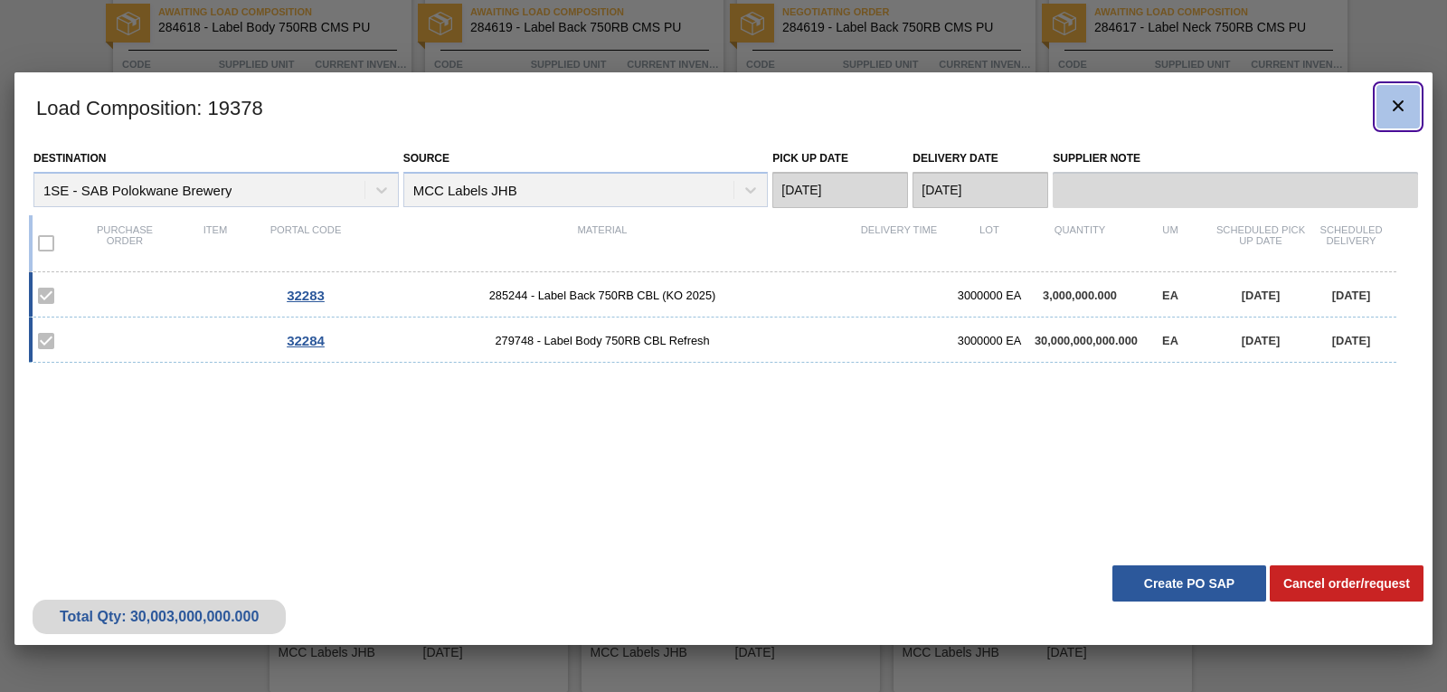
click at [1398, 106] on icon "botão de ícone" at bounding box center [1398, 105] width 11 height 11
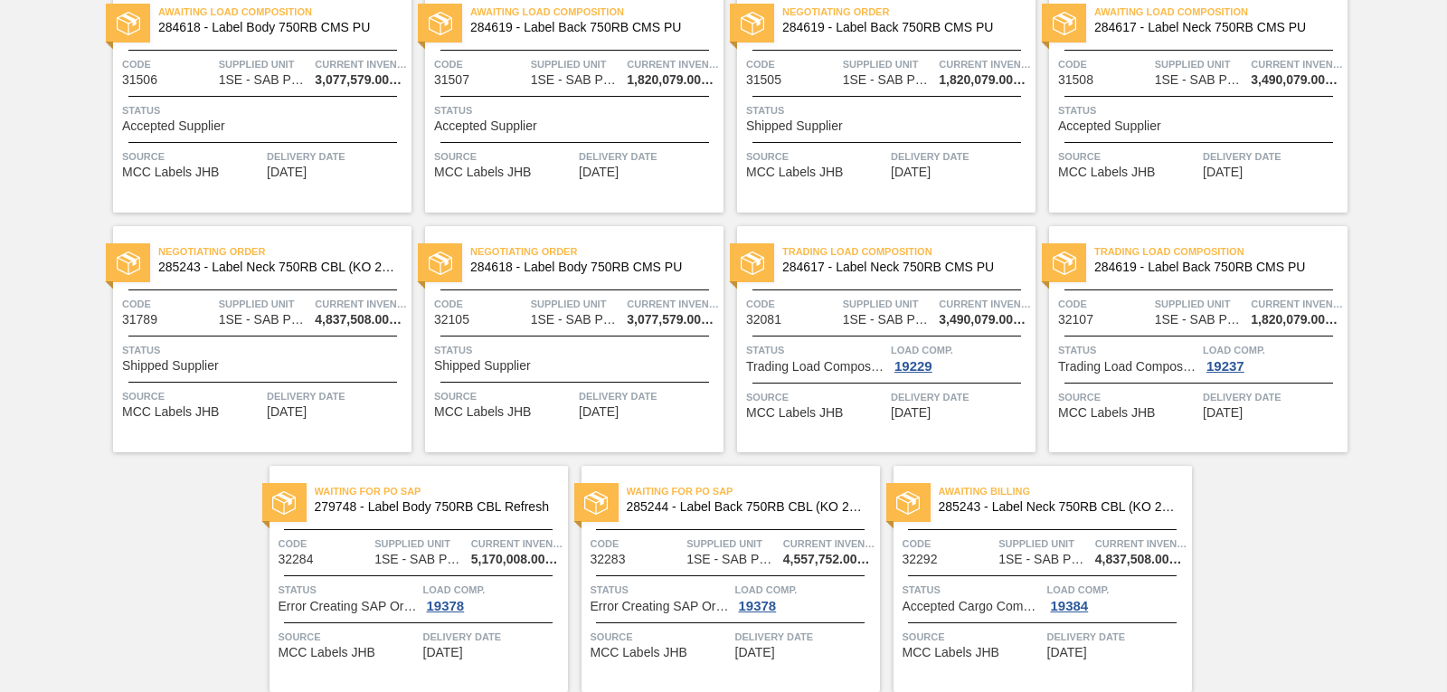
scroll to position [468, 0]
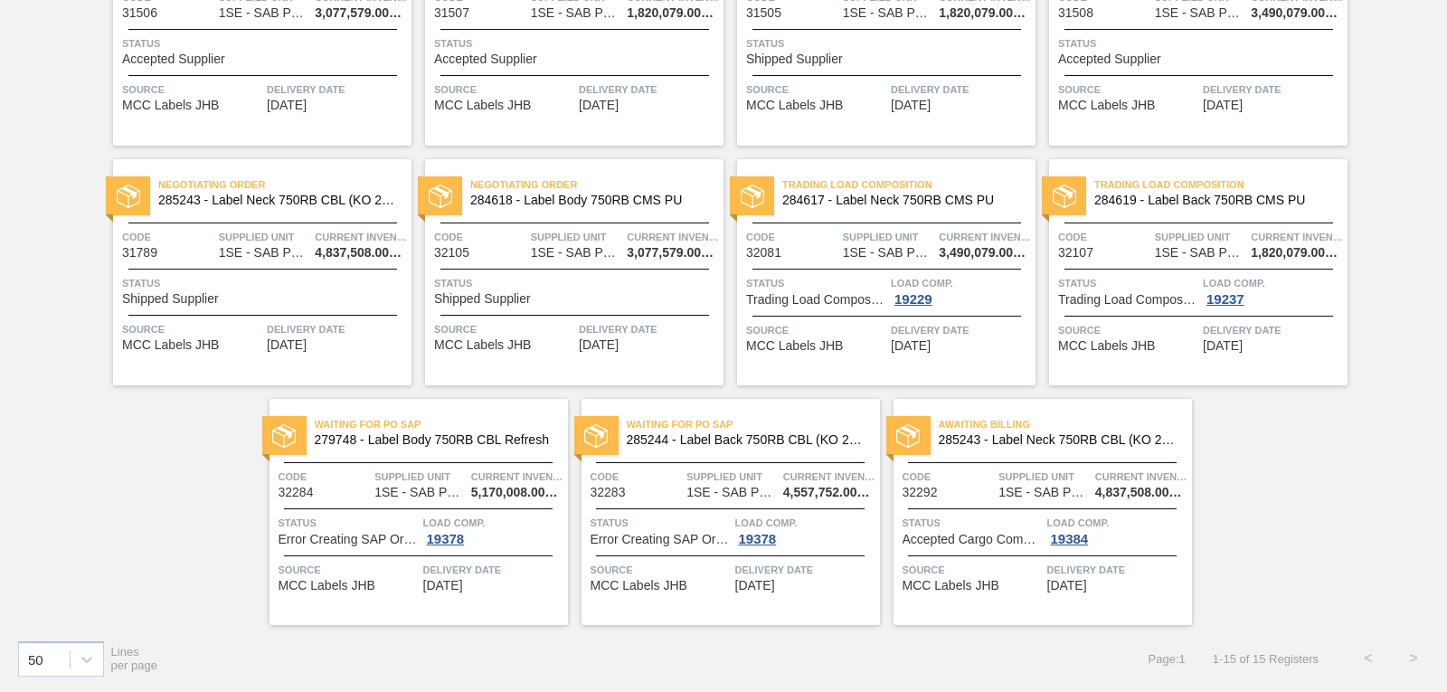
click at [440, 580] on span "[DATE]" at bounding box center [443, 586] width 40 height 14
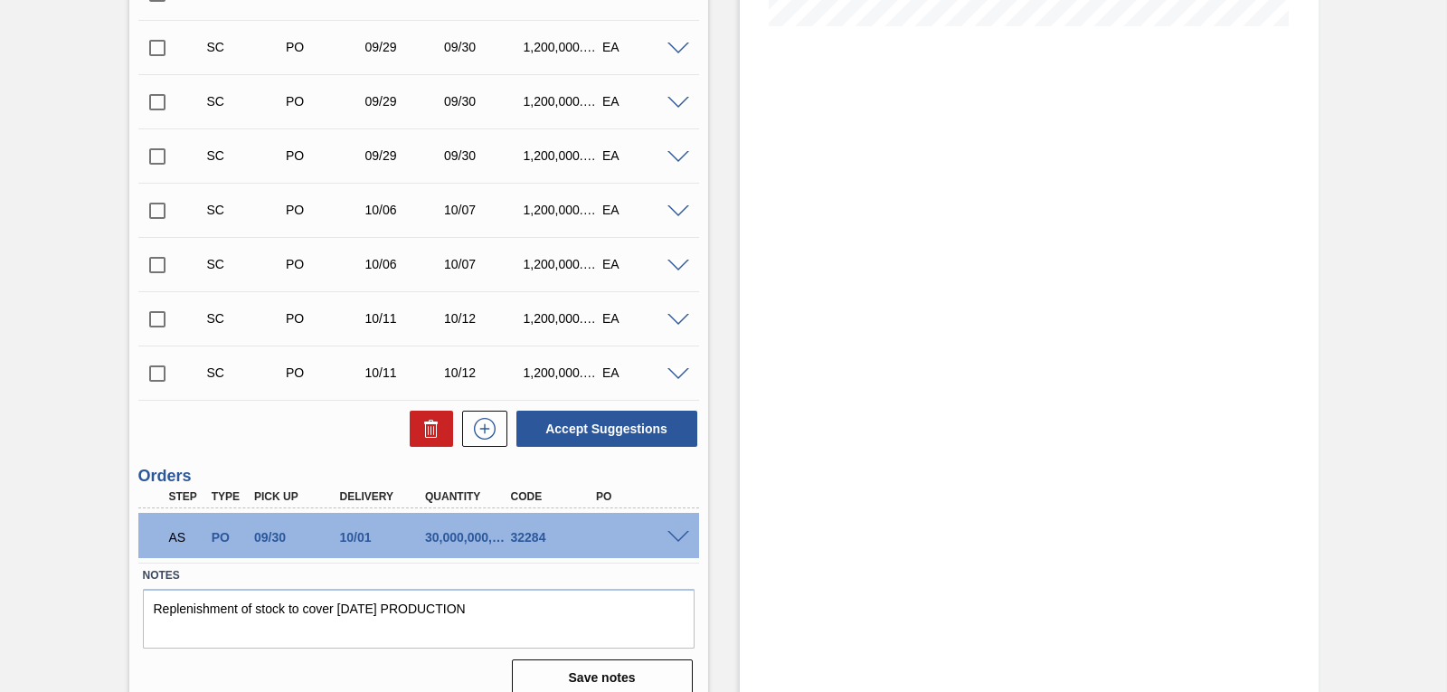
scroll to position [522, 0]
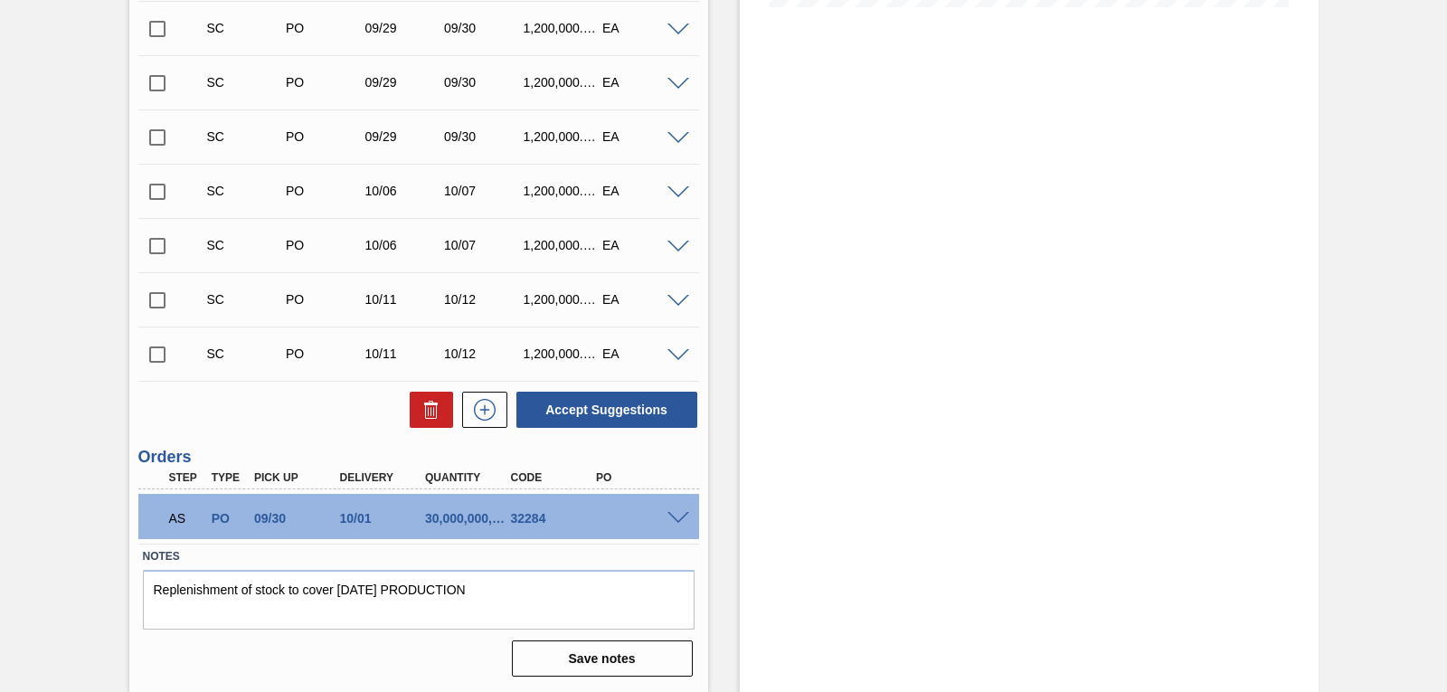
click at [967, 479] on div "Stock From 09/29/2025 to 10/13/2025 Filter 10/13 Stock Projection 9,718,257 SAP…" at bounding box center [1029, 130] width 579 height 1123
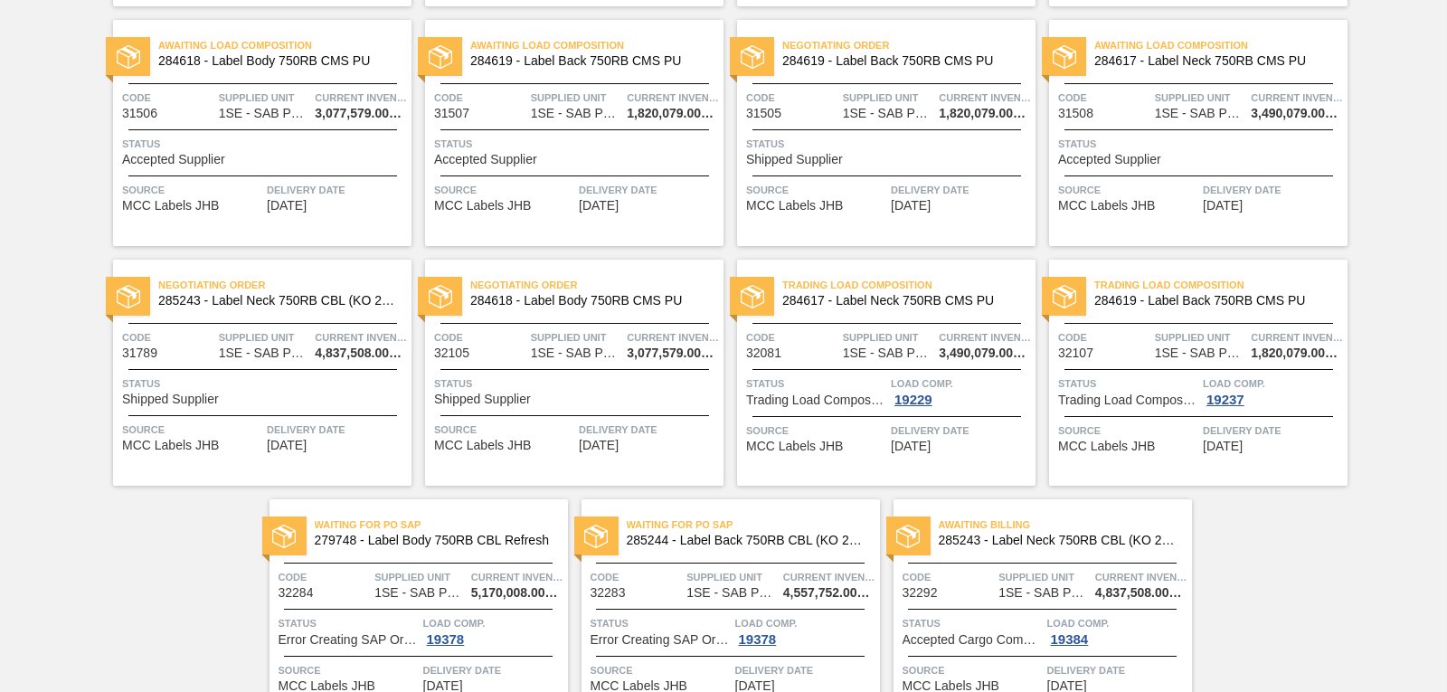
scroll to position [468, 0]
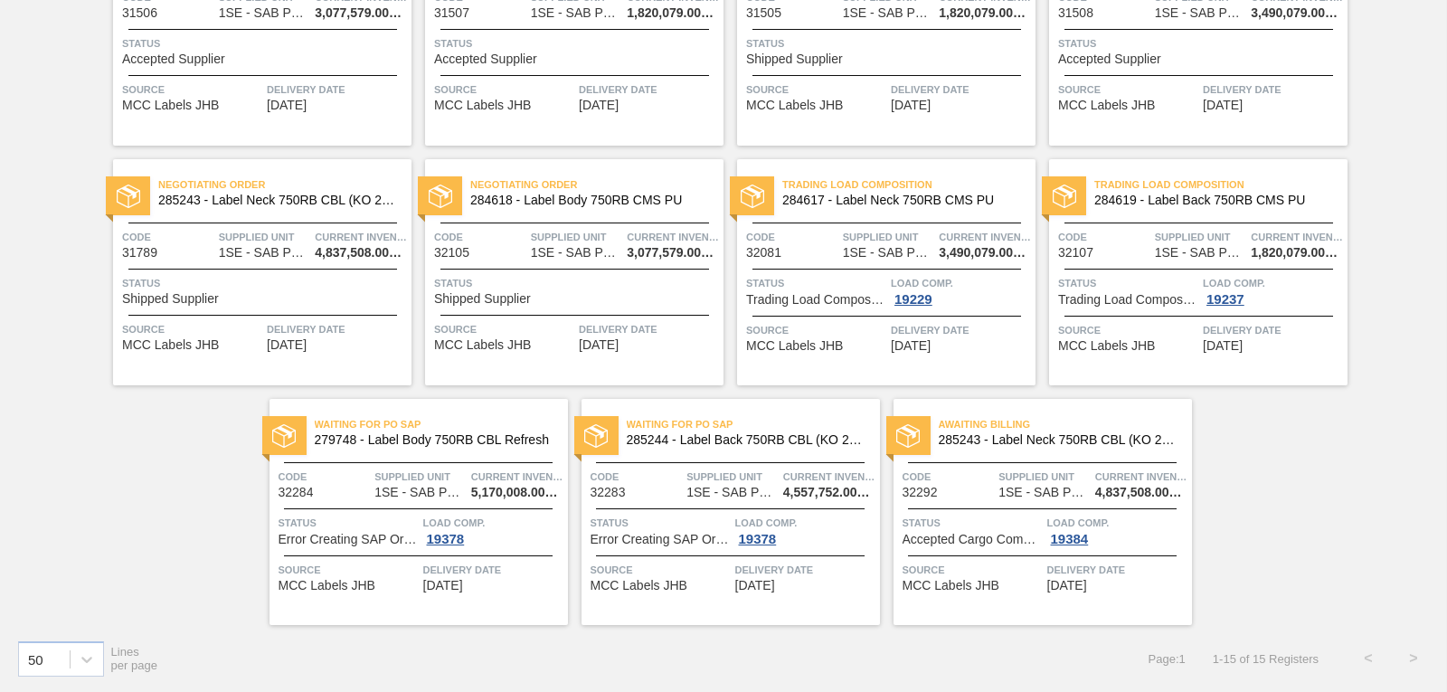
click at [778, 571] on span "Delivery Date" at bounding box center [805, 570] width 140 height 18
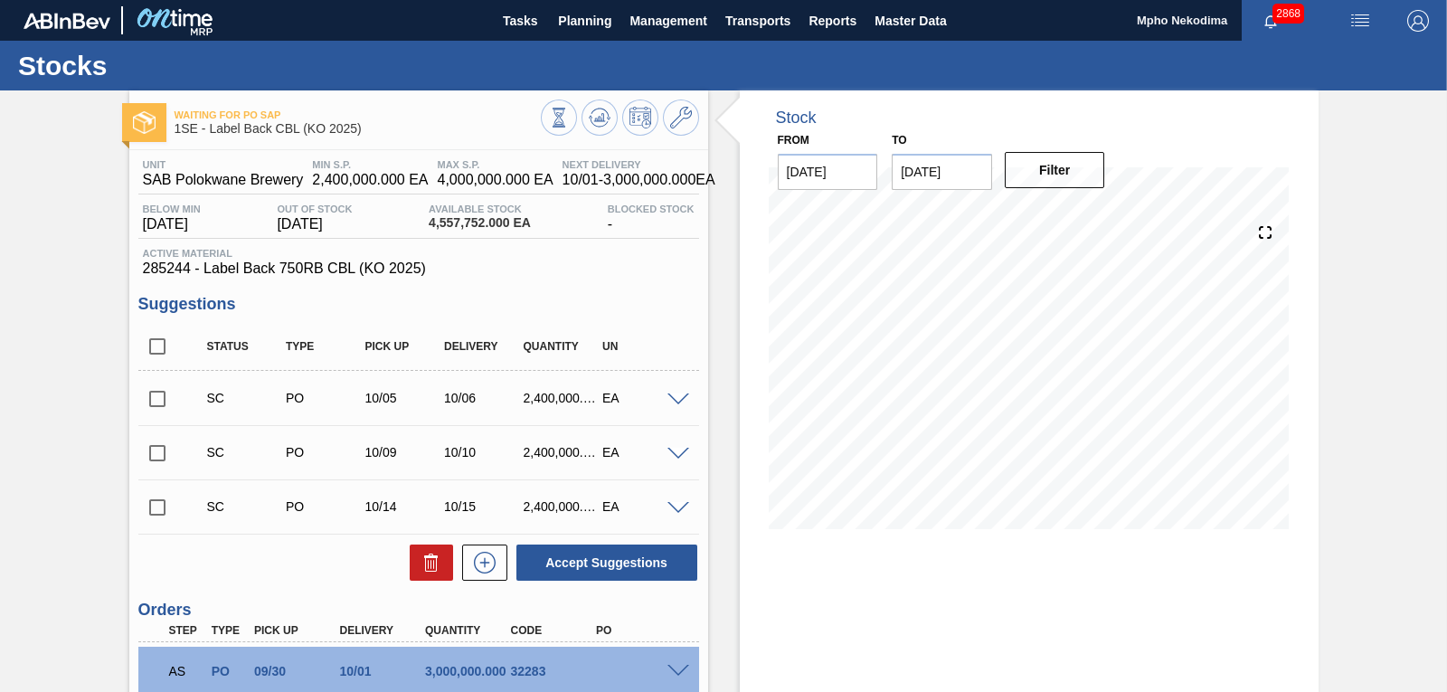
drag, startPoint x: 1443, startPoint y: 340, endPoint x: 1442, endPoint y: 370, distance: 29.9
click at [1442, 370] on div "Waiting for PO SAP 1SE - Label Back CBL (KO 2025) Unit SAB Polokwane Brewery MI…" at bounding box center [723, 467] width 1447 height 754
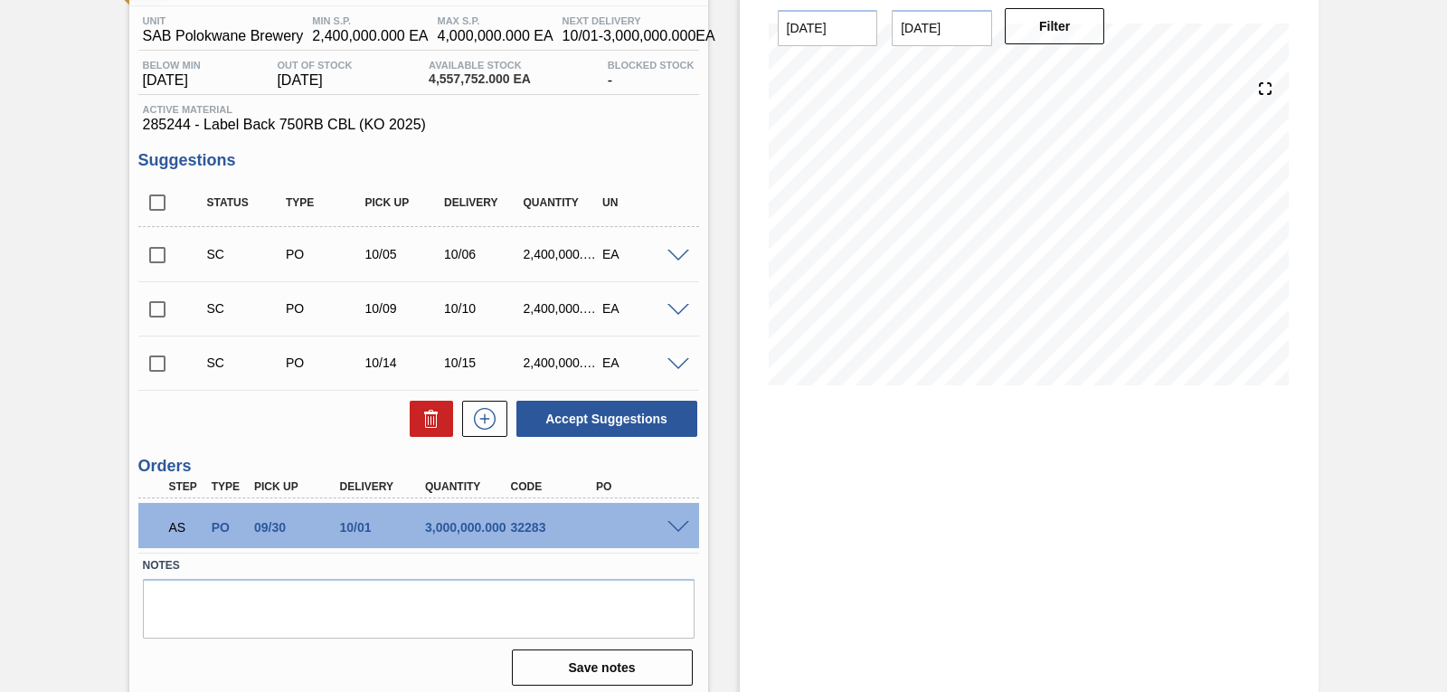
scroll to position [153, 0]
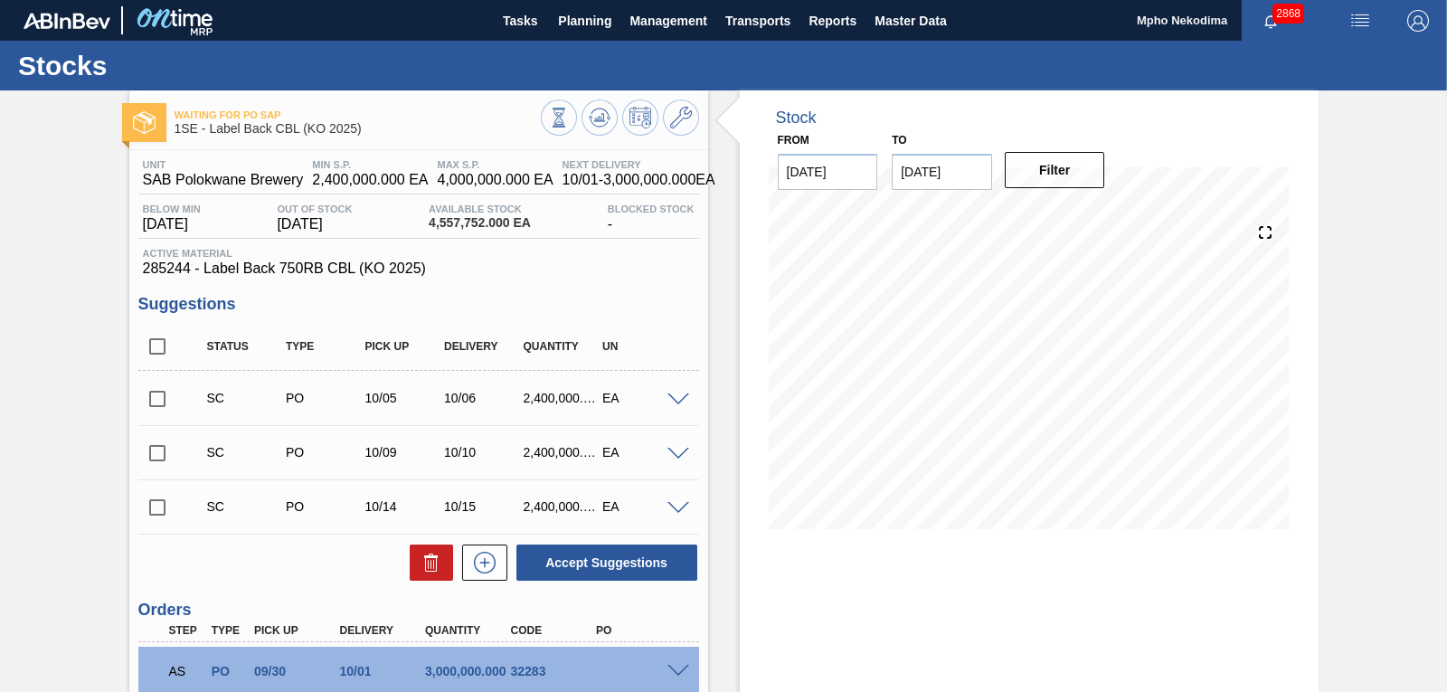
click at [1000, 567] on div "Stock From [DATE] to [DATE] Filter" at bounding box center [1029, 467] width 579 height 754
